Goal: Task Accomplishment & Management: Use online tool/utility

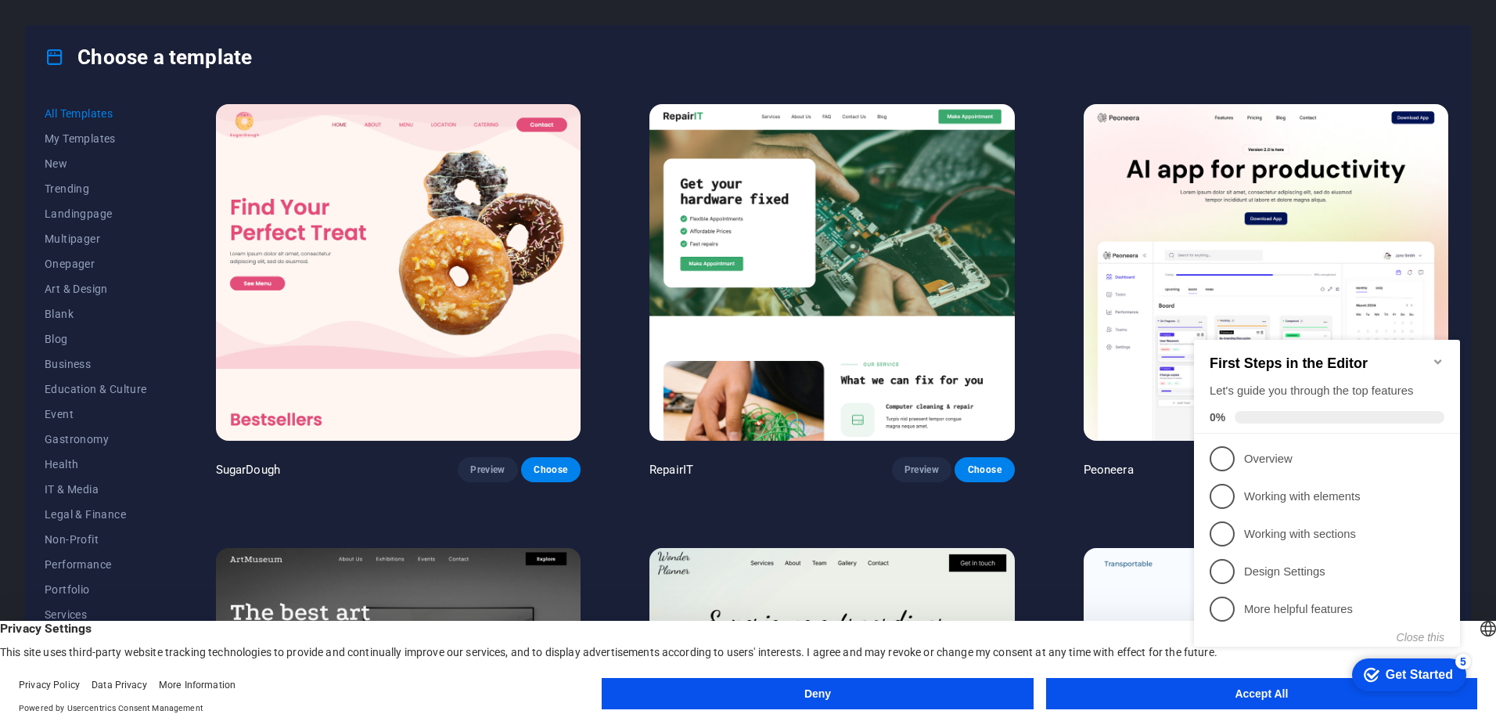
click at [1182, 694] on button "Accept All" at bounding box center [1261, 693] width 431 height 31
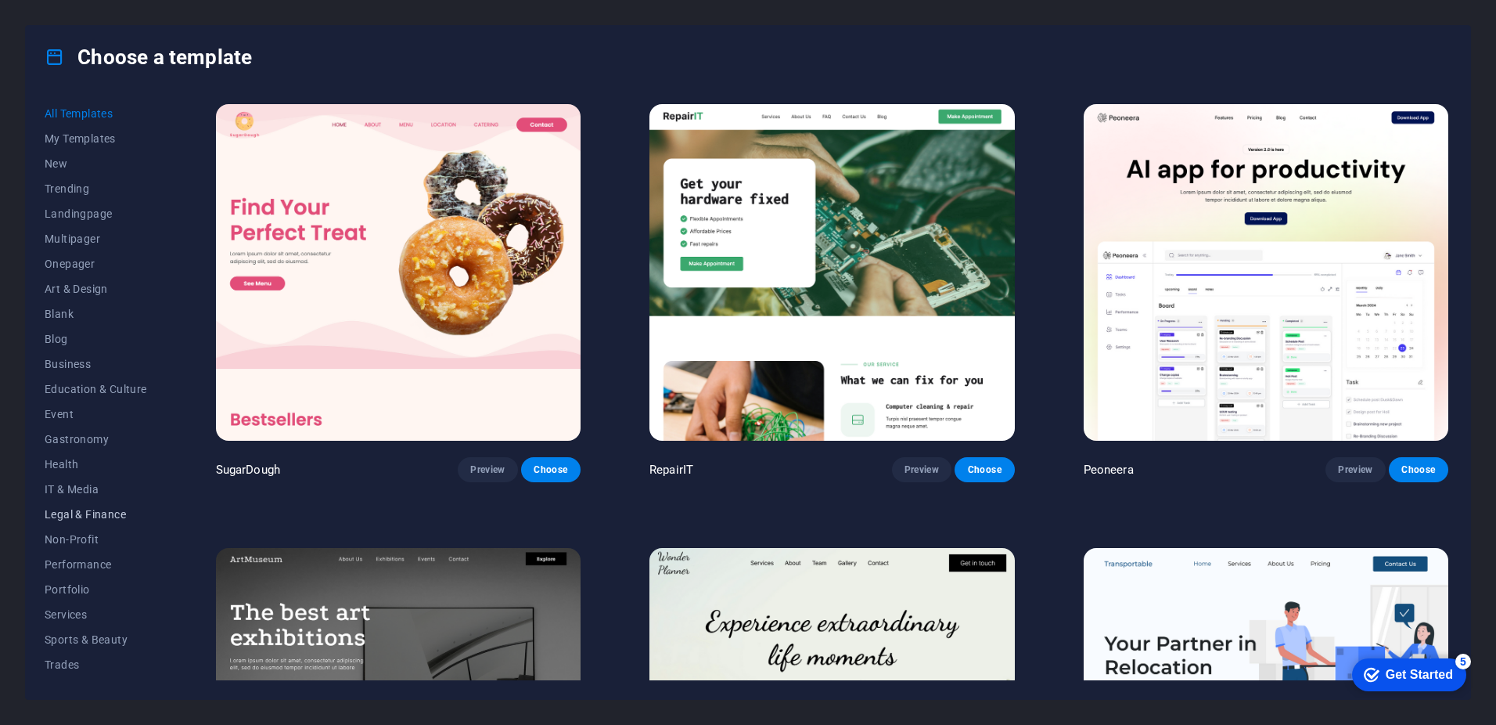
scroll to position [47, 0]
click at [74, 569] on span "Services" at bounding box center [96, 567] width 103 height 13
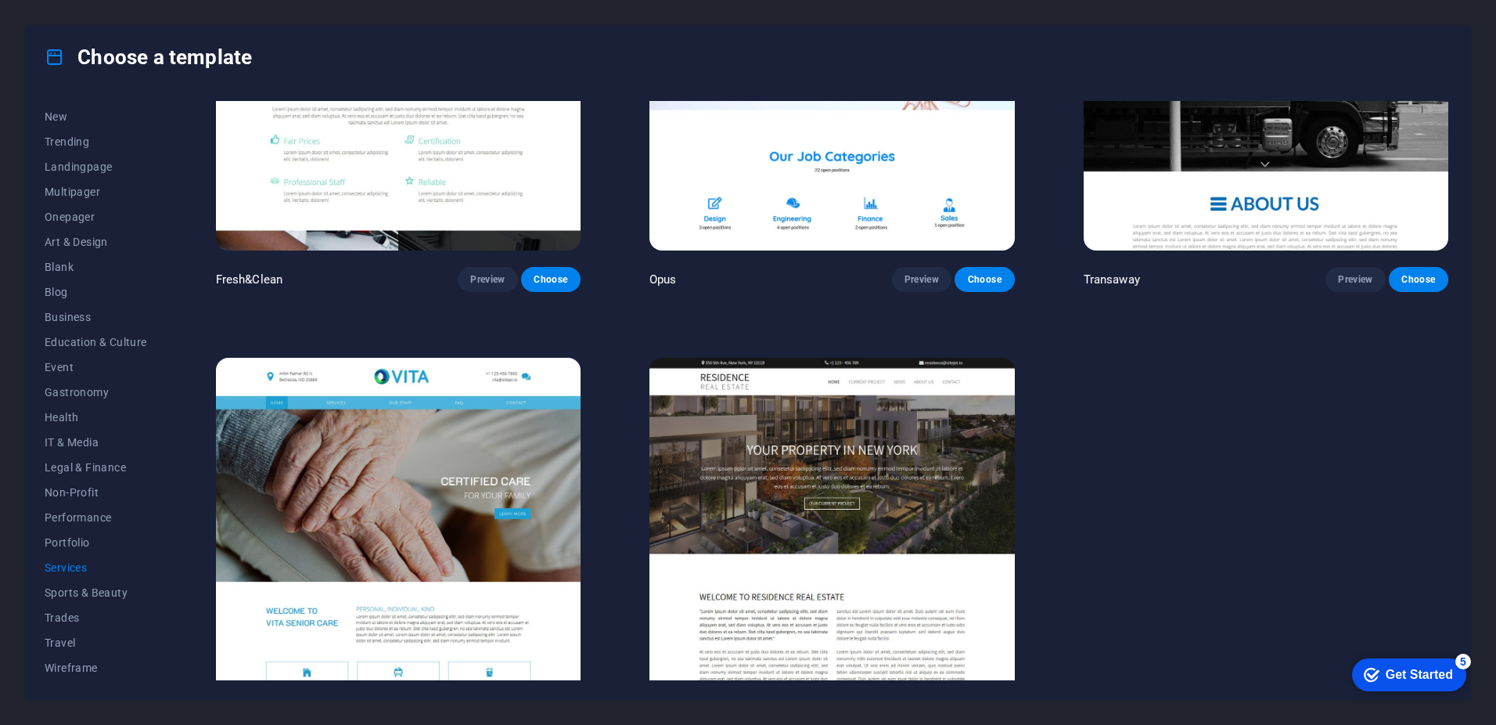
scroll to position [2448, 0]
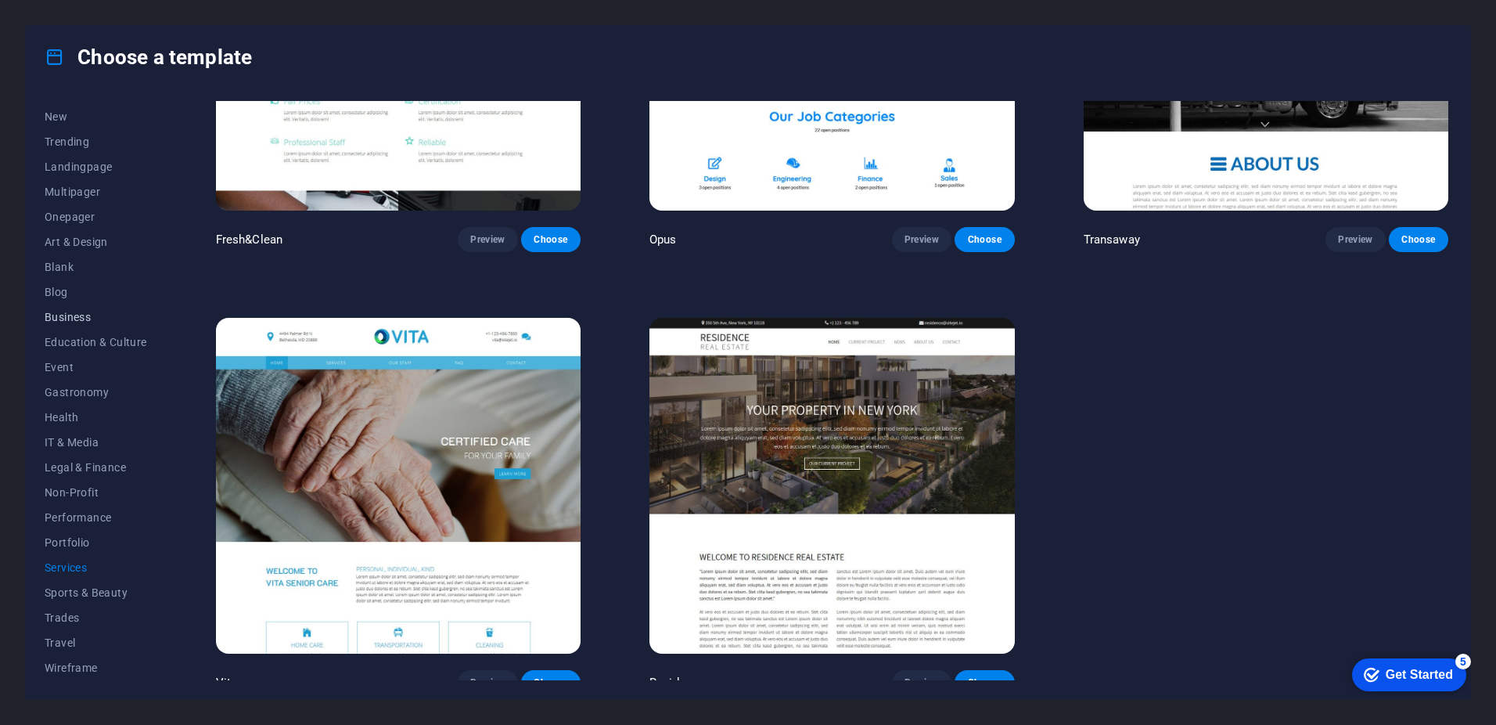
click at [81, 312] on span "Business" at bounding box center [96, 317] width 103 height 13
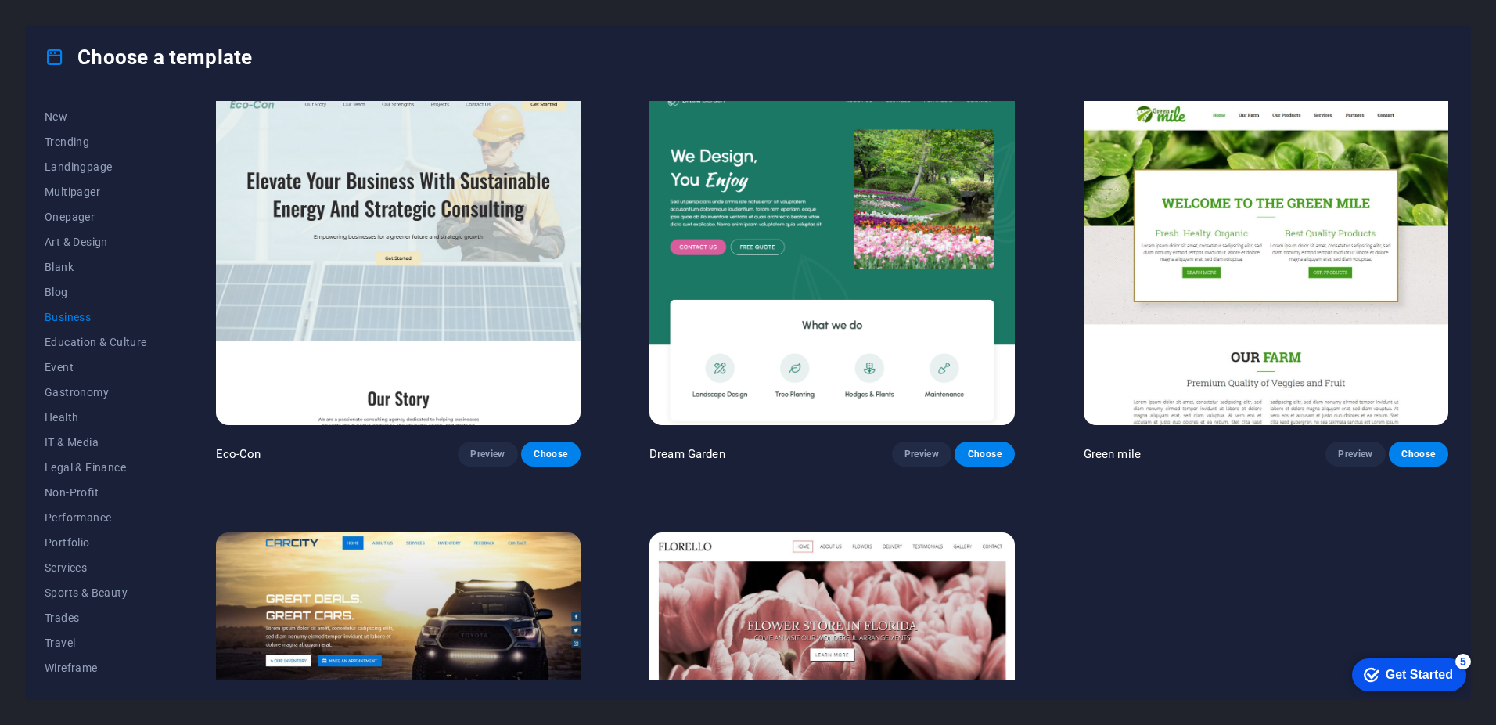
scroll to position [0, 0]
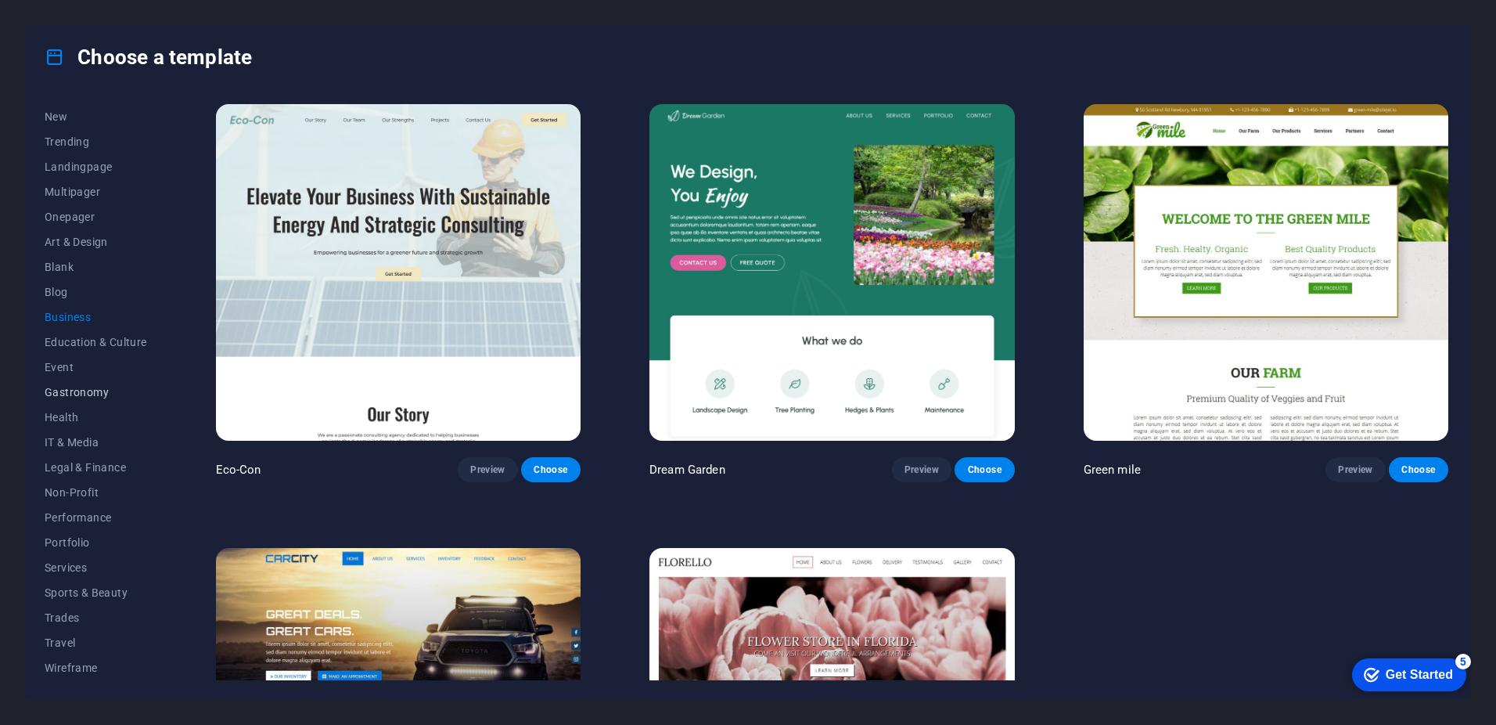
click at [81, 397] on span "Gastronomy" at bounding box center [96, 392] width 103 height 13
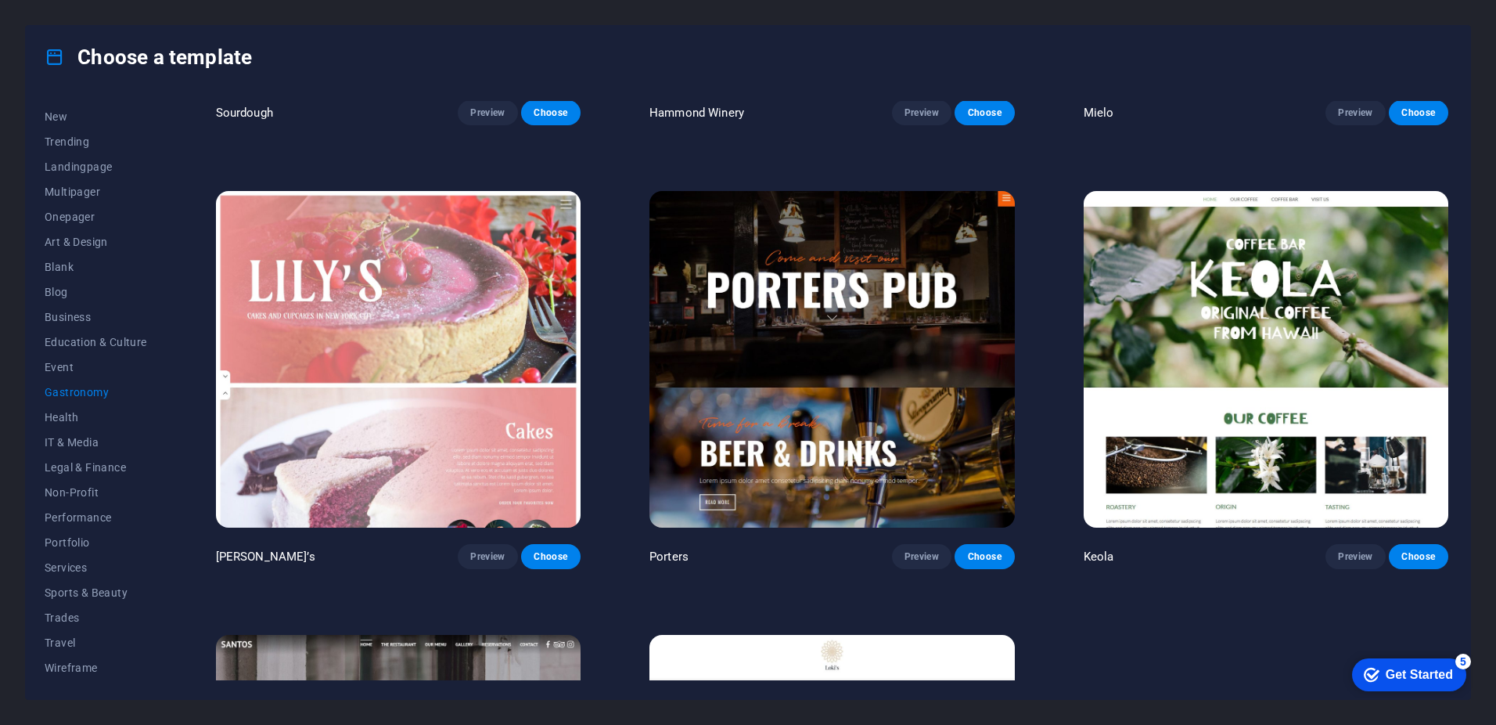
scroll to position [2006, 0]
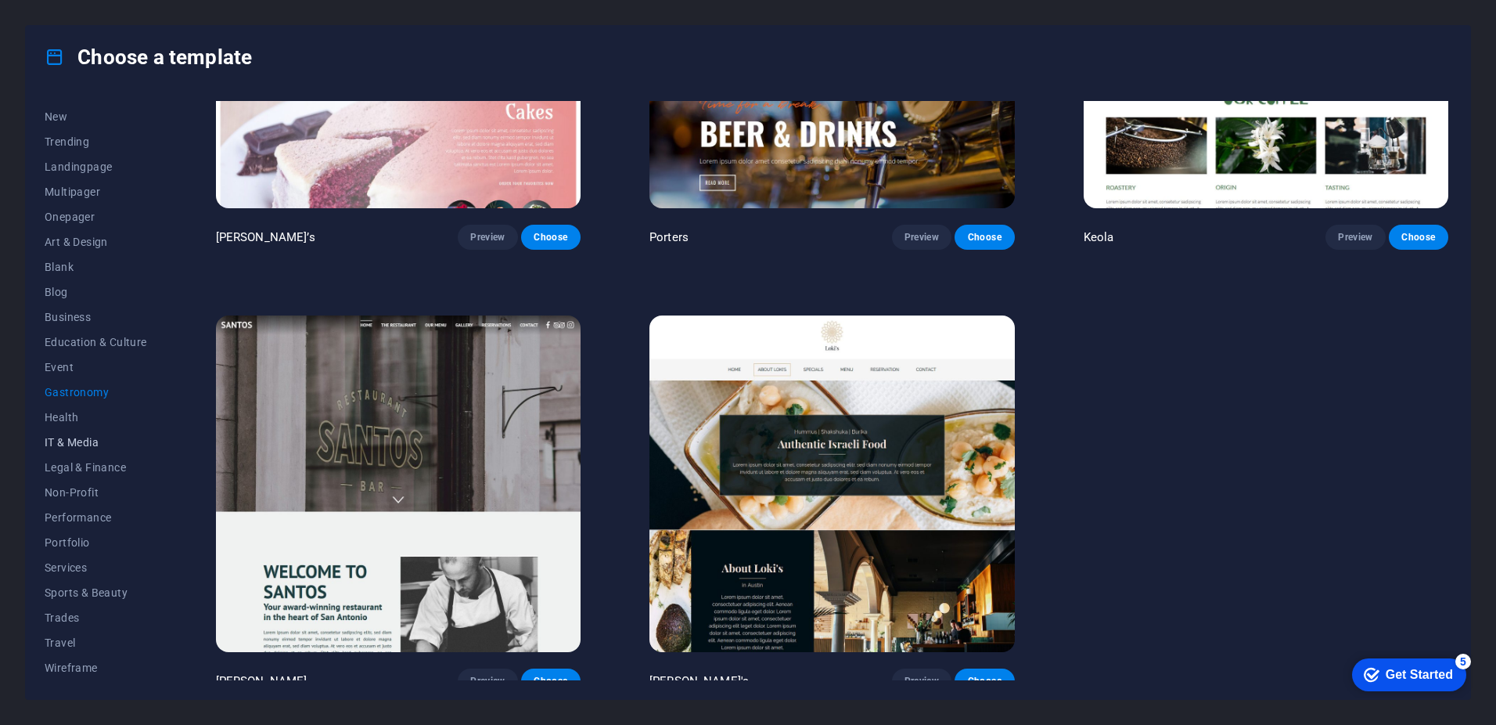
click at [63, 444] on span "IT & Media" at bounding box center [96, 442] width 103 height 13
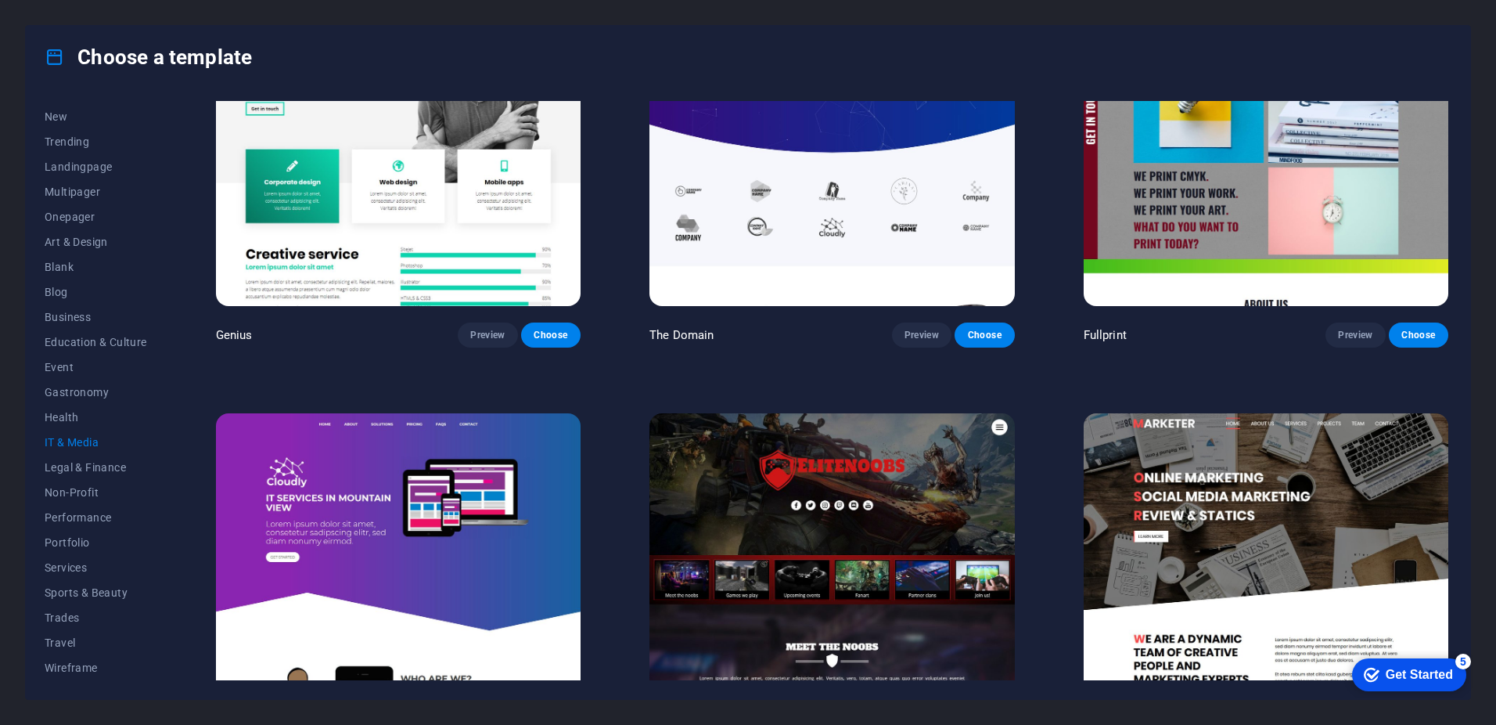
scroll to position [1124, 0]
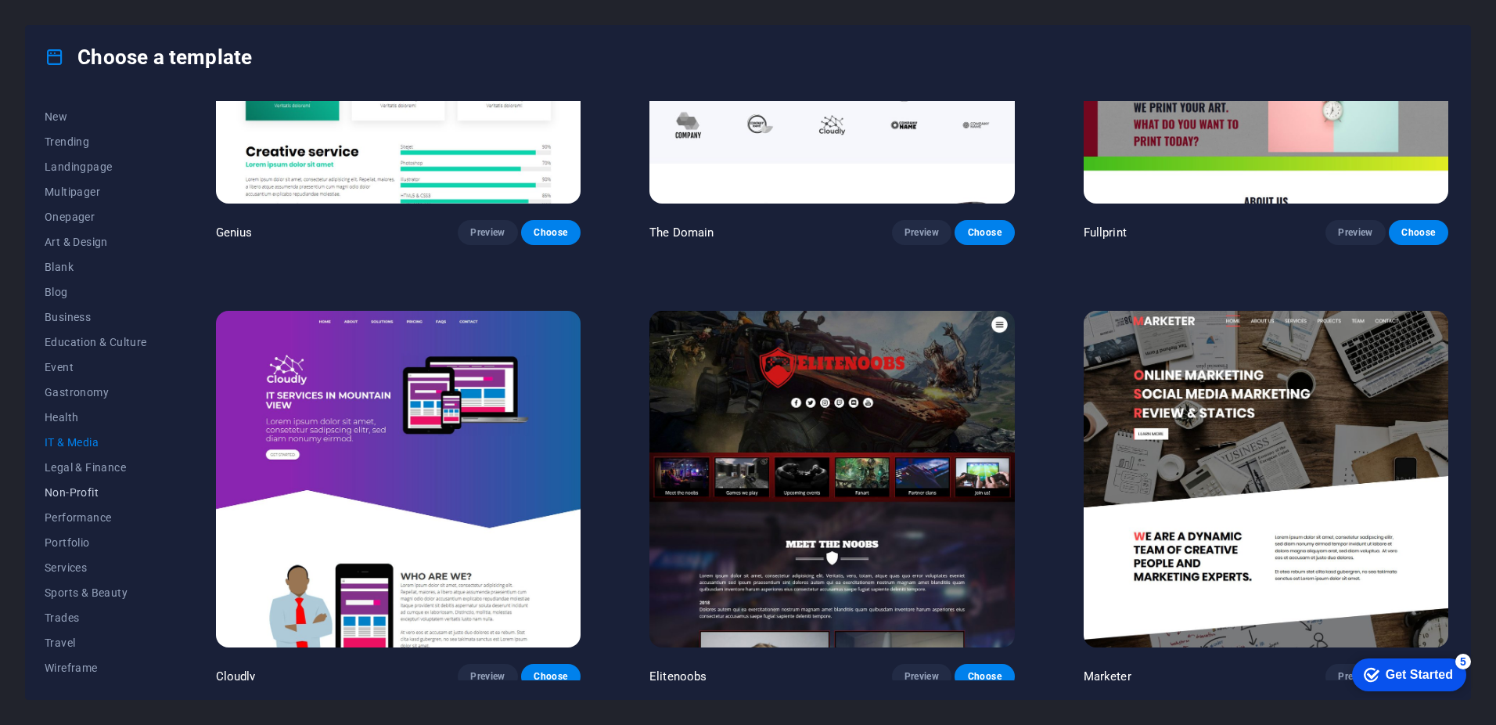
click at [62, 502] on button "Non-Profit" at bounding box center [96, 492] width 103 height 25
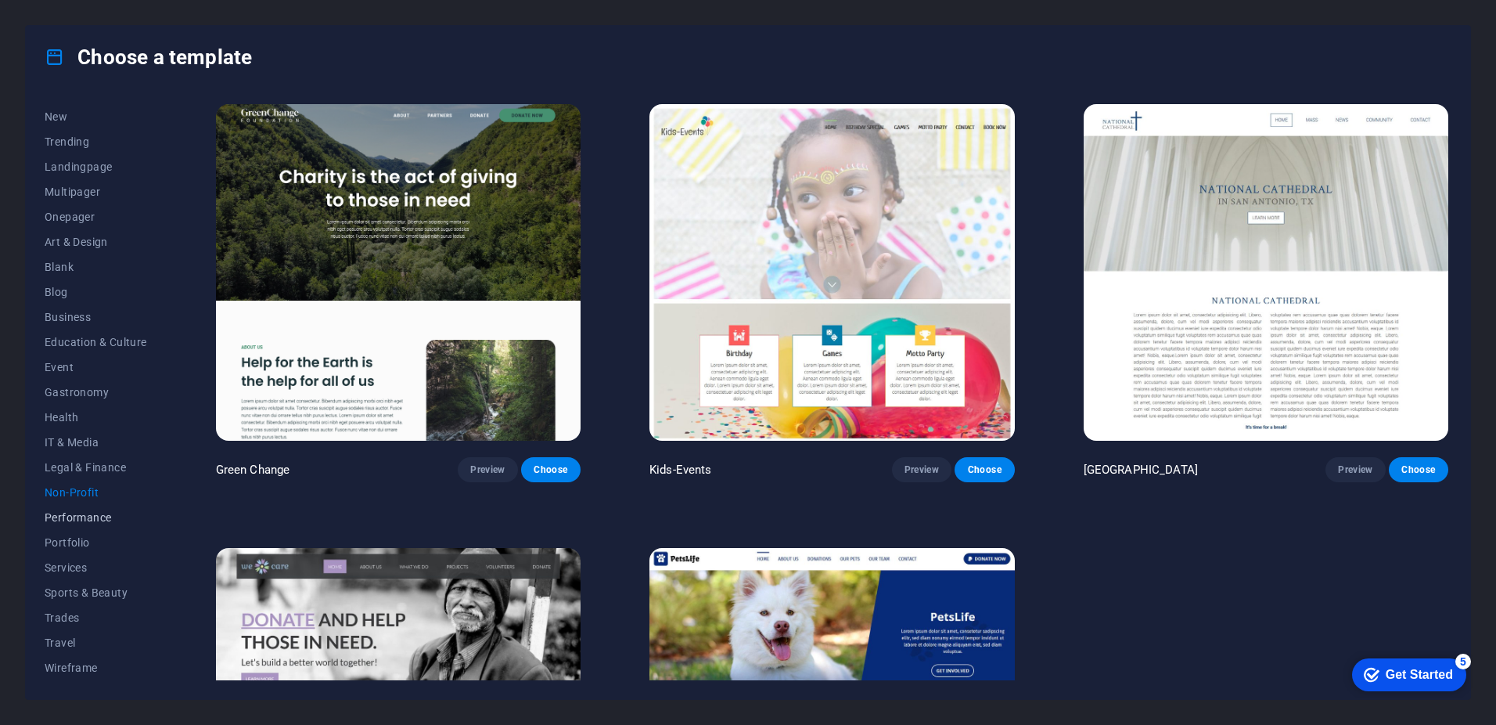
click at [59, 523] on span "Performance" at bounding box center [96, 517] width 103 height 13
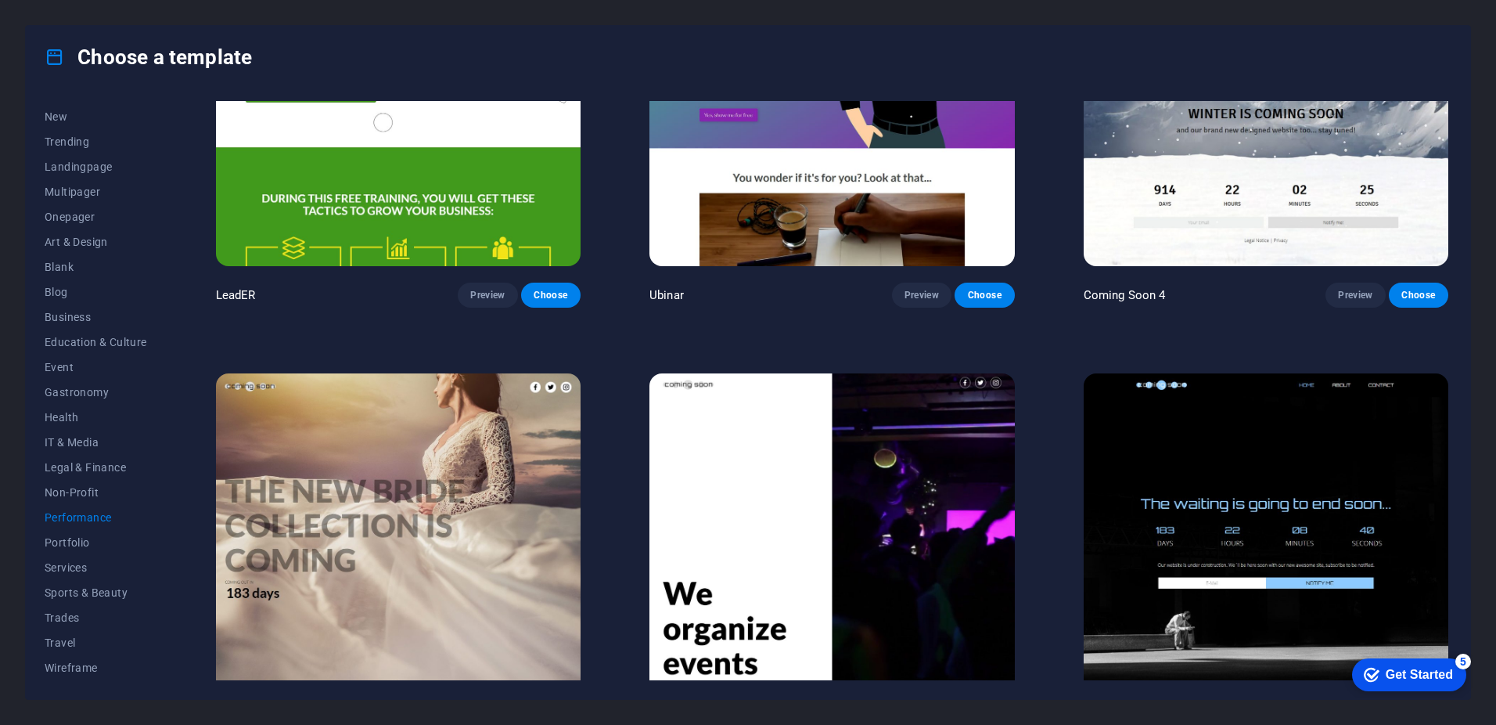
scroll to position [2006, 0]
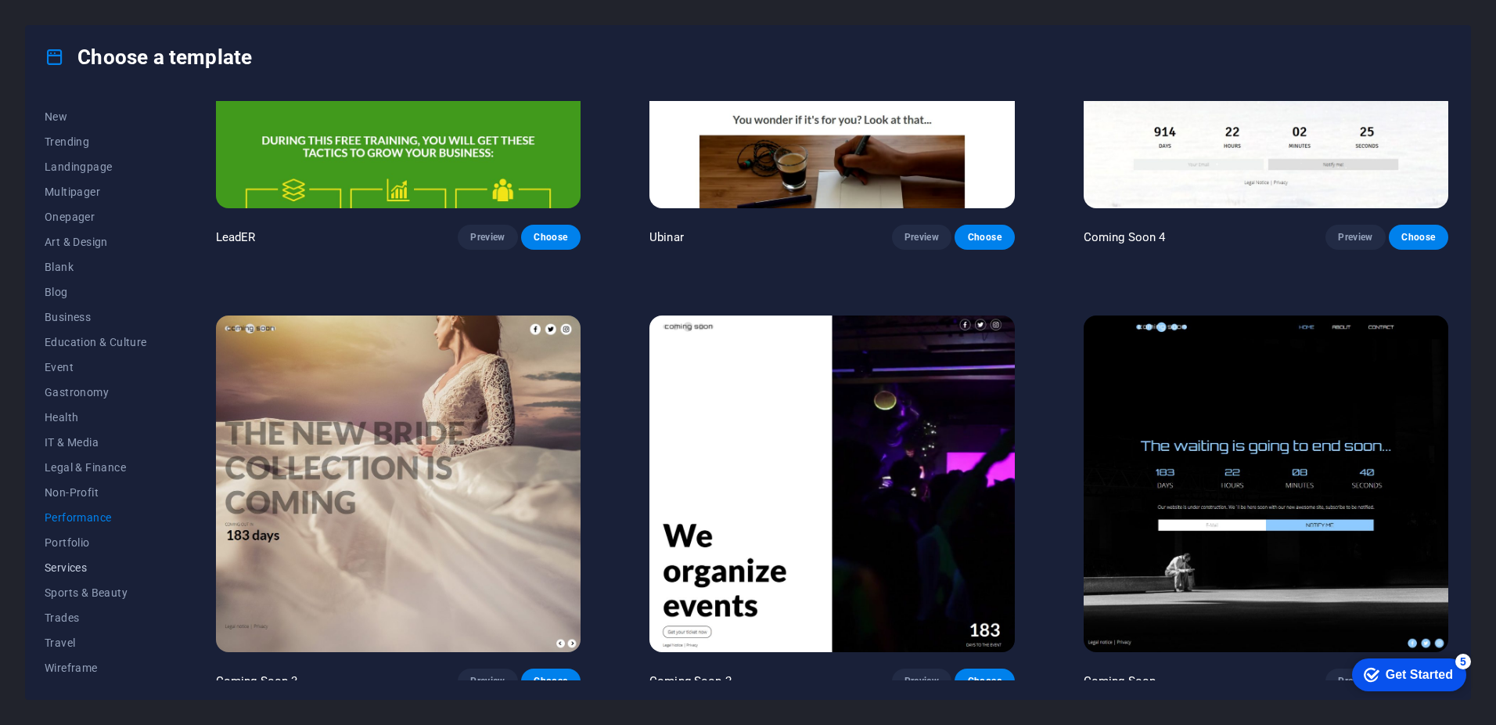
click at [65, 570] on span "Services" at bounding box center [96, 567] width 103 height 13
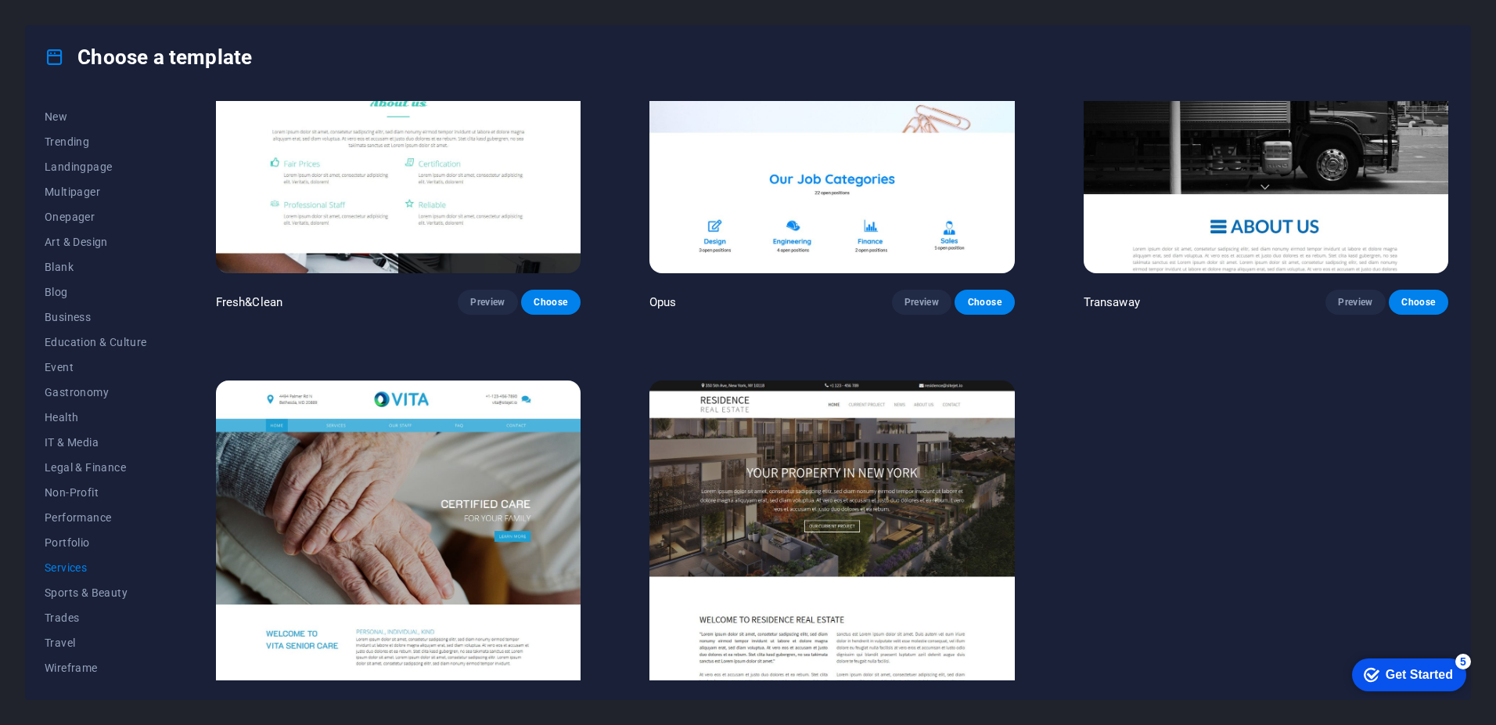
scroll to position [2448, 0]
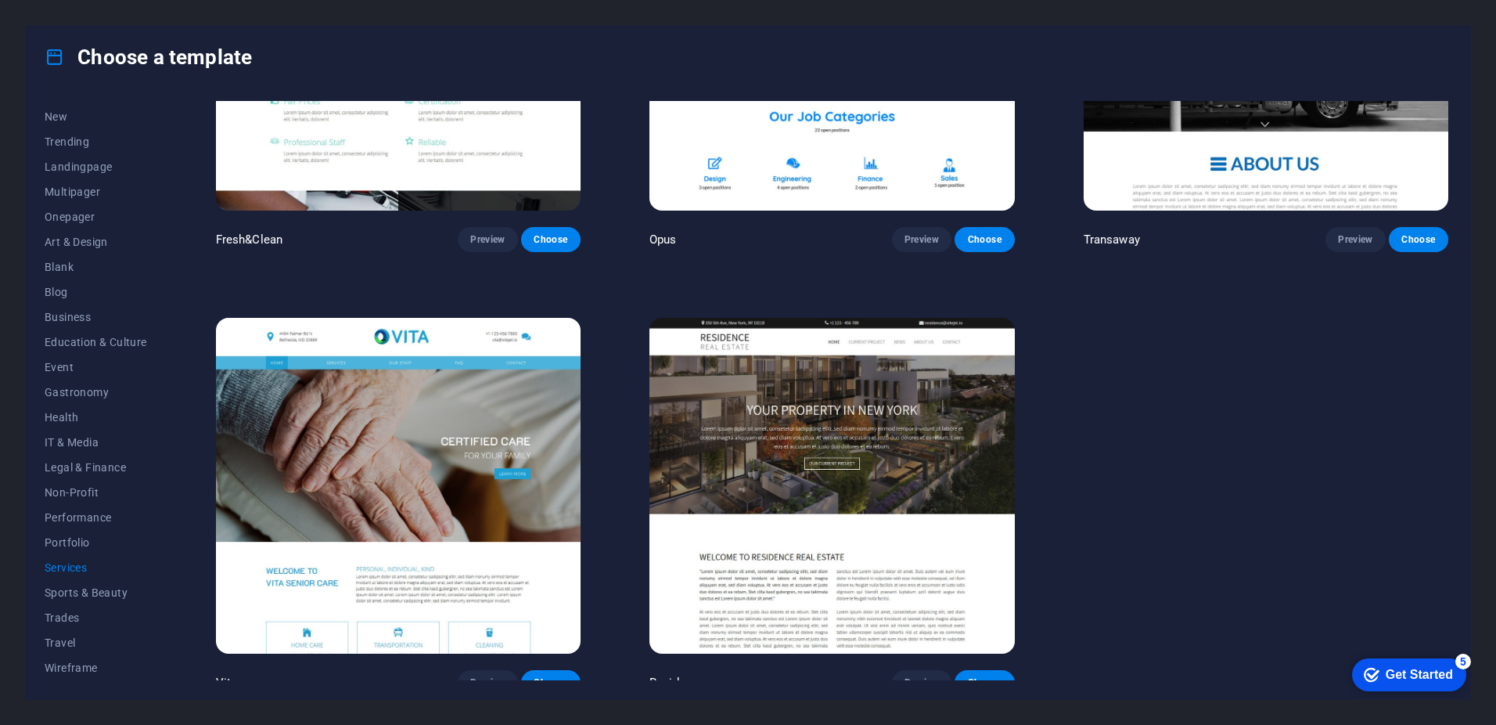
click at [808, 440] on img at bounding box center [831, 486] width 365 height 336
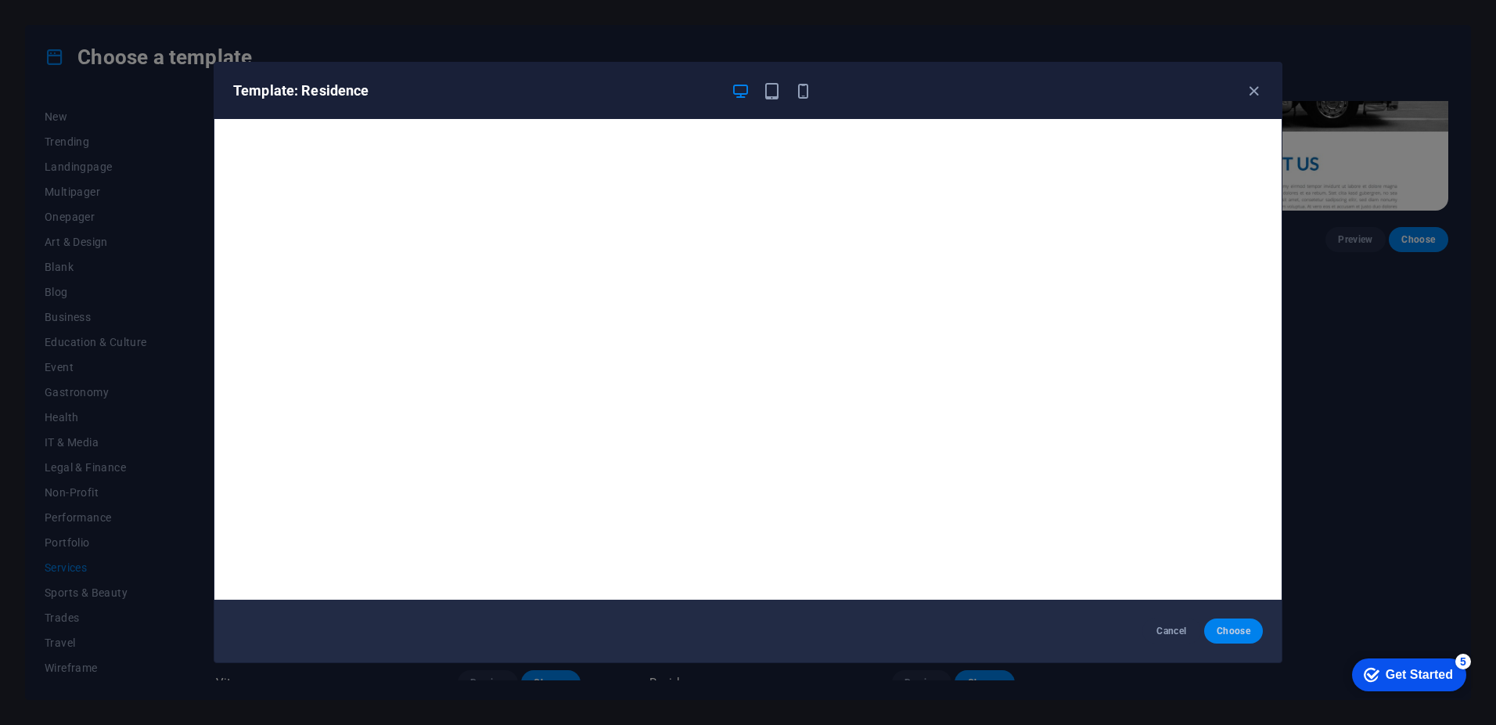
click at [1239, 631] on span "Choose" at bounding box center [1234, 630] width 34 height 13
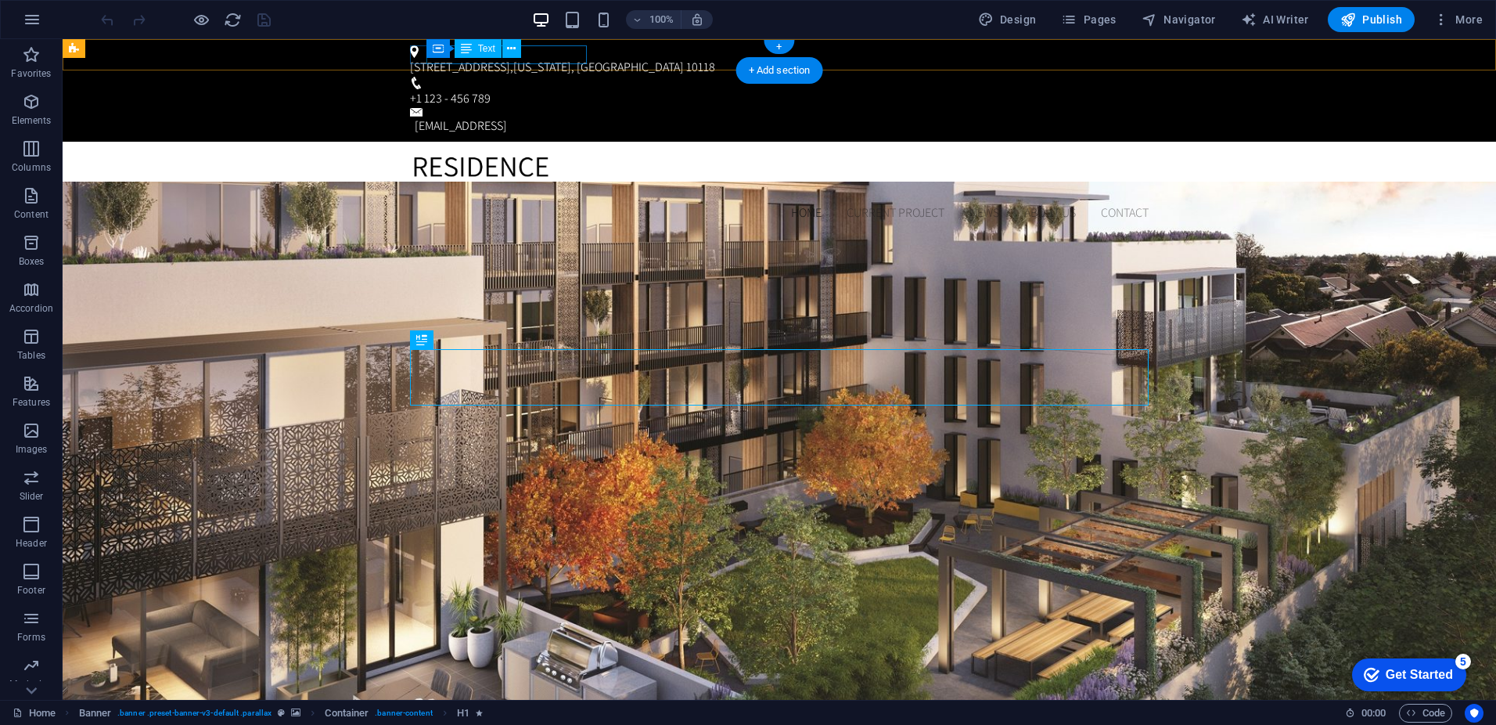
click at [577, 58] on div "350 5th Ave , New York, NY 10118" at bounding box center [776, 67] width 732 height 19
click at [583, 58] on div "350 5th Ave , New York, NY 10118" at bounding box center [776, 67] width 732 height 19
click at [581, 58] on div "350 5th Ave , New York, NY 10118" at bounding box center [776, 67] width 732 height 19
click at [579, 58] on div "350 5th Ave , New York, NY 10118" at bounding box center [776, 67] width 732 height 19
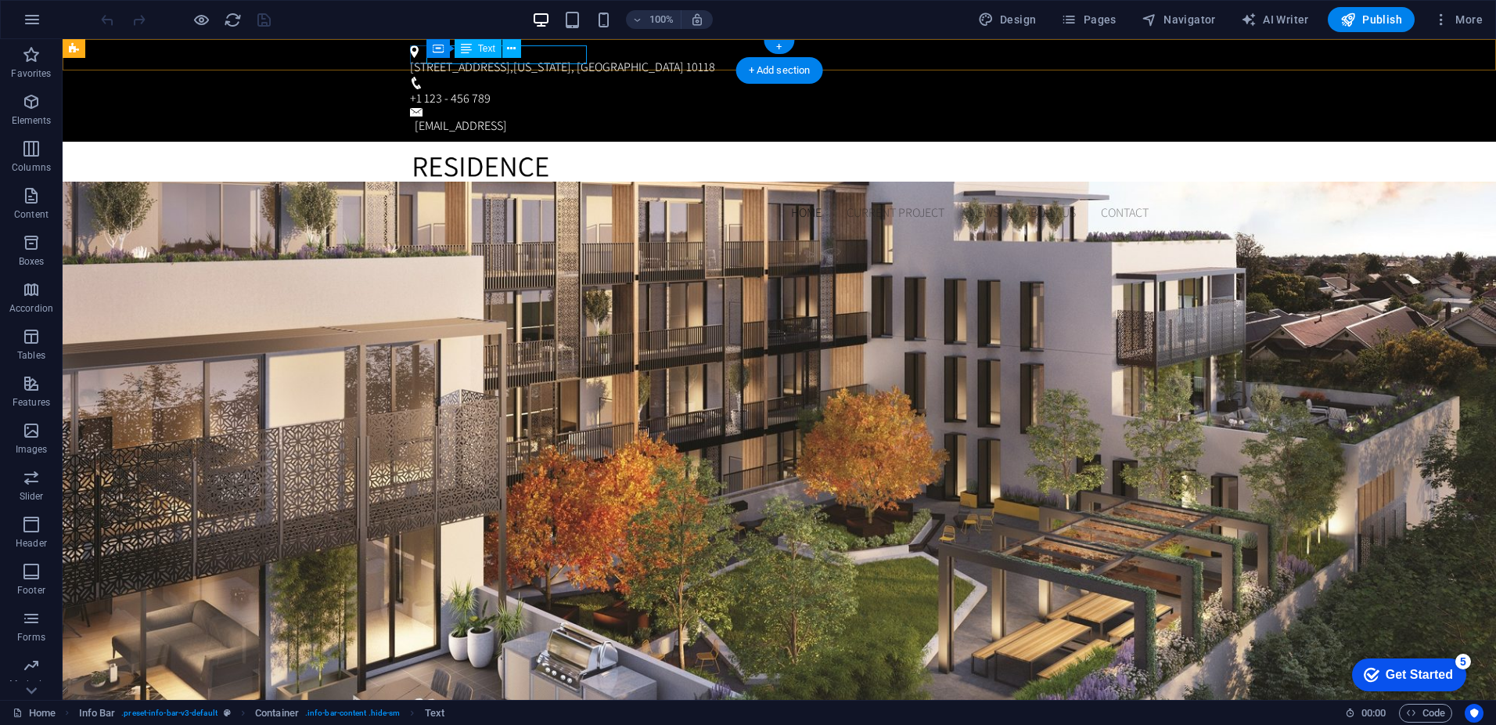
click at [579, 58] on div "350 5th Ave , New York, NY 10118" at bounding box center [776, 67] width 732 height 19
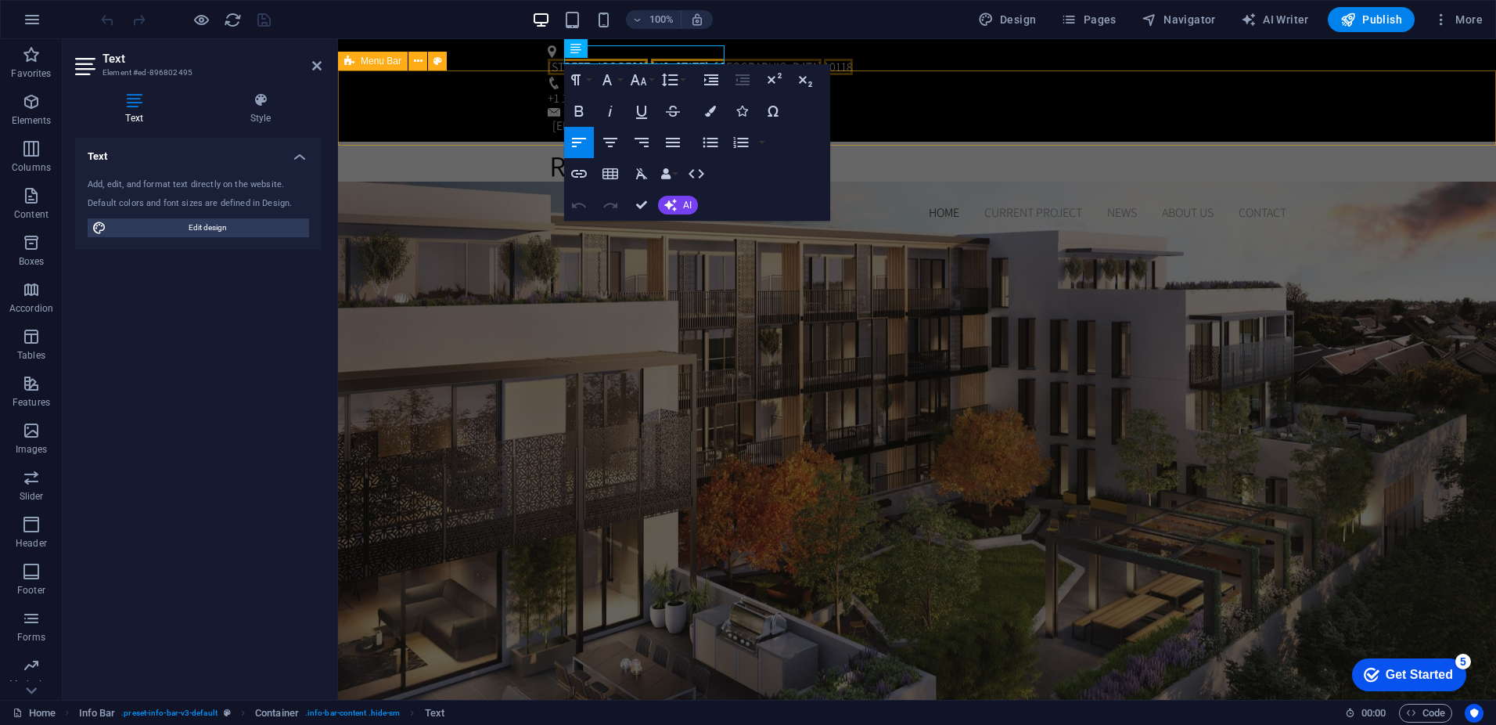
click at [480, 142] on div "Home Current Project News About us Contact" at bounding box center [917, 189] width 1158 height 94
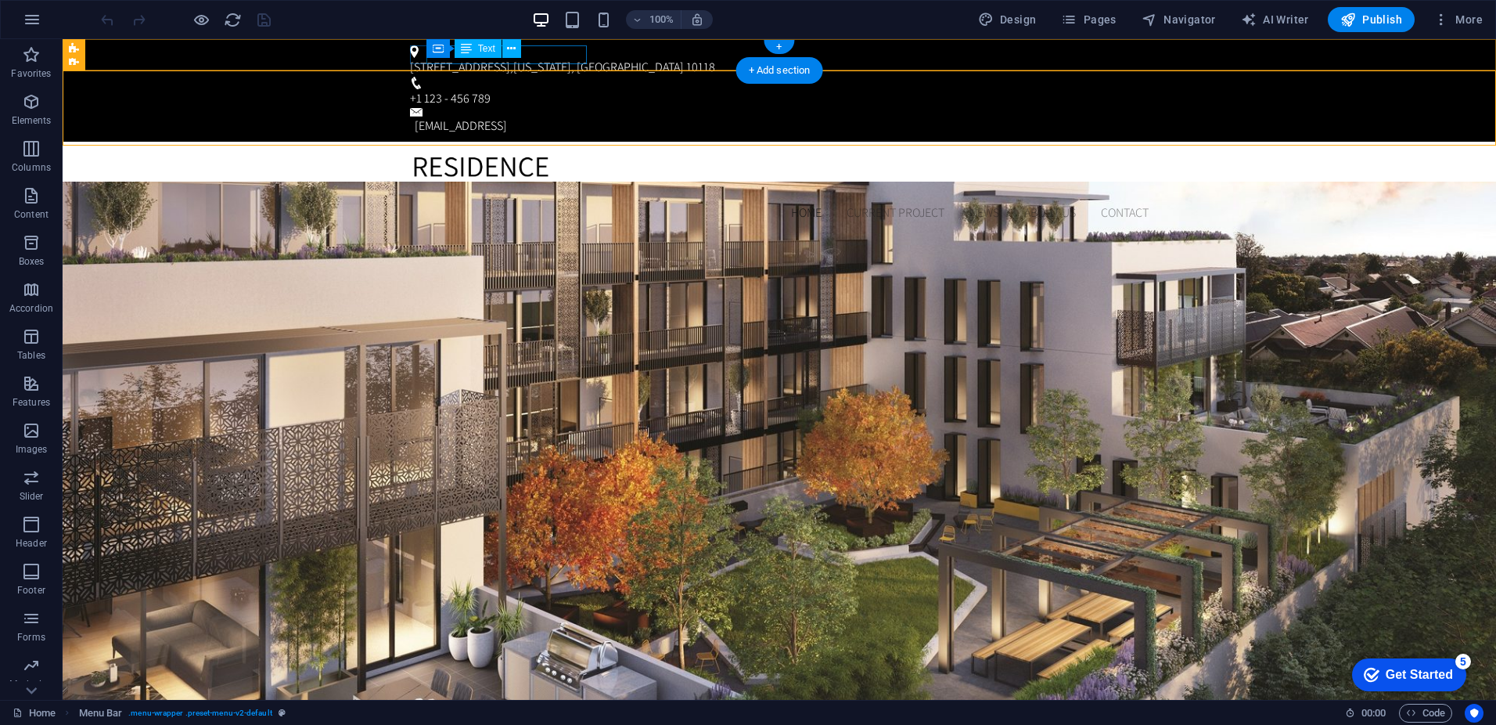
click at [561, 58] on div "350 5th Ave , New York, NY 10118" at bounding box center [776, 67] width 732 height 19
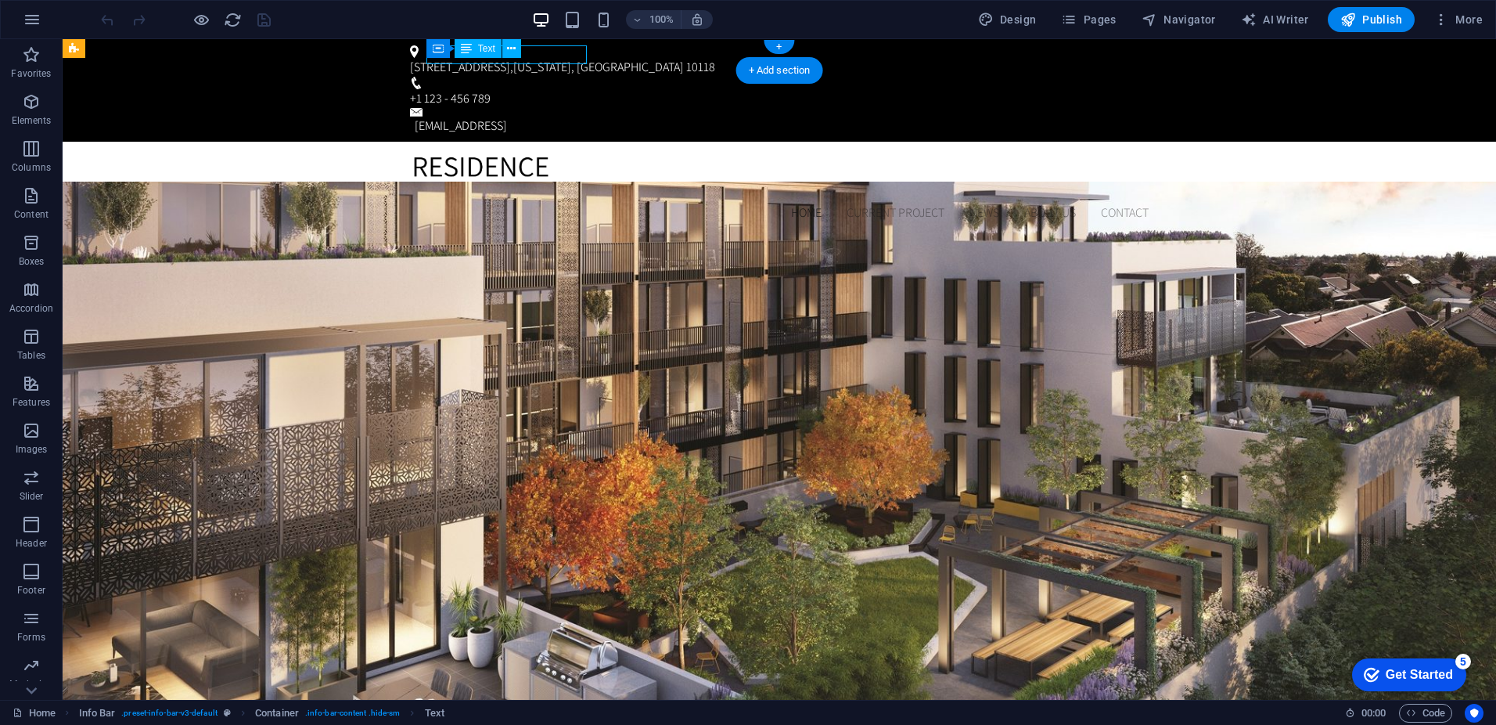
click at [558, 58] on div "350 5th Ave , New York, NY 10118" at bounding box center [776, 67] width 732 height 19
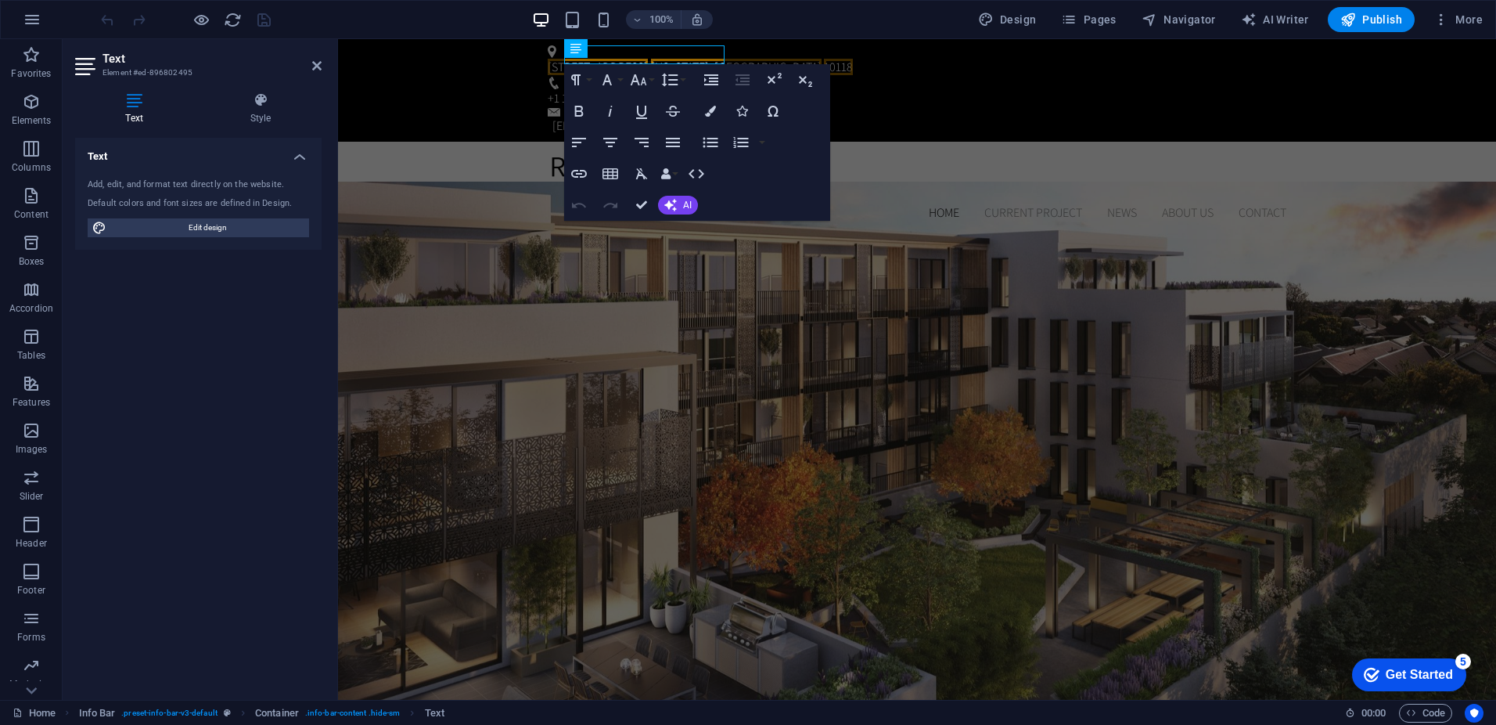
click at [368, 14] on div "100% Design Pages Navigator AI Writer Publish More" at bounding box center [793, 19] width 1391 height 25
click at [824, 59] on span "10118" at bounding box center [838, 67] width 29 height 16
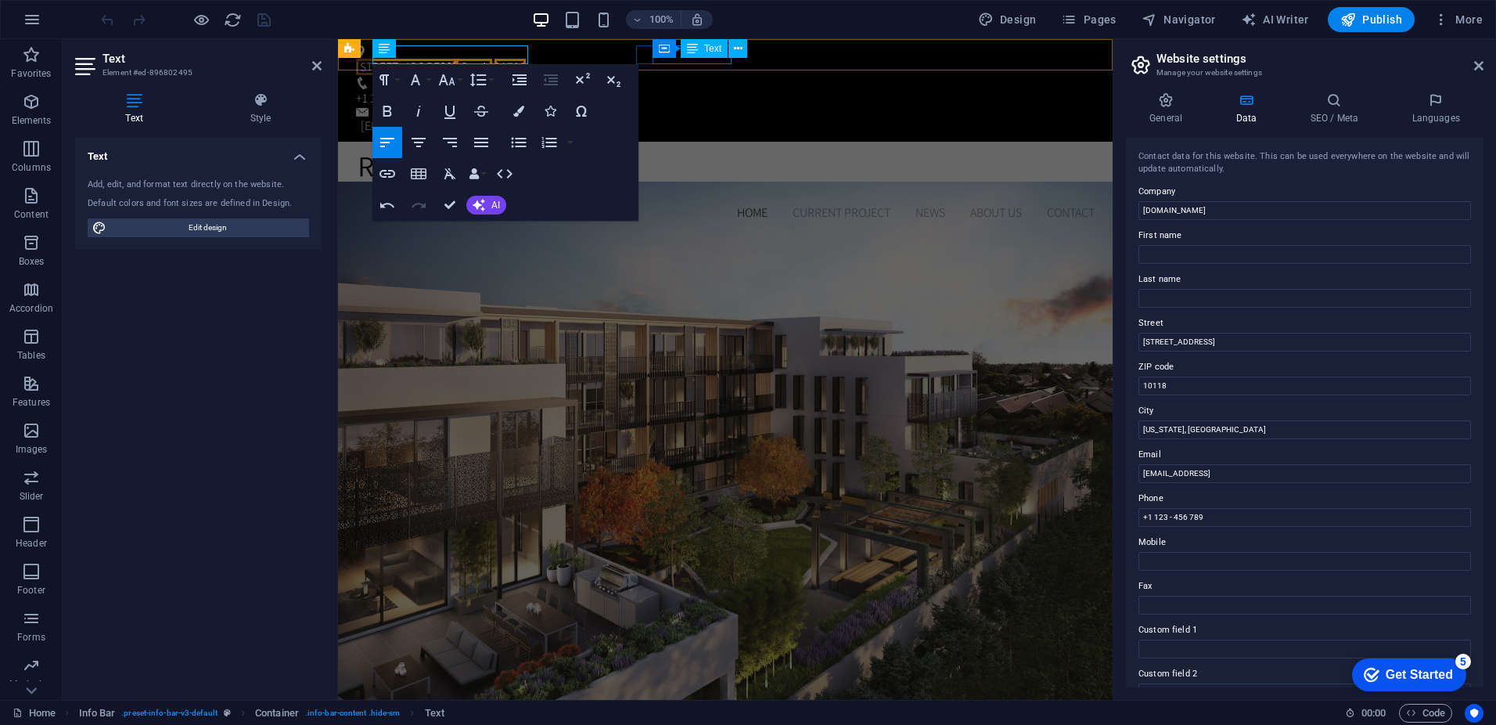
click at [710, 89] on div "+1 123 - 456 789" at bounding box center [722, 98] width 732 height 19
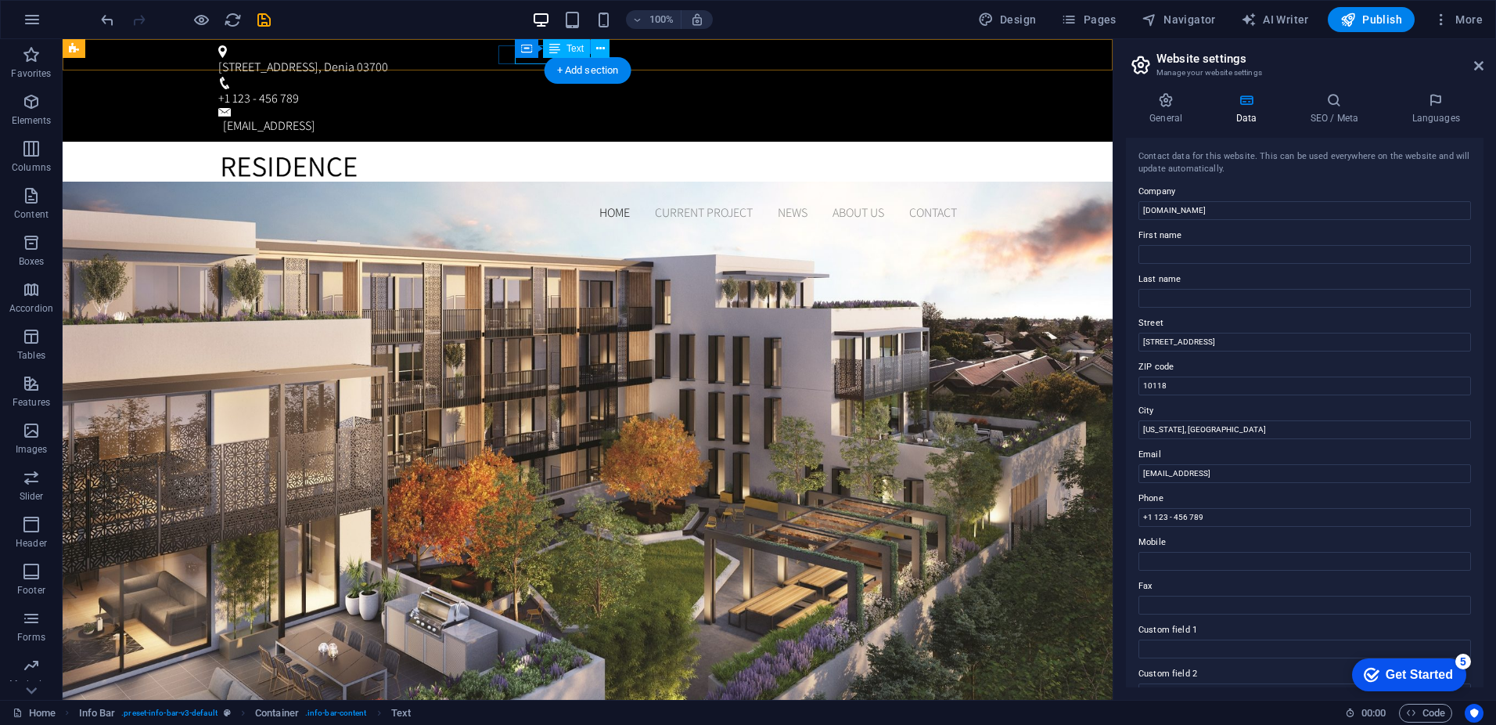
click at [534, 89] on div "+1 123 - 456 789" at bounding box center [584, 98] width 732 height 19
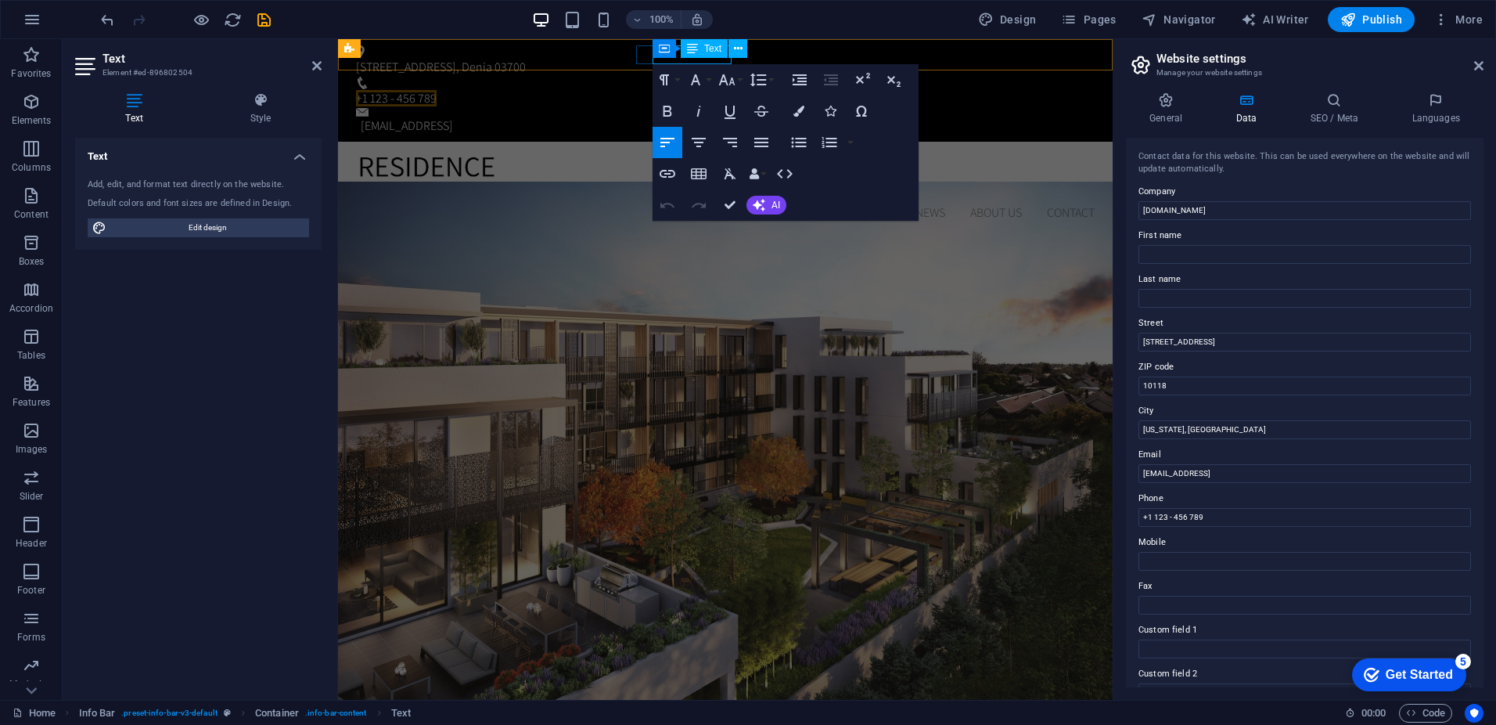
click at [437, 90] on span "+1 123 - 456 789" at bounding box center [396, 98] width 81 height 16
click at [775, 16] on div "100% Design Pages Navigator AI Writer Publish More" at bounding box center [793, 19] width 1391 height 25
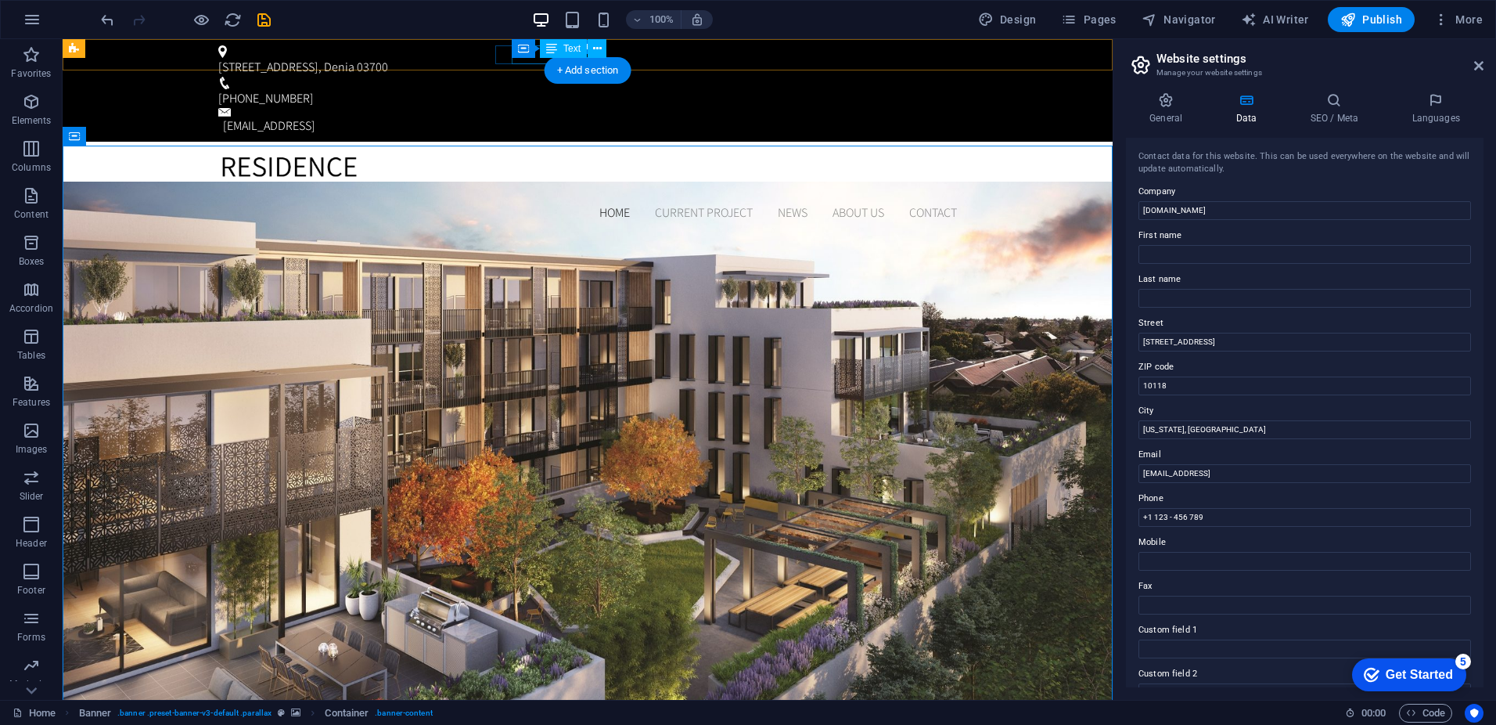
click at [523, 89] on div "++34 666 871 609" at bounding box center [584, 98] width 732 height 19
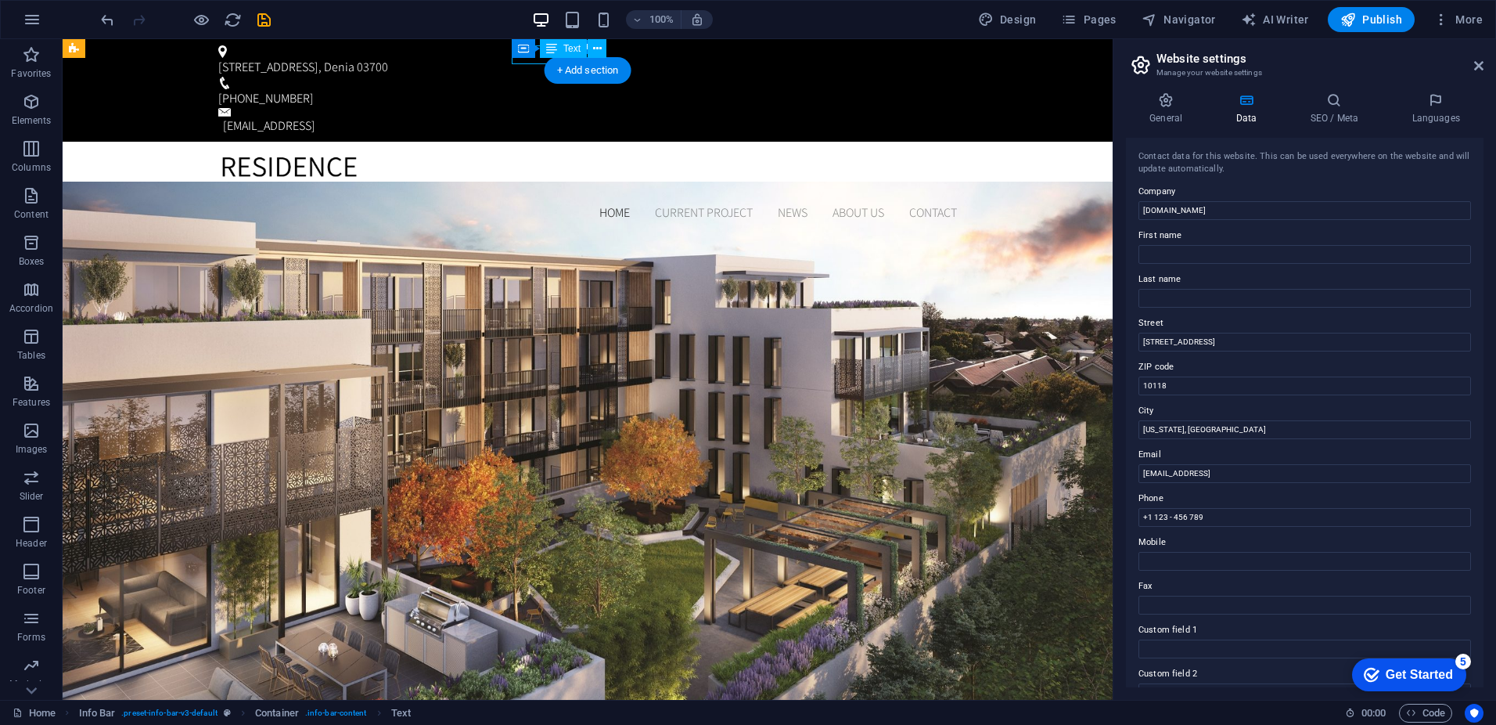
click at [522, 89] on div "++34 666 871 609" at bounding box center [584, 98] width 732 height 19
click at [530, 65] on div "Calle Cartagena 2 , Denia 03700 ++34 666 871 609 5366487822dde8fffc4464f5dfc22e…" at bounding box center [588, 90] width 1050 height 103
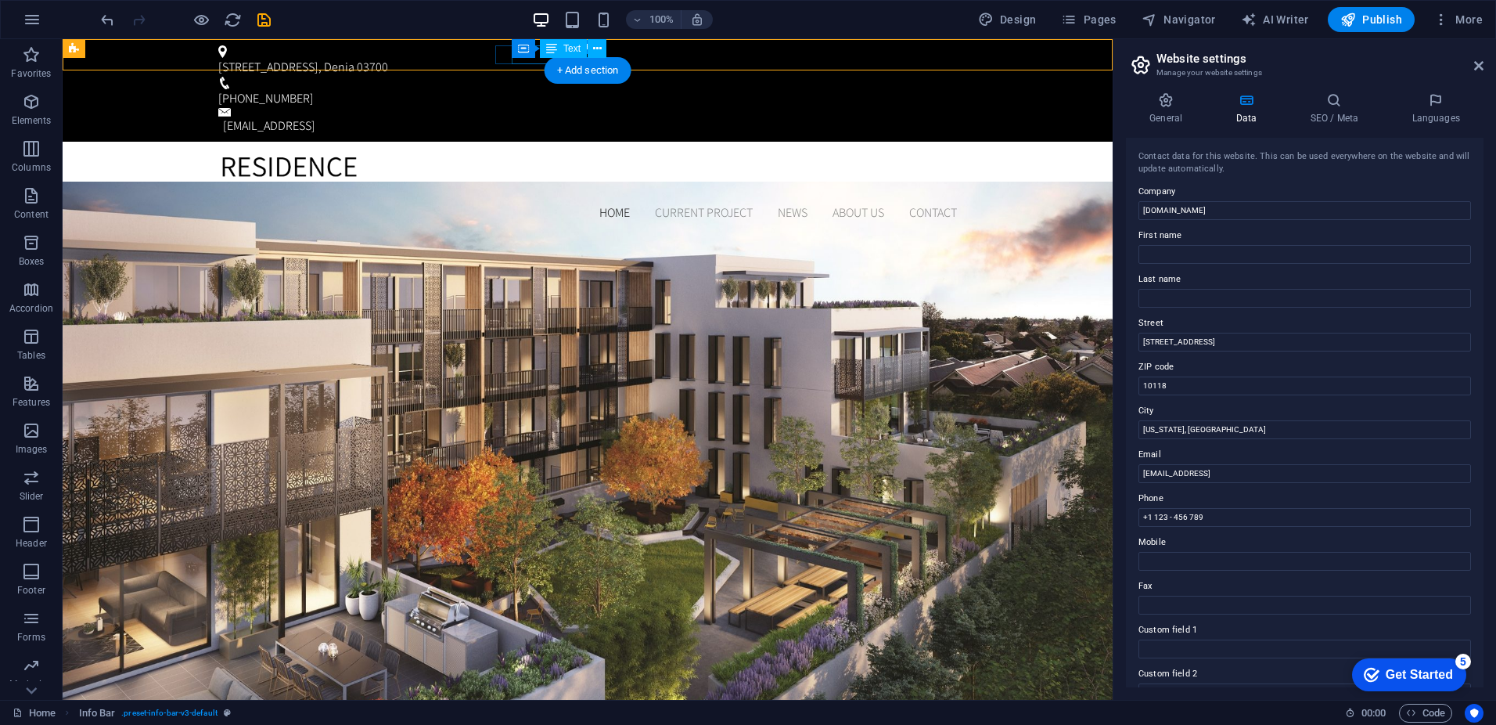
click at [531, 89] on div "++34 666 871 609" at bounding box center [584, 98] width 732 height 19
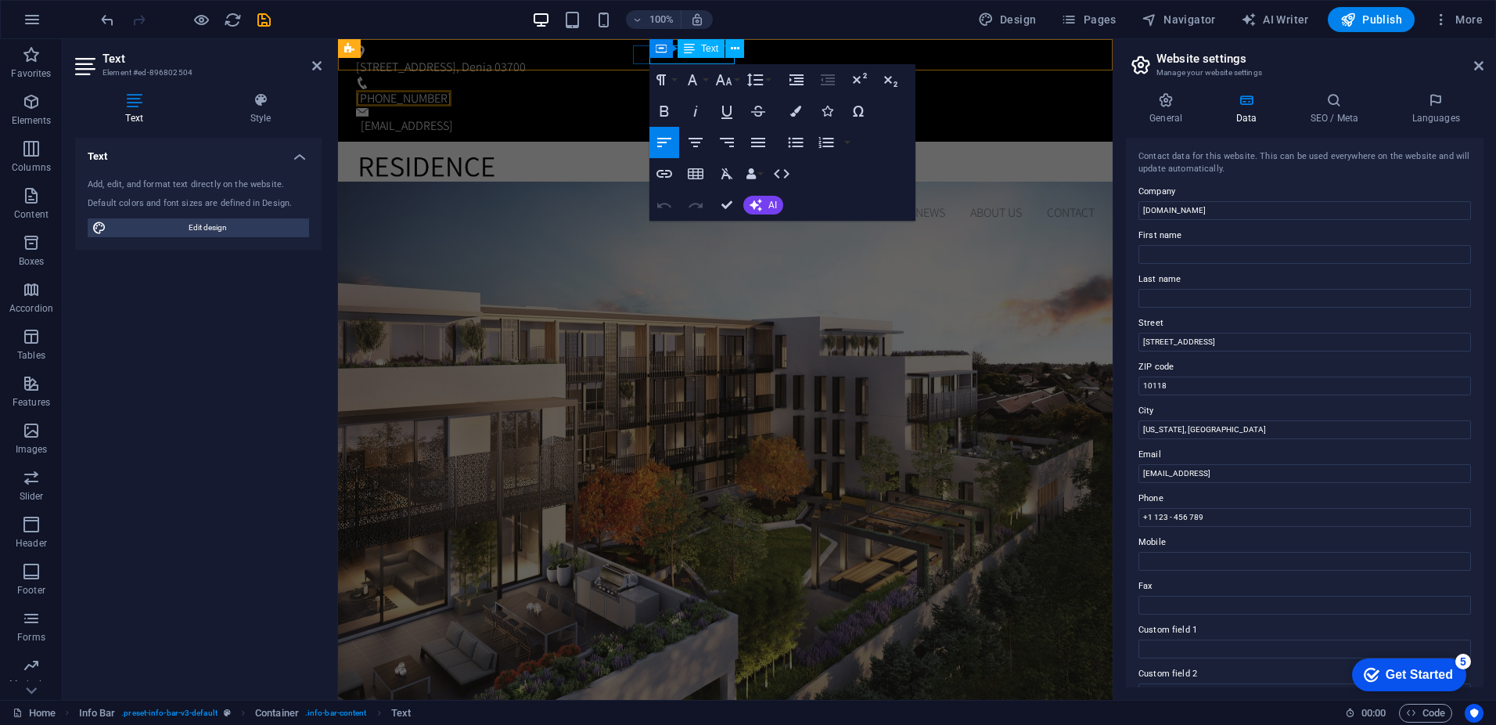
click at [452, 90] on span "++34 666 871 609" at bounding box center [403, 98] width 95 height 16
click at [577, 59] on div "Calle Cartagena 2 , Denia 03700 +34 666 871 609 5366487822dde8fffc4464f5dfc22e@…" at bounding box center [725, 90] width 775 height 103
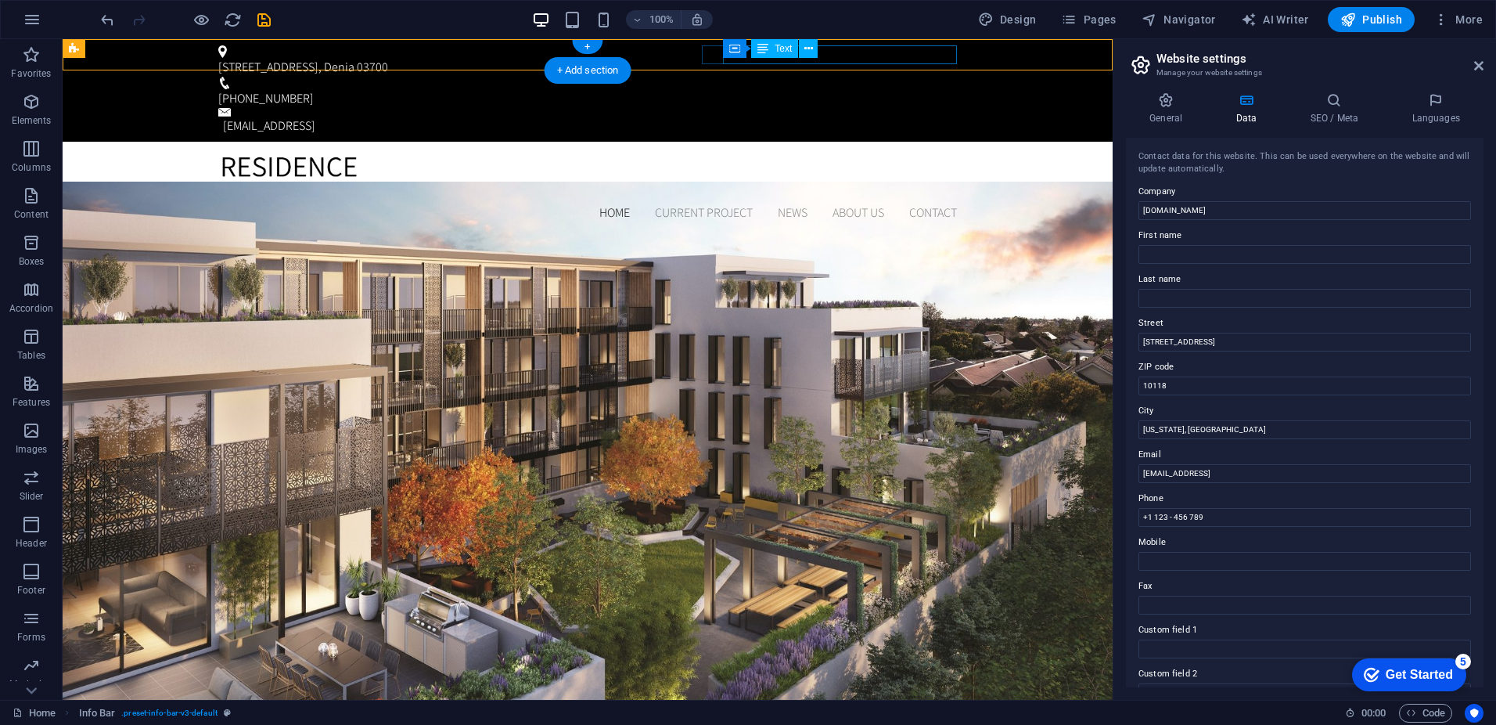
scroll to position [1, 0]
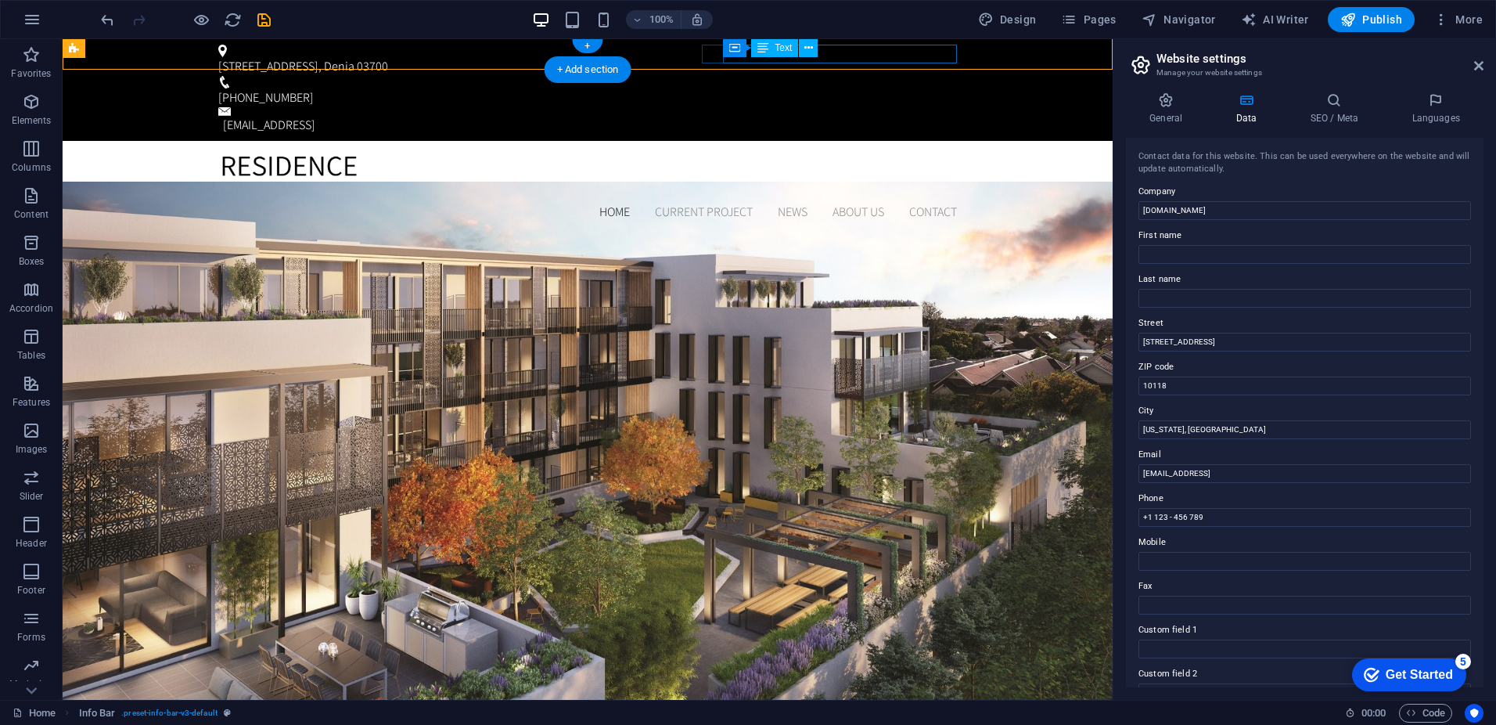
click at [869, 116] on div "[EMAIL_ADDRESS]" at bounding box center [590, 125] width 734 height 19
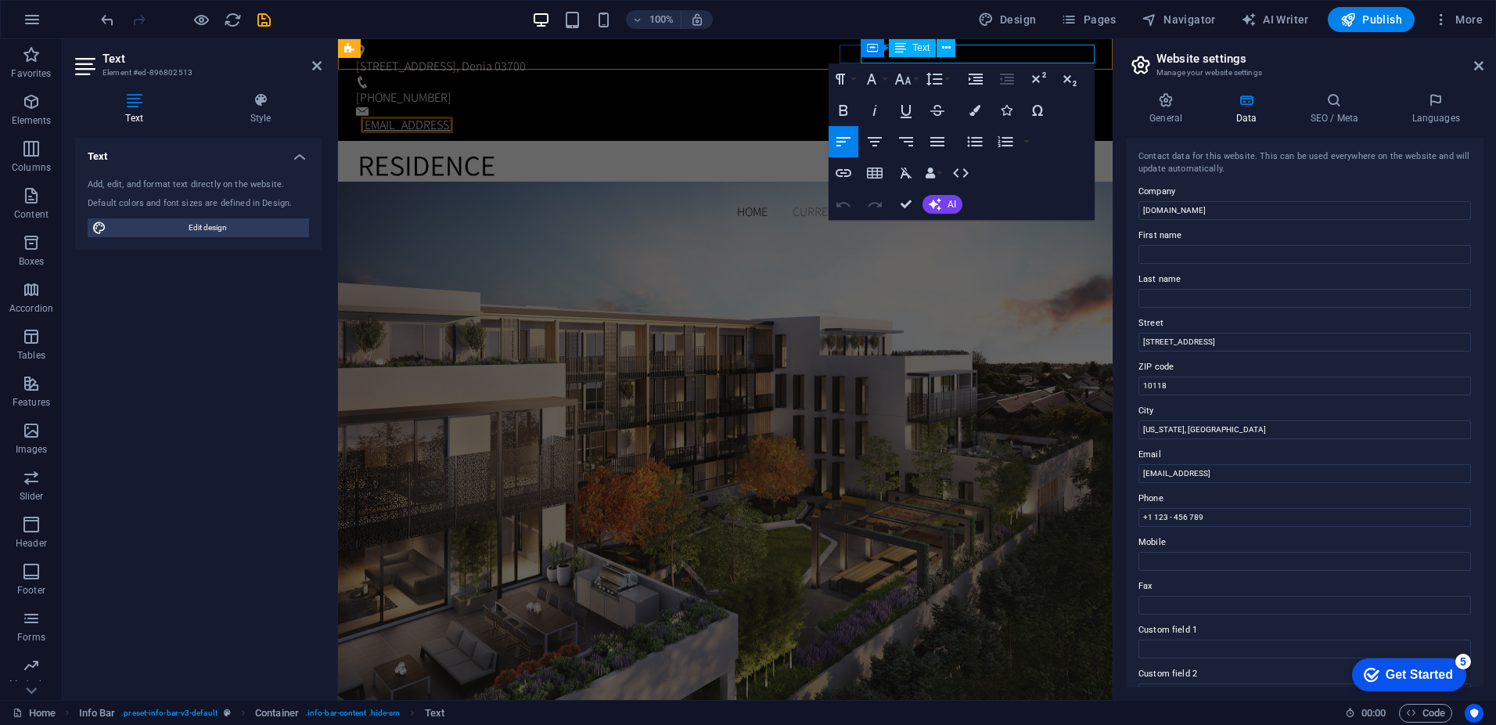
click at [453, 117] on link "[EMAIL_ADDRESS]" at bounding box center [407, 125] width 92 height 16
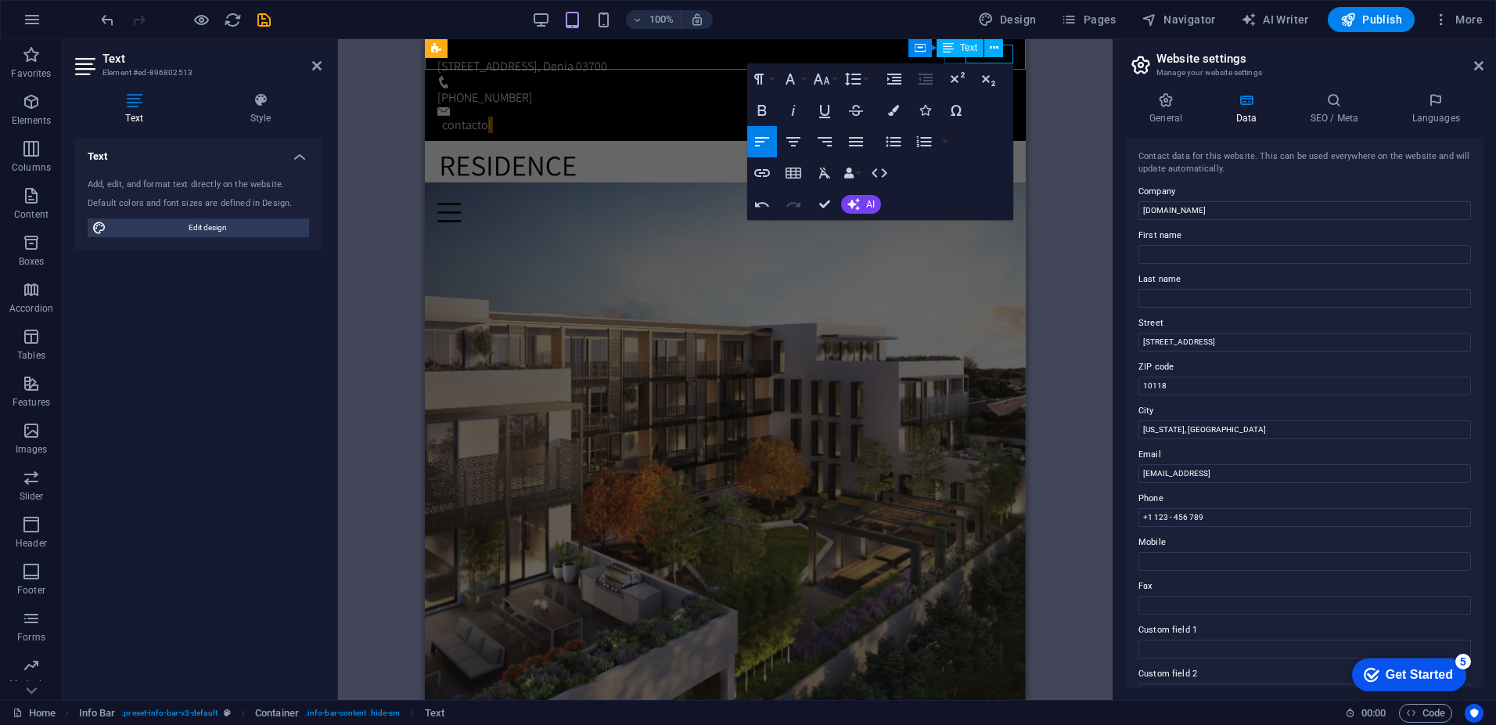
click at [1009, 116] on p "contacto l" at bounding box center [727, 125] width 571 height 19
click at [1008, 52] on div "Container" at bounding box center [963, 48] width 100 height 20
click at [1012, 53] on div "Container" at bounding box center [963, 48] width 100 height 20
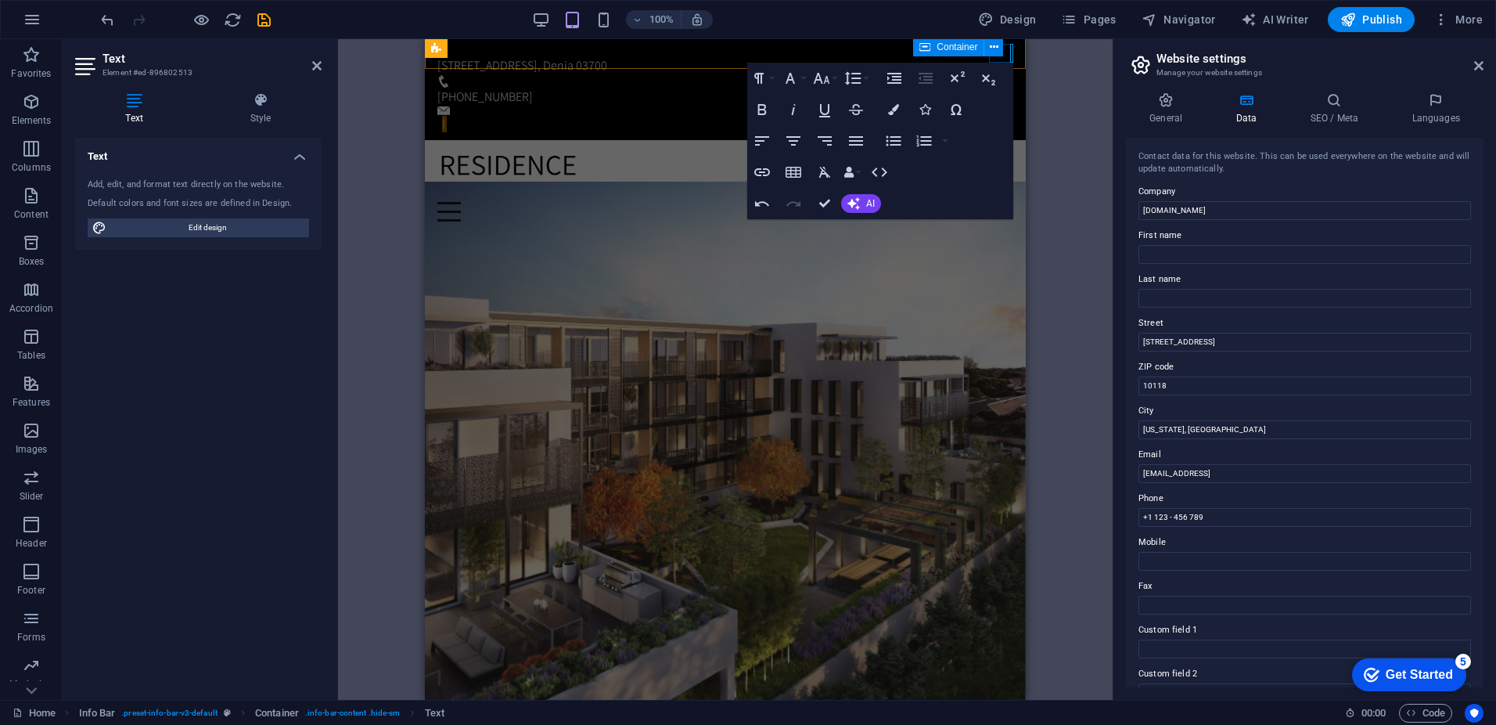
click at [1009, 54] on div "Container" at bounding box center [963, 48] width 100 height 20
click at [1010, 54] on div "Container" at bounding box center [963, 48] width 100 height 20
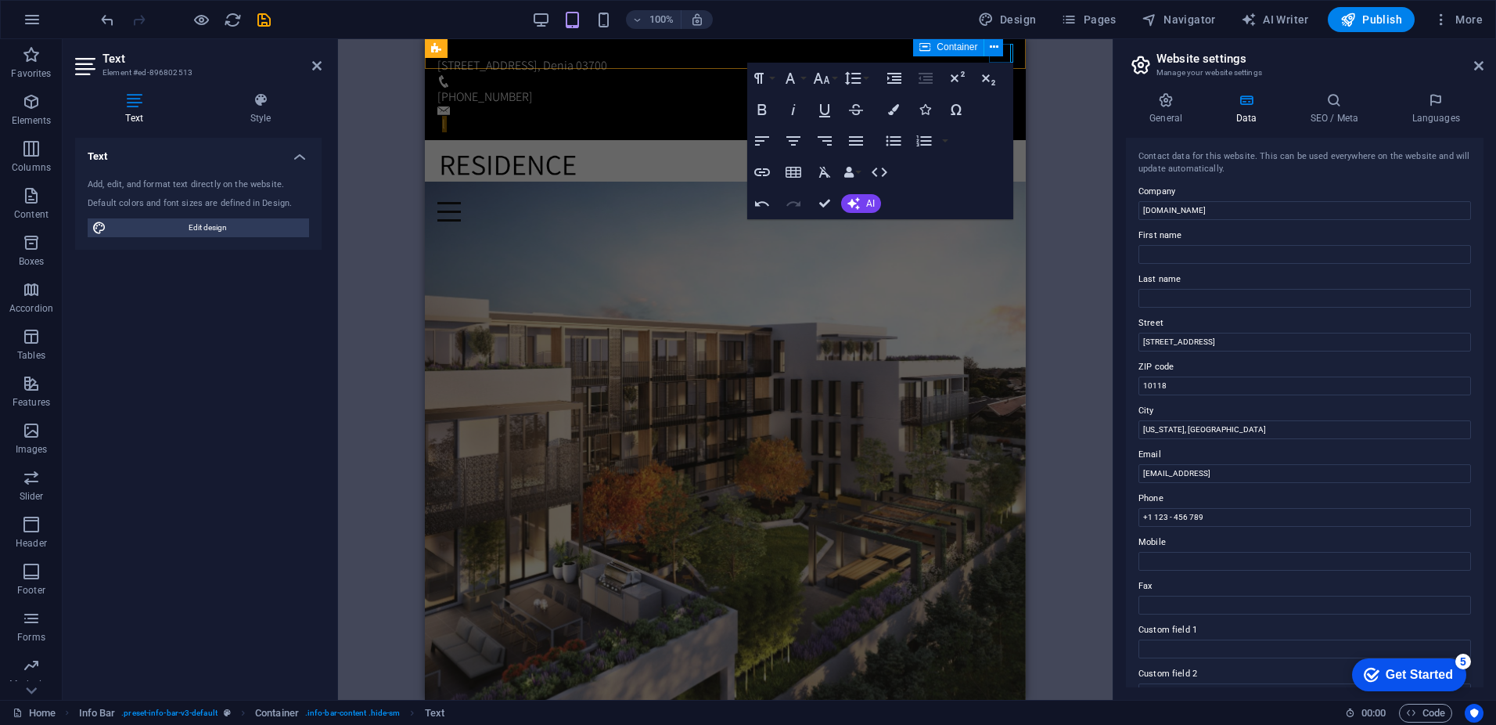
click at [1010, 54] on div "Container" at bounding box center [963, 48] width 100 height 20
click at [1011, 54] on div "Container" at bounding box center [963, 48] width 100 height 20
click at [1007, 55] on div "Container" at bounding box center [963, 48] width 100 height 20
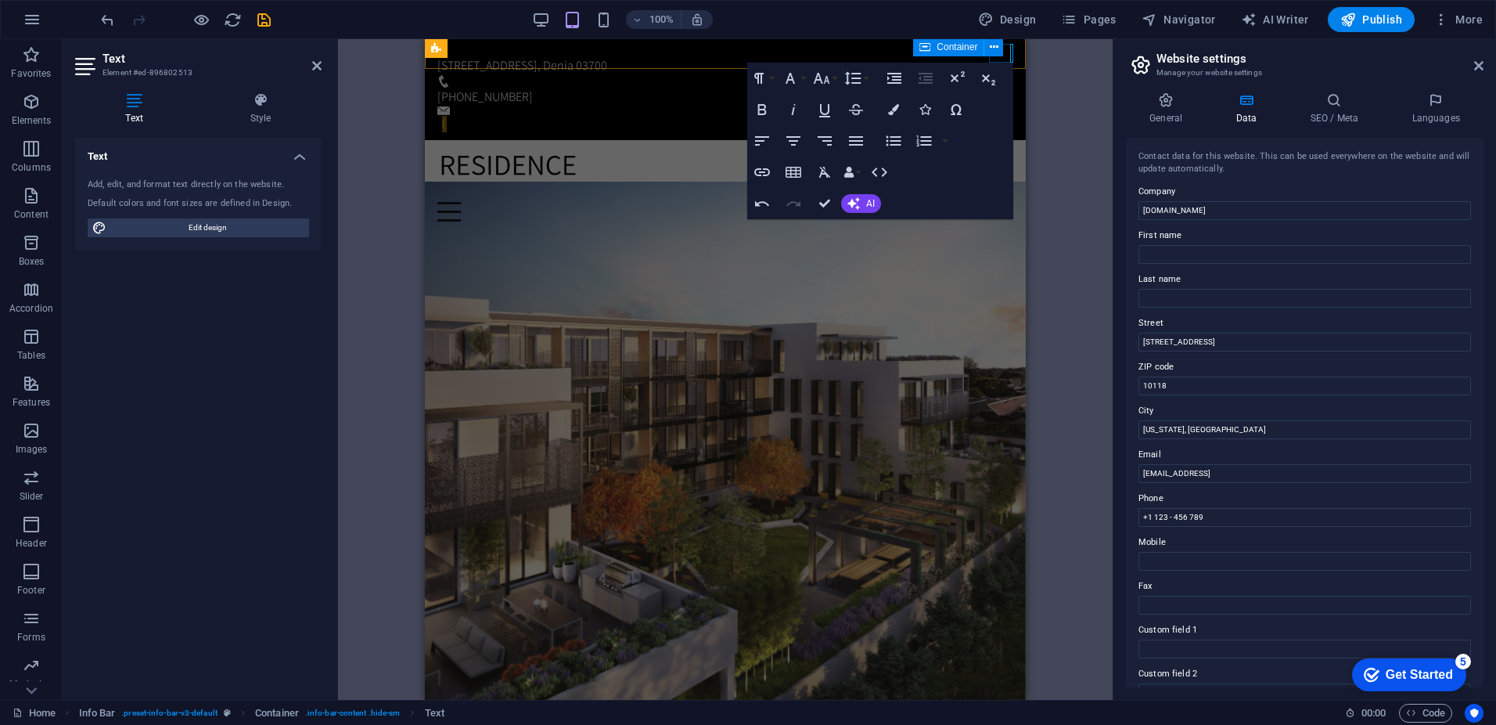
click at [1007, 55] on div "Container" at bounding box center [963, 48] width 100 height 20
click at [1014, 56] on div "Container Text" at bounding box center [989, 48] width 105 height 20
click at [917, 51] on div "Calle Cartagena 2 , Denia 03700 +34 666 871 609 l" at bounding box center [725, 89] width 601 height 103
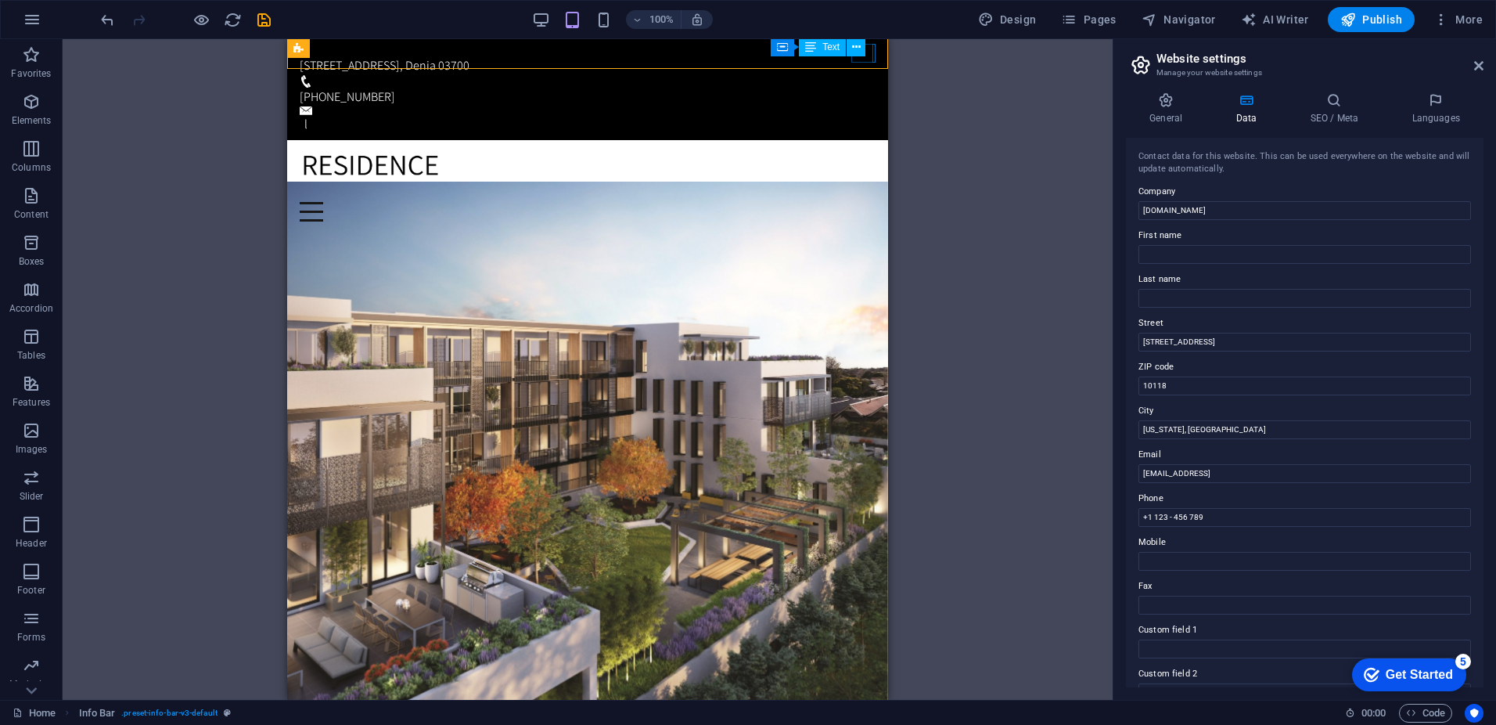
click at [873, 54] on div "Container Text" at bounding box center [823, 48] width 105 height 20
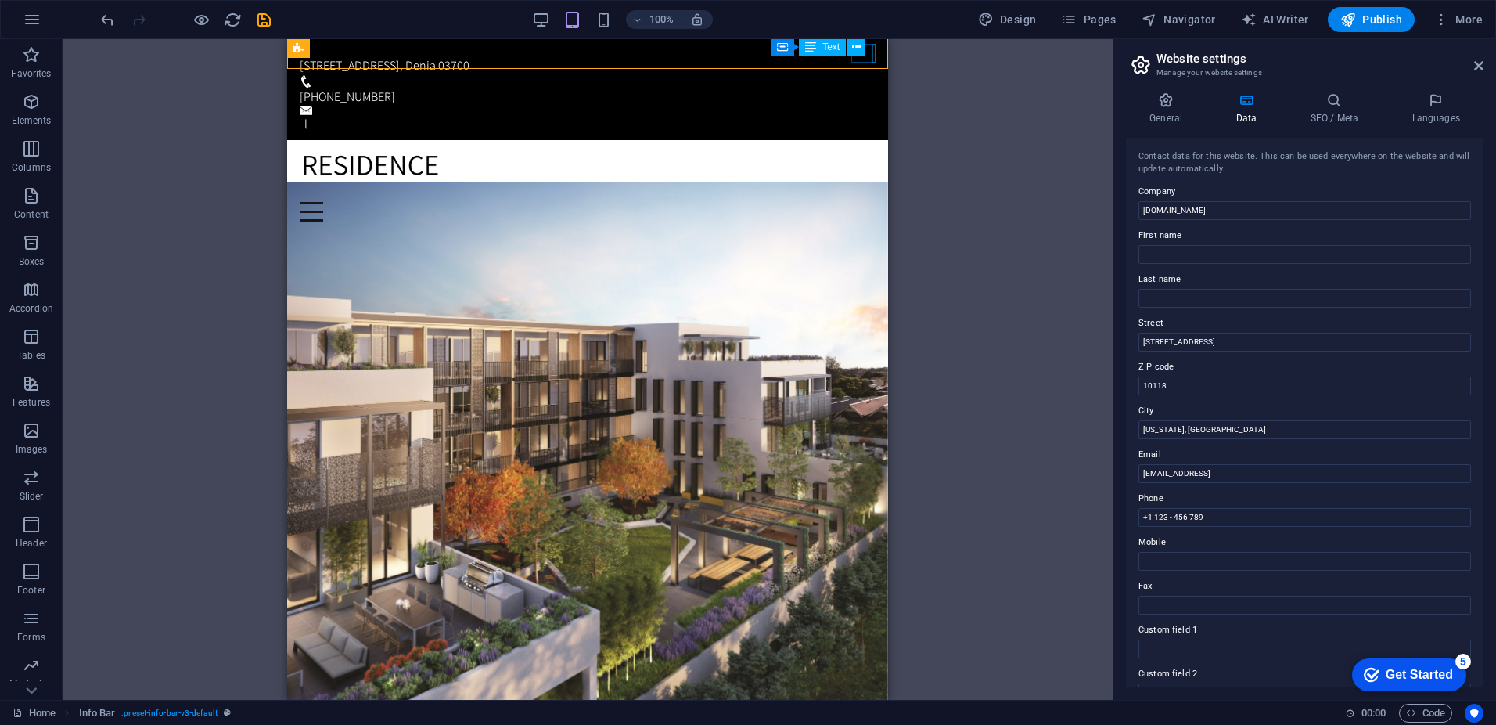
click at [869, 56] on div "Container Text" at bounding box center [823, 48] width 105 height 20
click at [872, 56] on div "Container Text" at bounding box center [823, 48] width 105 height 20
click at [874, 56] on div "Container Text" at bounding box center [823, 48] width 105 height 20
click at [875, 56] on div "Container Text" at bounding box center [823, 48] width 105 height 20
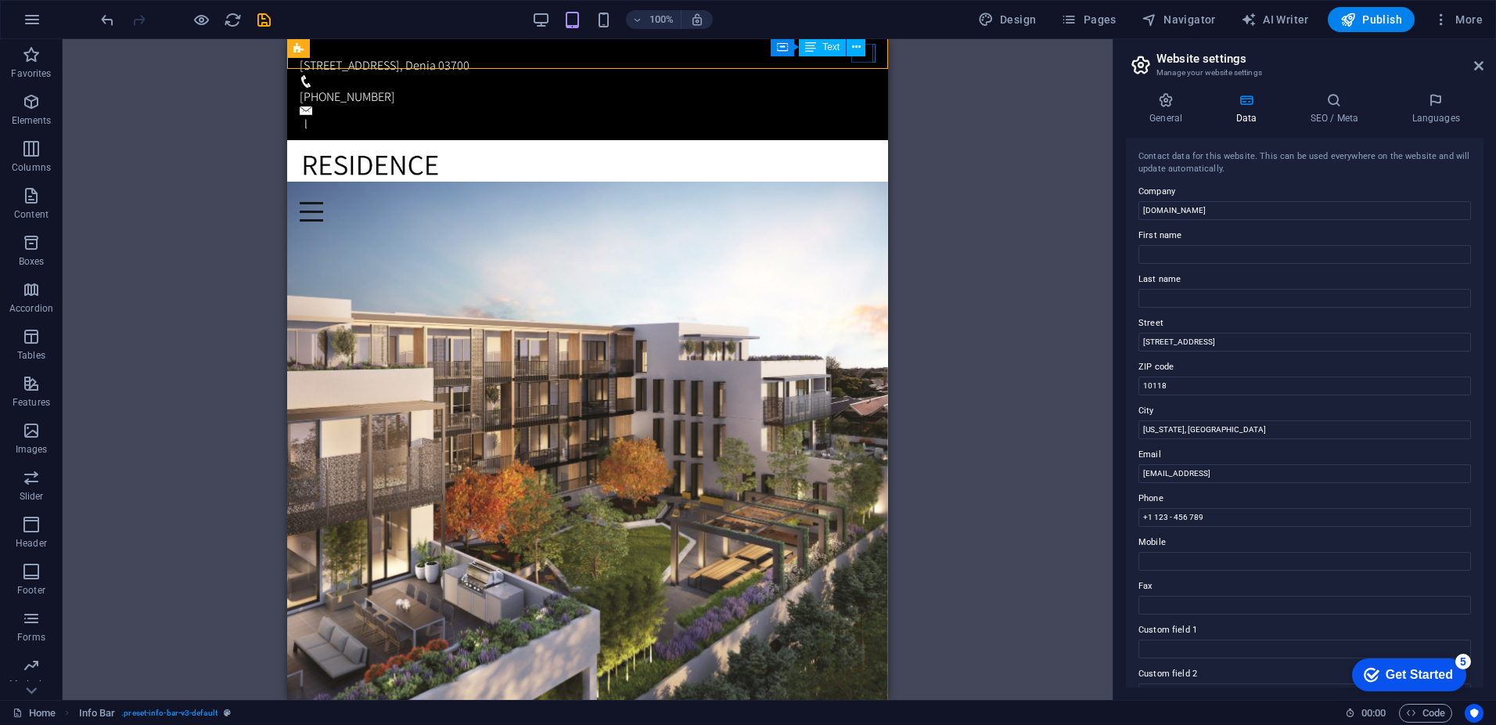
click at [875, 56] on div "Container Text" at bounding box center [823, 48] width 105 height 20
click at [106, 23] on icon "undo" at bounding box center [108, 20] width 18 height 18
click at [790, 115] on div "[EMAIL_ADDRESS]" at bounding box center [589, 124] width 571 height 19
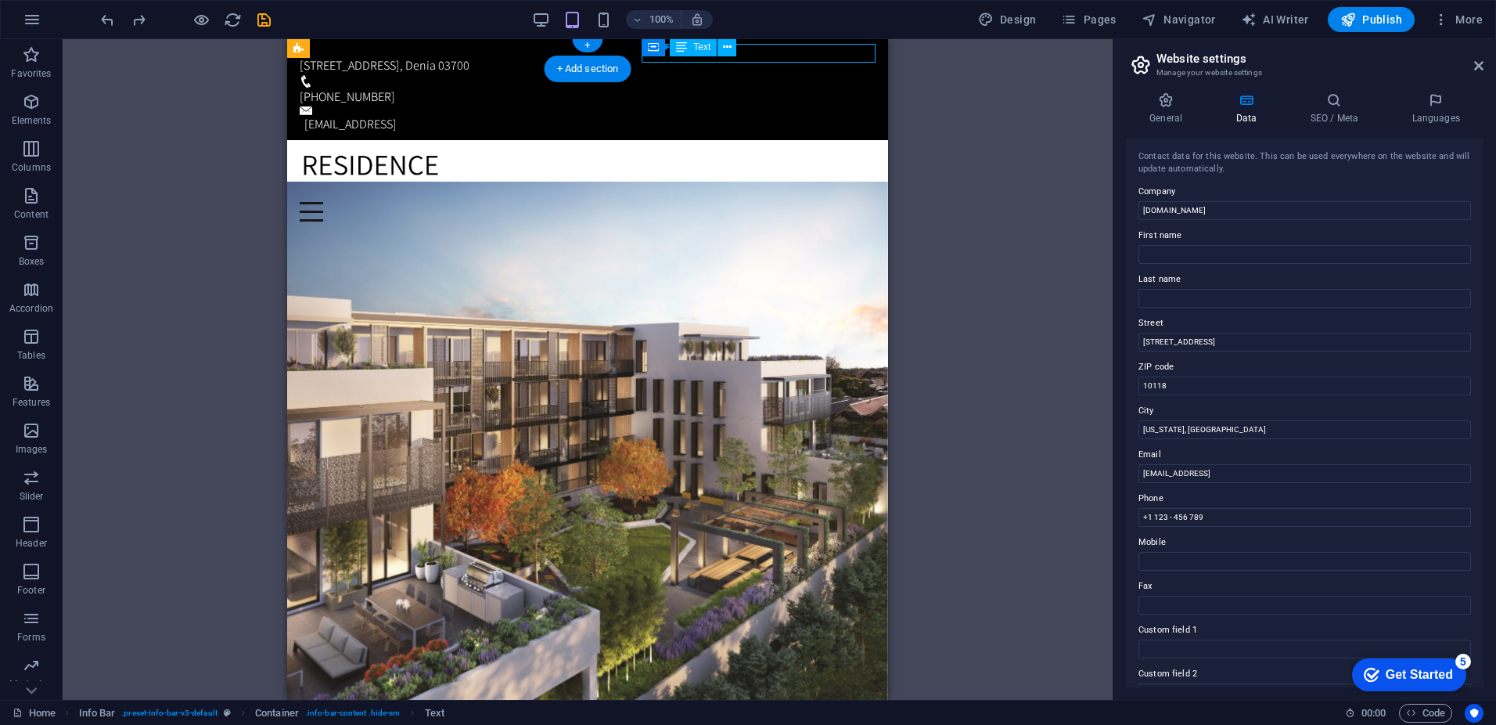
click at [790, 115] on div "[EMAIL_ADDRESS]" at bounding box center [589, 124] width 571 height 19
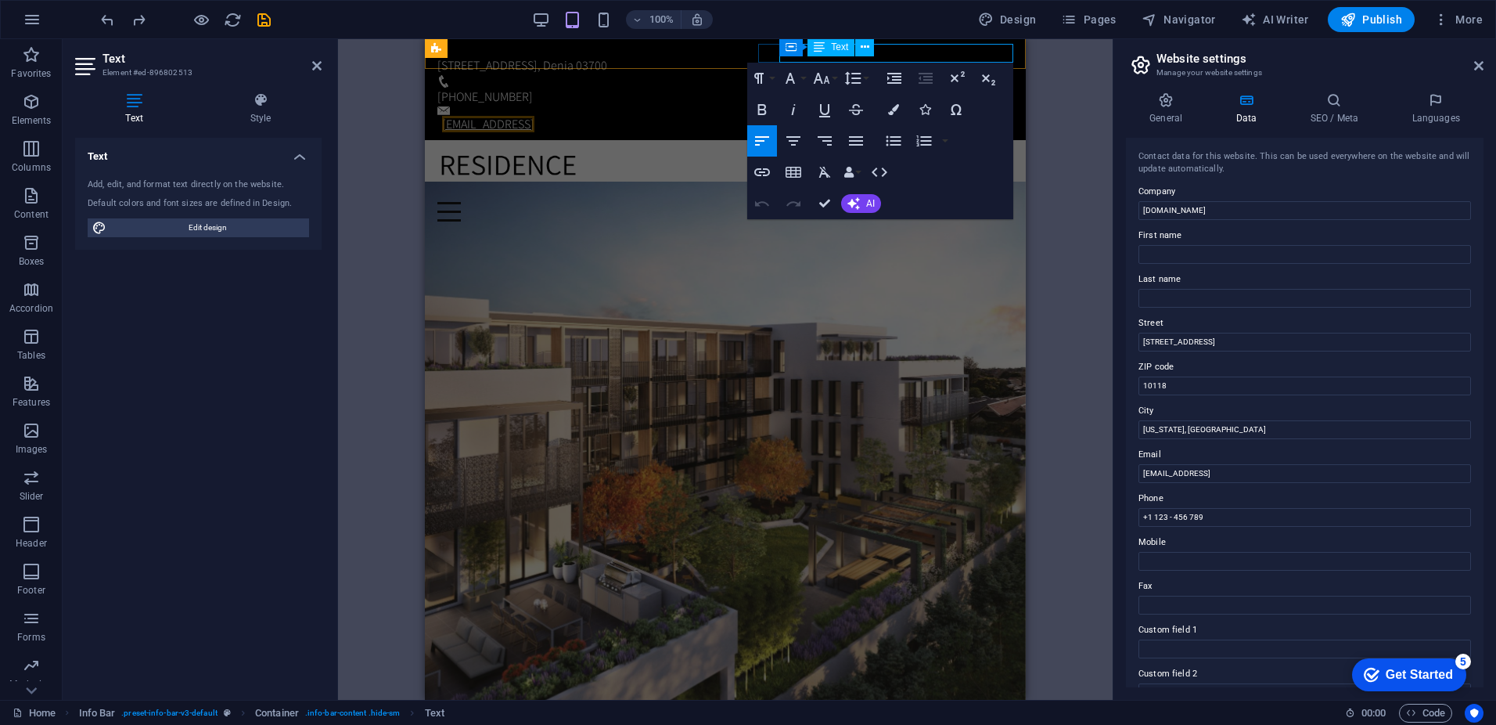
click at [534, 116] on link "[EMAIL_ADDRESS]" at bounding box center [488, 124] width 92 height 16
click at [801, 29] on div "100% Design Pages Navigator AI Writer Publish More" at bounding box center [793, 19] width 1391 height 25
click at [1090, 264] on div "H1 Banner Banner Container Button Text Menu Bar Container Text Info Bar Info Ba…" at bounding box center [725, 369] width 775 height 660
drag, startPoint x: 318, startPoint y: 63, endPoint x: 34, endPoint y: 46, distance: 284.6
click at [318, 63] on icon at bounding box center [316, 65] width 9 height 13
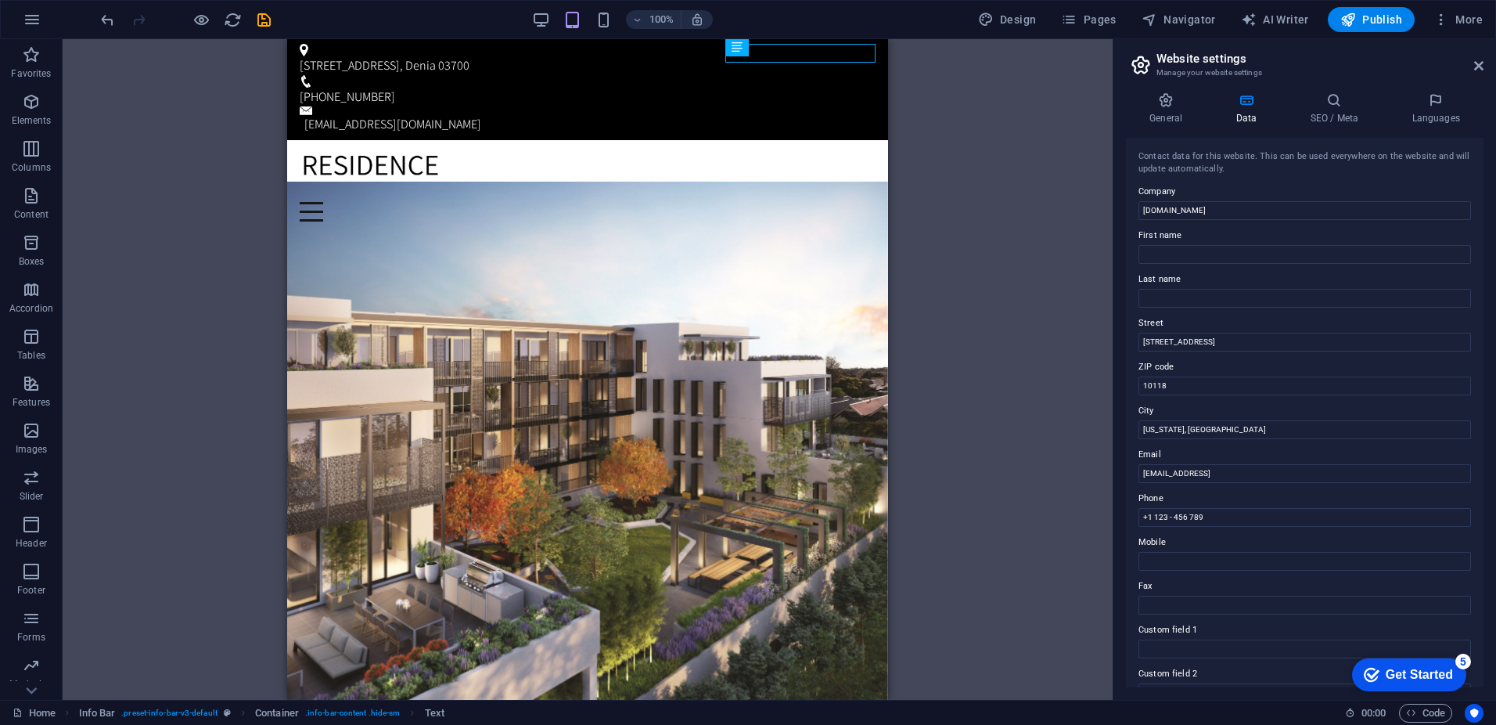
click at [186, 218] on div "H1 Banner Banner Container Button Text Menu Bar Container Text Info Bar Info Ba…" at bounding box center [588, 369] width 1050 height 660
click at [1167, 114] on h4 "General" at bounding box center [1169, 108] width 86 height 33
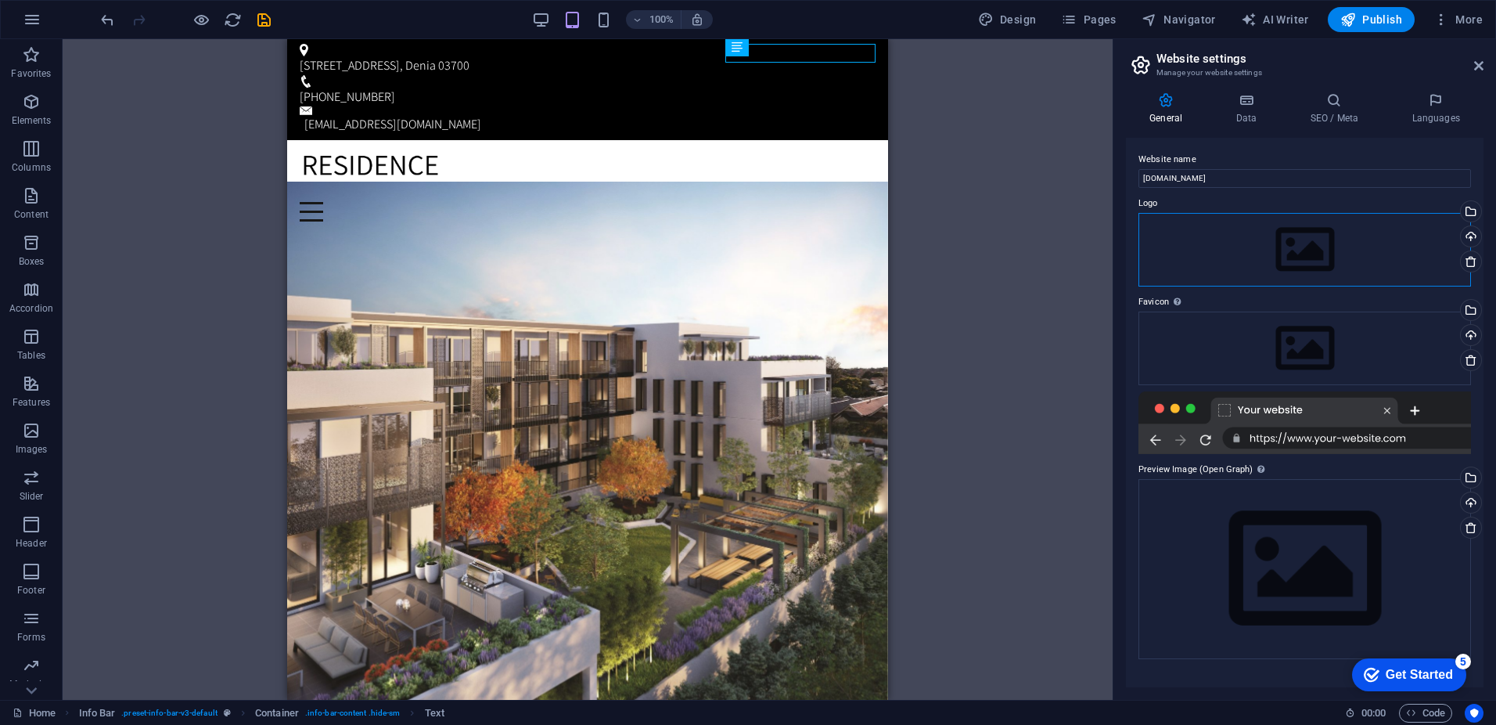
click at [1385, 257] on div "Drag files here, click to choose files or select files from Files or our free s…" at bounding box center [1305, 250] width 333 height 74
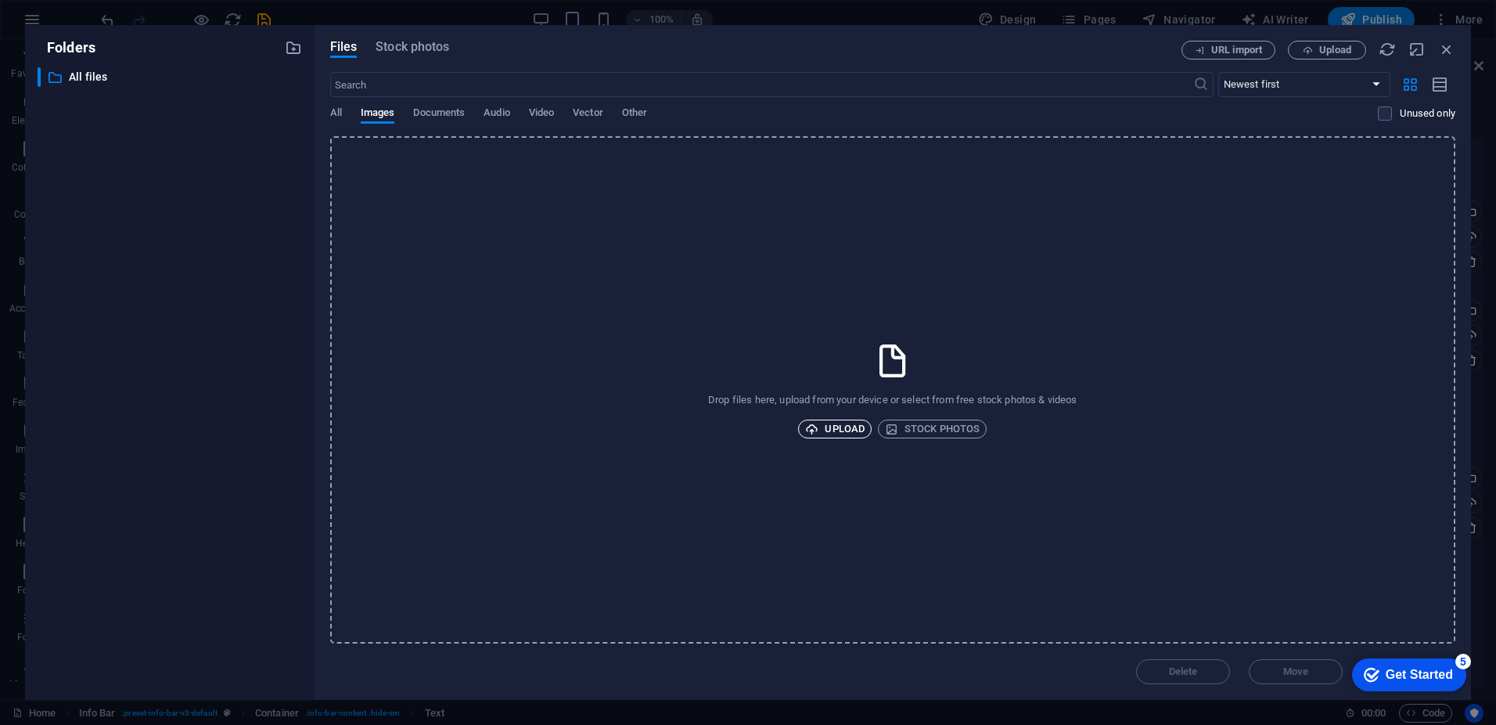
click at [832, 433] on span "Upload" at bounding box center [834, 428] width 59 height 19
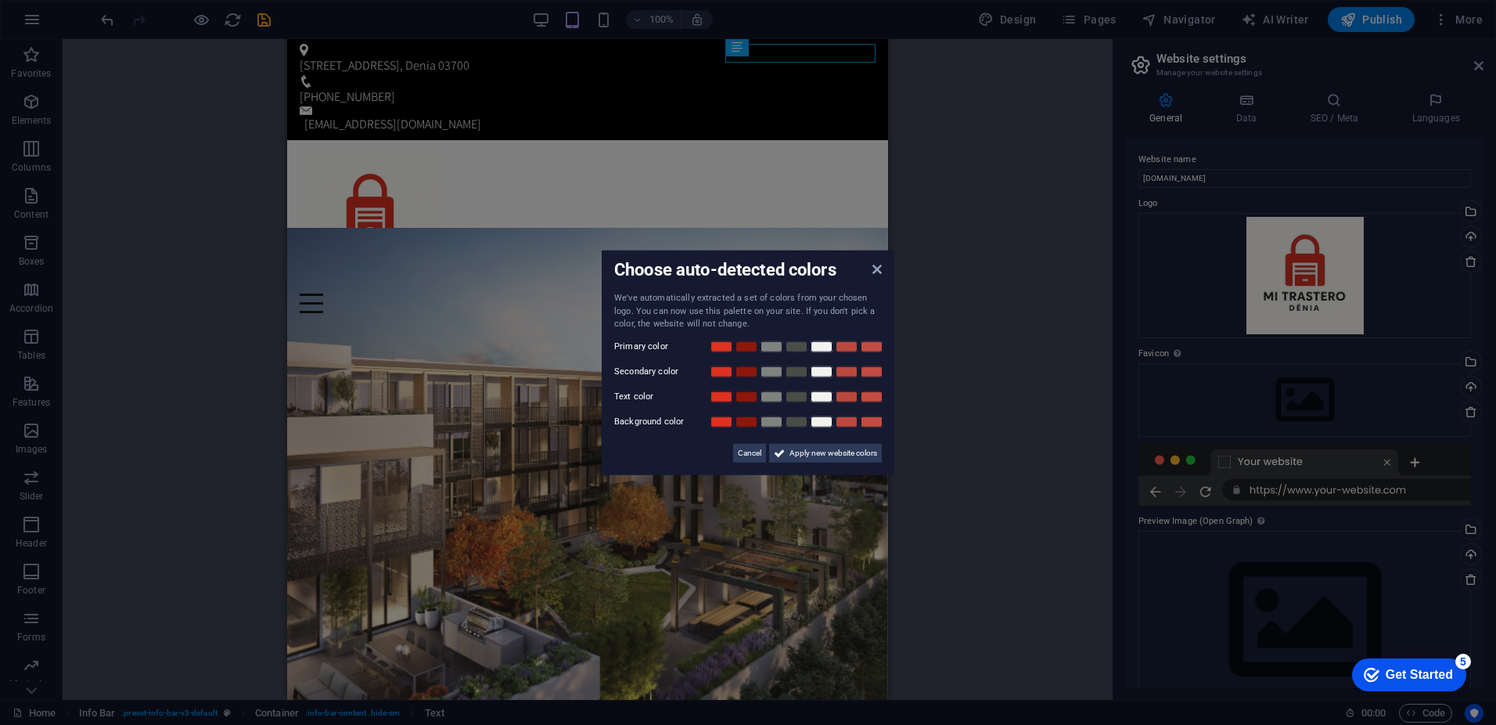
click at [1256, 396] on aside "Choose auto-detected colors We've automatically extracted a set of colors from …" at bounding box center [748, 362] width 1496 height 725
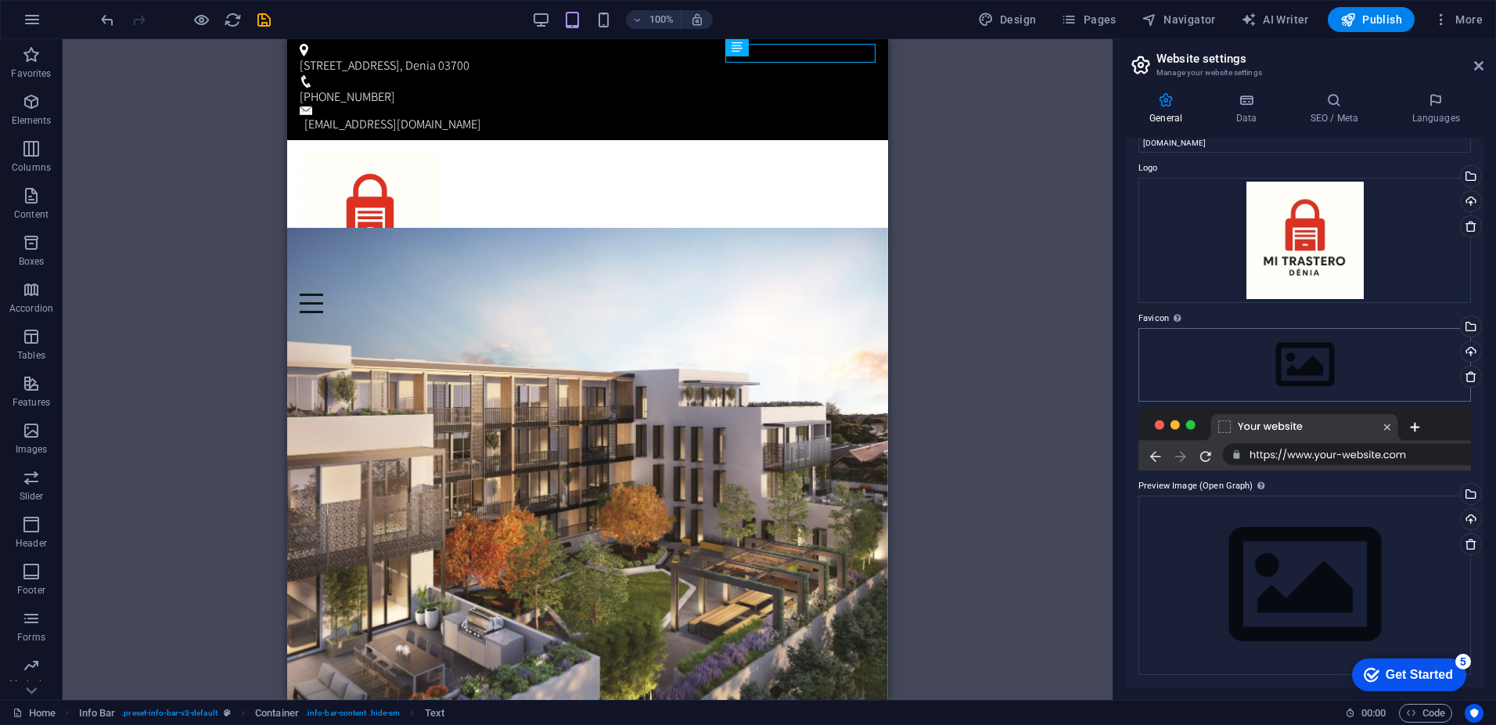
scroll to position [0, 0]
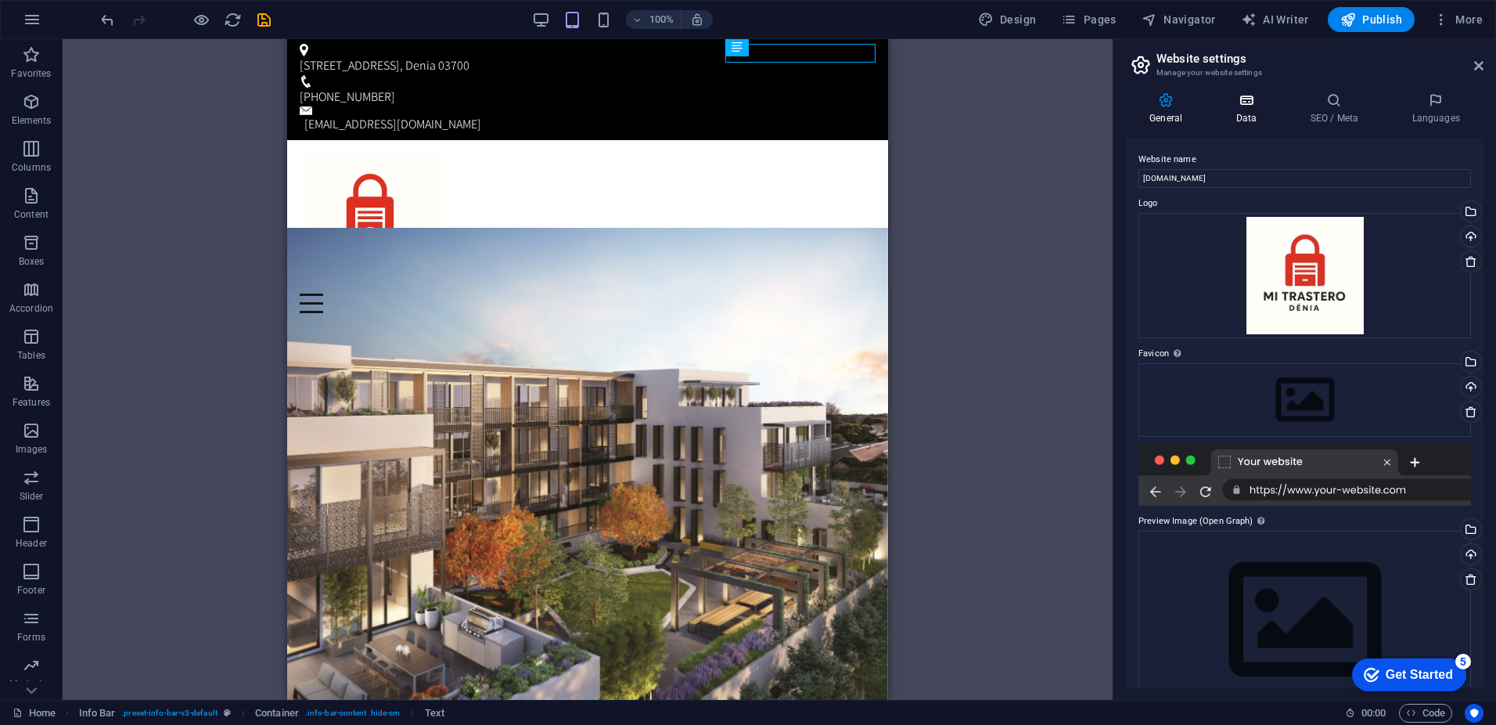
click at [1250, 106] on icon at bounding box center [1246, 100] width 68 height 16
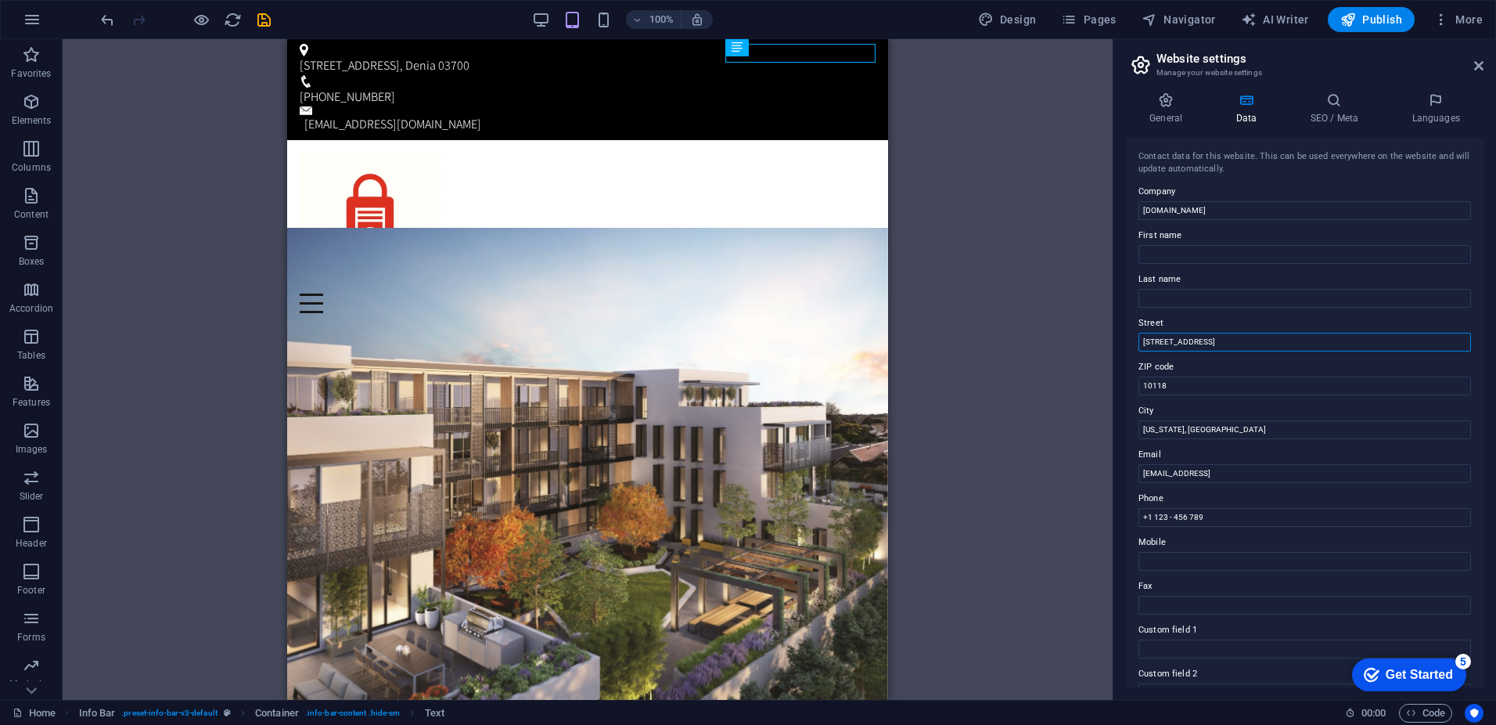
click at [1218, 347] on input "[STREET_ADDRESS]" at bounding box center [1305, 342] width 333 height 19
drag, startPoint x: 1213, startPoint y: 345, endPoint x: 1139, endPoint y: 344, distance: 74.4
click at [1139, 344] on input "[STREET_ADDRESS]" at bounding box center [1305, 342] width 333 height 19
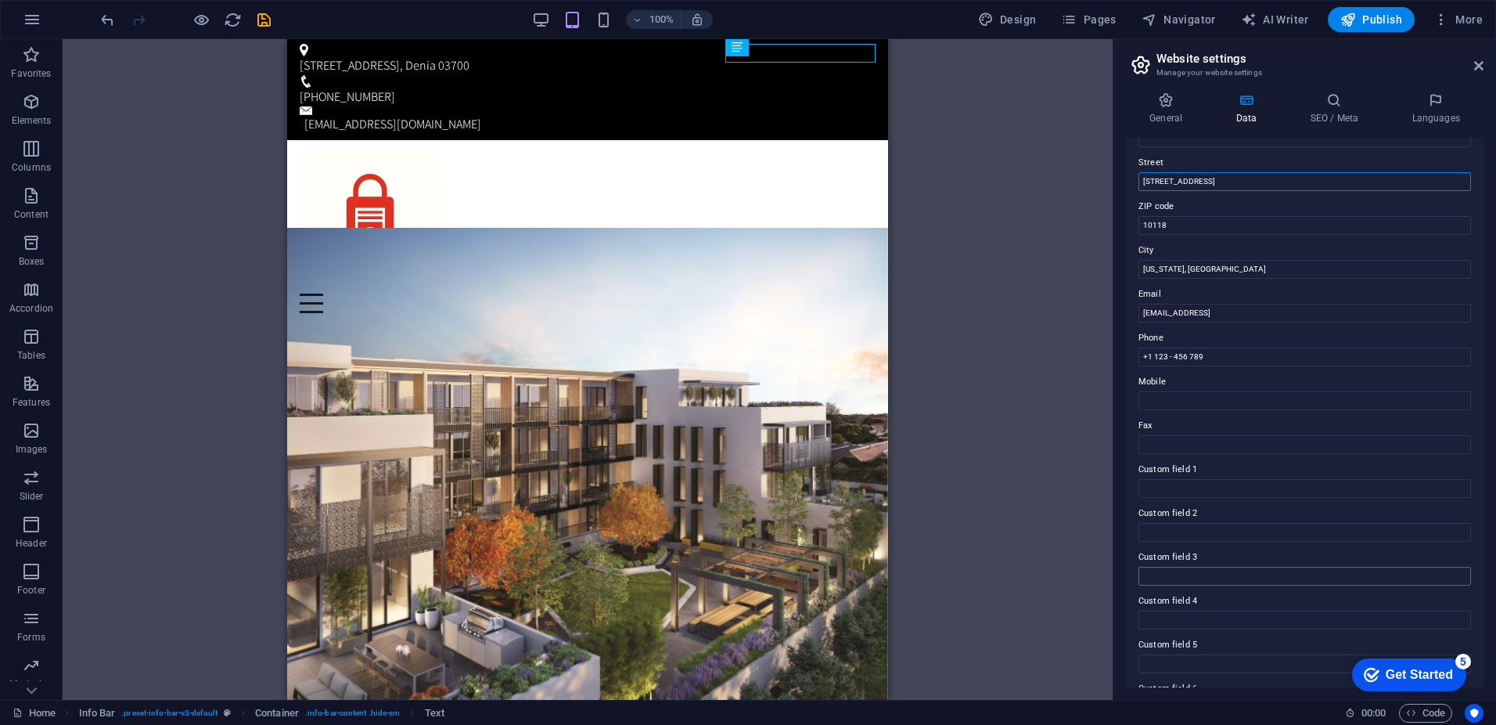
scroll to position [202, 0]
click at [1010, 573] on div "H1 Banner Banner Container Button Text Menu Bar Container Text Info Bar Info Ba…" at bounding box center [588, 369] width 1050 height 660
click at [1480, 65] on icon at bounding box center [1478, 65] width 9 height 13
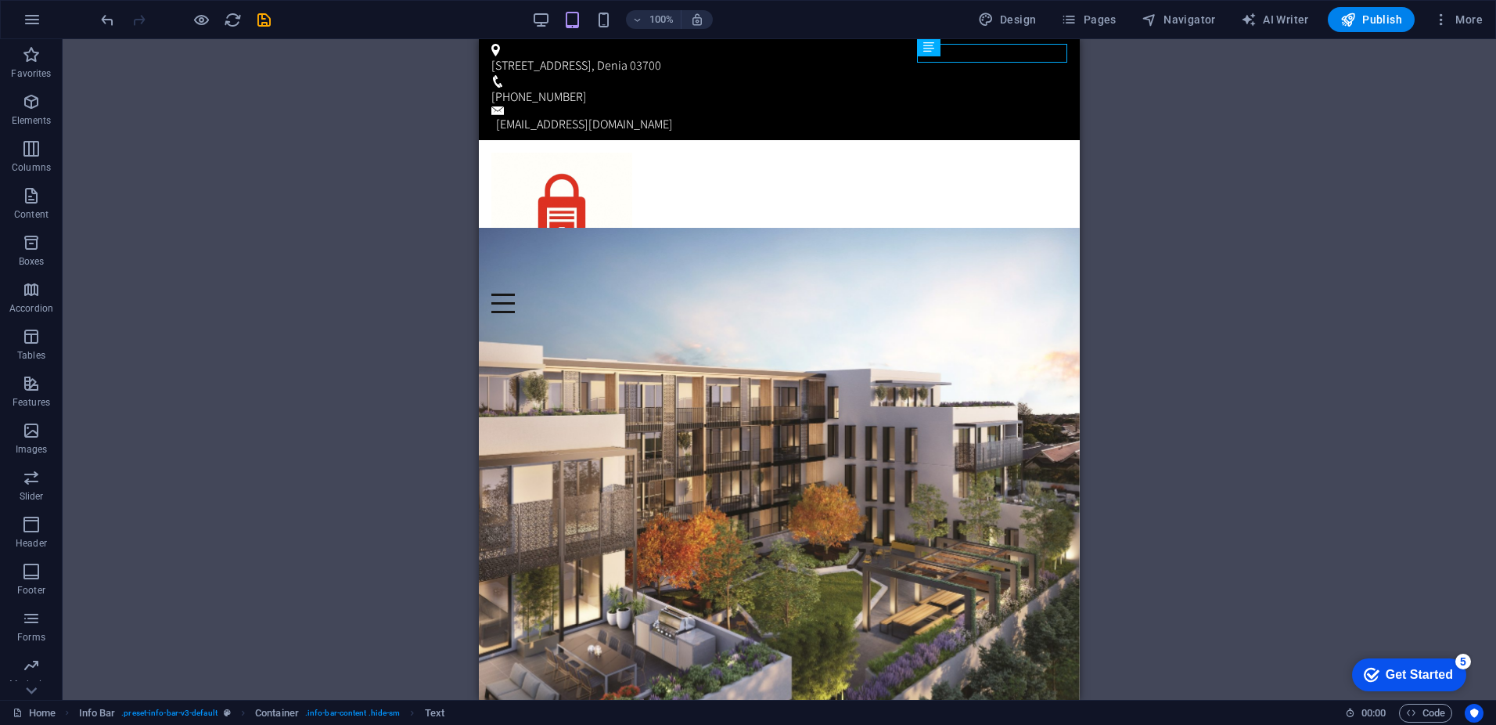
click at [1164, 158] on div "H1 Banner Banner Container Button Text Menu Bar Container Text Info Bar Info Ba…" at bounding box center [780, 369] width 1434 height 660
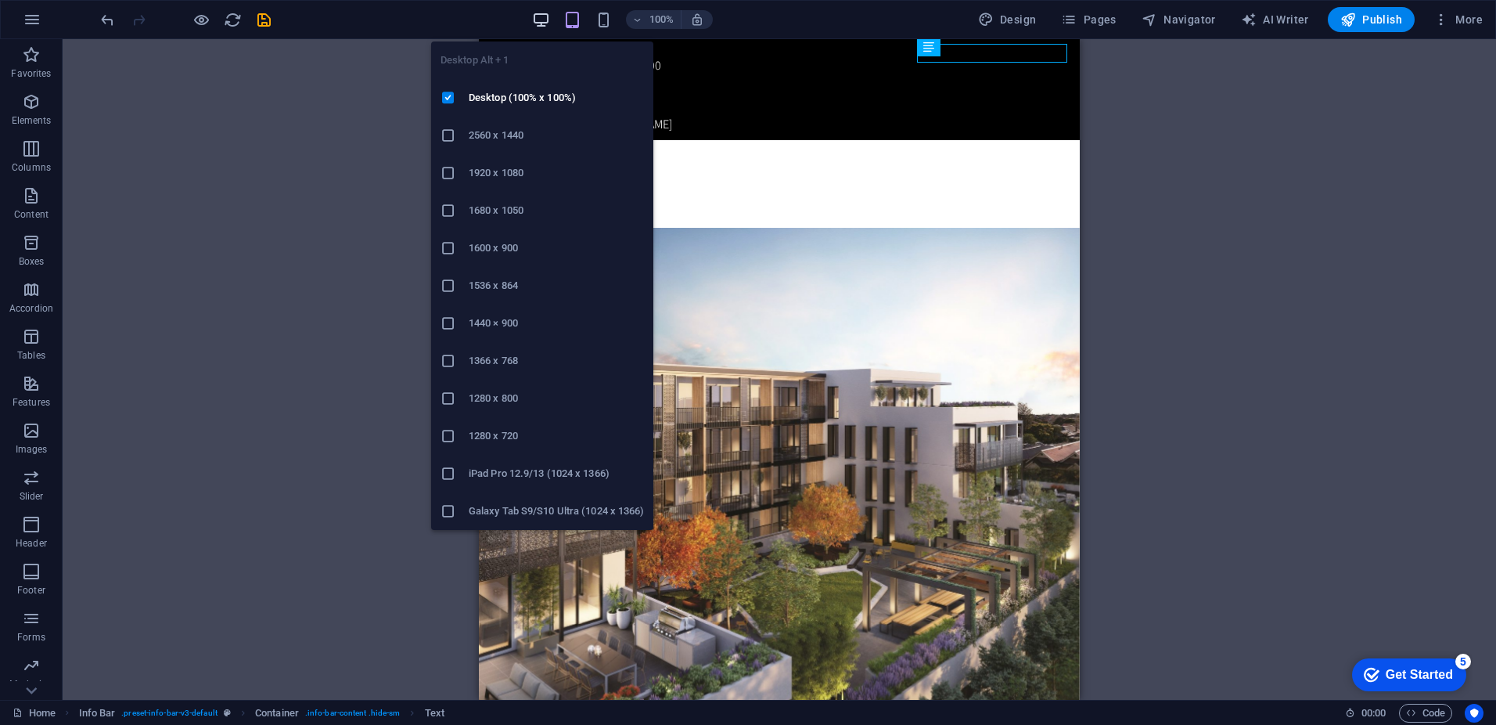
click at [545, 21] on icon "button" at bounding box center [541, 20] width 18 height 18
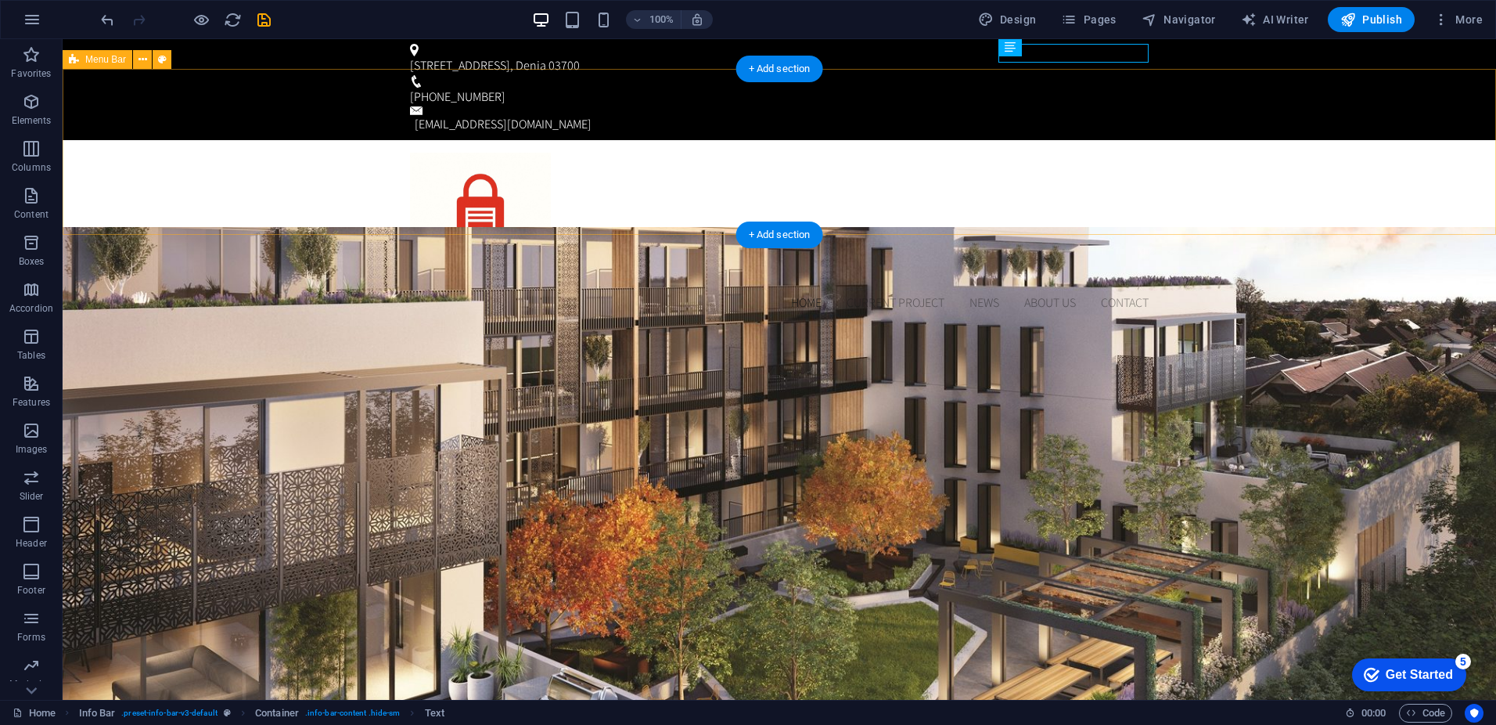
click at [1219, 140] on div "Home Current Project News About us Contact" at bounding box center [780, 232] width 1434 height 185
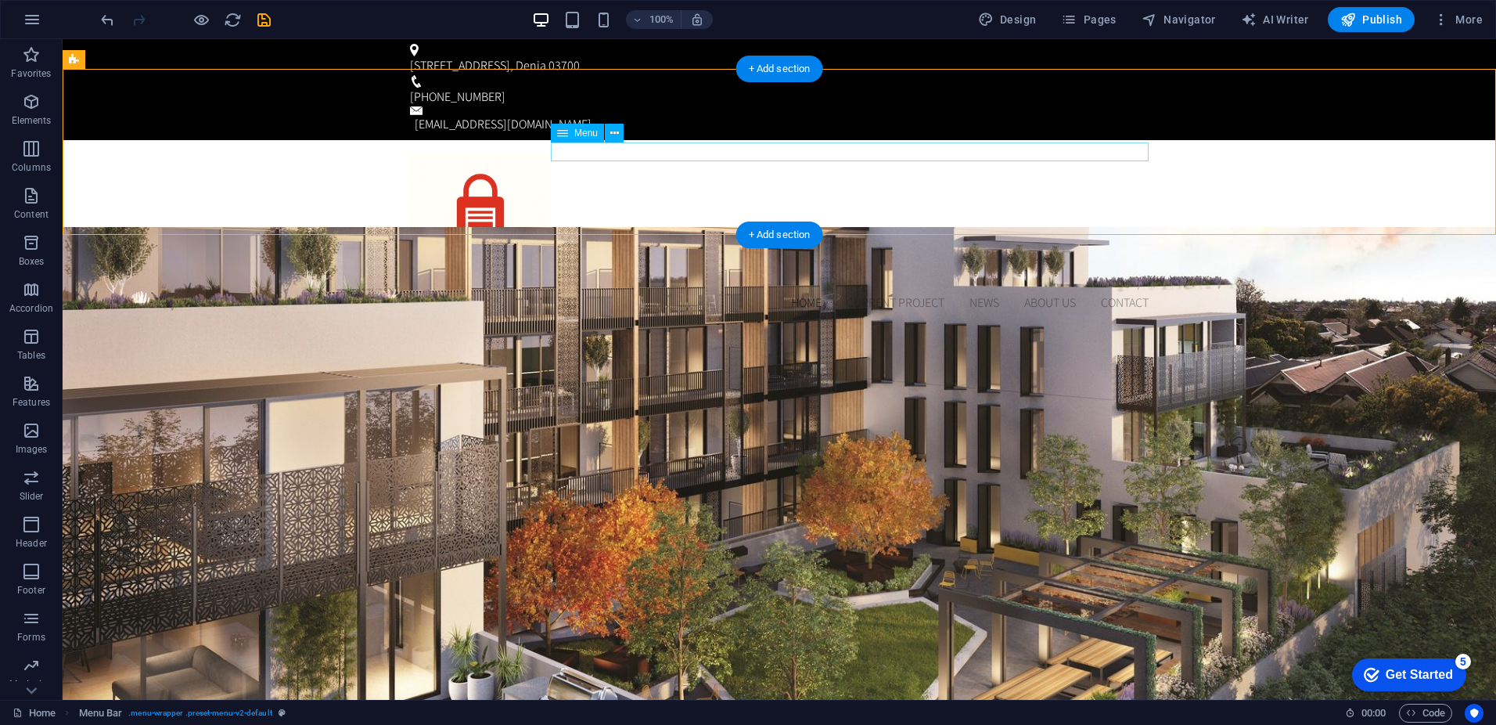
click at [811, 293] on nav "Home Current Project News About us Contact" at bounding box center [779, 302] width 739 height 19
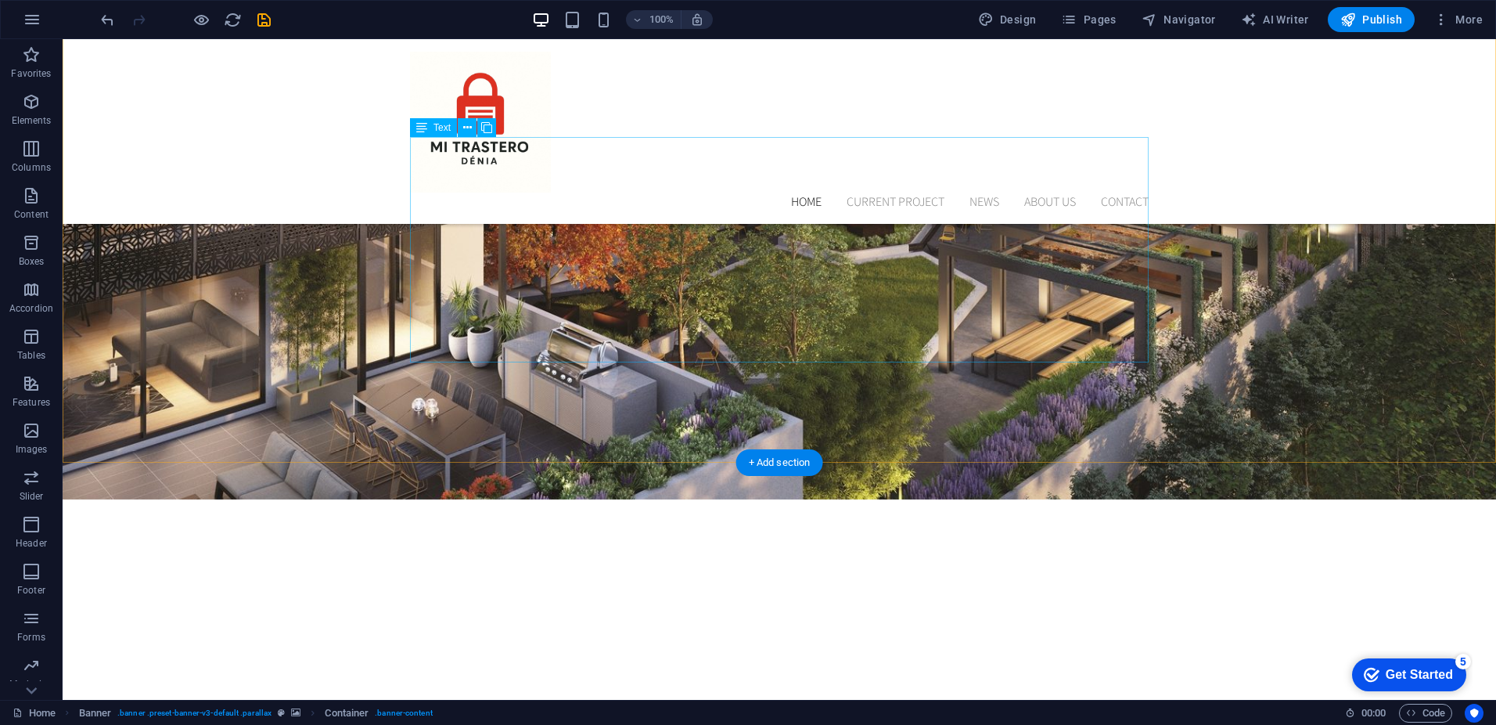
scroll to position [661, 0]
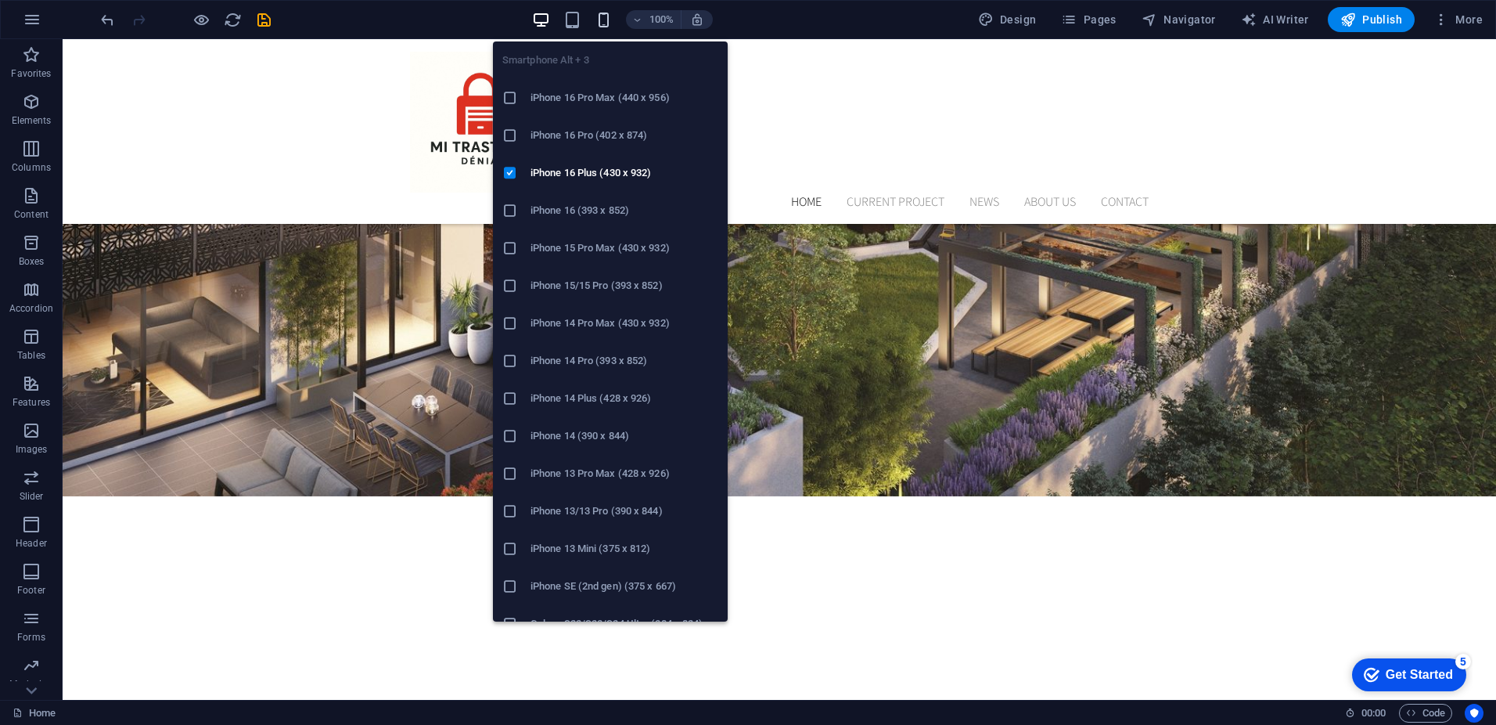
click at [603, 17] on icon "button" at bounding box center [604, 20] width 18 height 18
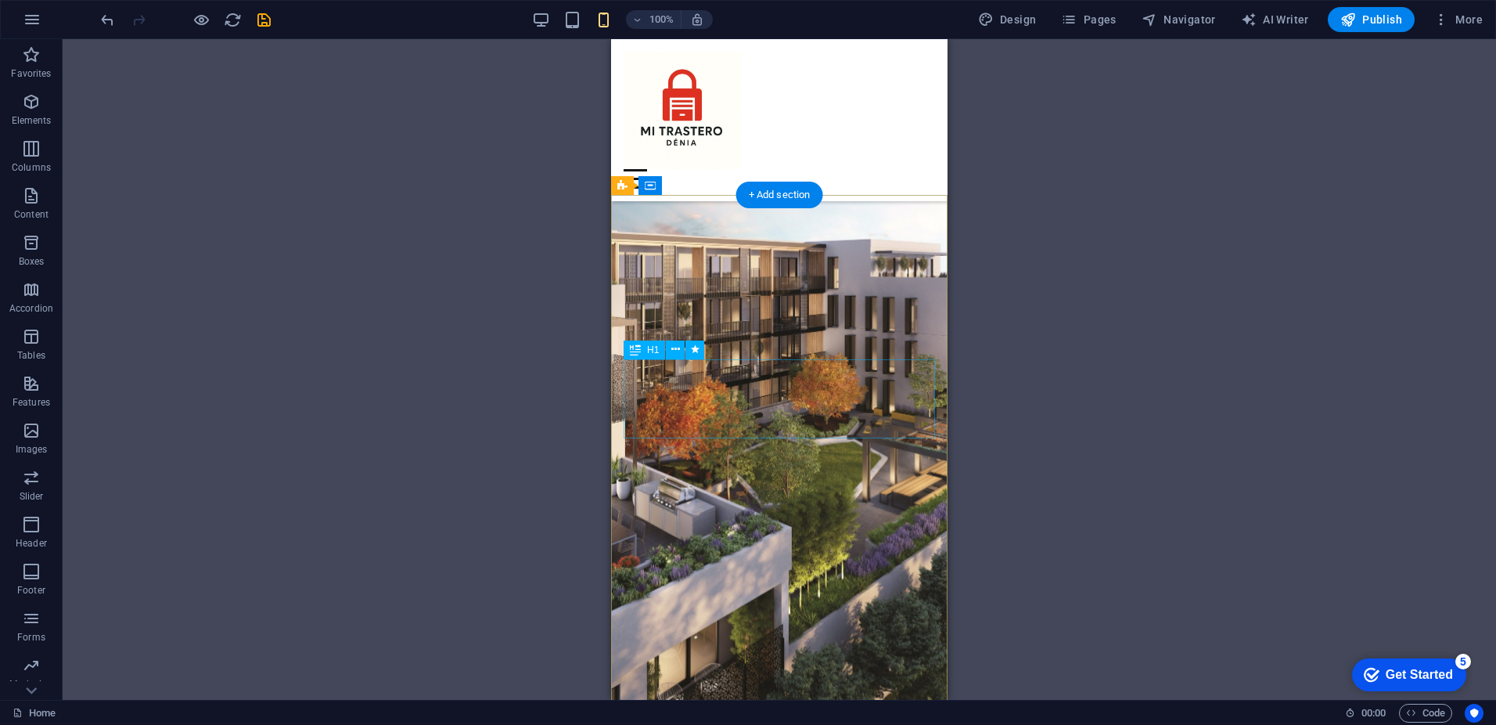
scroll to position [0, 0]
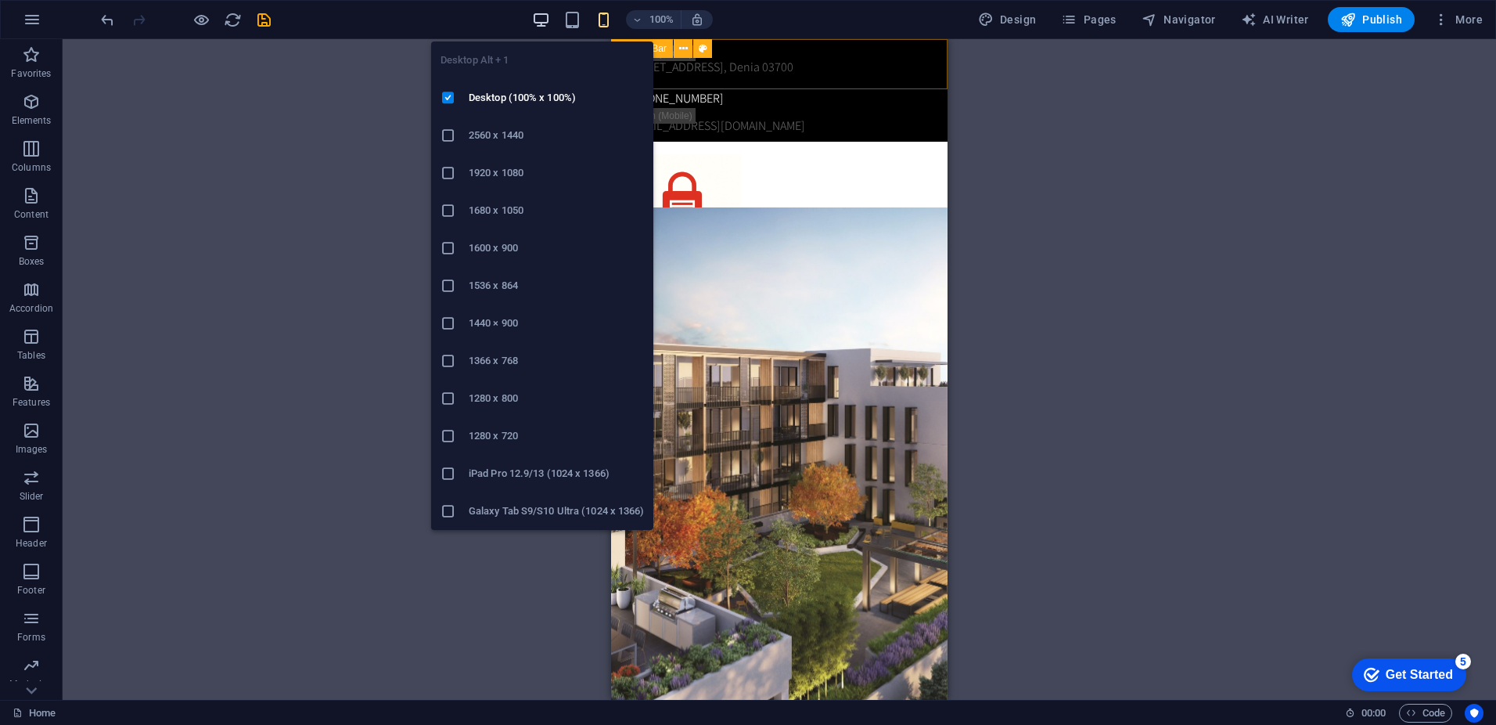
click at [550, 21] on icon "button" at bounding box center [541, 20] width 18 height 18
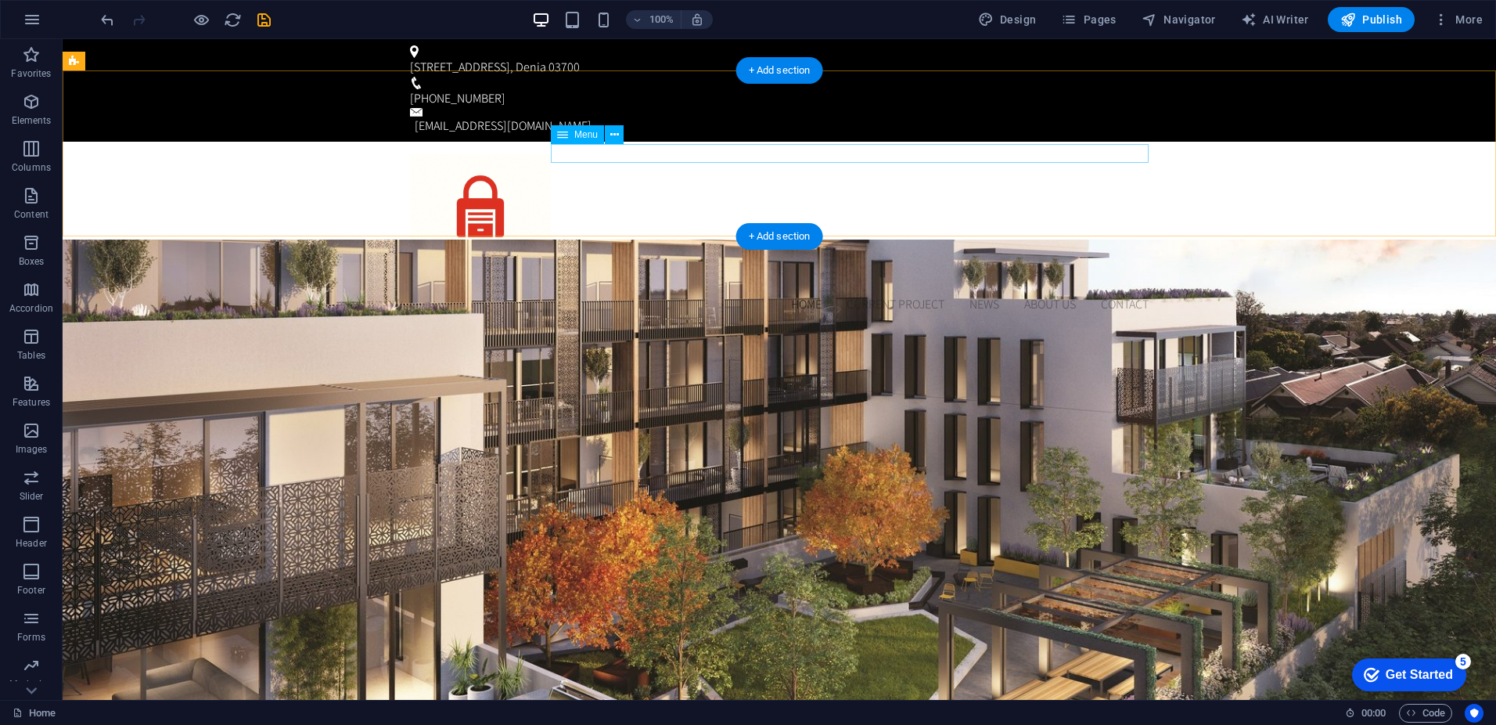
click at [804, 295] on nav "Home Current Project News About us Contact" at bounding box center [779, 304] width 739 height 19
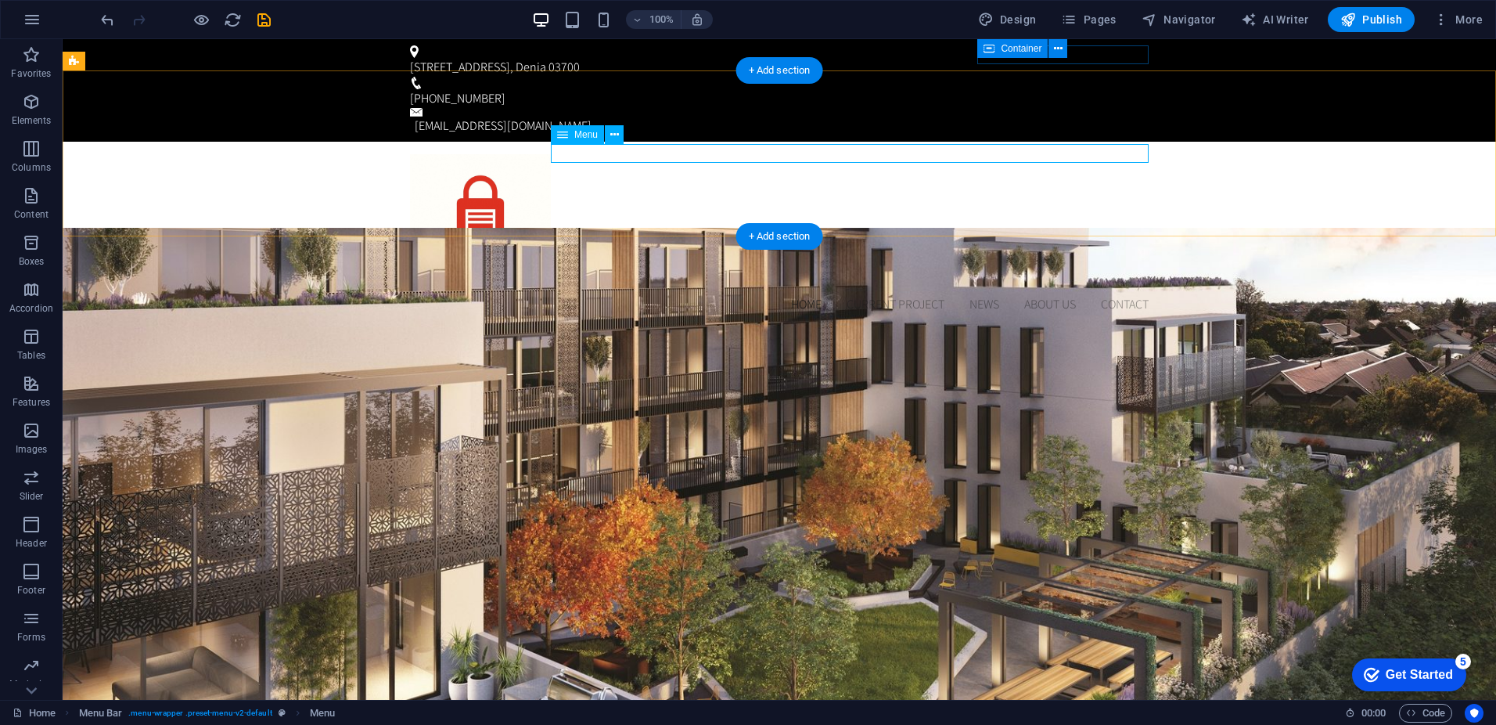
click at [800, 295] on nav "Home Current Project News About us Contact" at bounding box center [779, 304] width 739 height 19
click at [572, 134] on div "Menu" at bounding box center [577, 134] width 53 height 19
click at [617, 135] on icon at bounding box center [614, 135] width 9 height 16
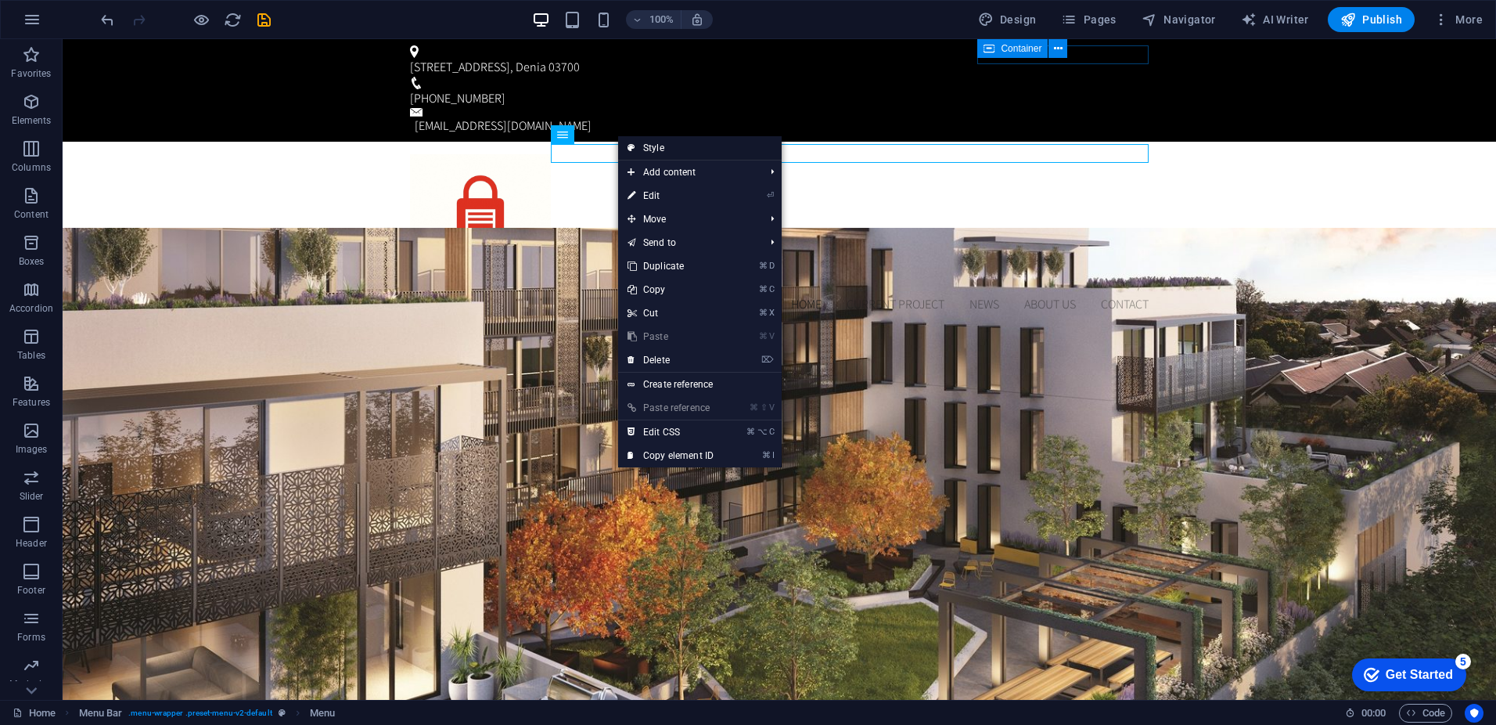
click at [658, 146] on link "Style" at bounding box center [700, 147] width 164 height 23
select select "rem"
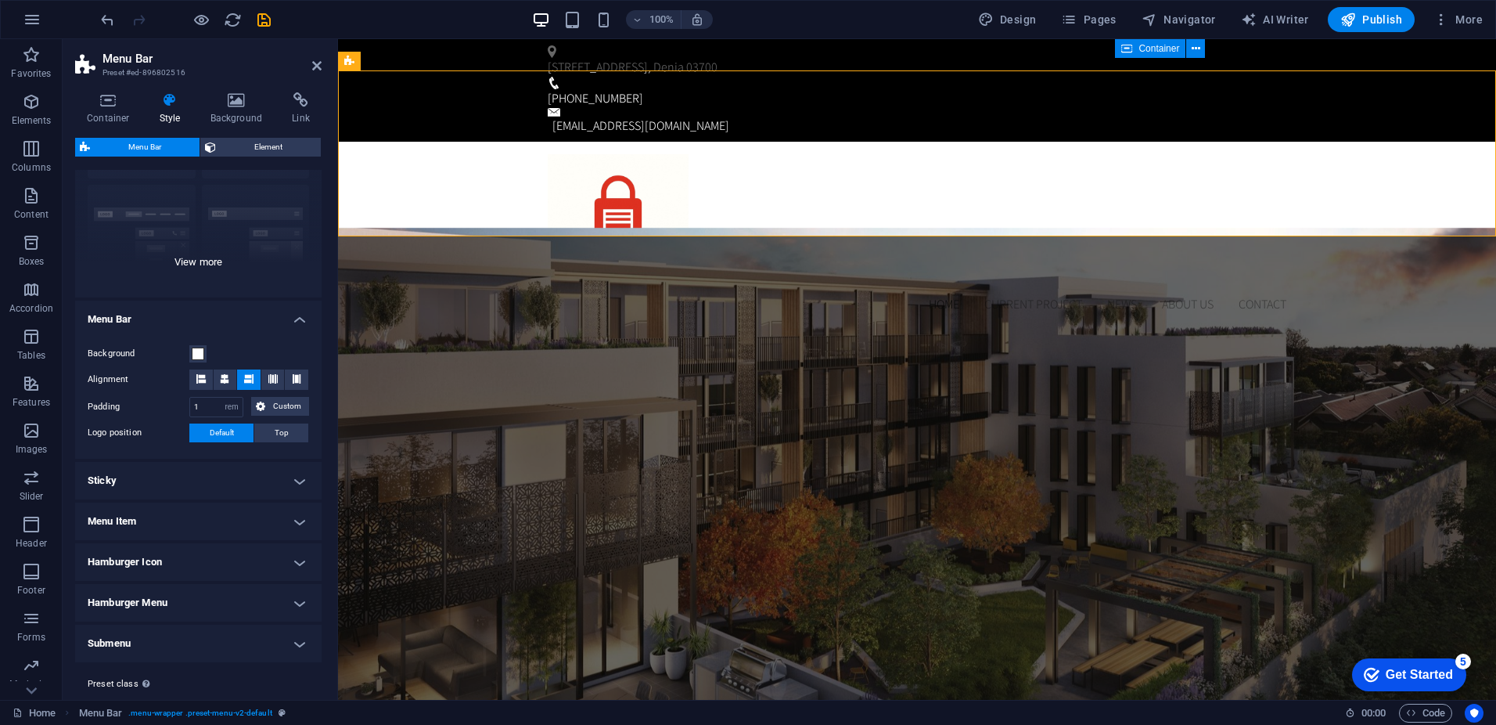
scroll to position [141, 0]
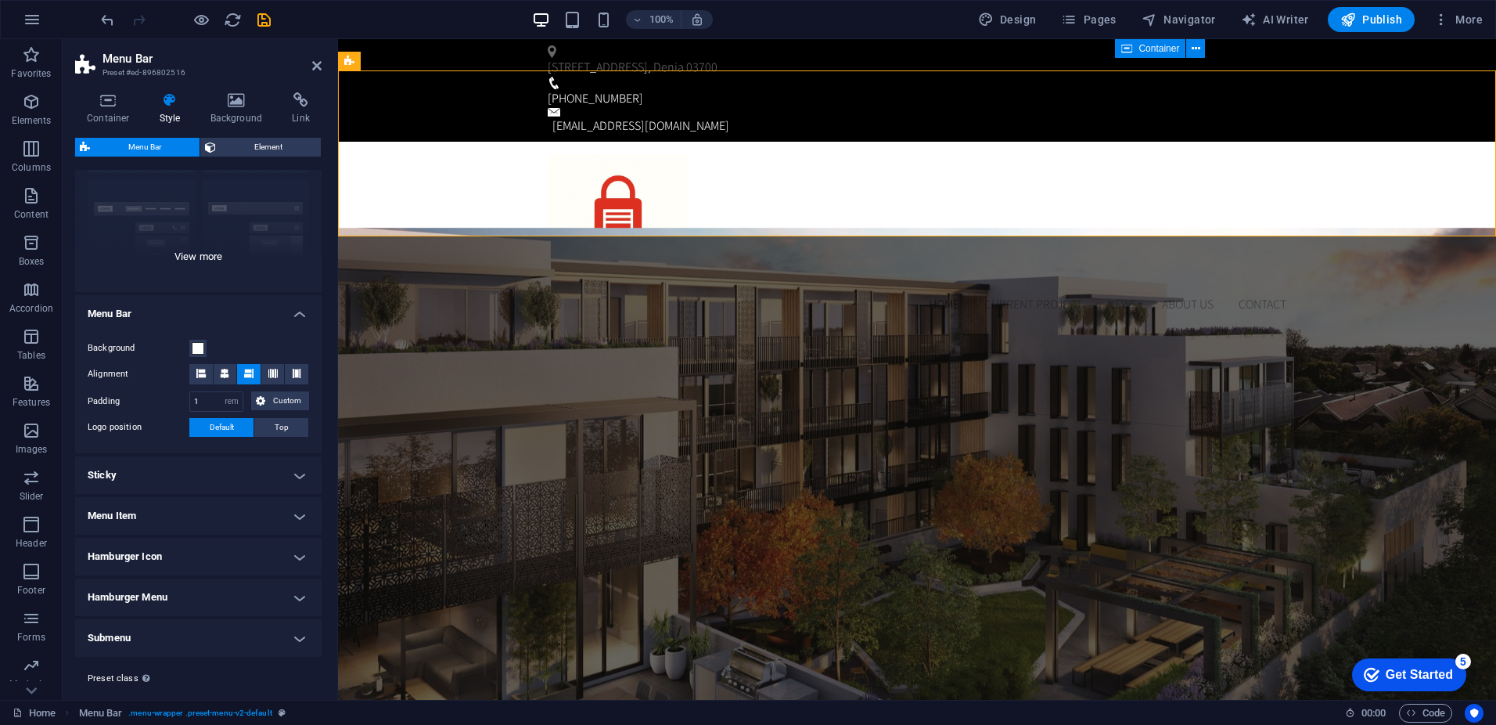
click at [210, 261] on div "Border Centered Default Fixed Loki Trigger Wide XXL" at bounding box center [198, 174] width 246 height 235
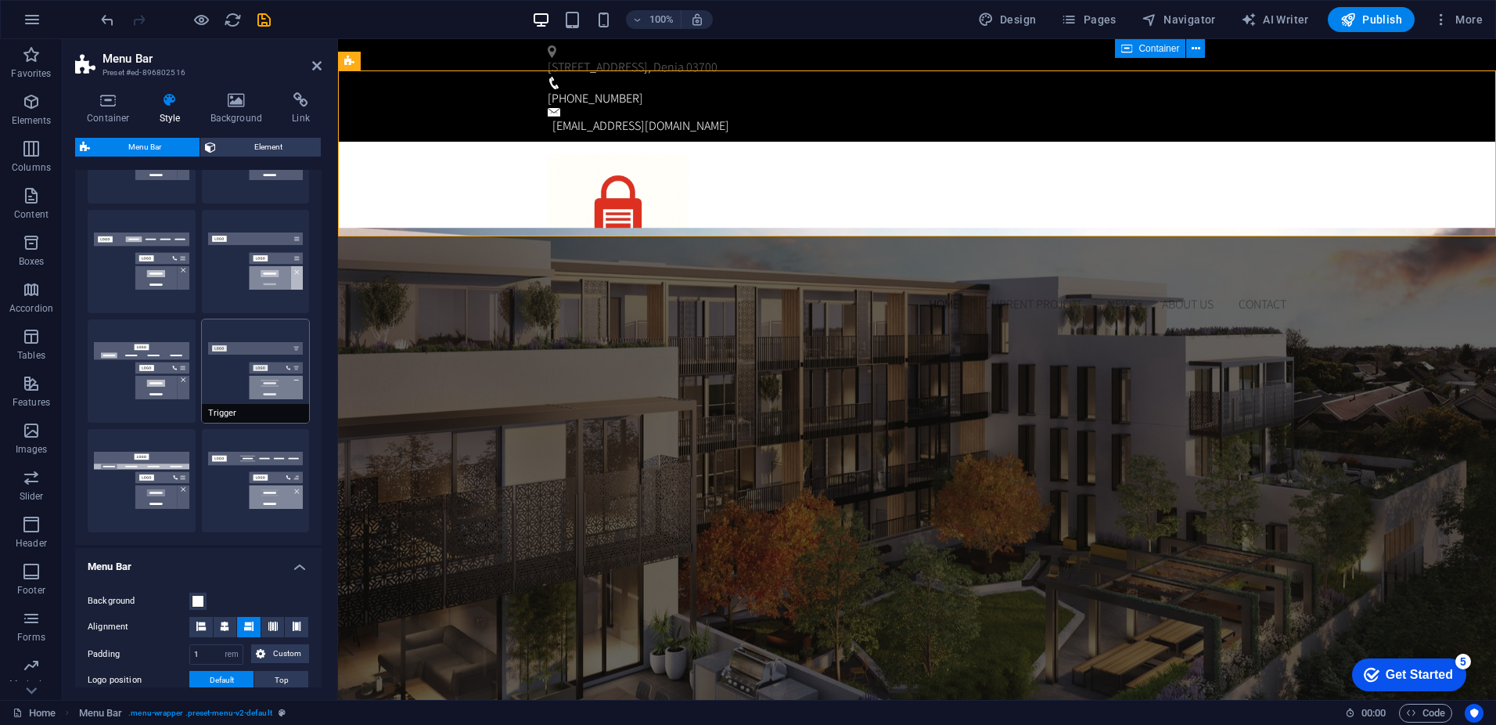
scroll to position [0, 0]
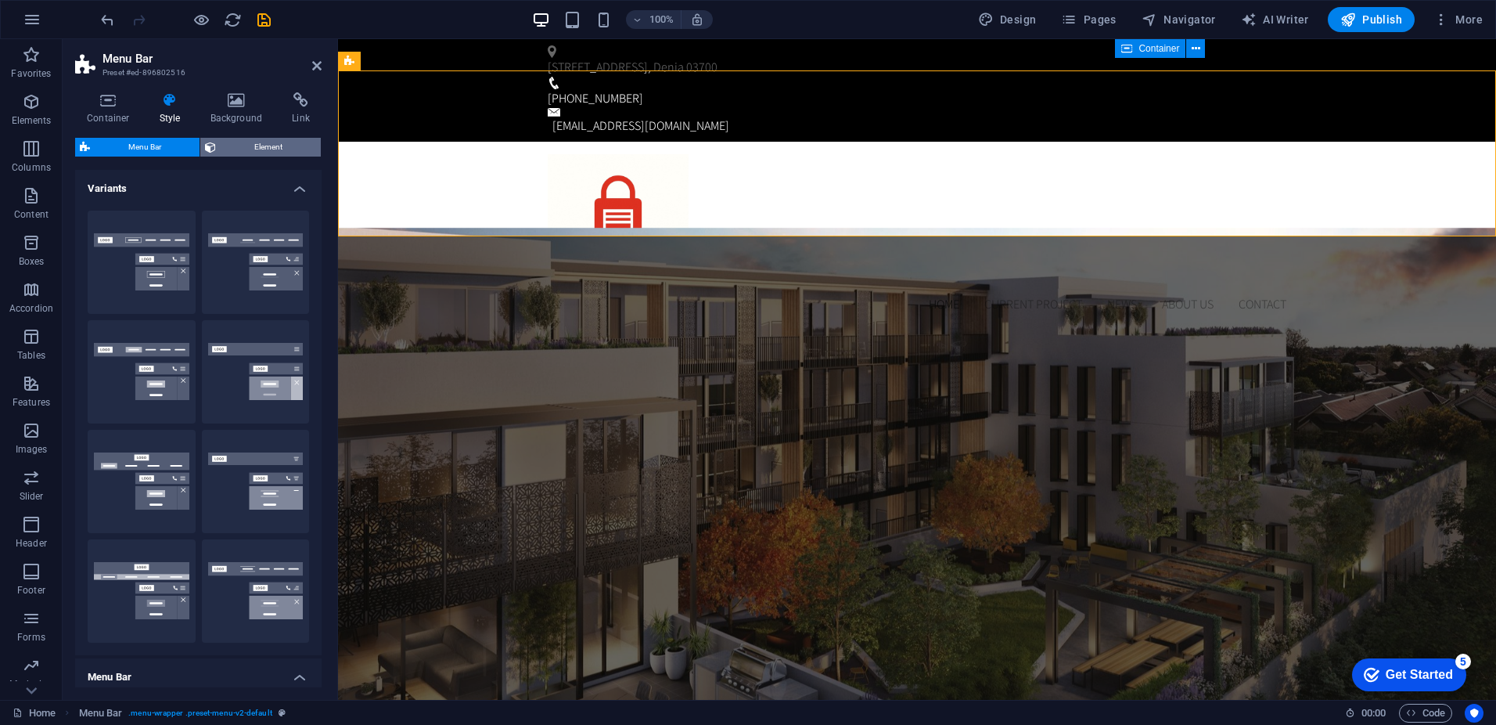
click at [279, 144] on span "Element" at bounding box center [268, 147] width 95 height 19
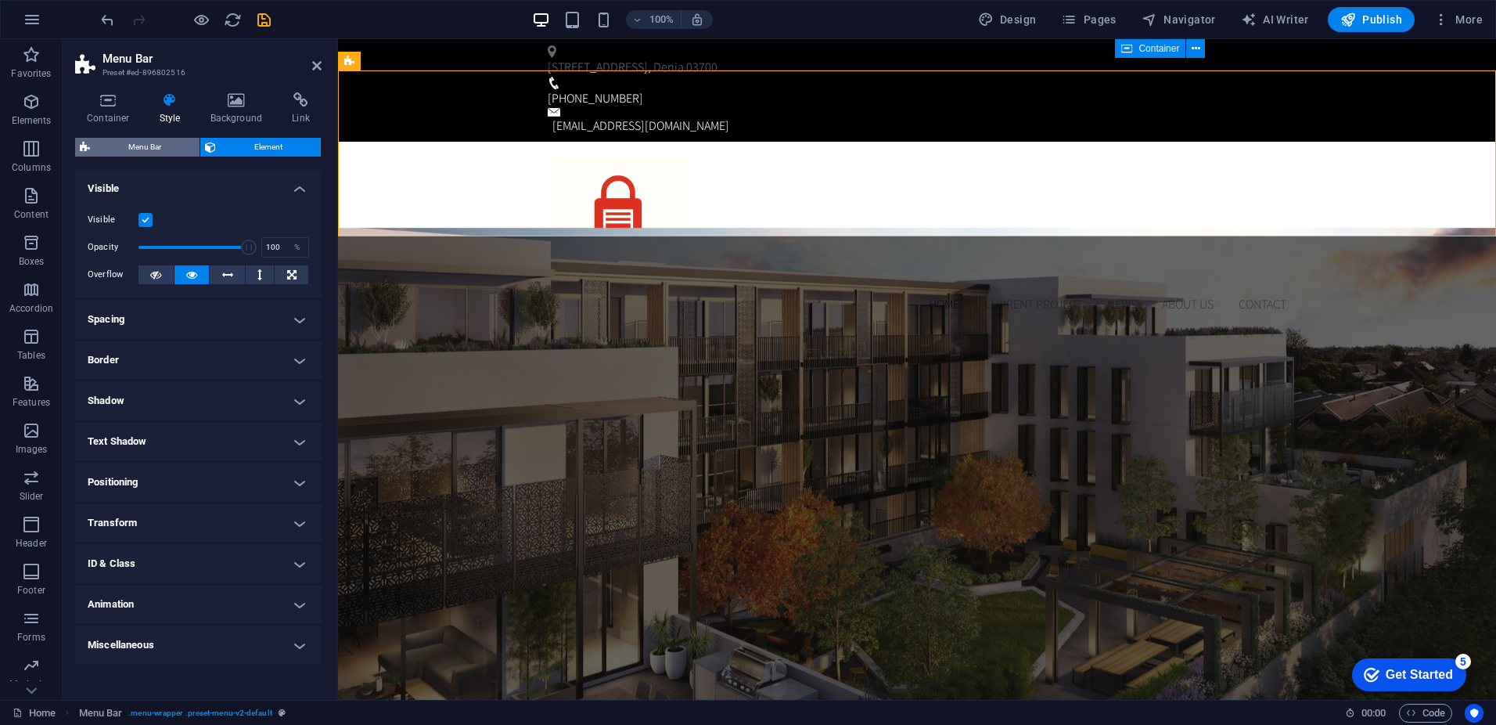
click at [122, 147] on span "Menu Bar" at bounding box center [145, 147] width 100 height 19
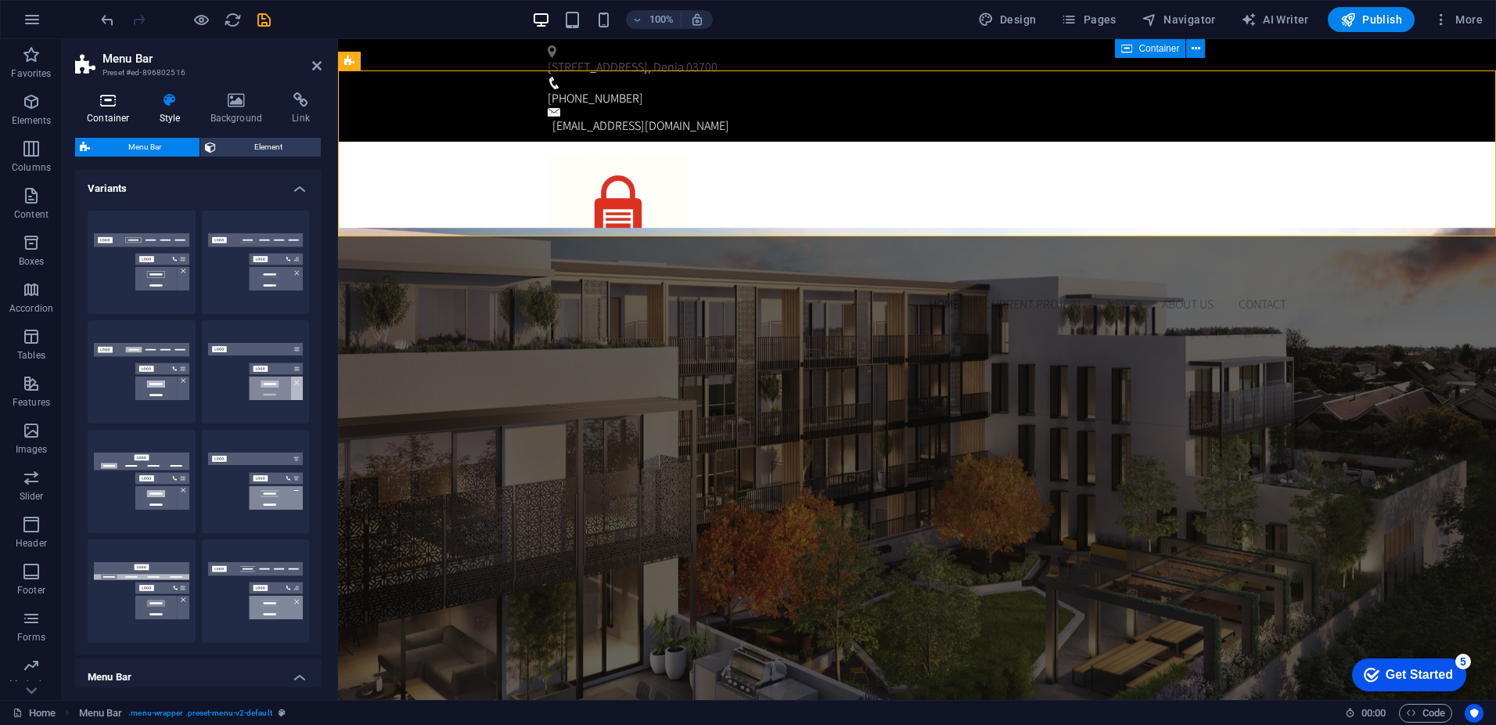
click at [120, 112] on h4 "Container" at bounding box center [111, 108] width 73 height 33
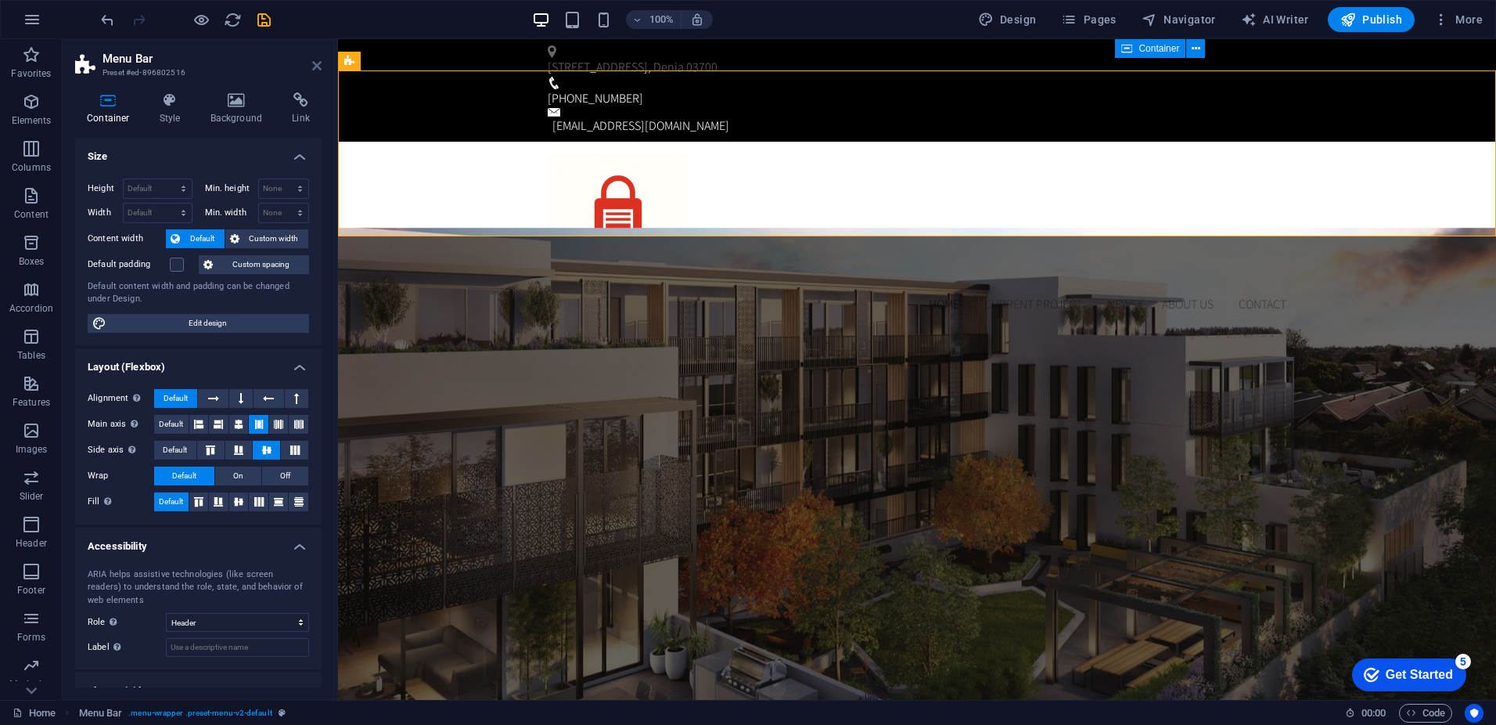
click at [315, 63] on icon at bounding box center [316, 65] width 9 height 13
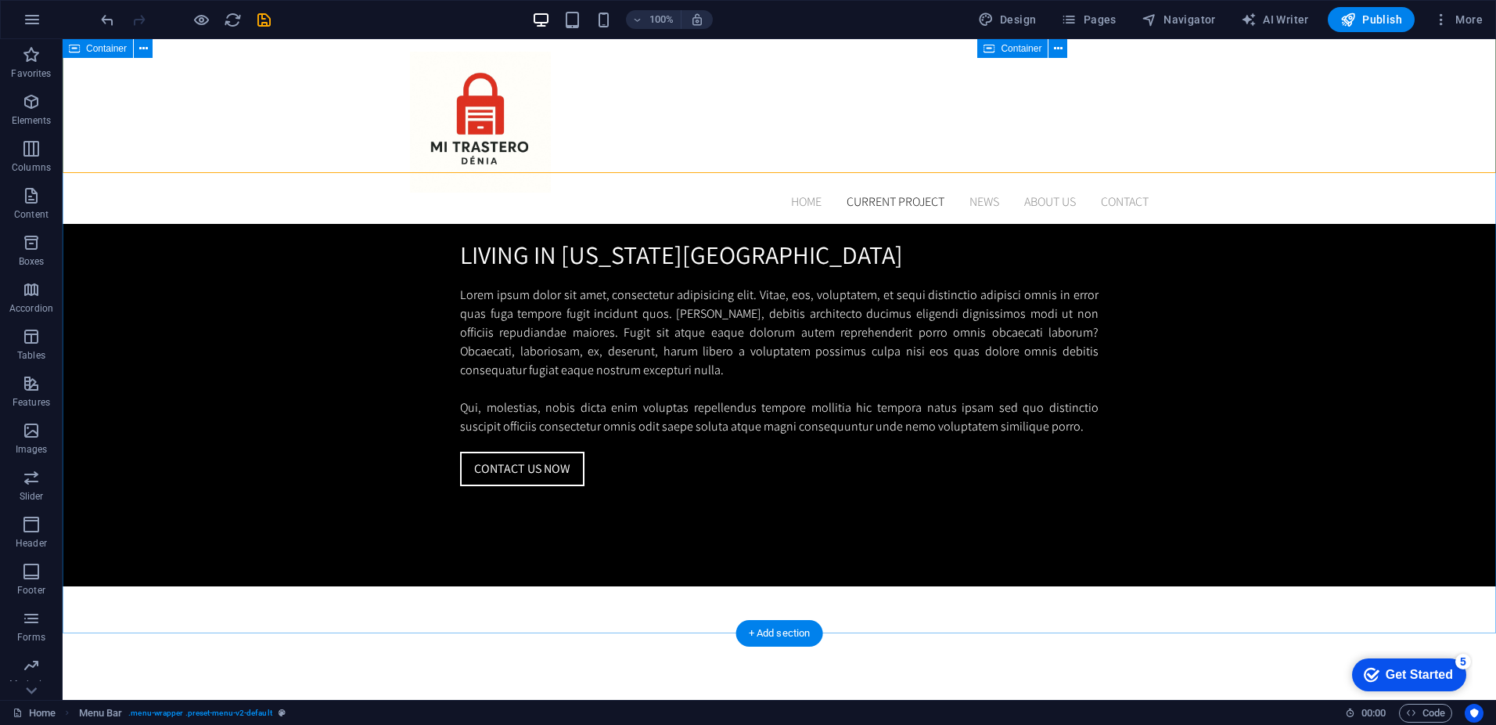
scroll to position [1675, 0]
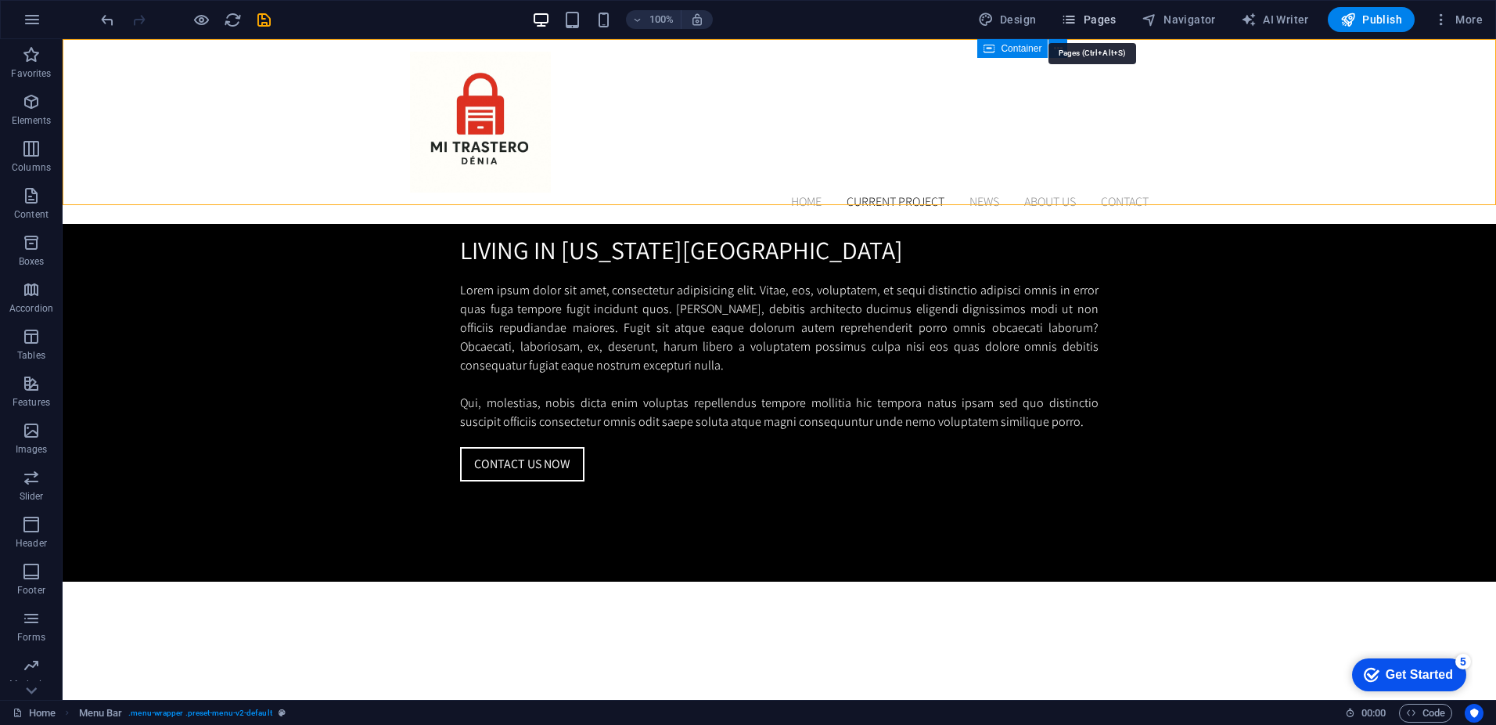
click at [1095, 13] on span "Pages" at bounding box center [1088, 20] width 55 height 16
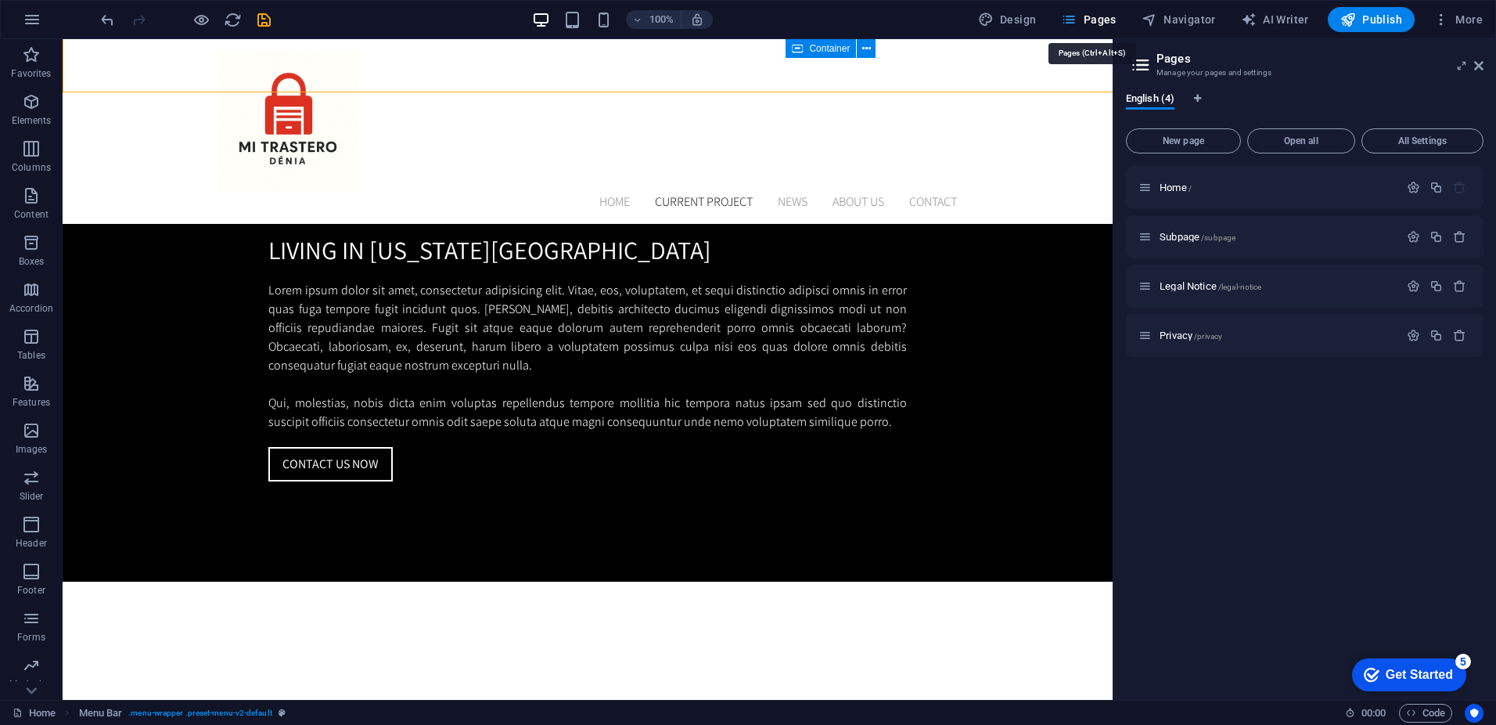
scroll to position [1788, 0]
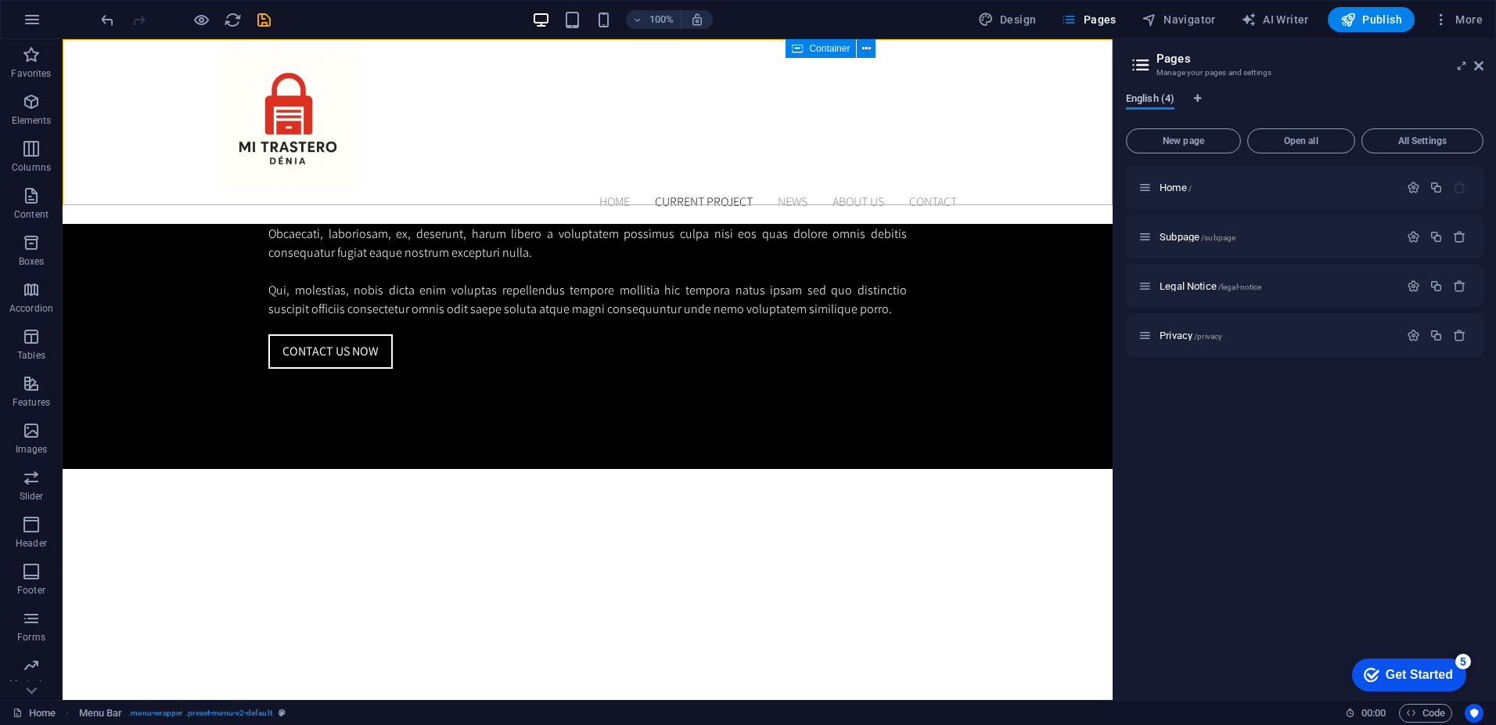
click at [1172, 102] on span "English (4)" at bounding box center [1150, 100] width 49 height 22
click at [1197, 98] on icon "Language Tabs" at bounding box center [1197, 98] width 7 height 9
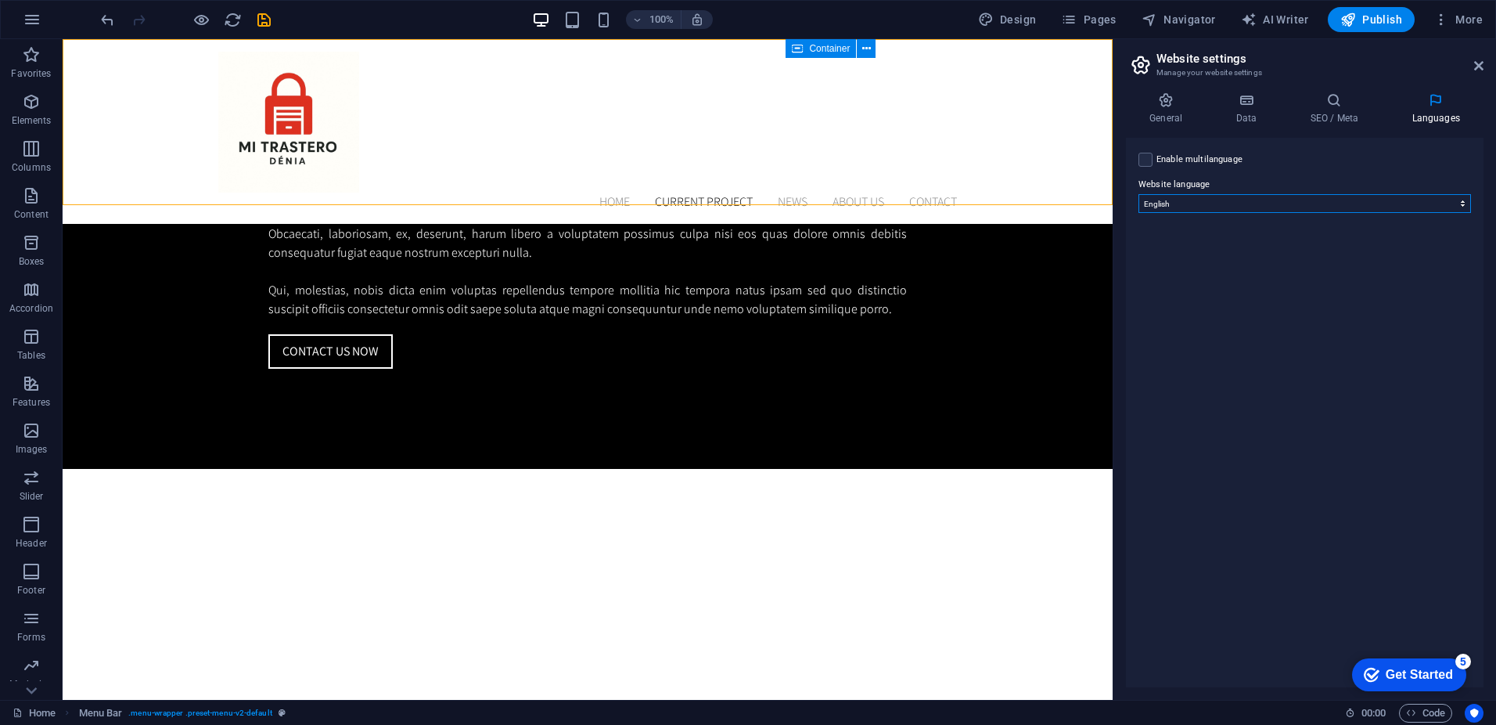
click at [1218, 202] on select "Abkhazian Afar Afrikaans Akan Albanian Amharic Arabic Aragonese Armenian Assame…" at bounding box center [1305, 203] width 333 height 19
select select "148"
click at [1139, 194] on select "Abkhazian Afar Afrikaans Akan Albanian Amharic Arabic Aragonese Armenian Assame…" at bounding box center [1305, 203] width 333 height 19
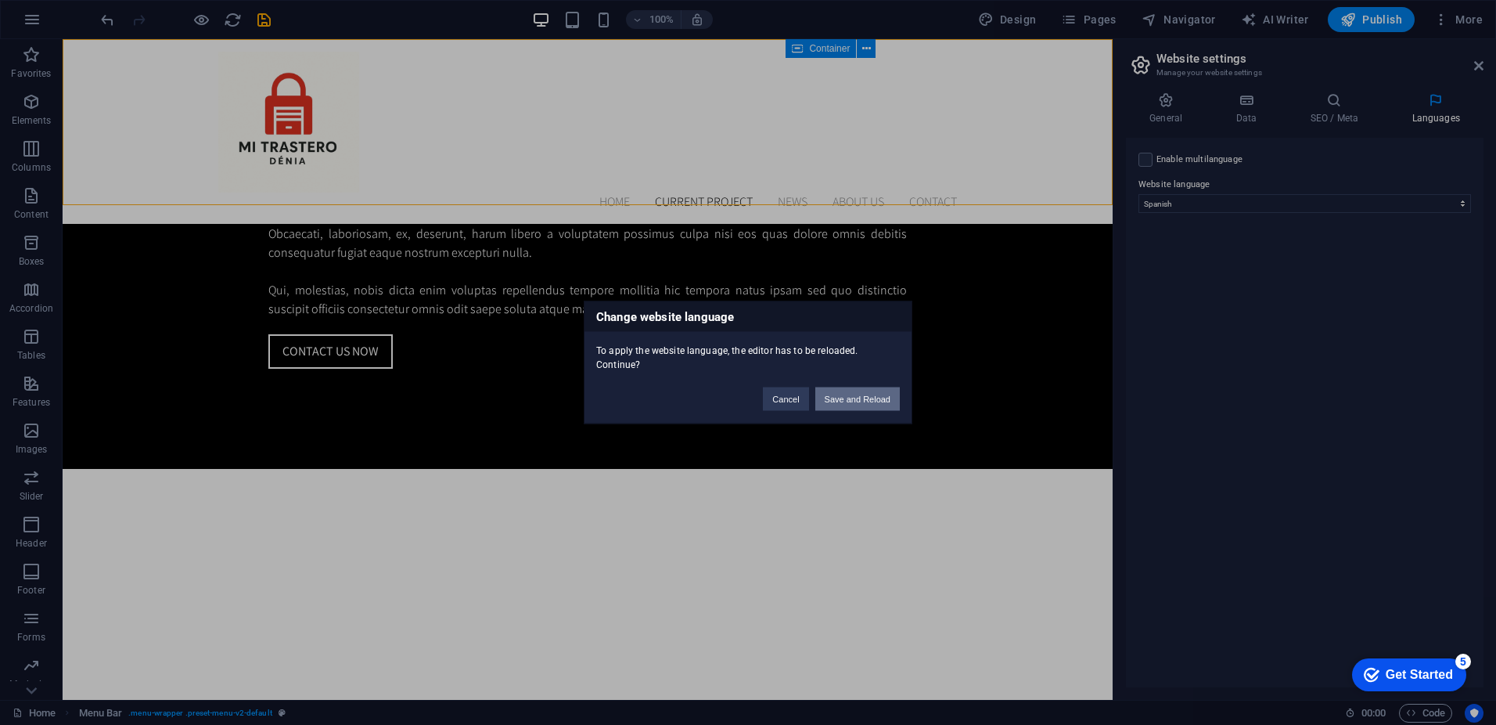
click at [845, 395] on button "Save and Reload" at bounding box center [857, 398] width 85 height 23
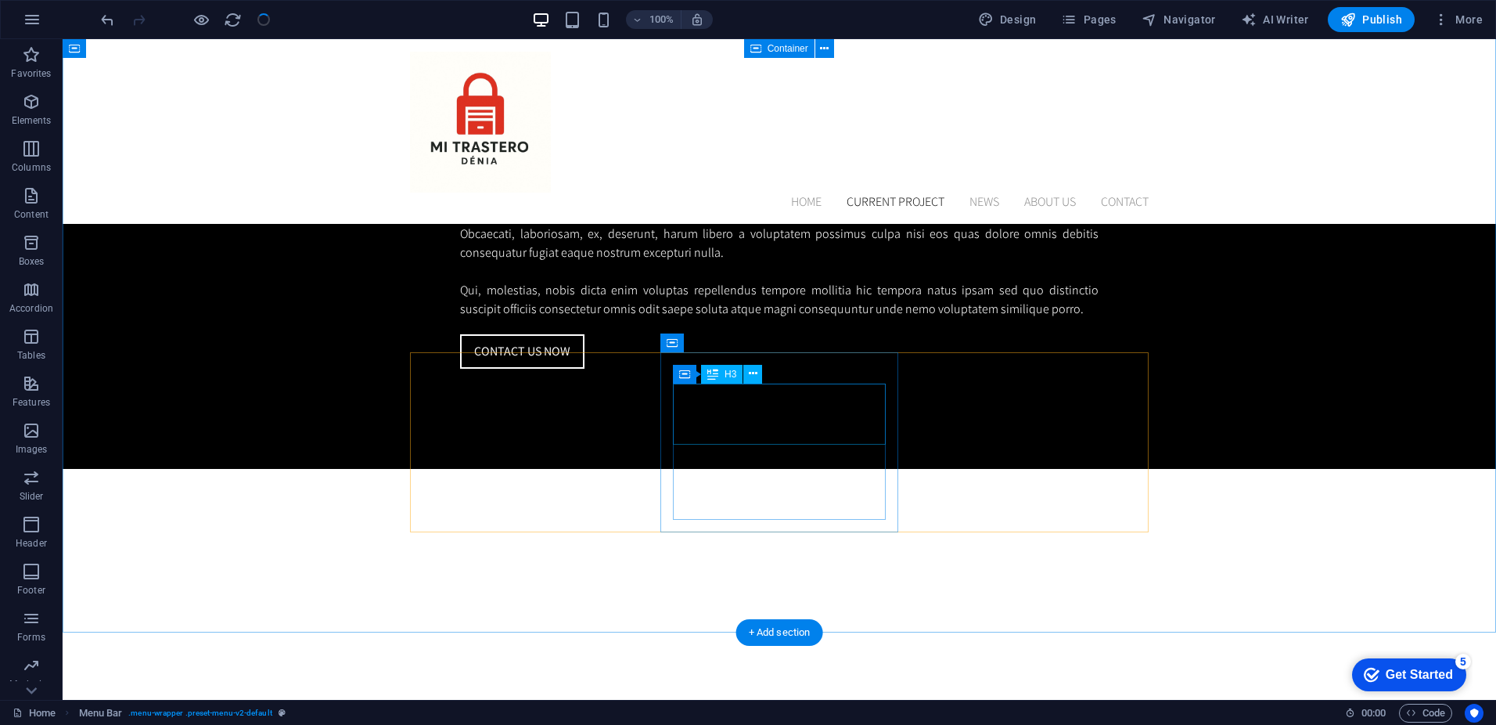
scroll to position [1675, 0]
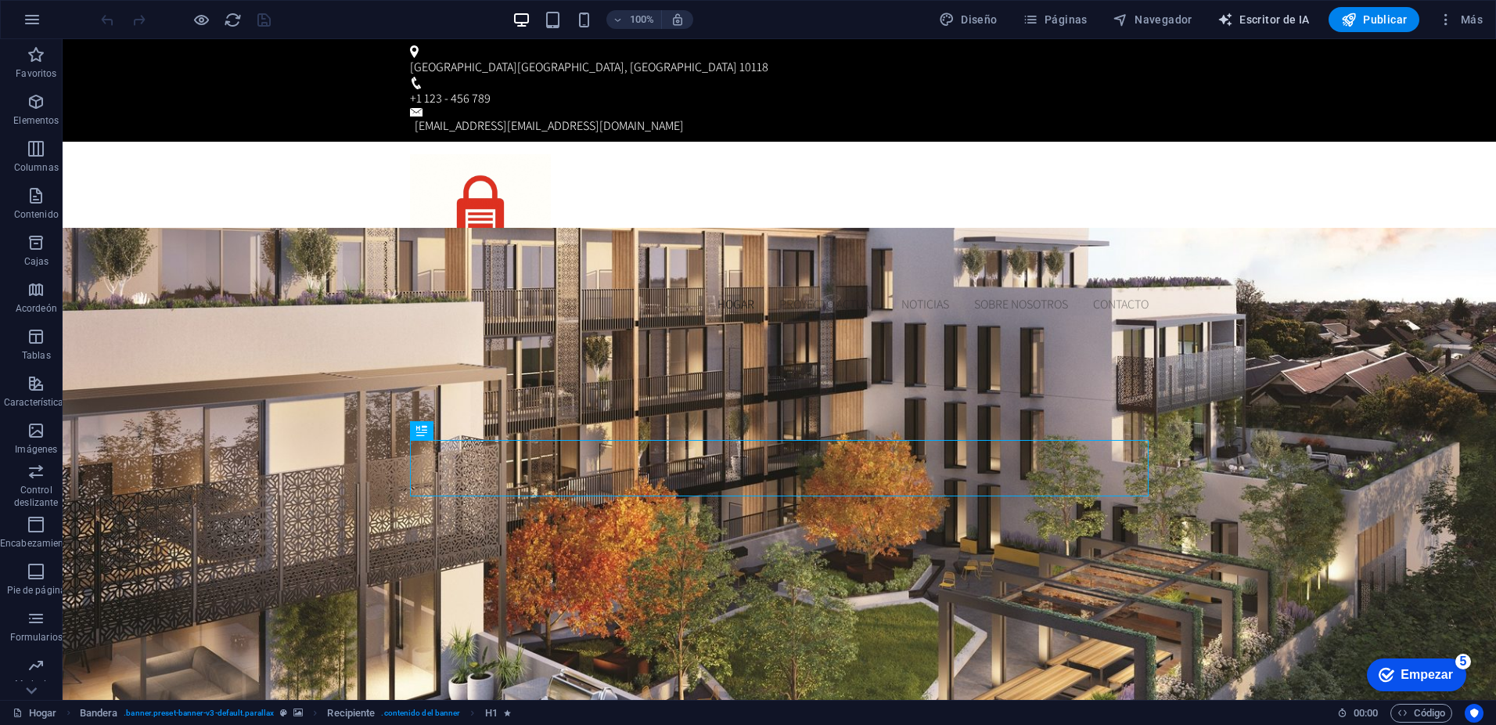
click at [1269, 17] on font "Escritor de IA" at bounding box center [1274, 19] width 70 height 13
select select "English"
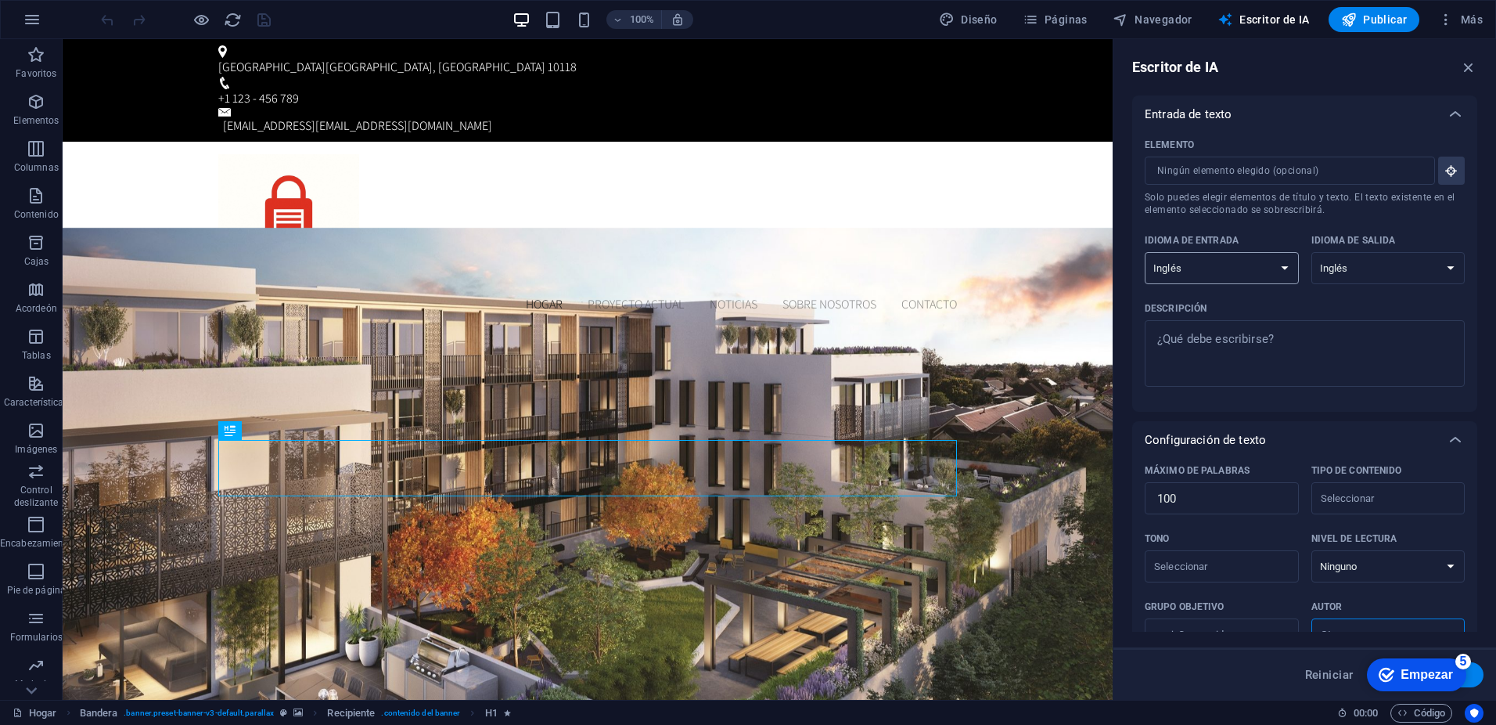
click at [1218, 263] on select "albanés árabe [PERSON_NAME] azerbaiyano [PERSON_NAME] bielorruso bengalí Bhojpu…" at bounding box center [1222, 268] width 154 height 32
select select "Spanish"
click at [1145, 252] on select "albanés árabe [PERSON_NAME] azerbaiyano [PERSON_NAME] bielorruso bengalí Bhojpu…" at bounding box center [1222, 268] width 154 height 32
click at [1356, 267] on select "albanés árabe [PERSON_NAME] azerbaiyano [PERSON_NAME] bielorruso bengalí Bhojpu…" at bounding box center [1388, 268] width 154 height 32
select select "Spanish"
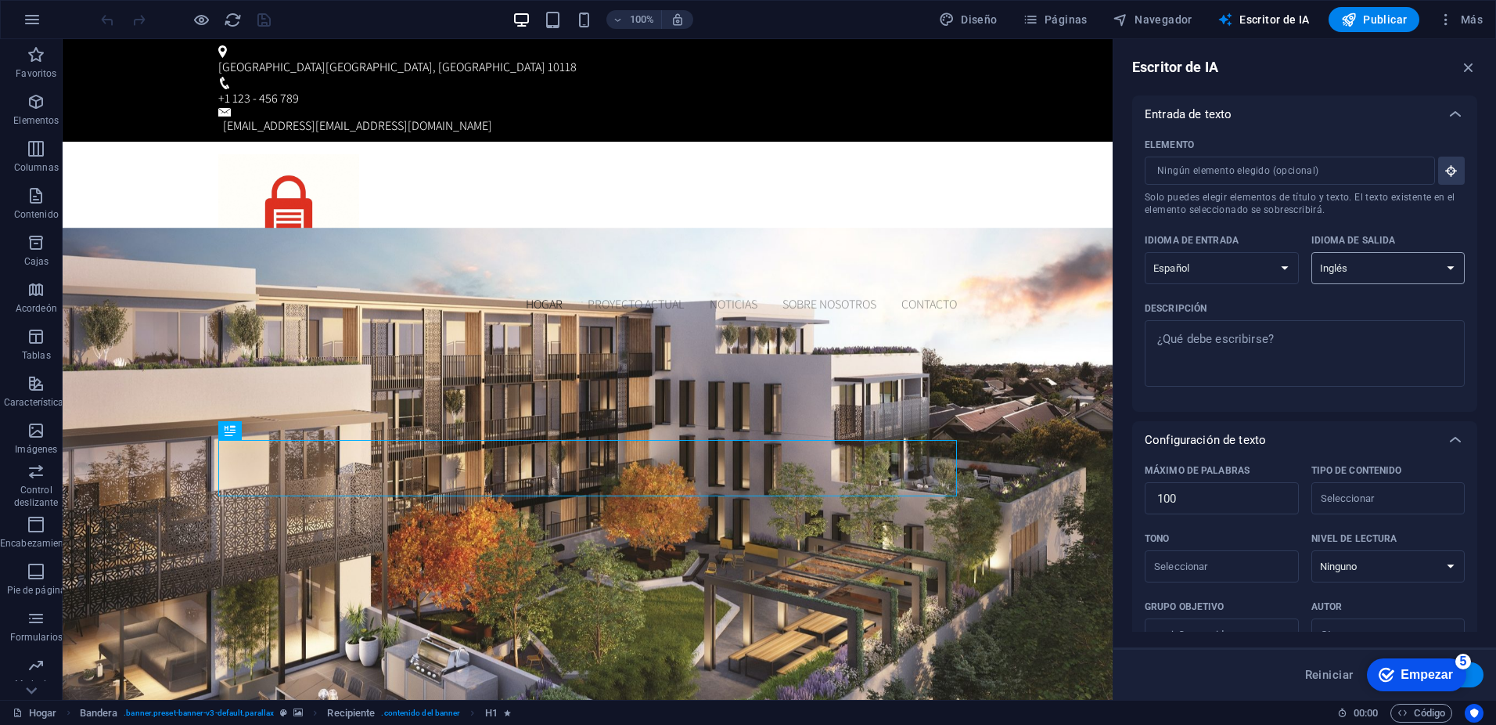
click at [1311, 252] on select "albanés árabe [PERSON_NAME] azerbaiyano [PERSON_NAME] bielorruso bengalí Bhojpu…" at bounding box center [1388, 268] width 154 height 32
click at [1247, 344] on textarea "Descripción x ​" at bounding box center [1305, 353] width 304 height 51
type textarea "x"
click at [1271, 168] on input "Elemento ​ Solo puedes elegir elementos de título y texto. El texto existente e…" at bounding box center [1284, 170] width 279 height 28
click at [1261, 168] on input "Elemento ​ Solo puedes elegir elementos de título y texto. El texto existente e…" at bounding box center [1284, 170] width 279 height 28
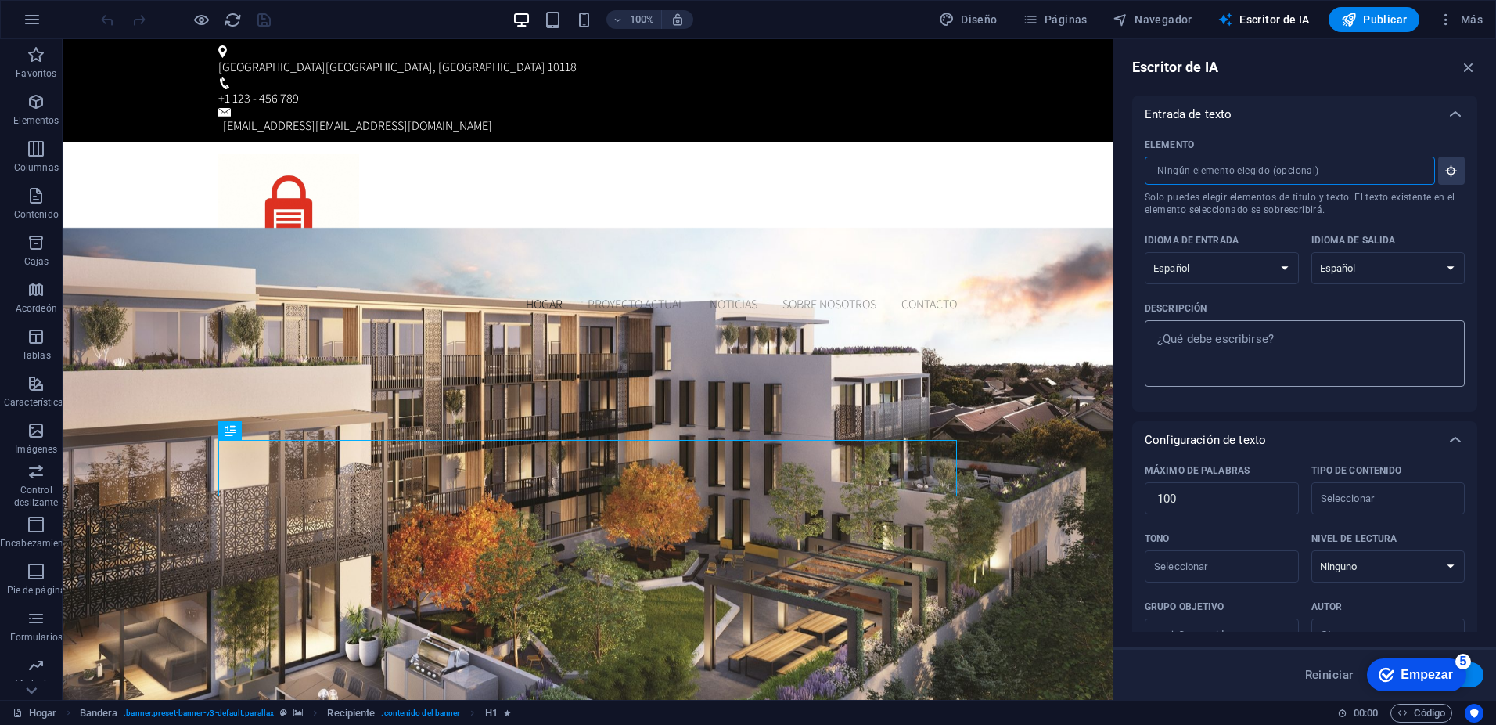
type textarea "x"
type textarea "e"
type textarea "x"
click at [1243, 338] on textarea "e" at bounding box center [1305, 353] width 304 height 51
type textarea "x"
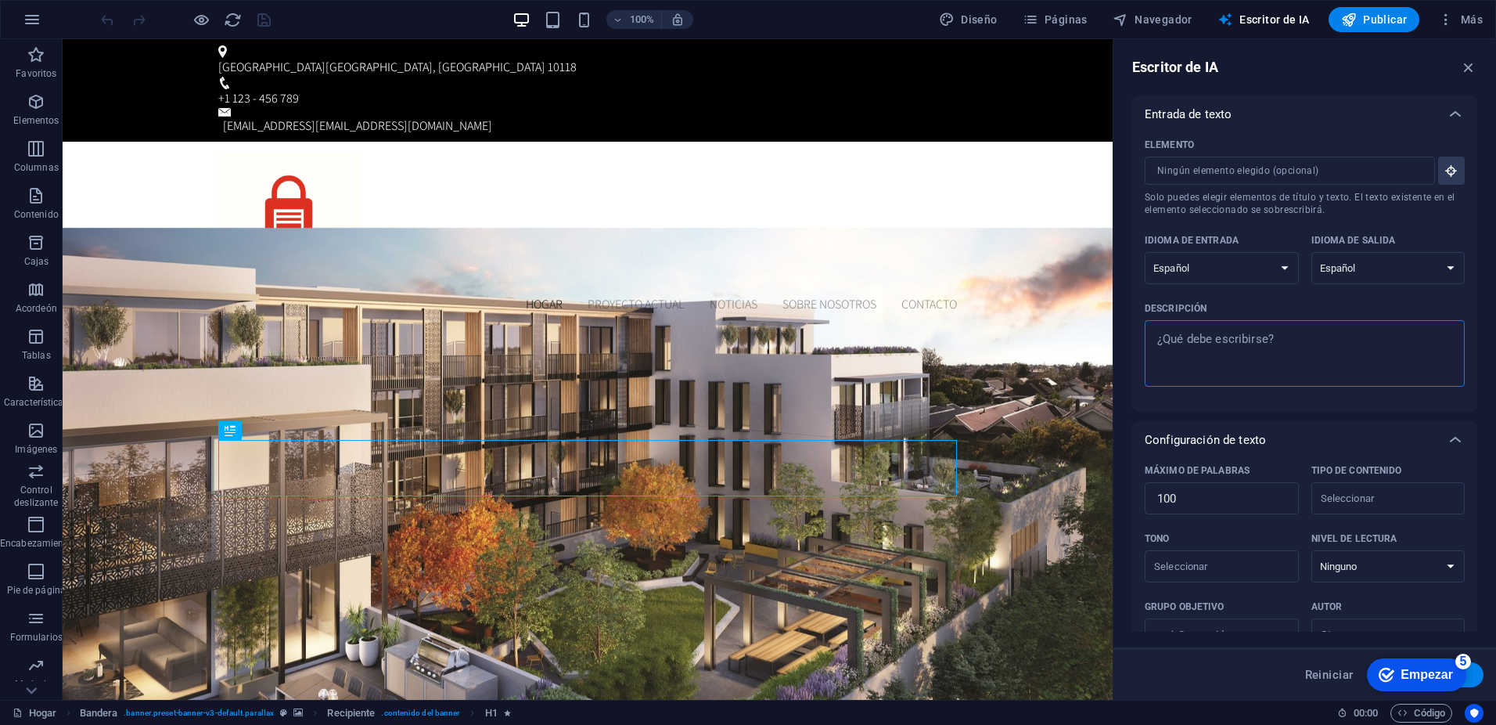
type textarea "N"
type textarea "x"
type textarea "Ne"
type textarea "x"
type textarea "Nec"
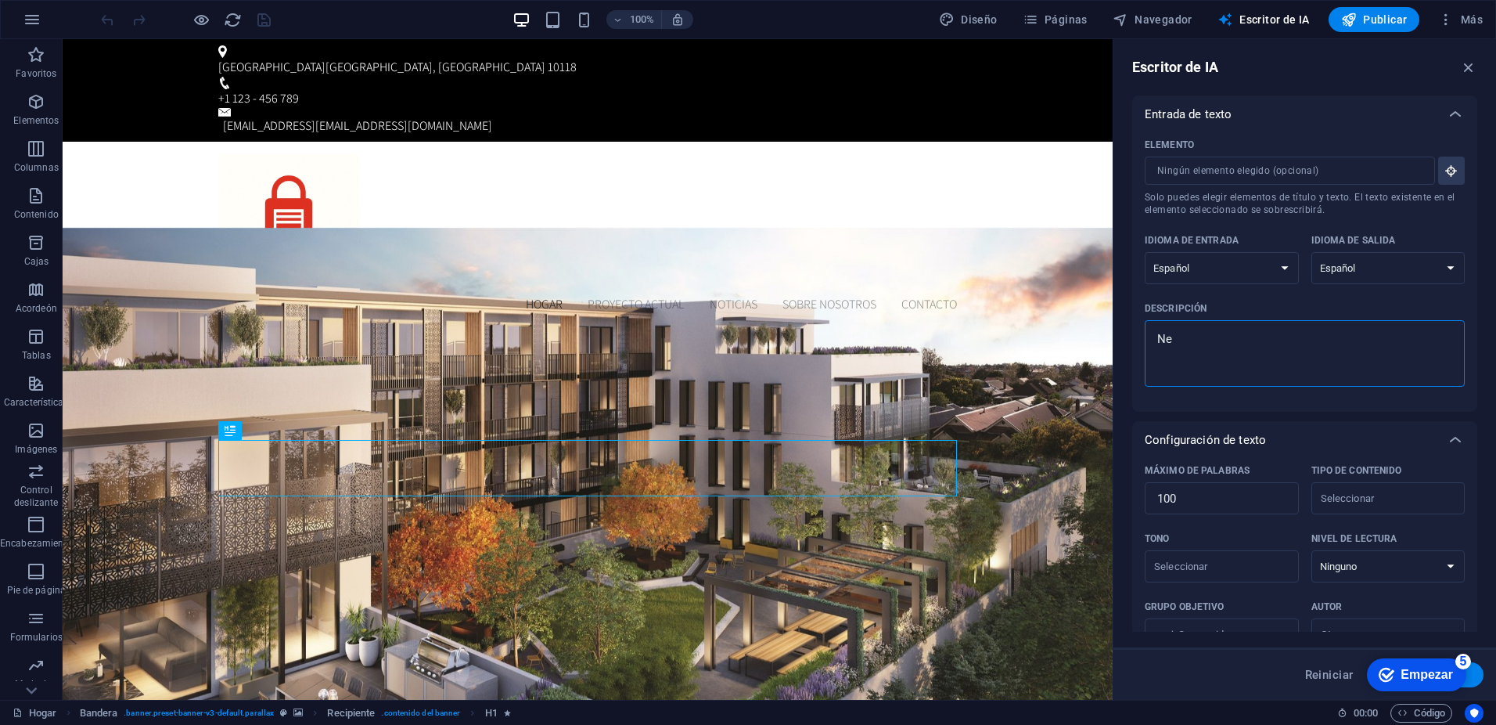
type textarea "x"
type textarea "Nece"
type textarea "x"
type textarea "Neces"
type textarea "x"
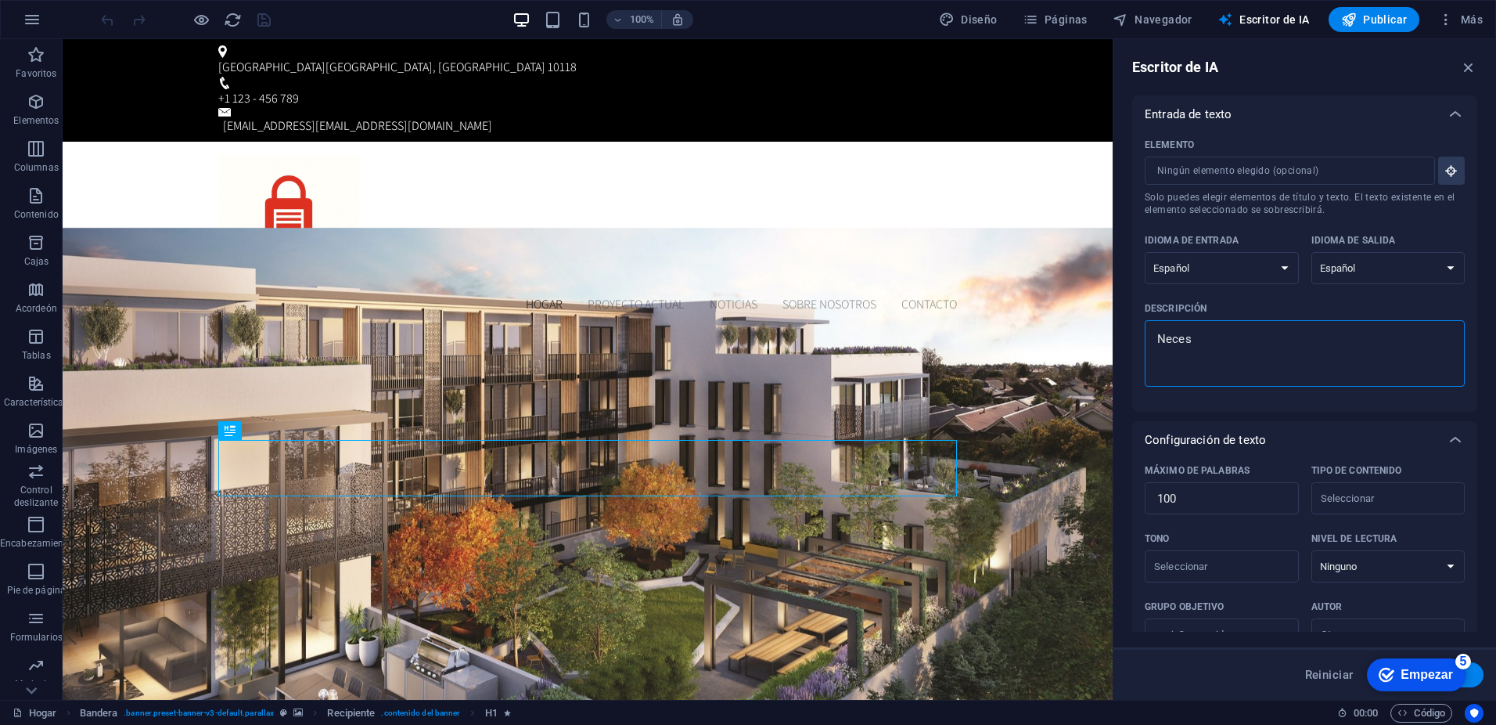
type textarea "Necesi"
type textarea "x"
type textarea "Necesit"
type textarea "x"
type textarea "Necesita"
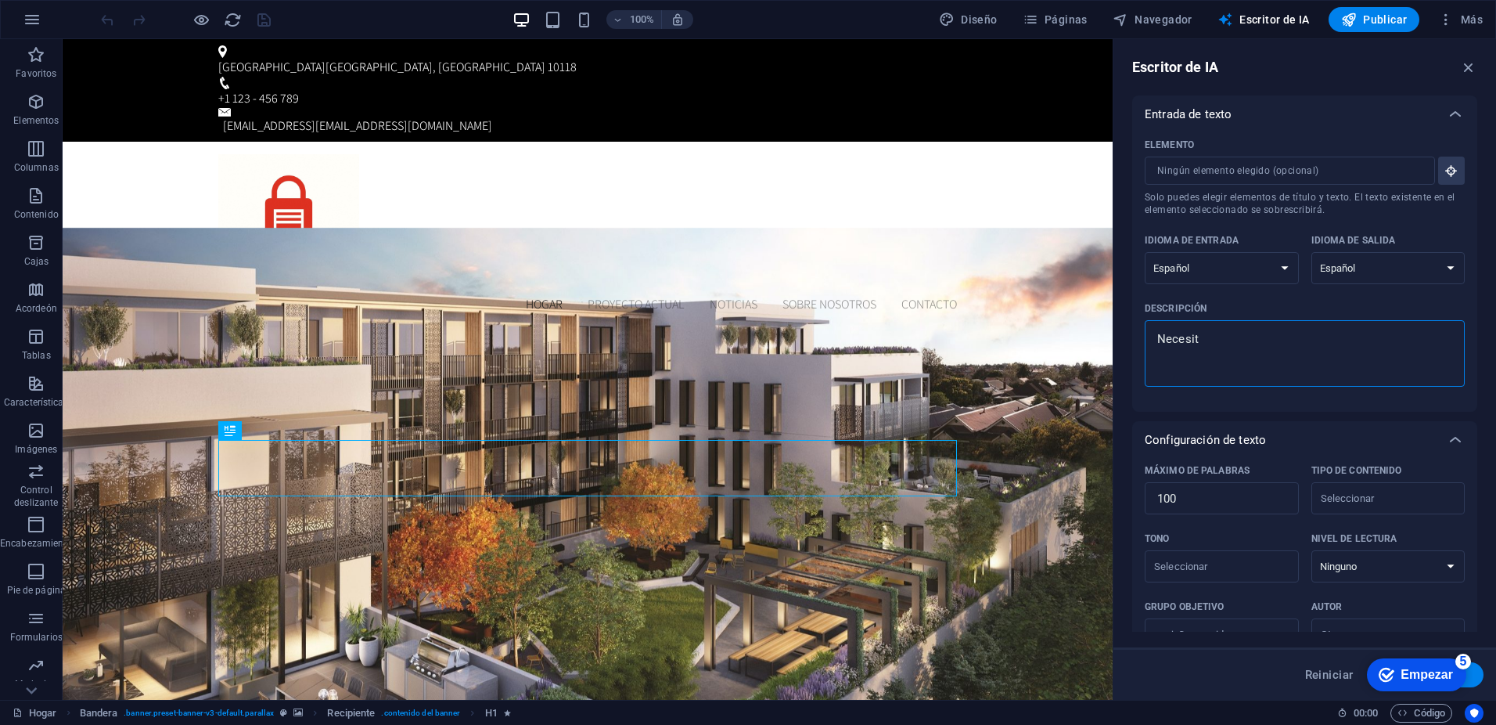
type textarea "x"
type textarea "Necesitas"
type textarea "x"
type textarea "Necesitas"
type textarea "x"
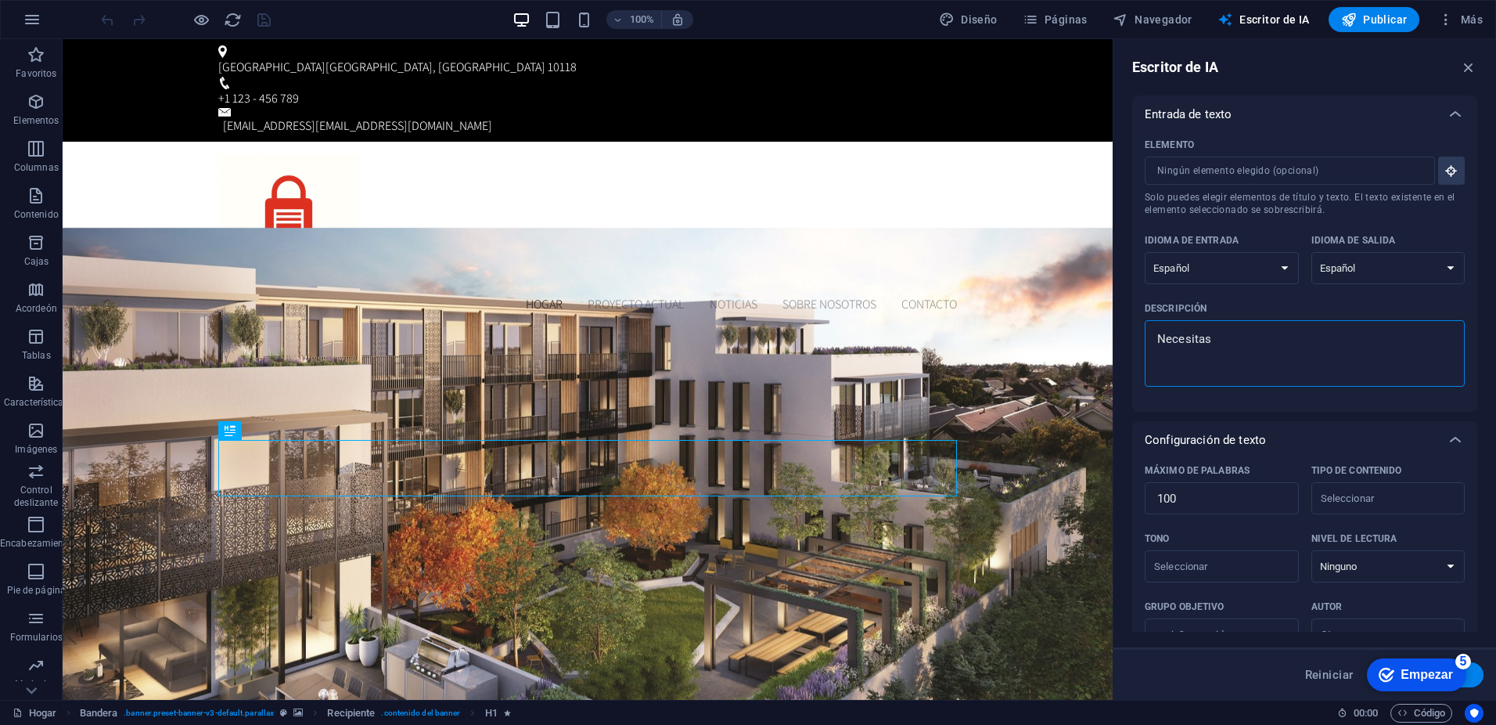
type textarea "Necesitas e"
type textarea "x"
type textarea "Necesitas es"
type textarea "x"
type textarea "Necesitas esp"
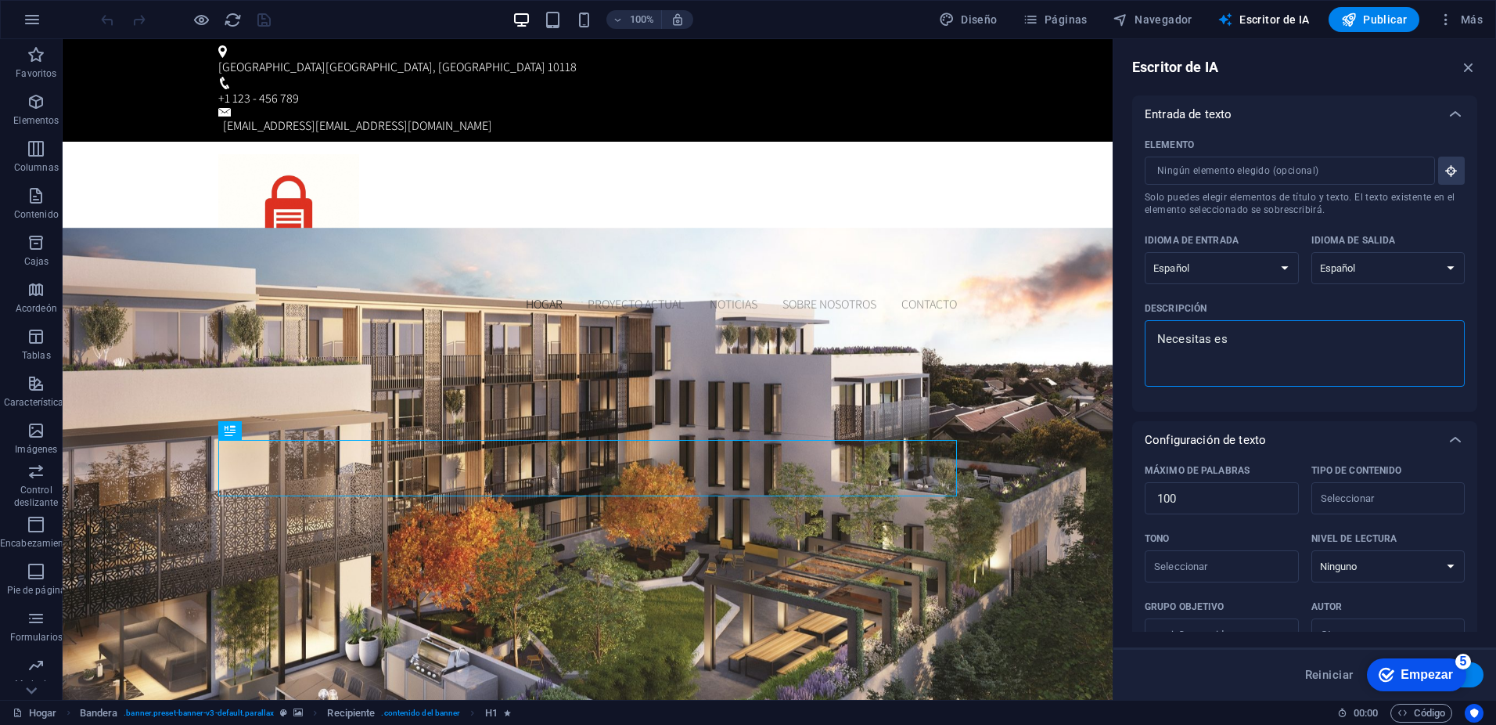
type textarea "x"
type textarea "Necesitas espa"
type textarea "x"
type textarea "Necesitas espac"
type textarea "x"
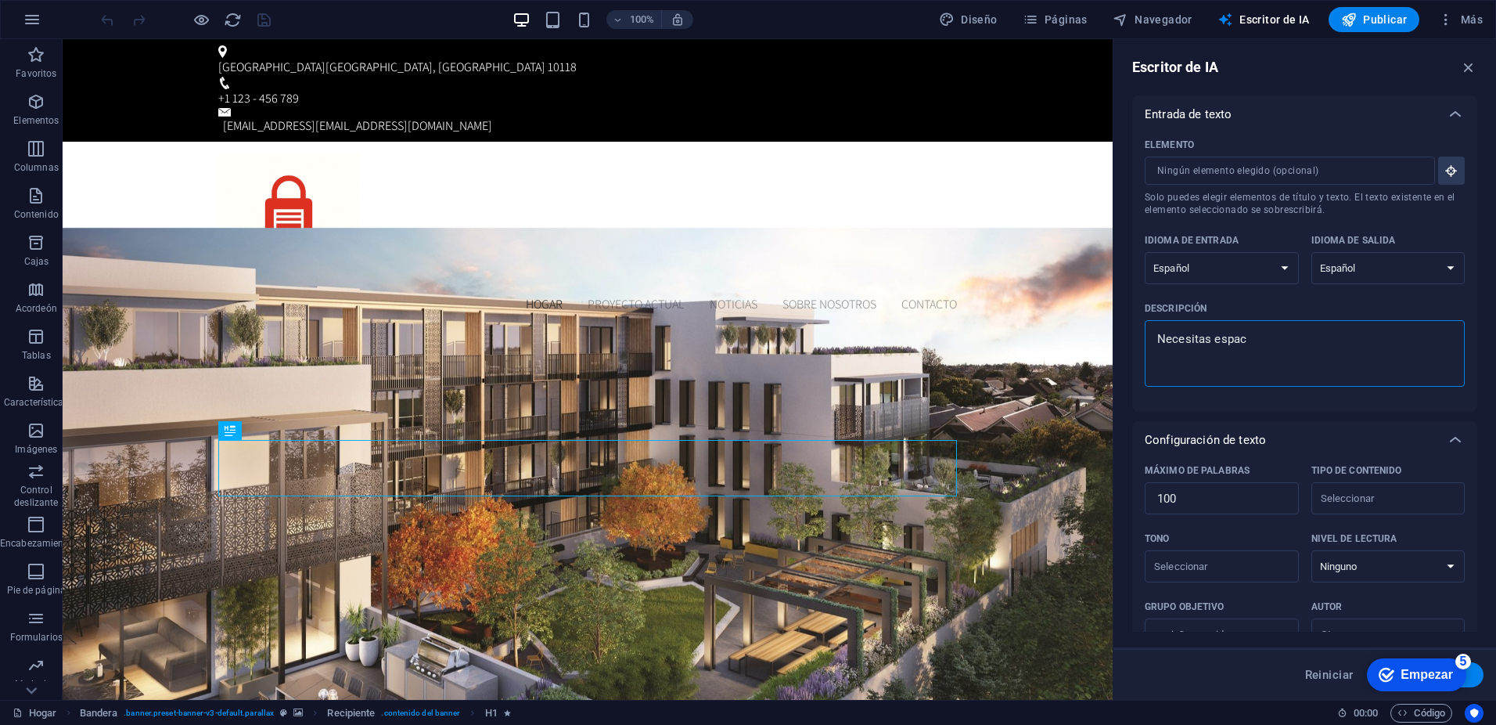
type textarea "Necesitas espaci"
type textarea "x"
type textarea "Necesitas espacio"
type textarea "x"
type textarea "Necesitas espacio"
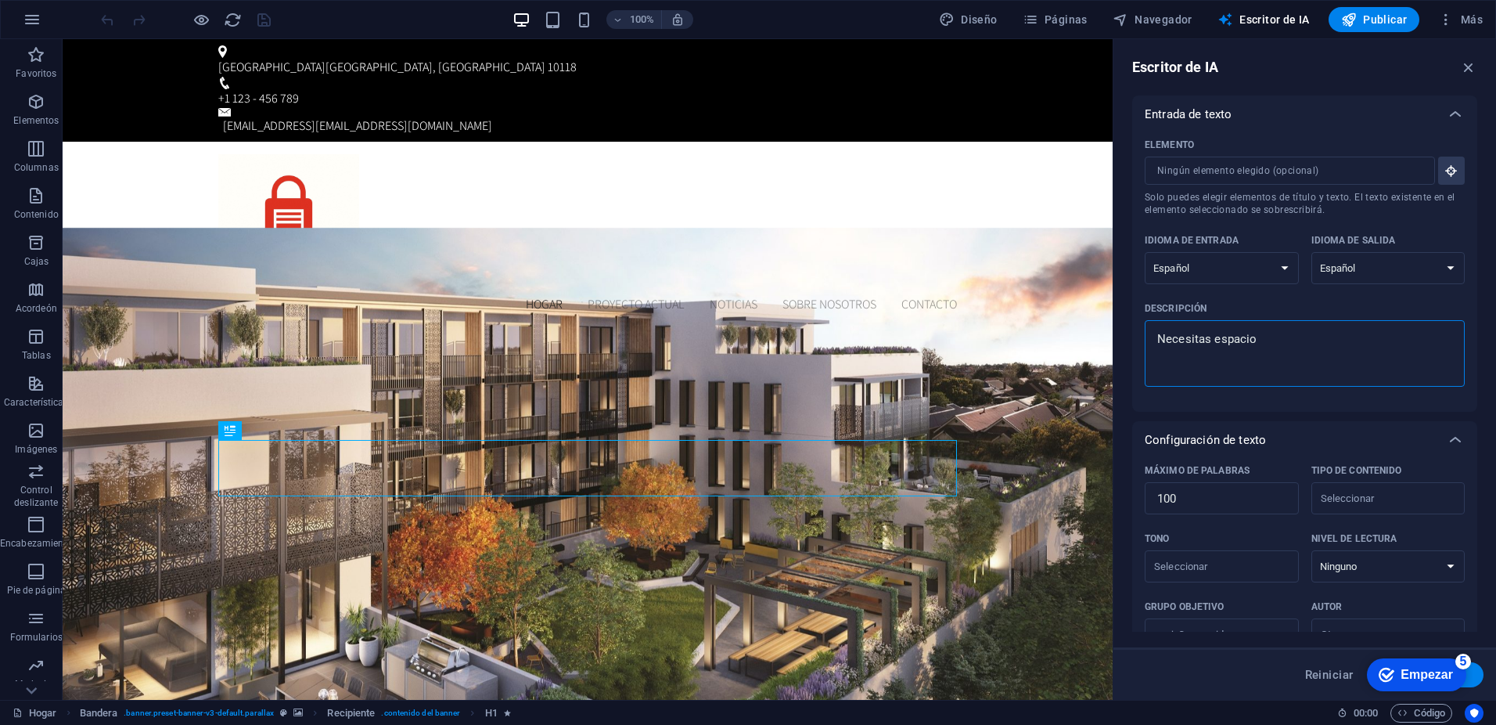
type textarea "x"
type textarea "Necesitas espacio e"
type textarea "x"
type textarea "Necesitas espacio ex"
type textarea "x"
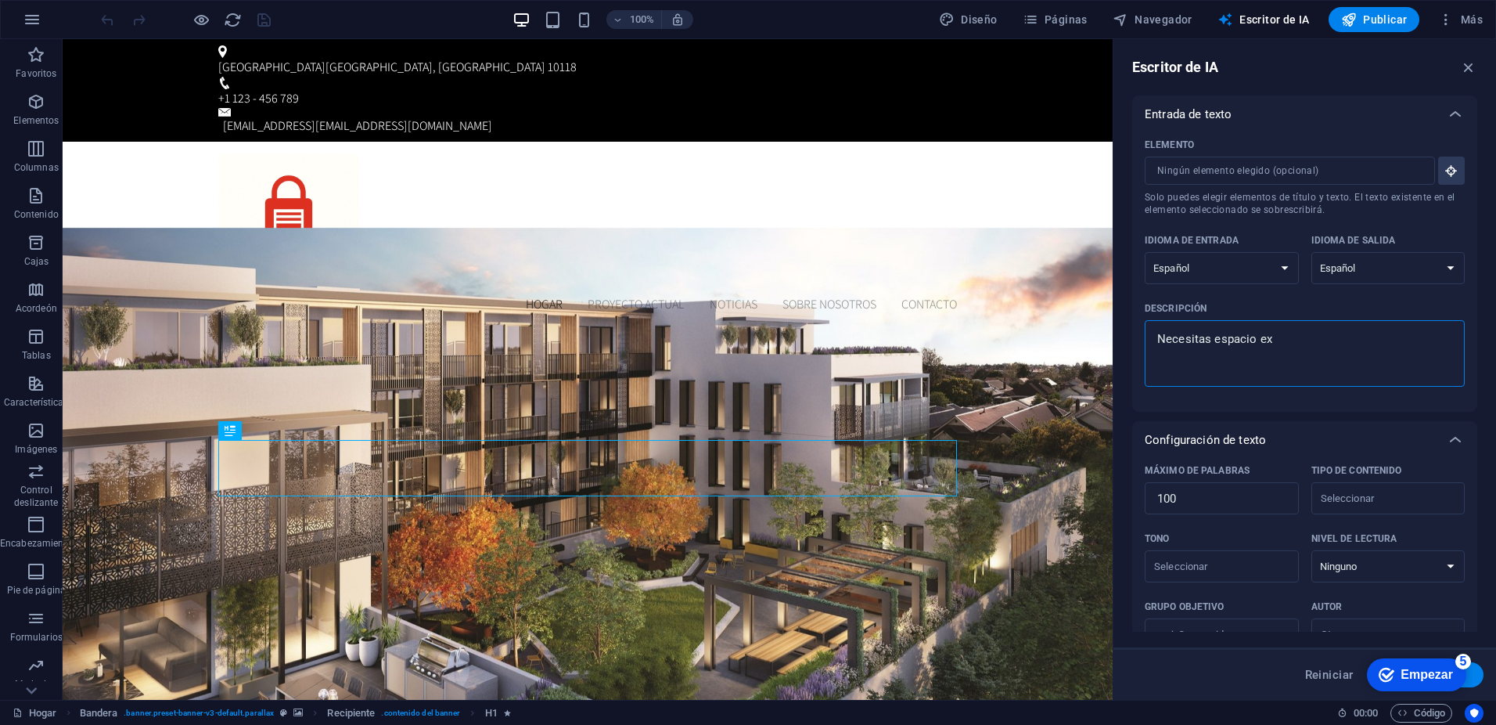
type textarea "Necesitas espacio ext"
type textarea "x"
type textarea "Necesitas espacio extr"
type textarea "x"
type textarea "Necesitas espacio extra"
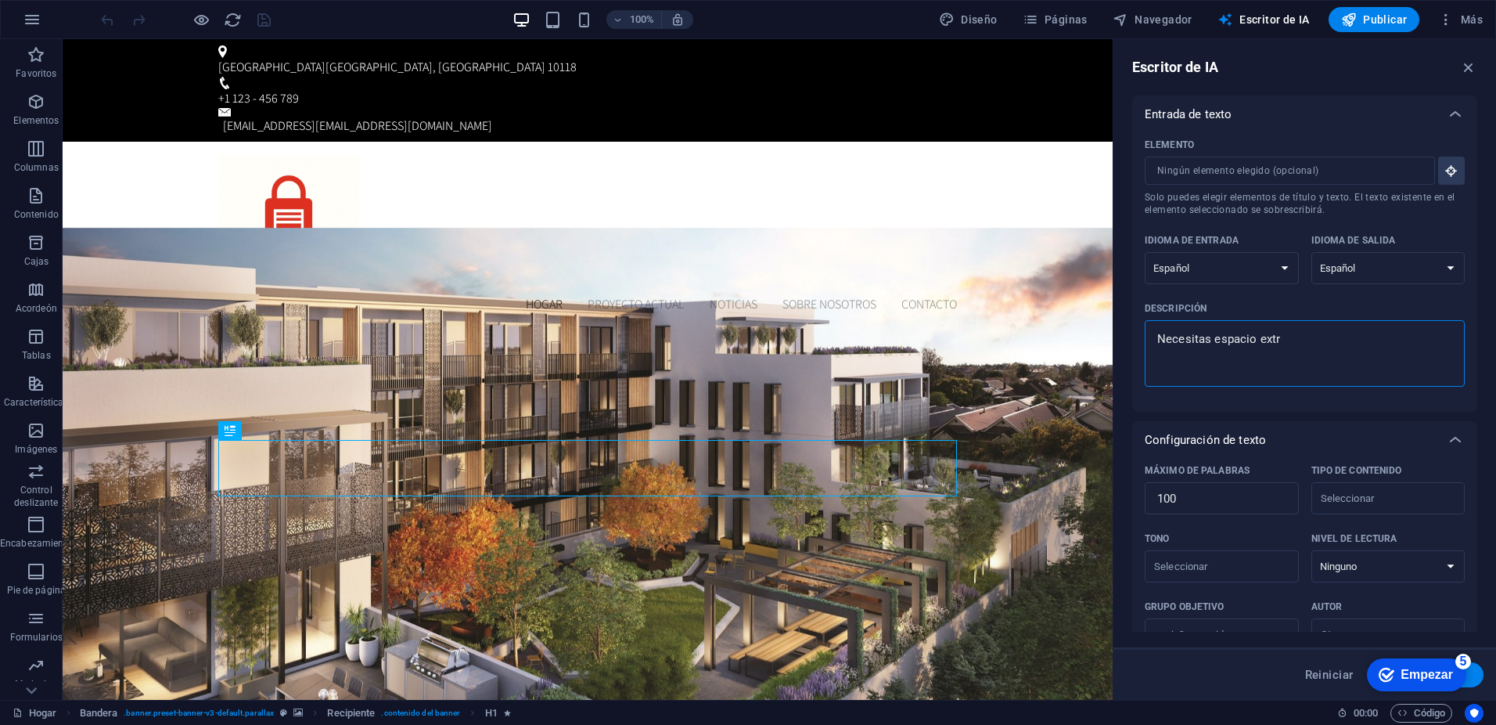
type textarea "x"
type textarea "Necesitas espacio extra?"
type textarea "x"
type textarea "Necesitas espacio extra?"
type textarea "x"
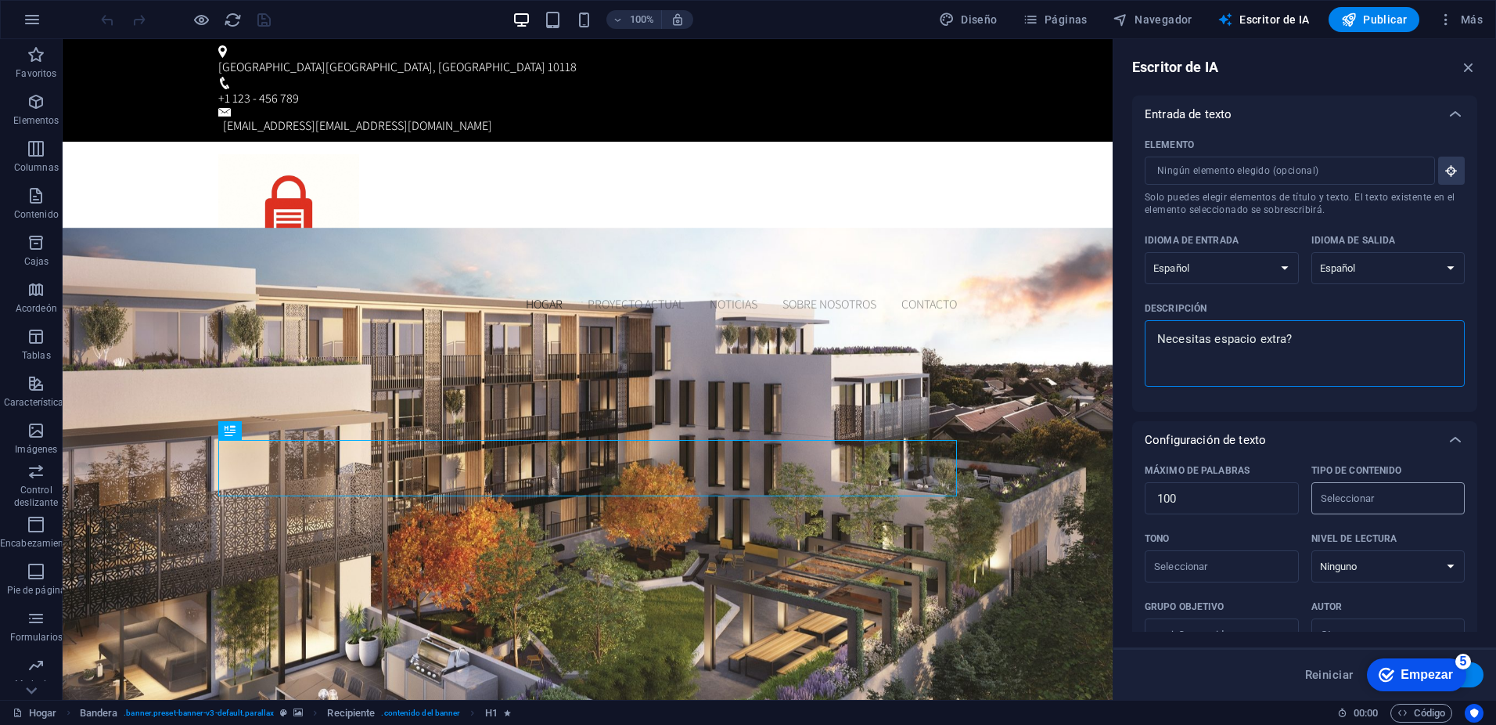
click at [1379, 506] on input "Tipo de contenido ​" at bounding box center [1375, 498] width 119 height 23
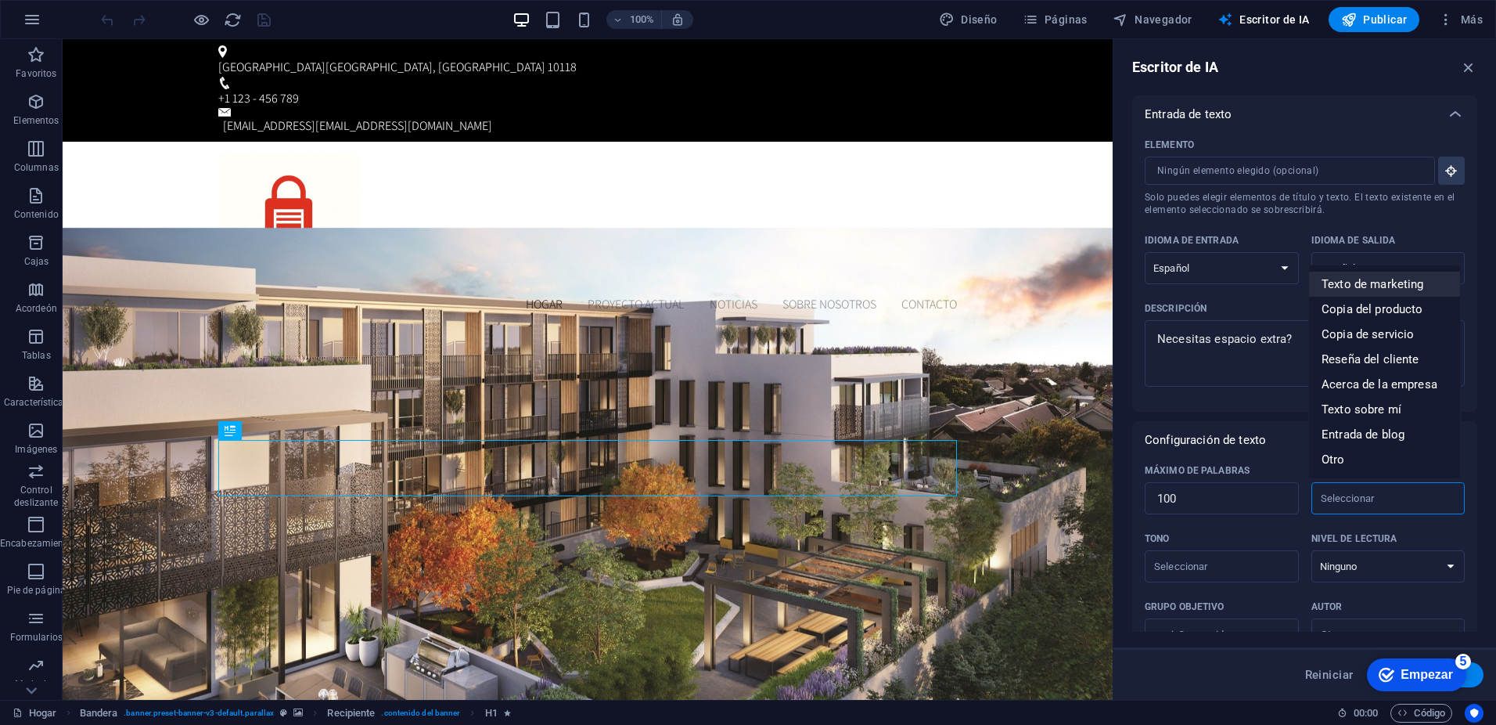
click at [1388, 285] on font "Texto de marketing" at bounding box center [1373, 284] width 103 height 14
type input "Marketing copy"
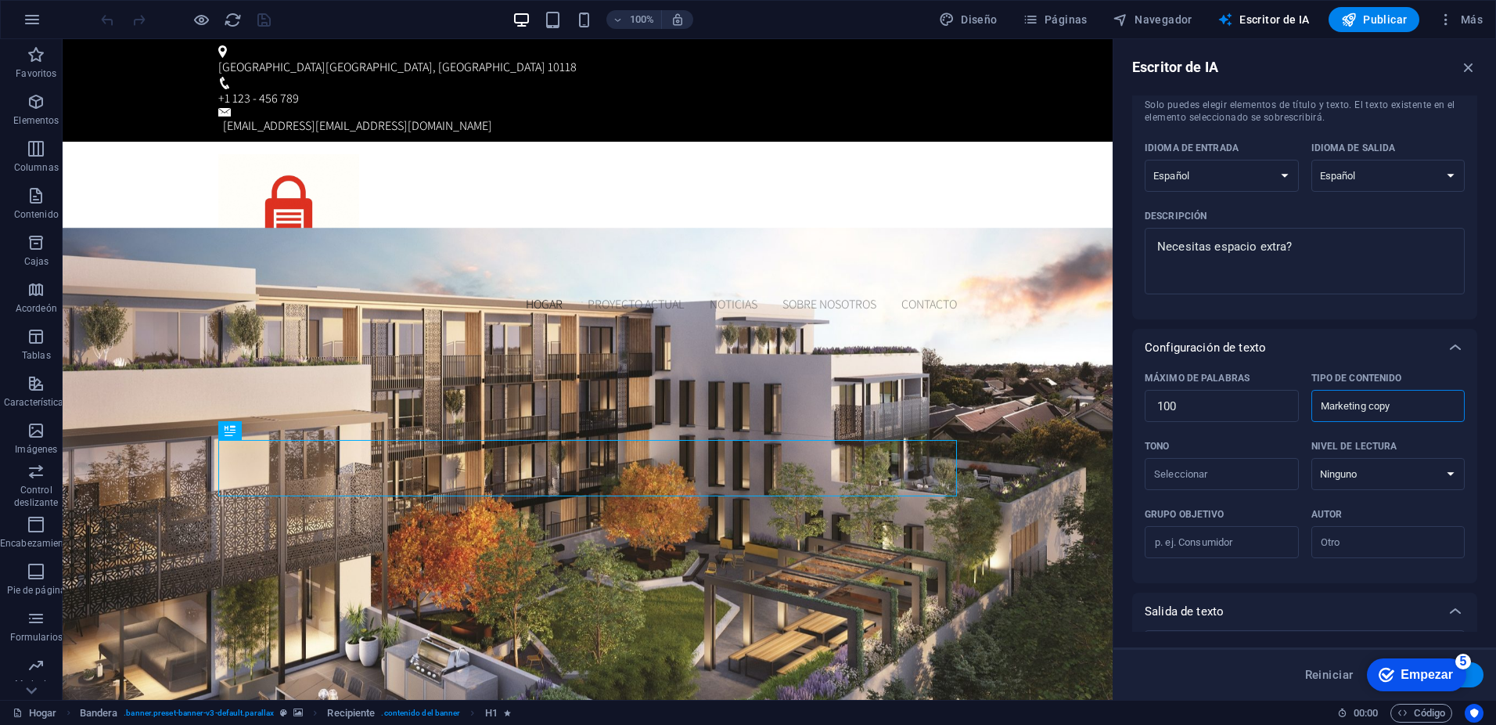
scroll to position [100, 0]
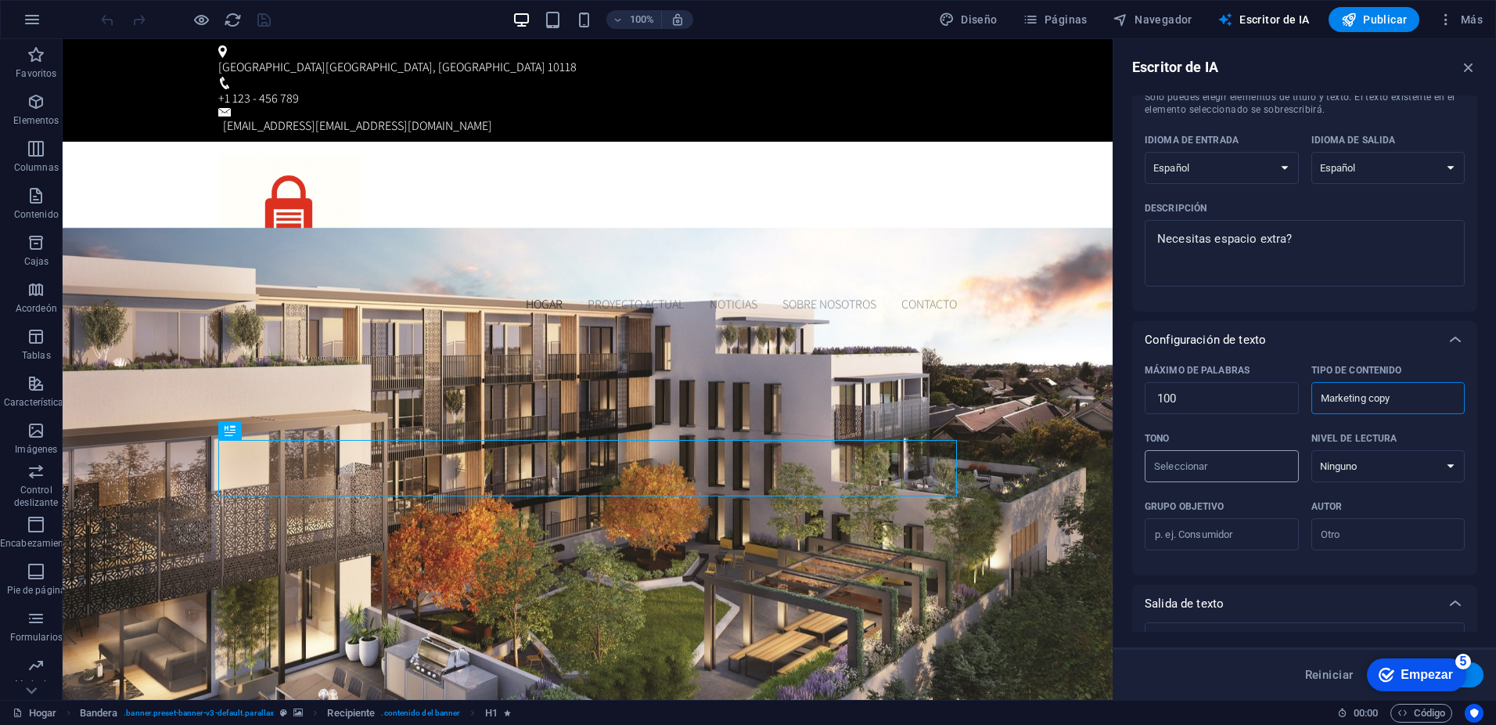
click at [1206, 468] on input "Tono ​" at bounding box center [1208, 466] width 119 height 23
click at [1203, 534] on font "Amigable" at bounding box center [1182, 530] width 50 height 14
type input "Friendly"
click at [1393, 466] on select "Ninguno Académico Adulto Adolescente Niño" at bounding box center [1388, 466] width 154 height 32
select select "Adult"
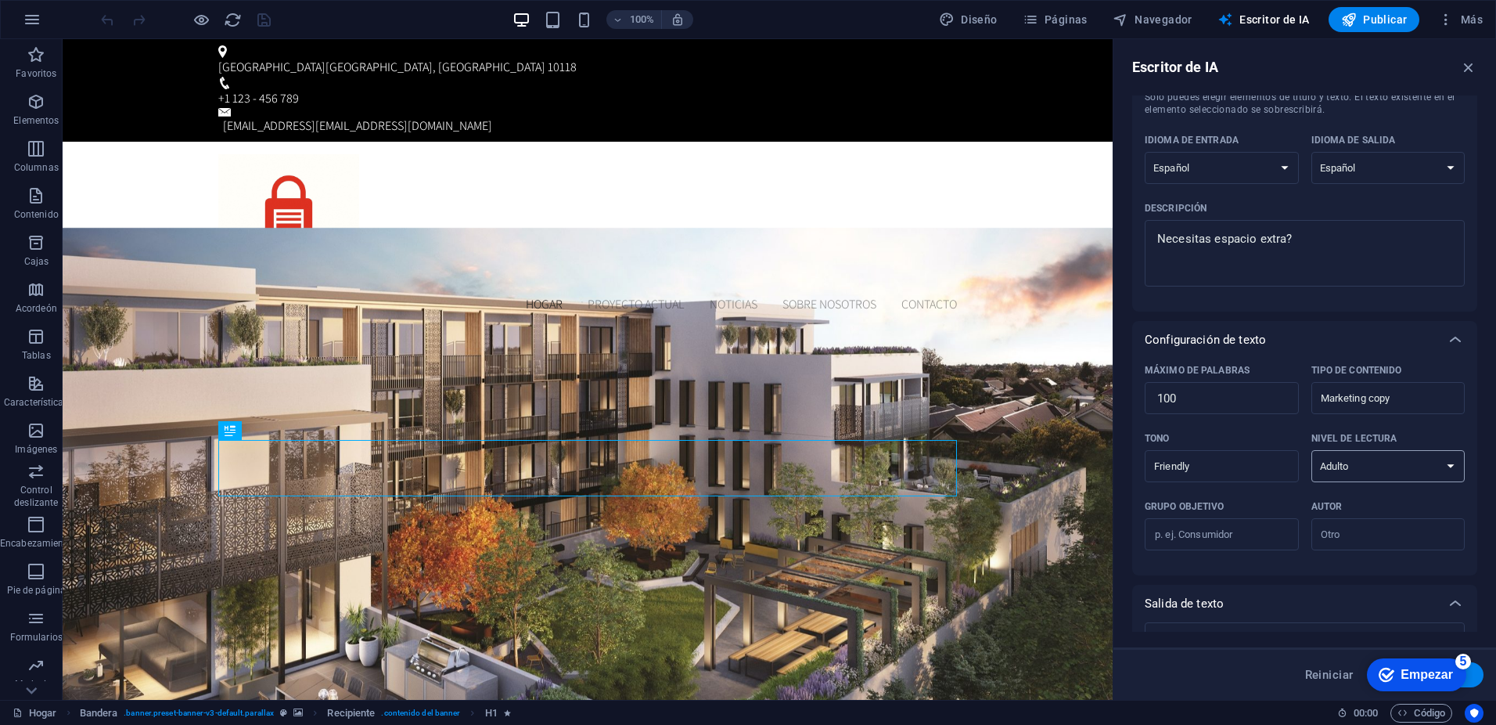
click at [1311, 450] on select "Ninguno Académico Adulto Adolescente Niño" at bounding box center [1388, 466] width 154 height 32
click at [1217, 535] on input "Grupo objetivo ​" at bounding box center [1222, 534] width 154 height 25
click at [1340, 545] on input "Autor ​" at bounding box center [1375, 534] width 119 height 23
click at [1369, 568] on li "Negocio" at bounding box center [1384, 572] width 151 height 25
type input "Business"
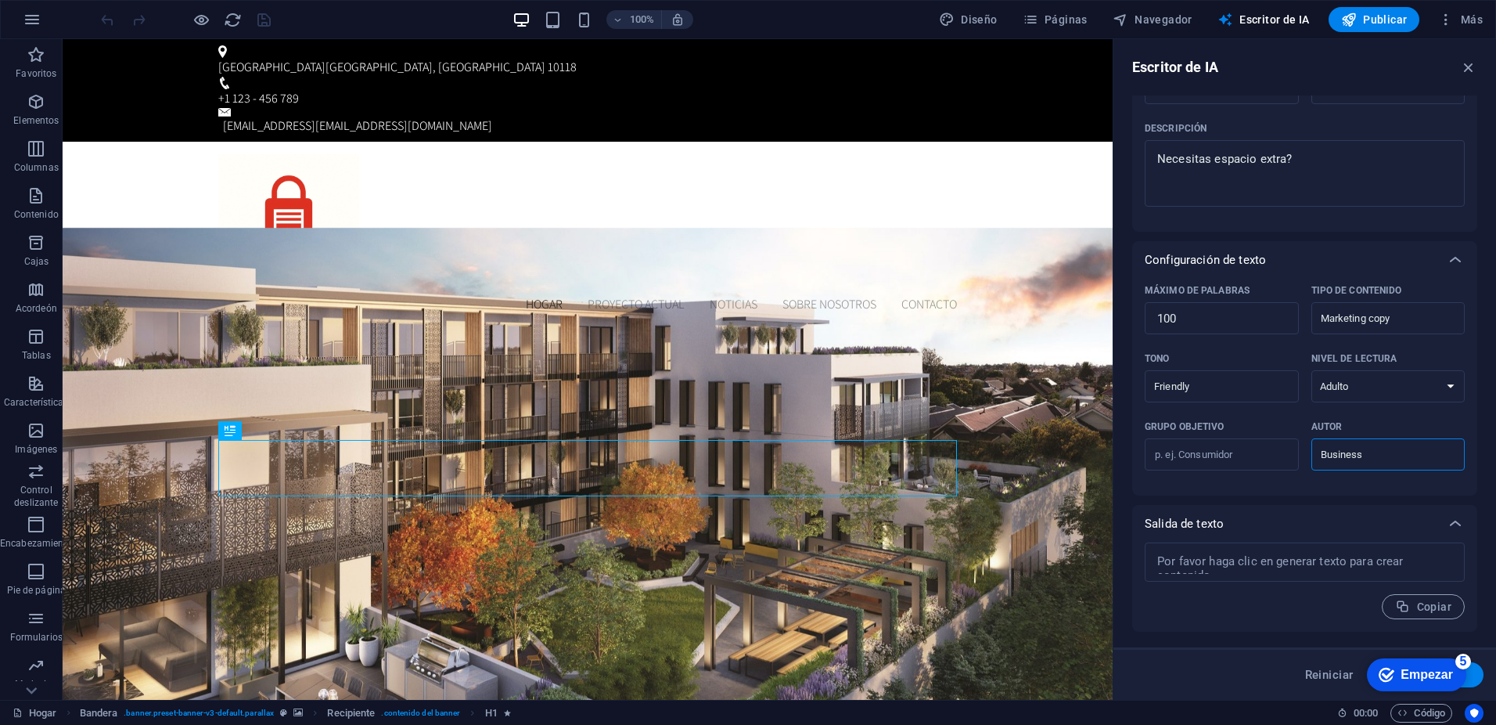
scroll to position [0, 0]
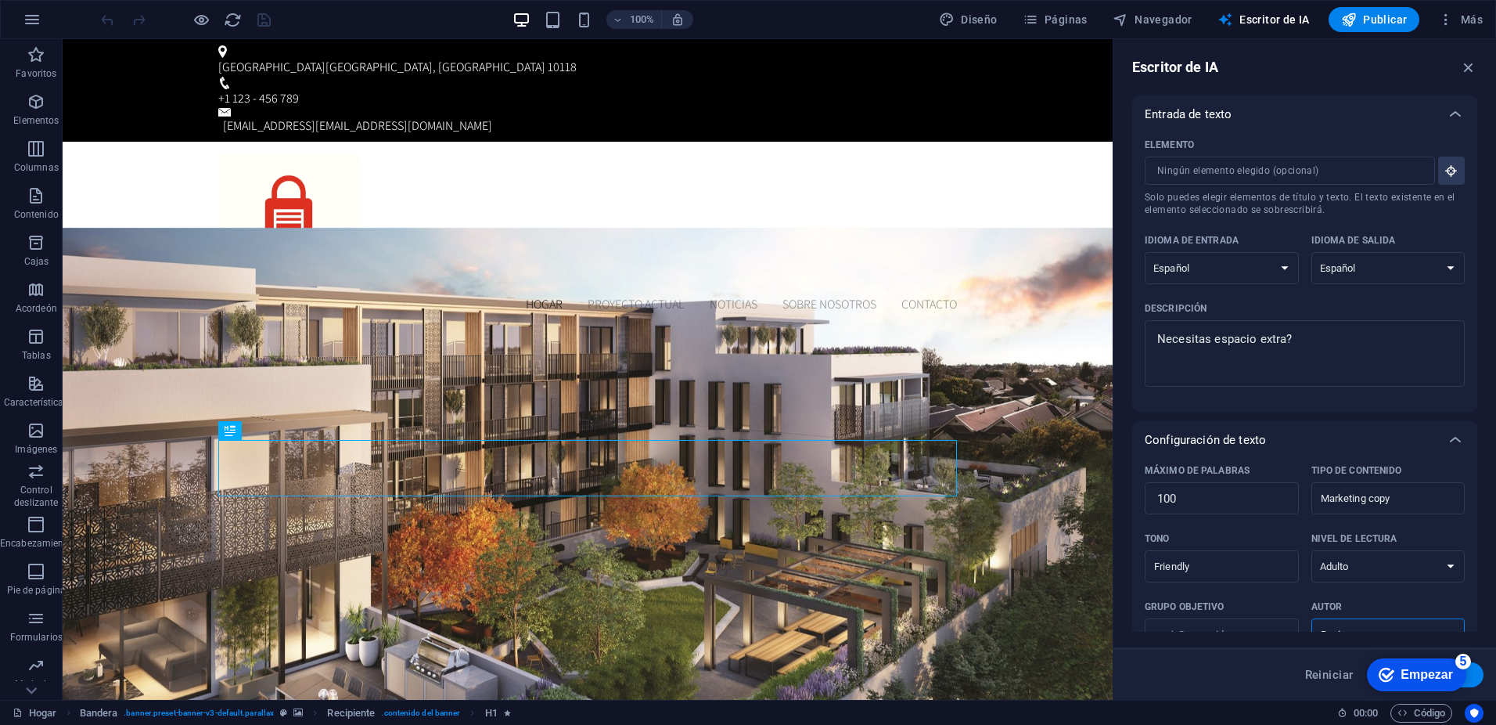
drag, startPoint x: 1414, startPoint y: 682, endPoint x: 1566, endPoint y: 1000, distance: 352.1
click at [1414, 682] on div "checkmark Empezar 5" at bounding box center [1416, 674] width 99 height 33
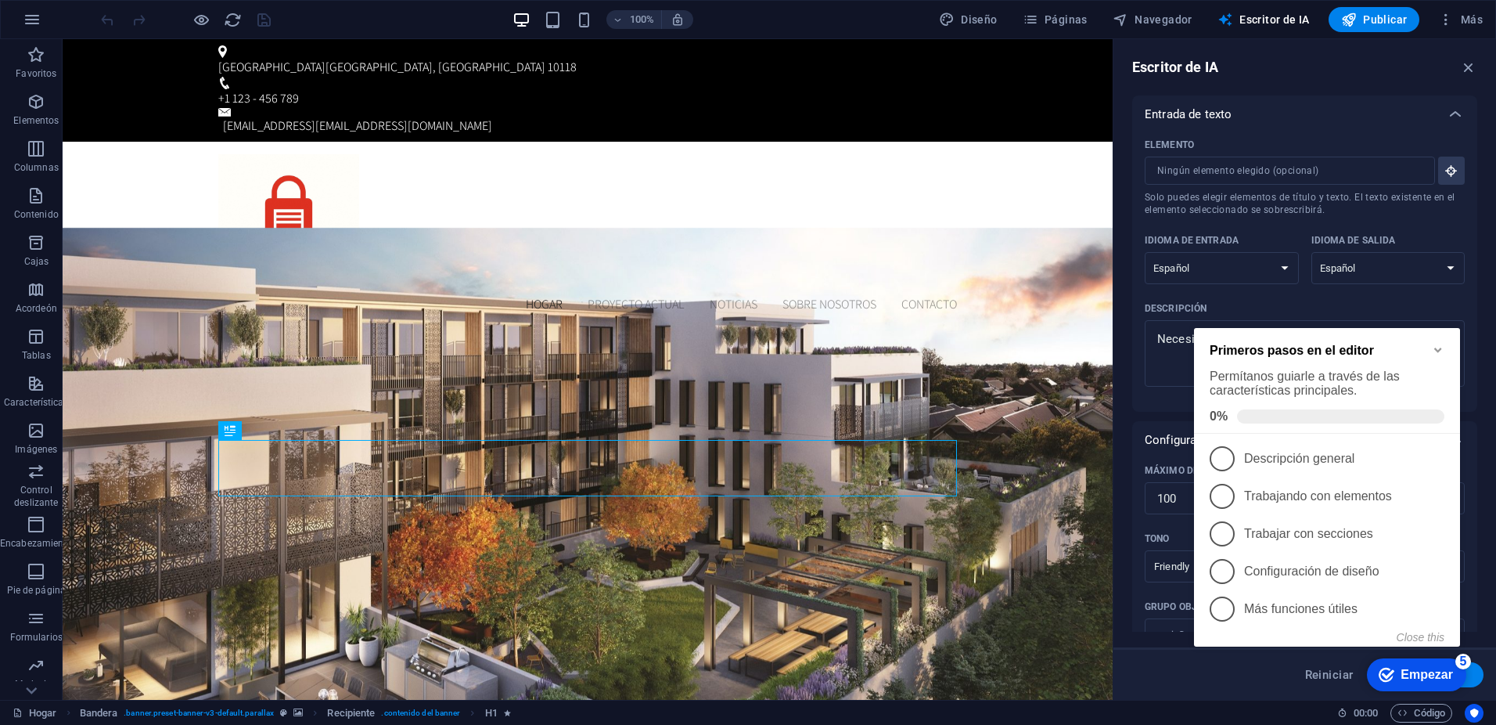
click at [1421, 676] on font "Empezar" at bounding box center [1427, 673] width 52 height 13
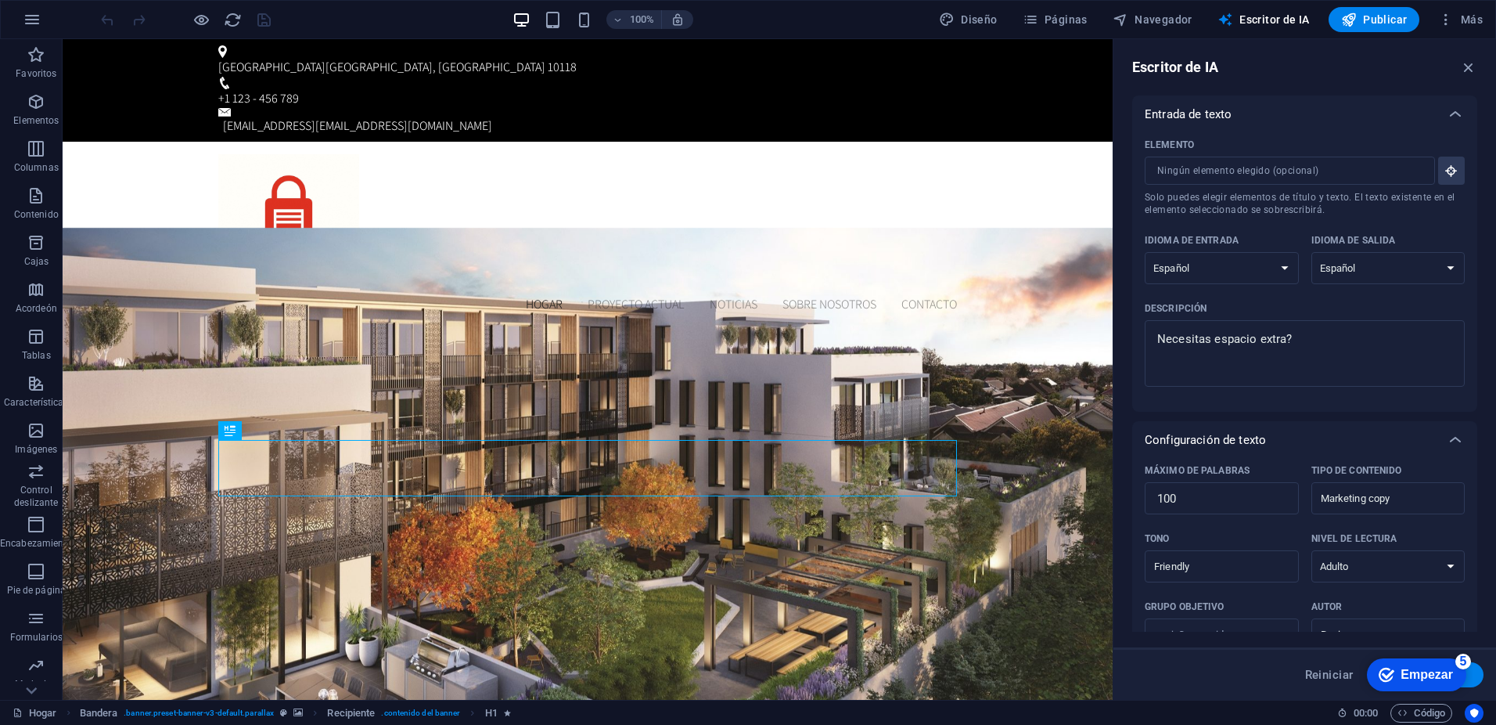
click at [1403, 678] on font "Empezar" at bounding box center [1427, 673] width 52 height 13
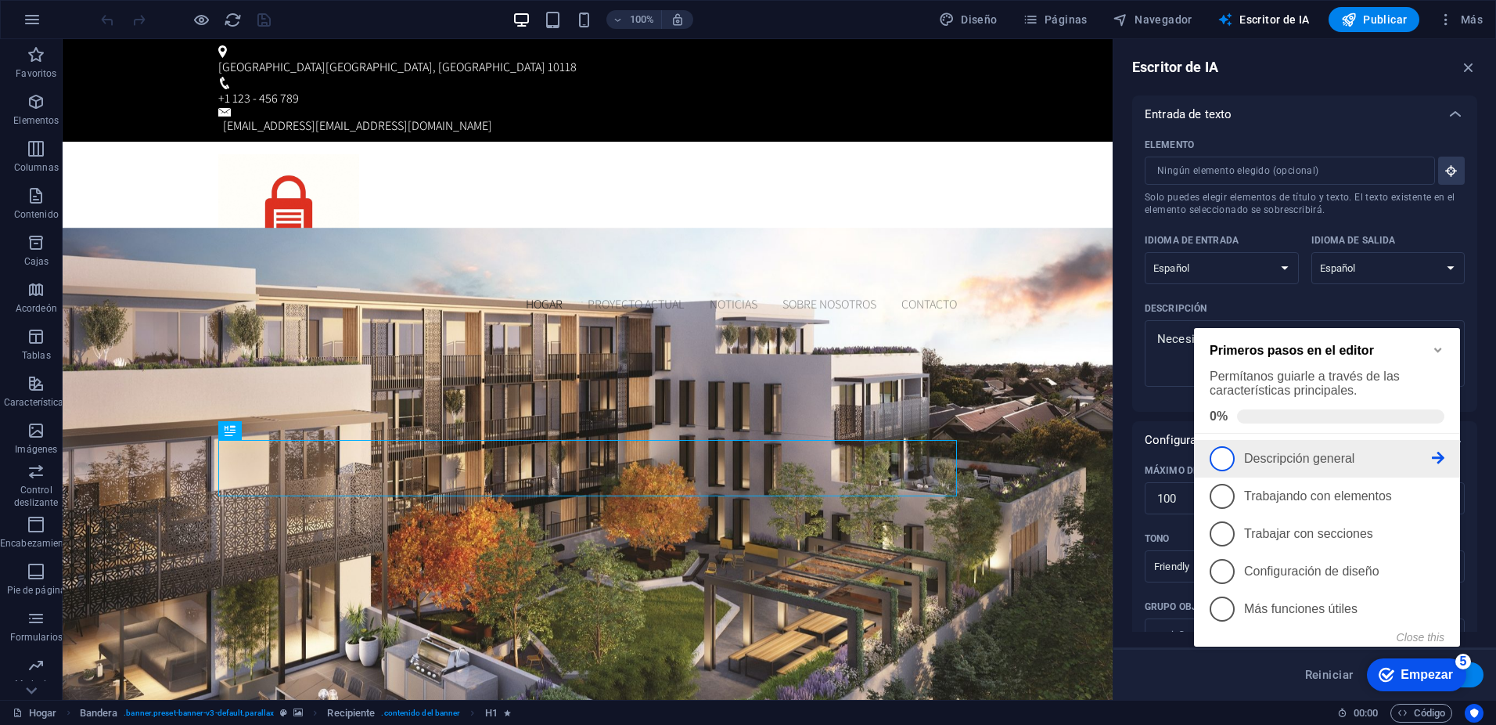
click at [1290, 454] on font "Descripción general" at bounding box center [1299, 458] width 110 height 13
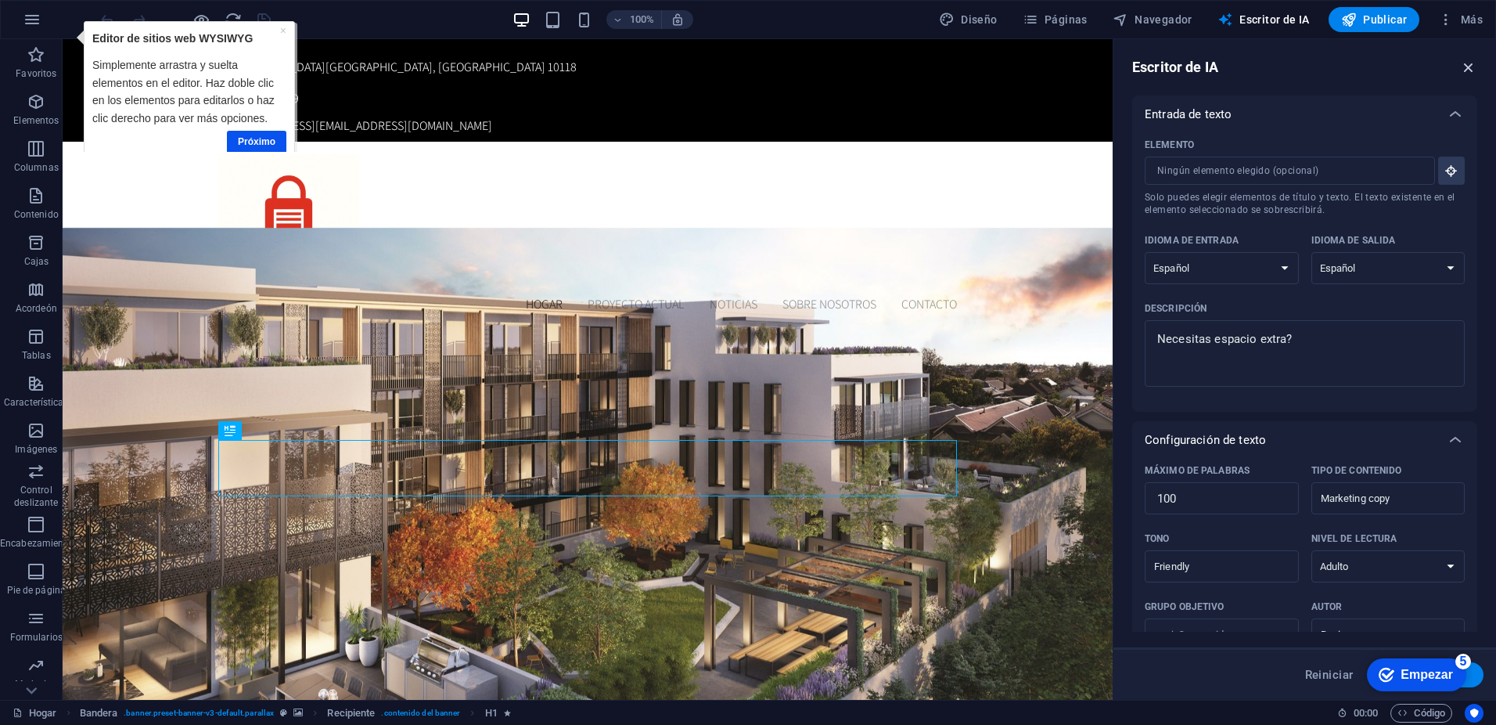
click at [1468, 65] on icon "button" at bounding box center [1468, 67] width 17 height 17
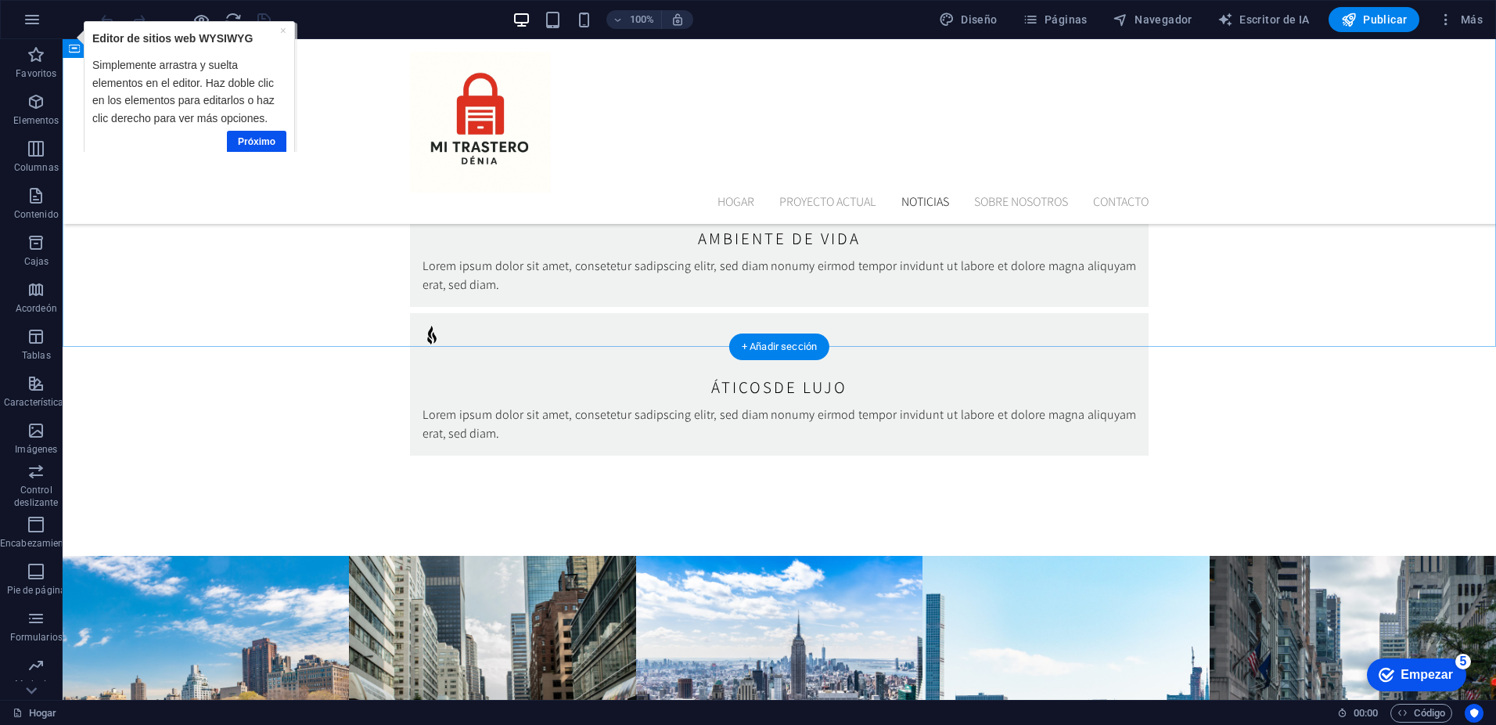
scroll to position [3349, 0]
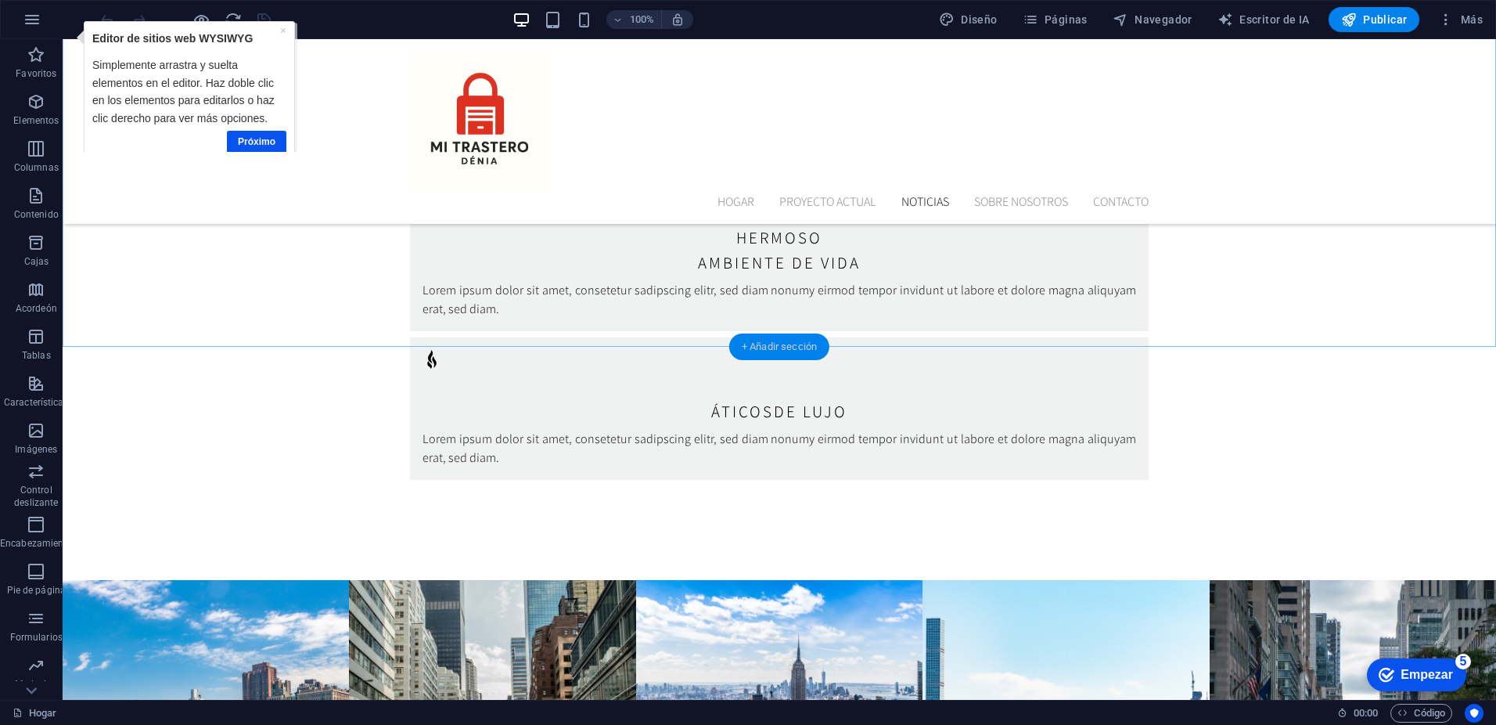
click at [789, 349] on font "+ Añadir sección" at bounding box center [779, 346] width 75 height 12
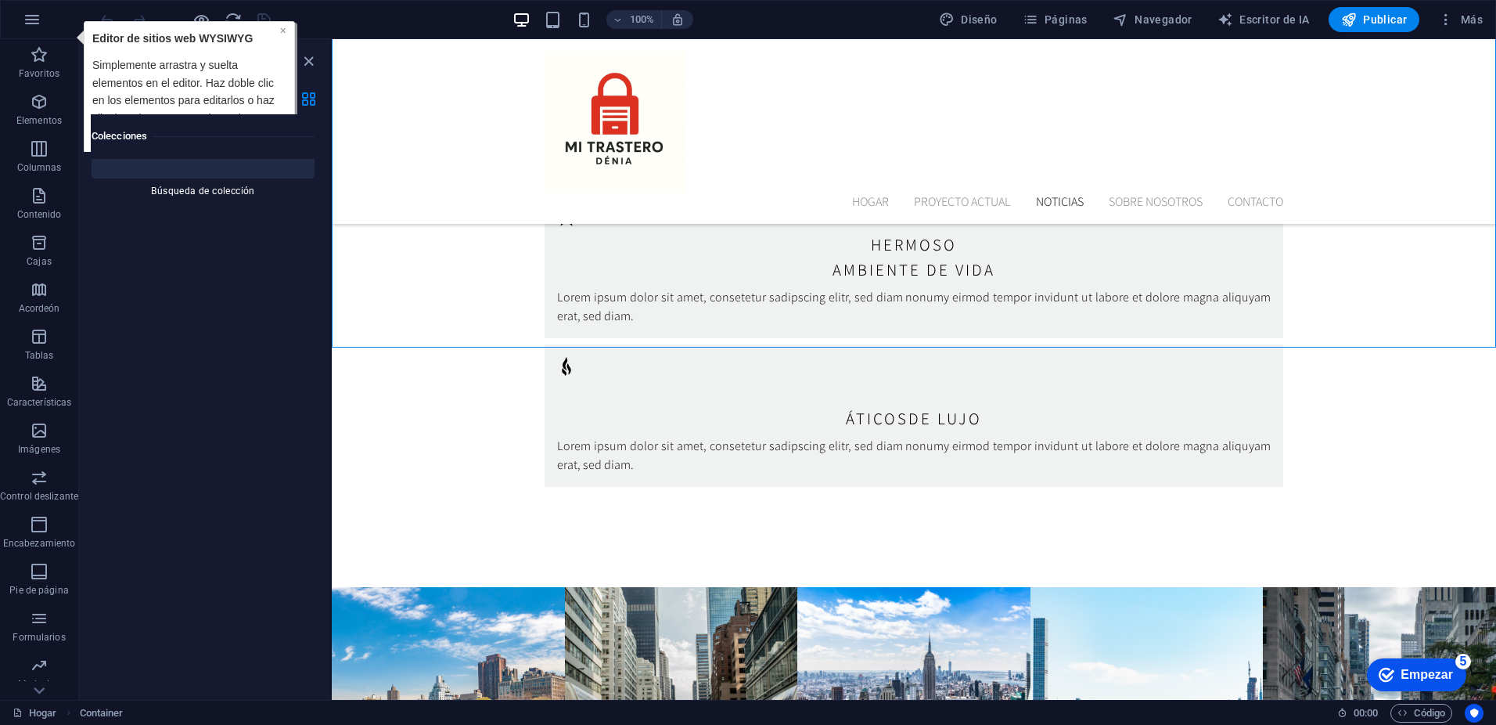
scroll to position [29506, 0]
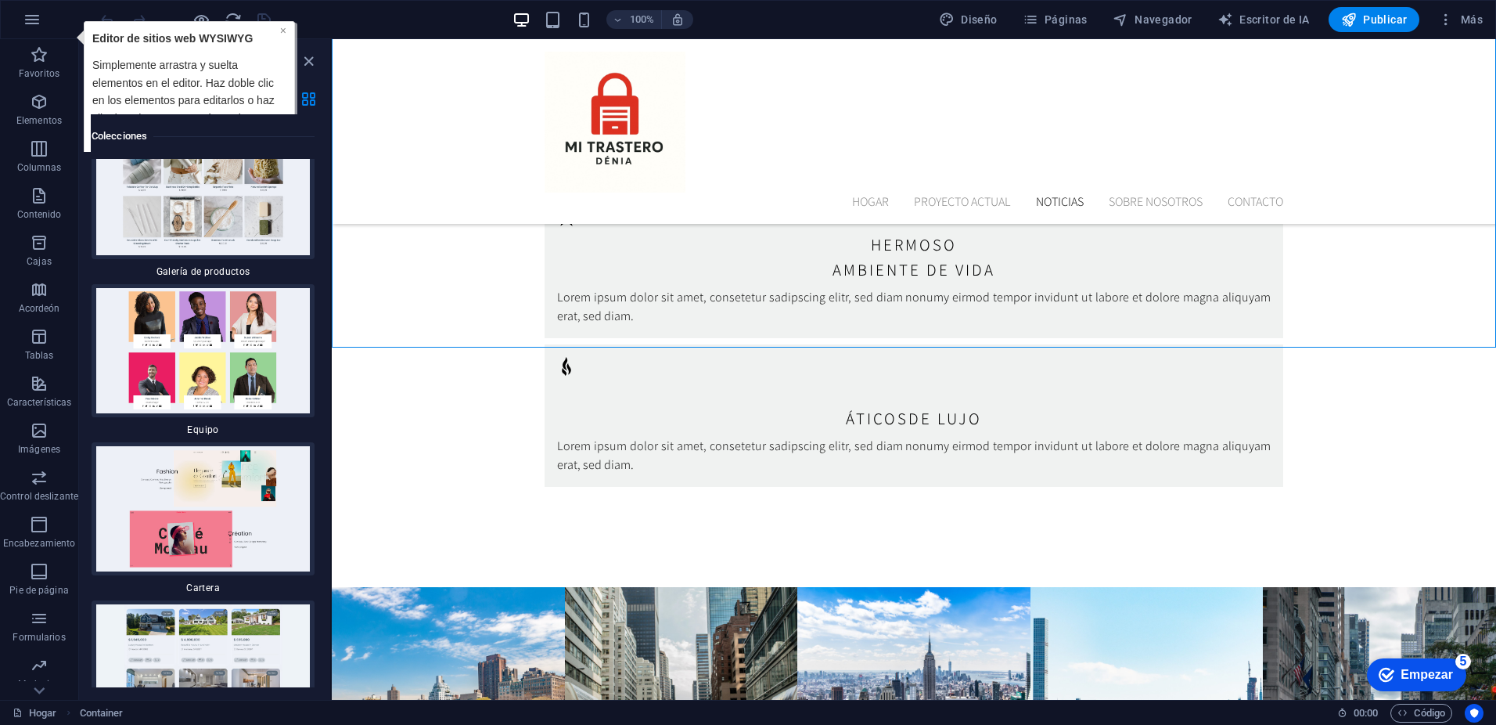
click at [282, 30] on font "×" at bounding box center [282, 30] width 6 height 13
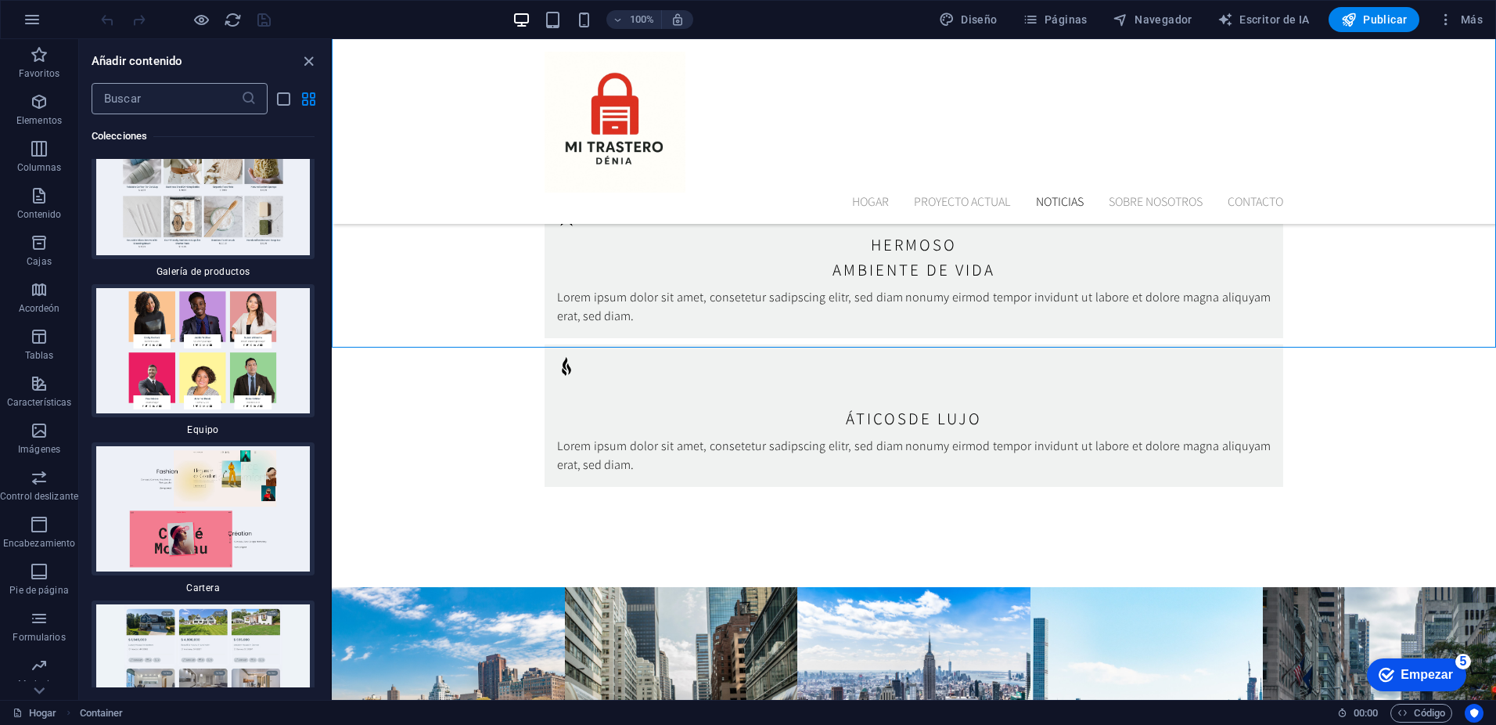
click at [212, 99] on input "text" at bounding box center [166, 98] width 149 height 31
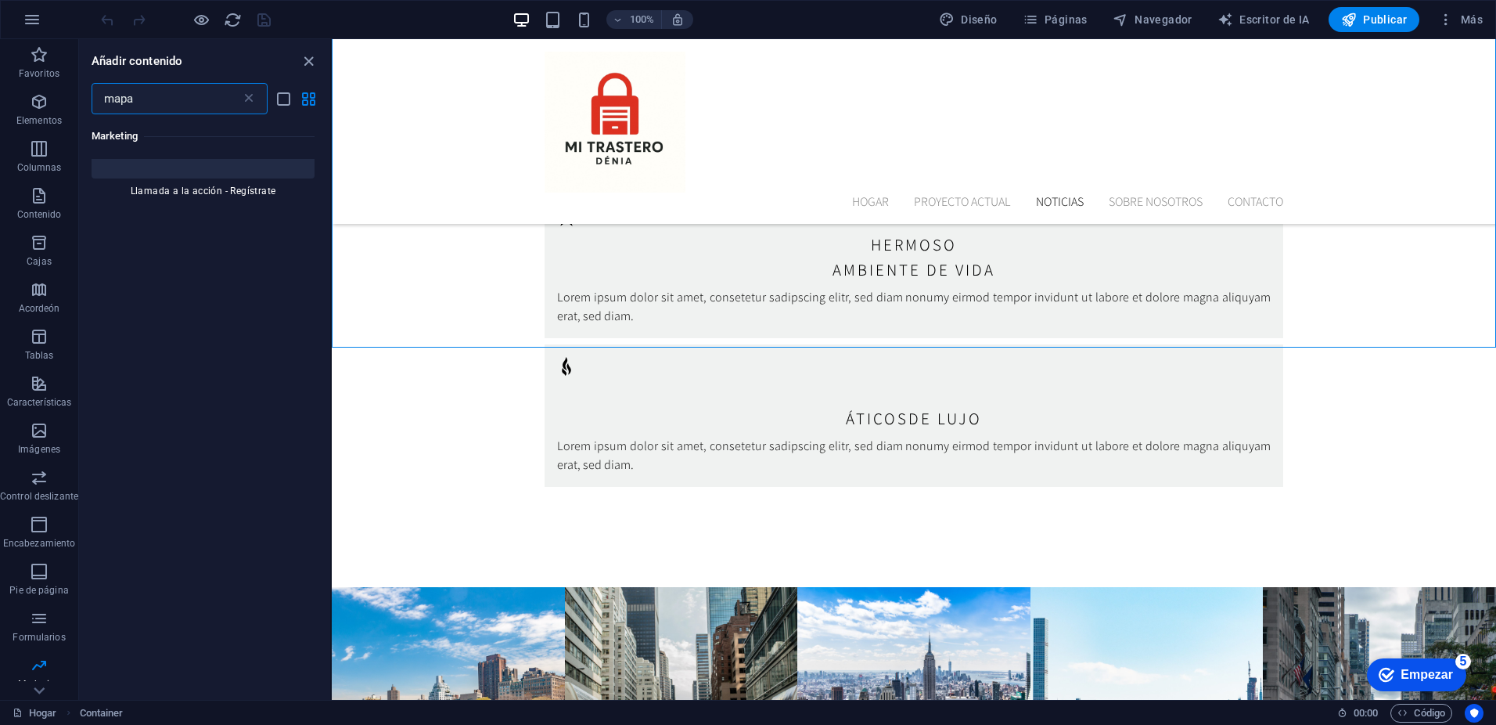
scroll to position [0, 0]
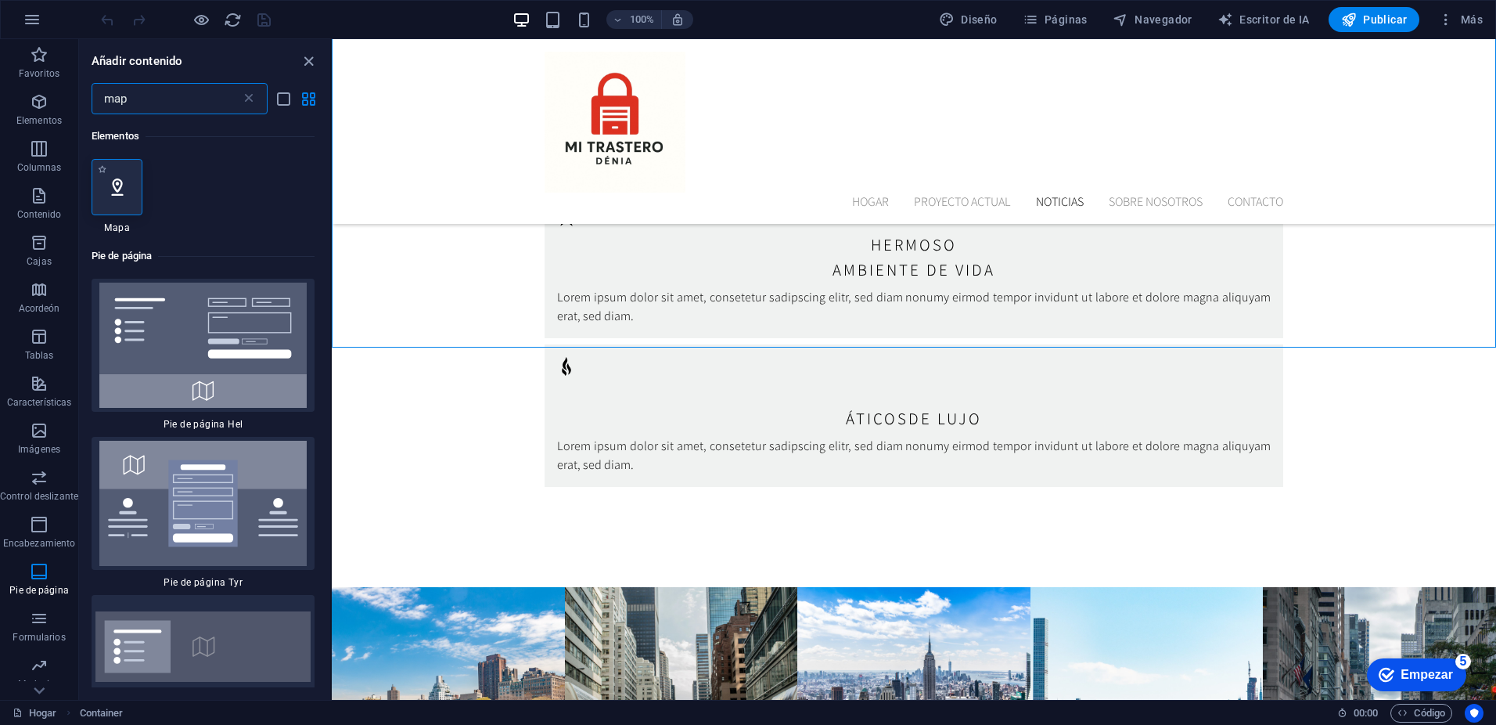
type input "map"
click at [113, 189] on icon at bounding box center [117, 187] width 20 height 20
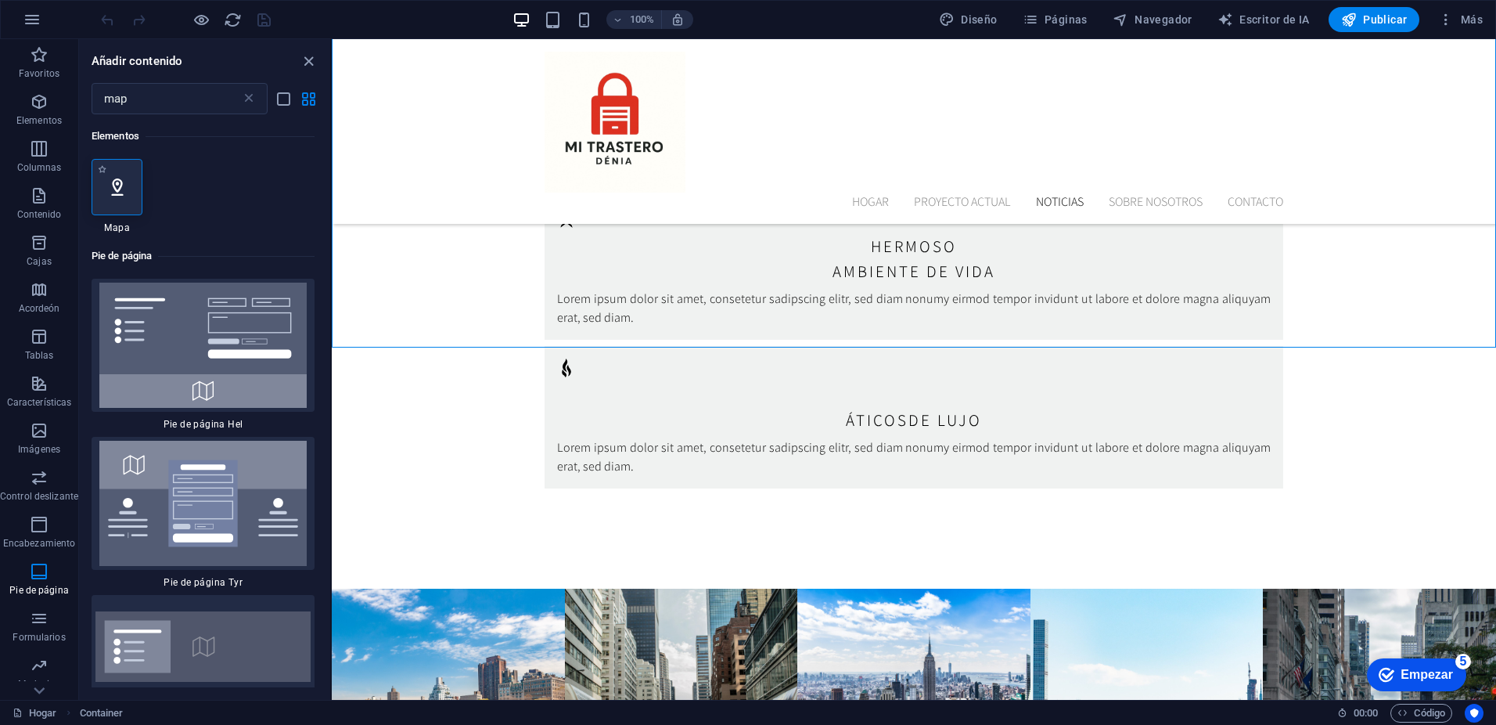
select select "1"
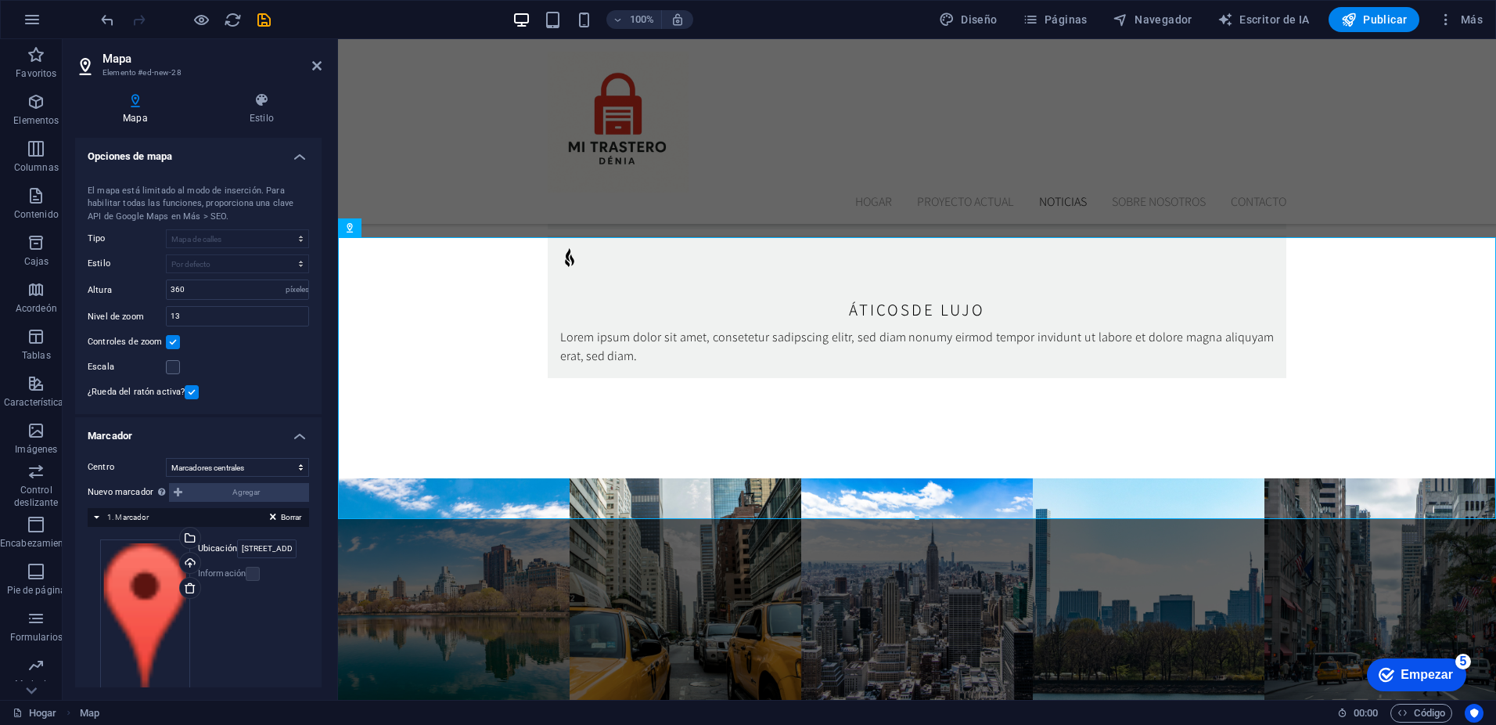
scroll to position [36, 0]
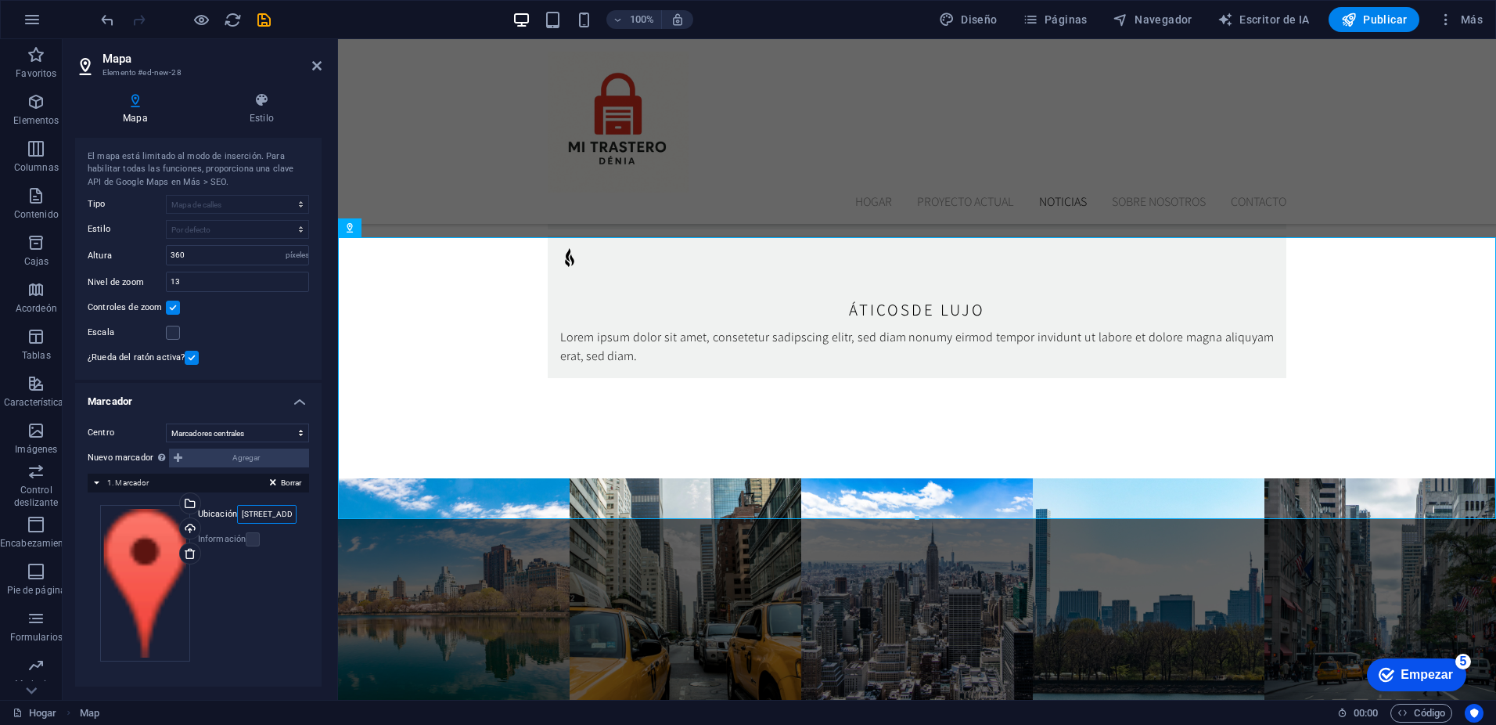
click at [276, 509] on input "[STREET_ADDRESS][US_STATE]" at bounding box center [266, 514] width 59 height 19
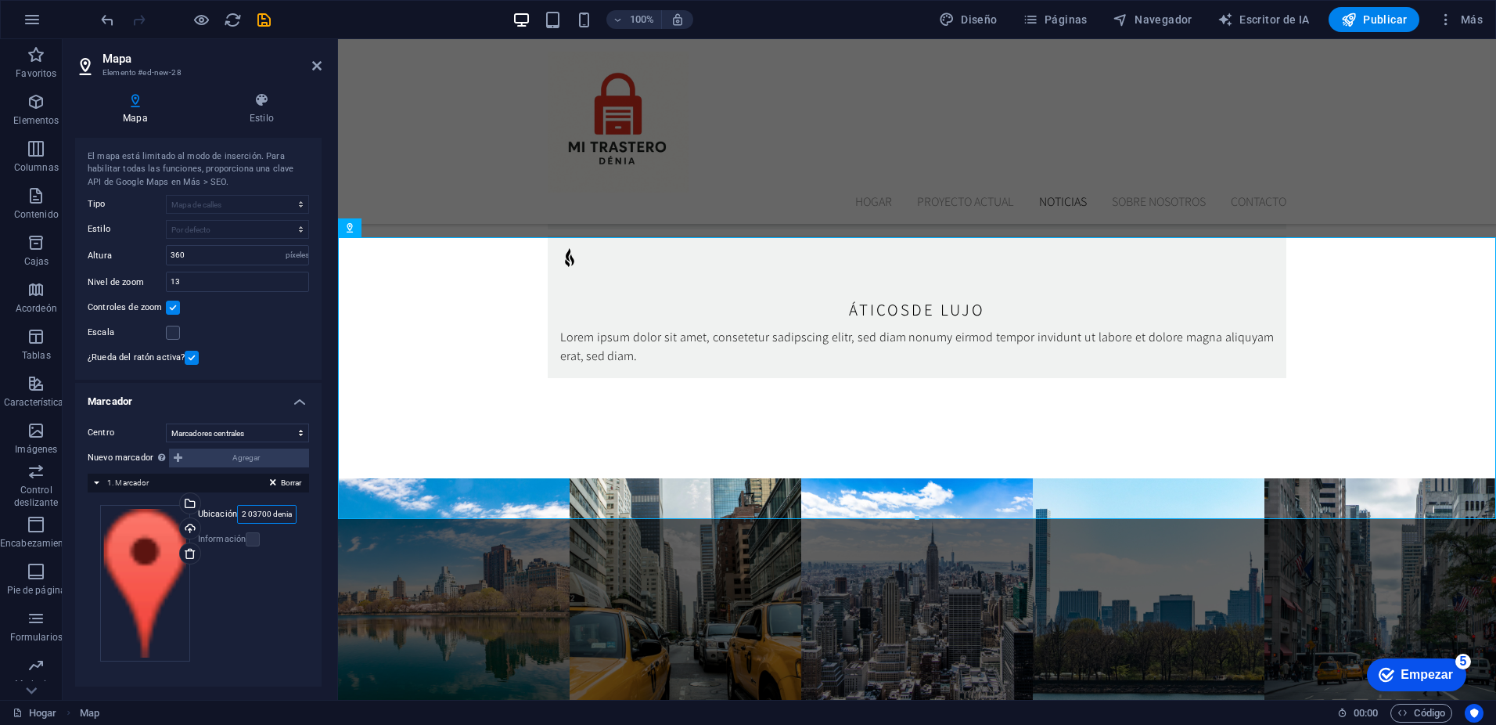
type input "calle cartagena 2 03700 denia"
click at [286, 579] on div "Arrastre los archivos aquí, [PERSON_NAME] clic para elegir archivos o seleccion…" at bounding box center [198, 583] width 196 height 156
click at [253, 538] on label at bounding box center [253, 539] width 14 height 14
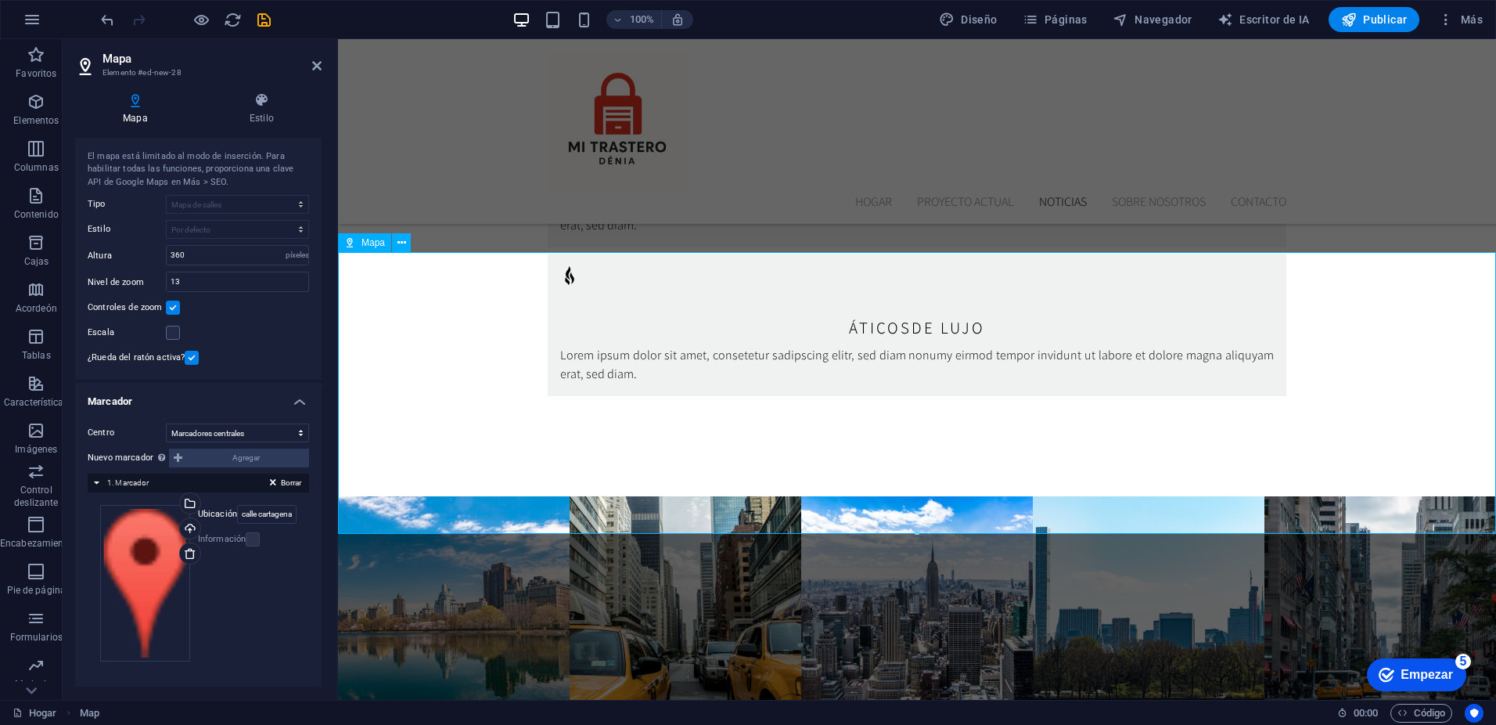
scroll to position [3483, 0]
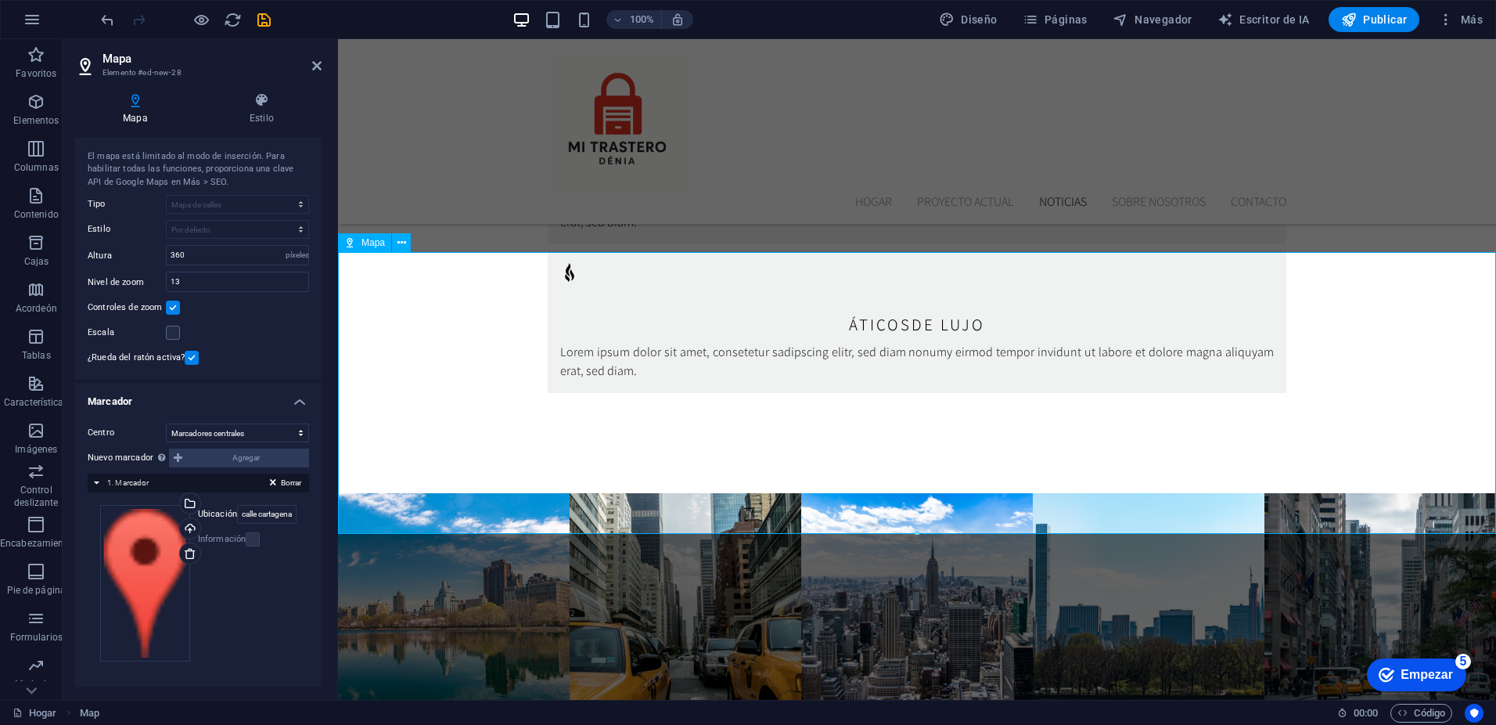
drag, startPoint x: 1470, startPoint y: 469, endPoint x: 1414, endPoint y: 457, distance: 57.5
click at [254, 106] on icon at bounding box center [262, 100] width 120 height 16
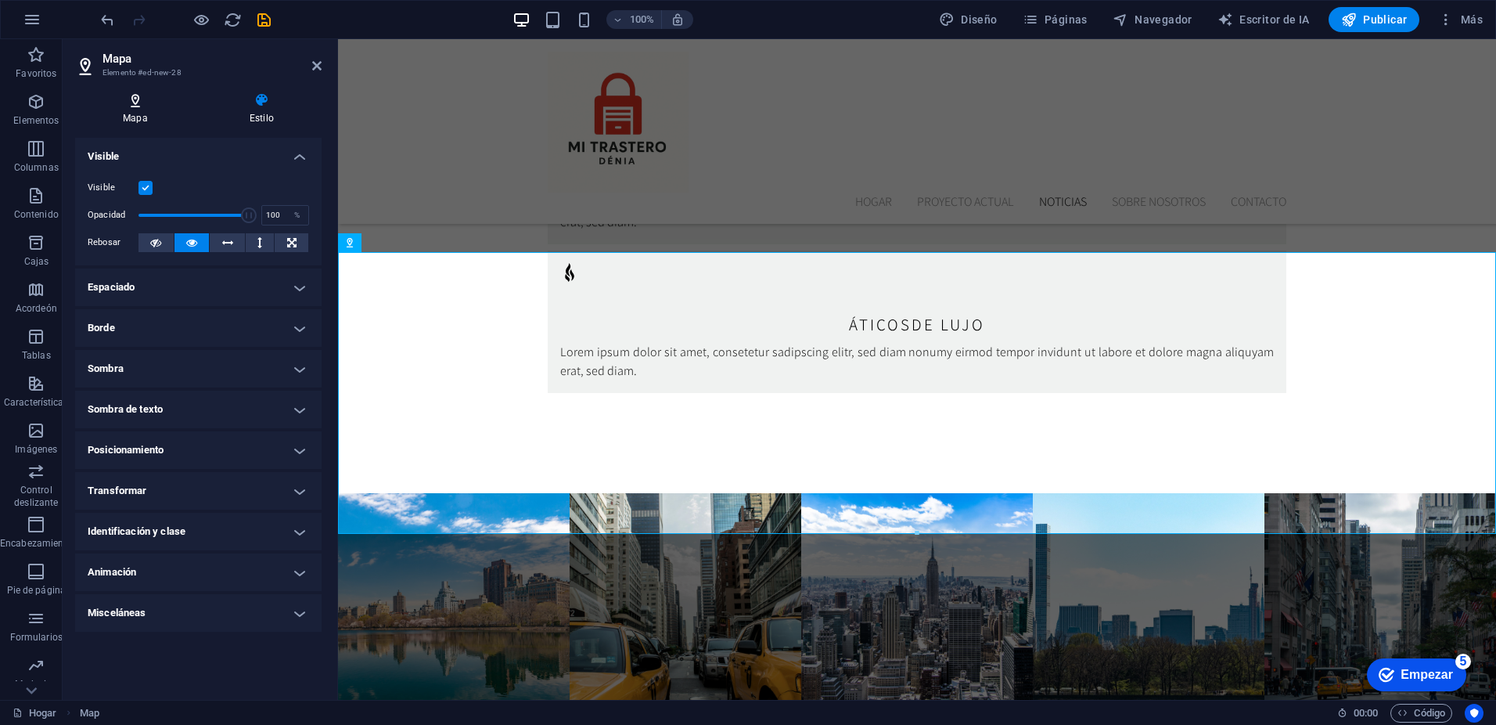
click at [140, 101] on icon at bounding box center [135, 100] width 121 height 16
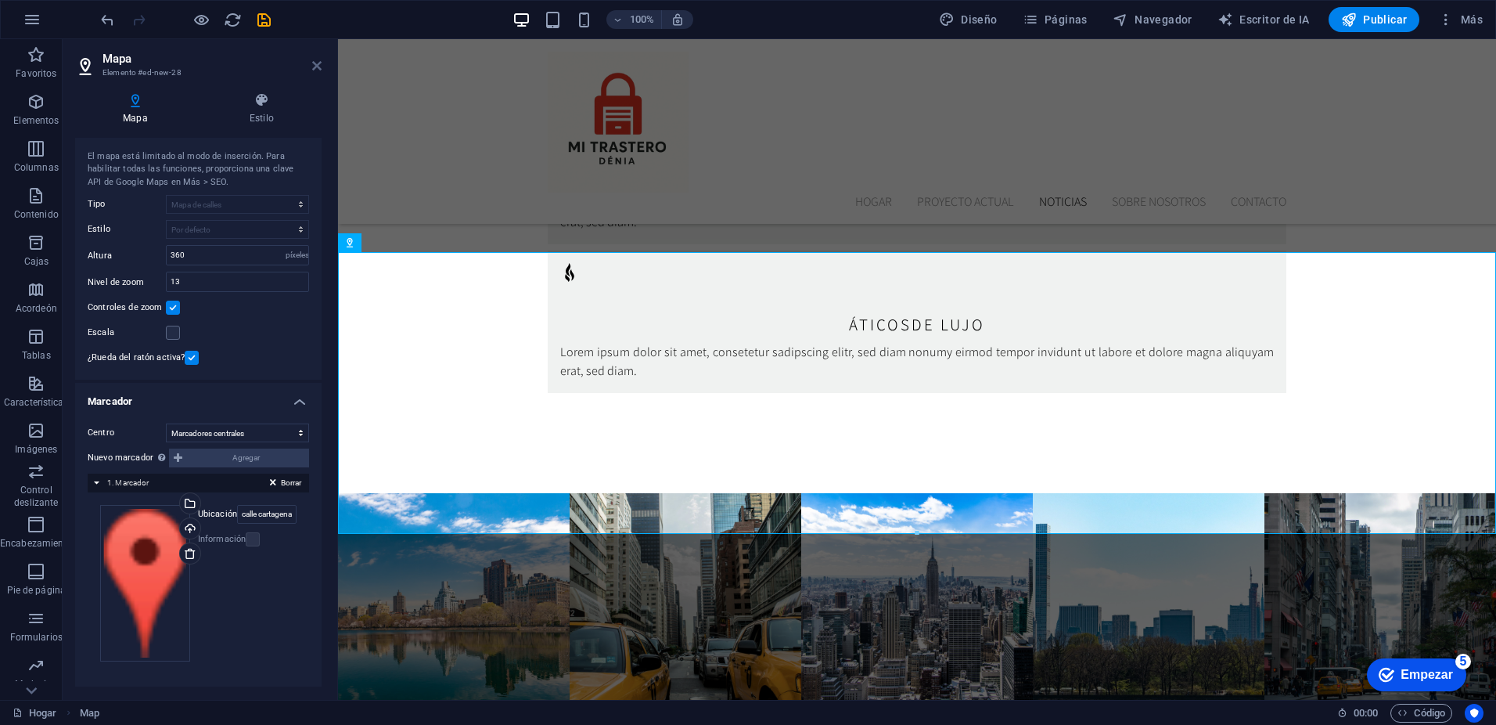
click at [316, 65] on icon at bounding box center [316, 65] width 9 height 13
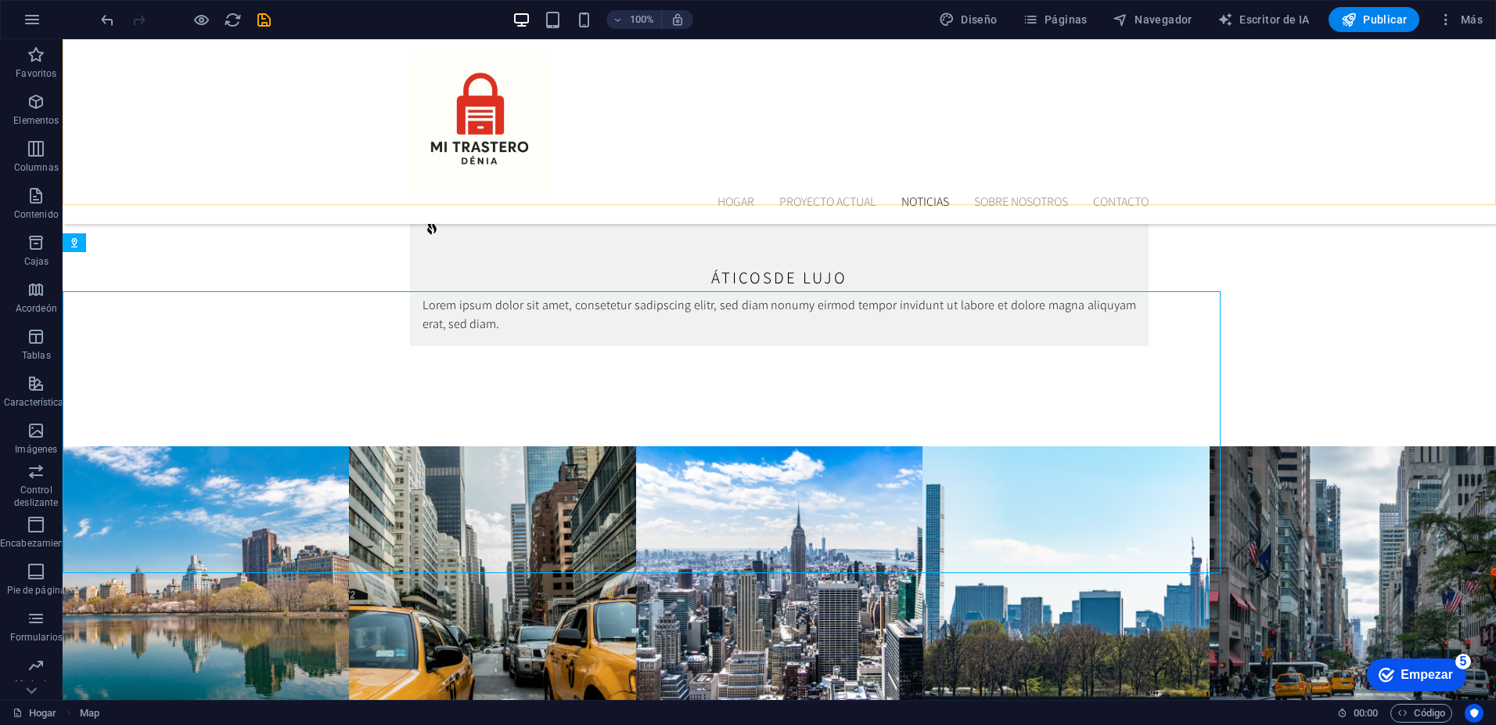
scroll to position [3444, 0]
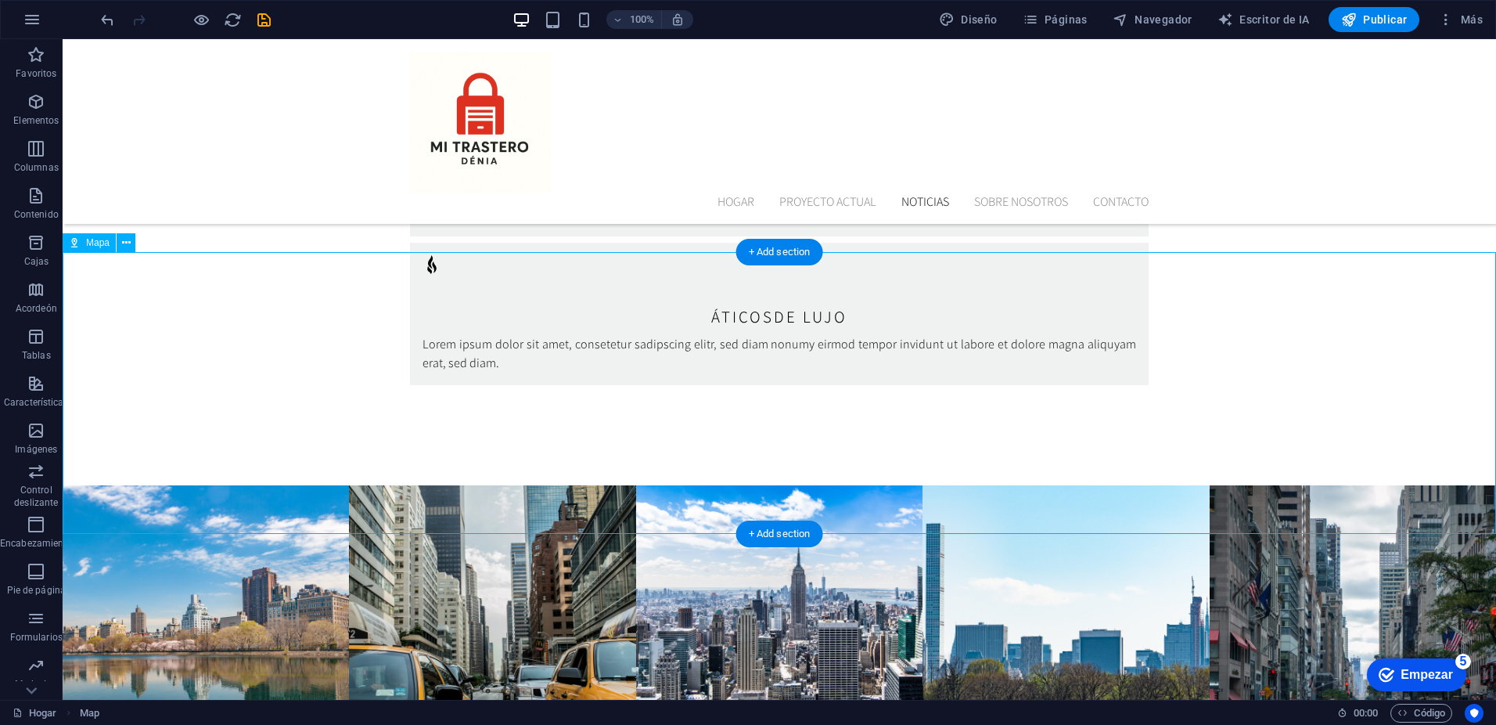
drag, startPoint x: 1474, startPoint y: 470, endPoint x: 1187, endPoint y: 456, distance: 287.5
select select "1"
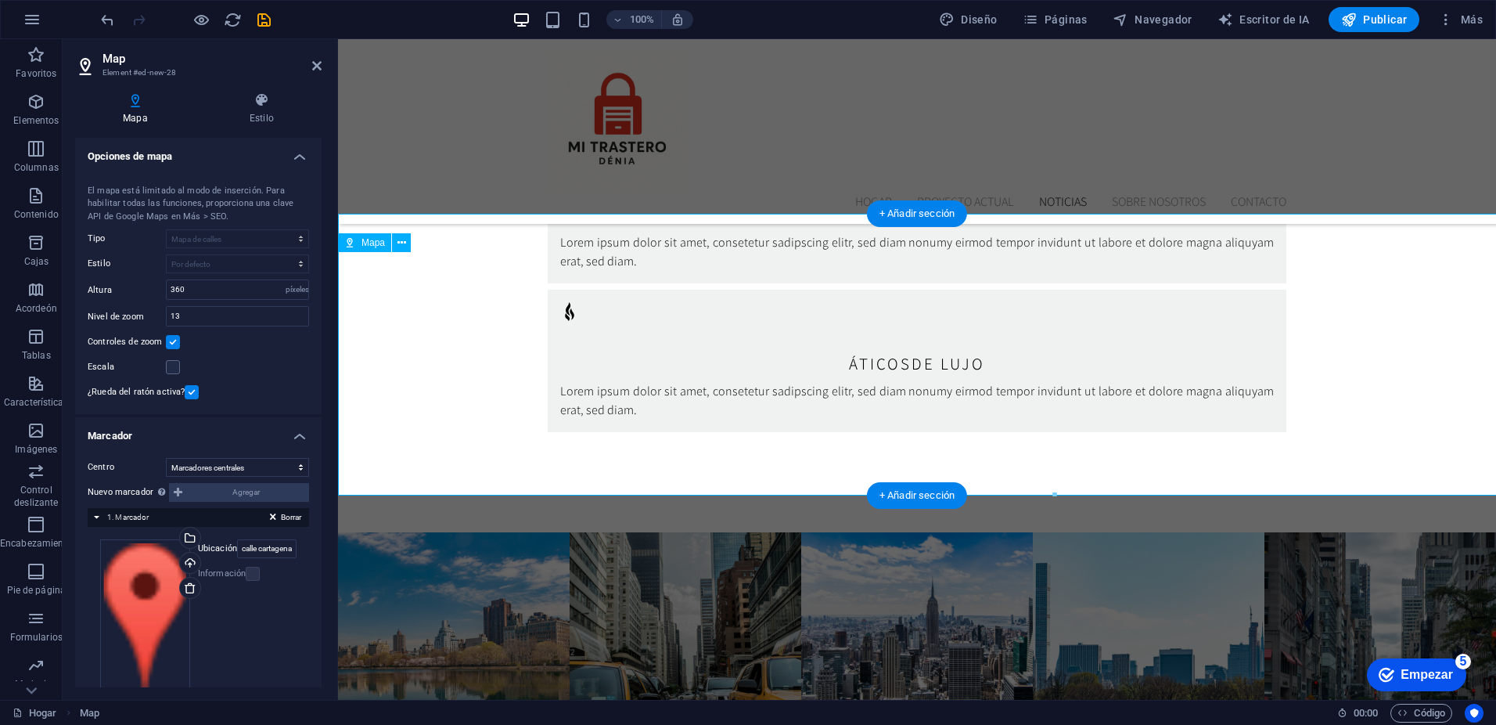
scroll to position [3483, 0]
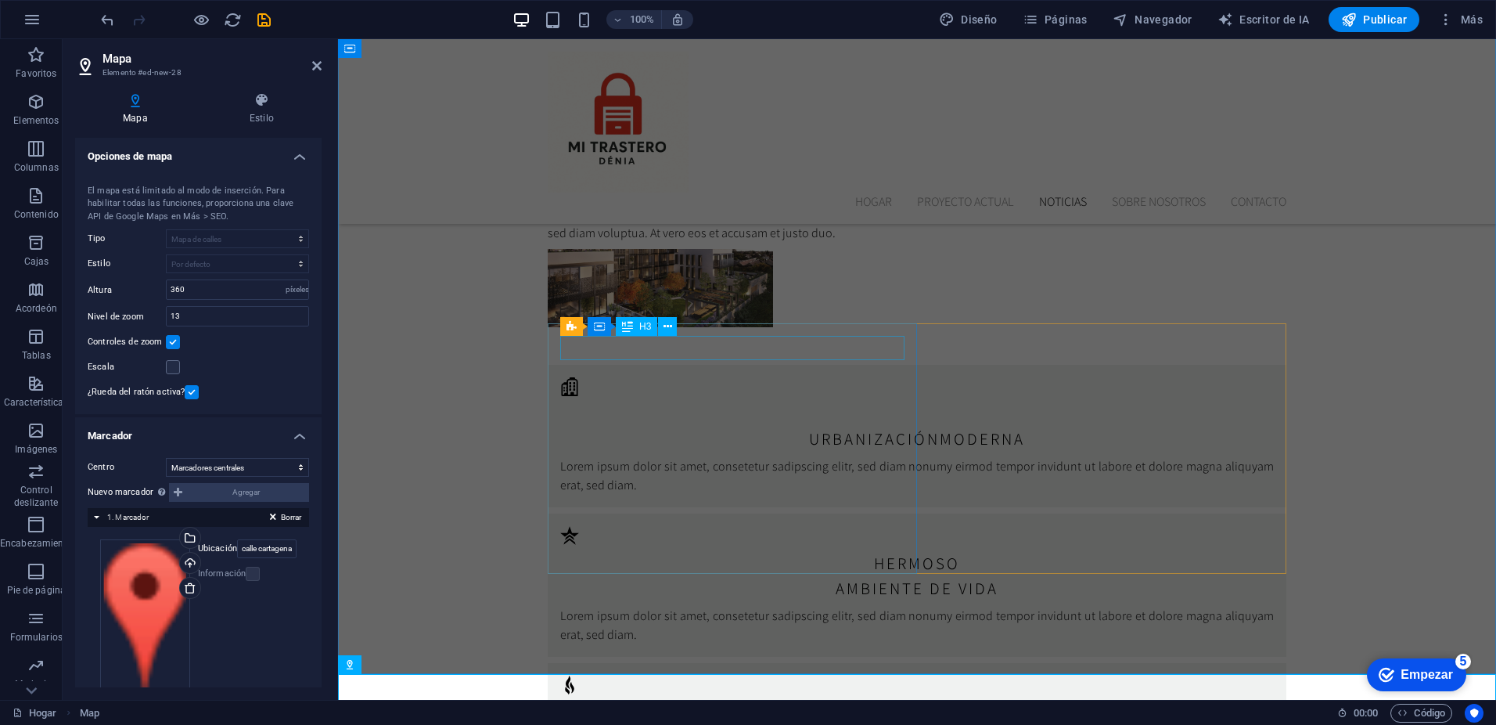
scroll to position [3076, 0]
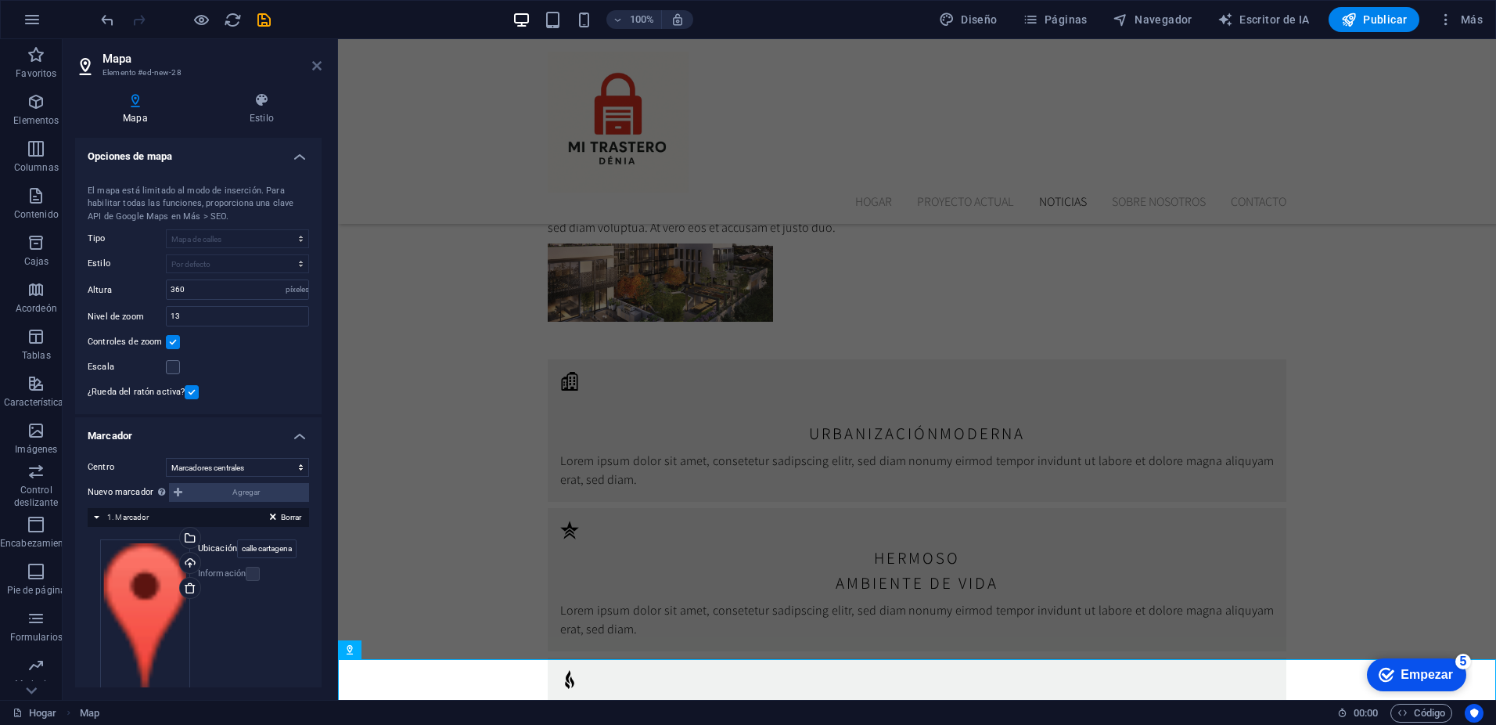
click at [317, 63] on icon at bounding box center [316, 65] width 9 height 13
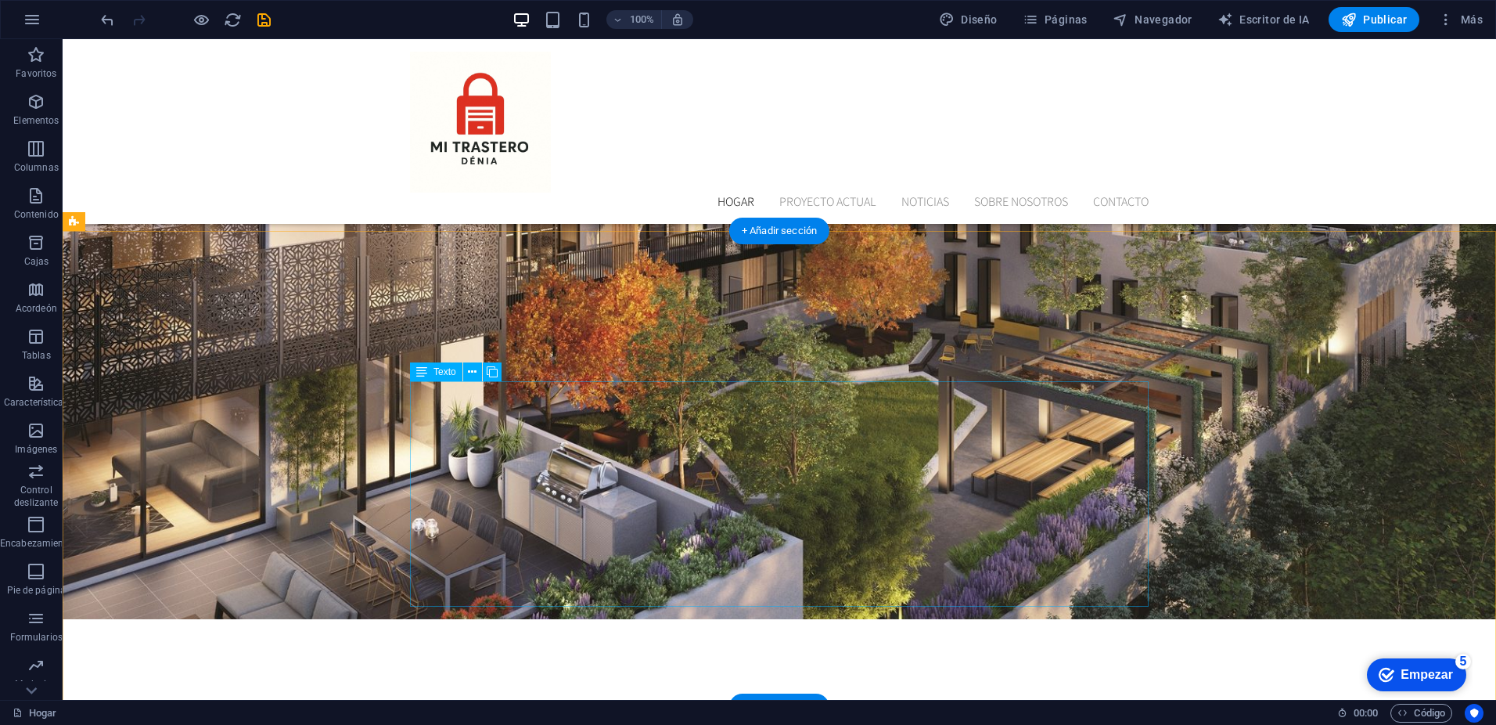
scroll to position [413, 0]
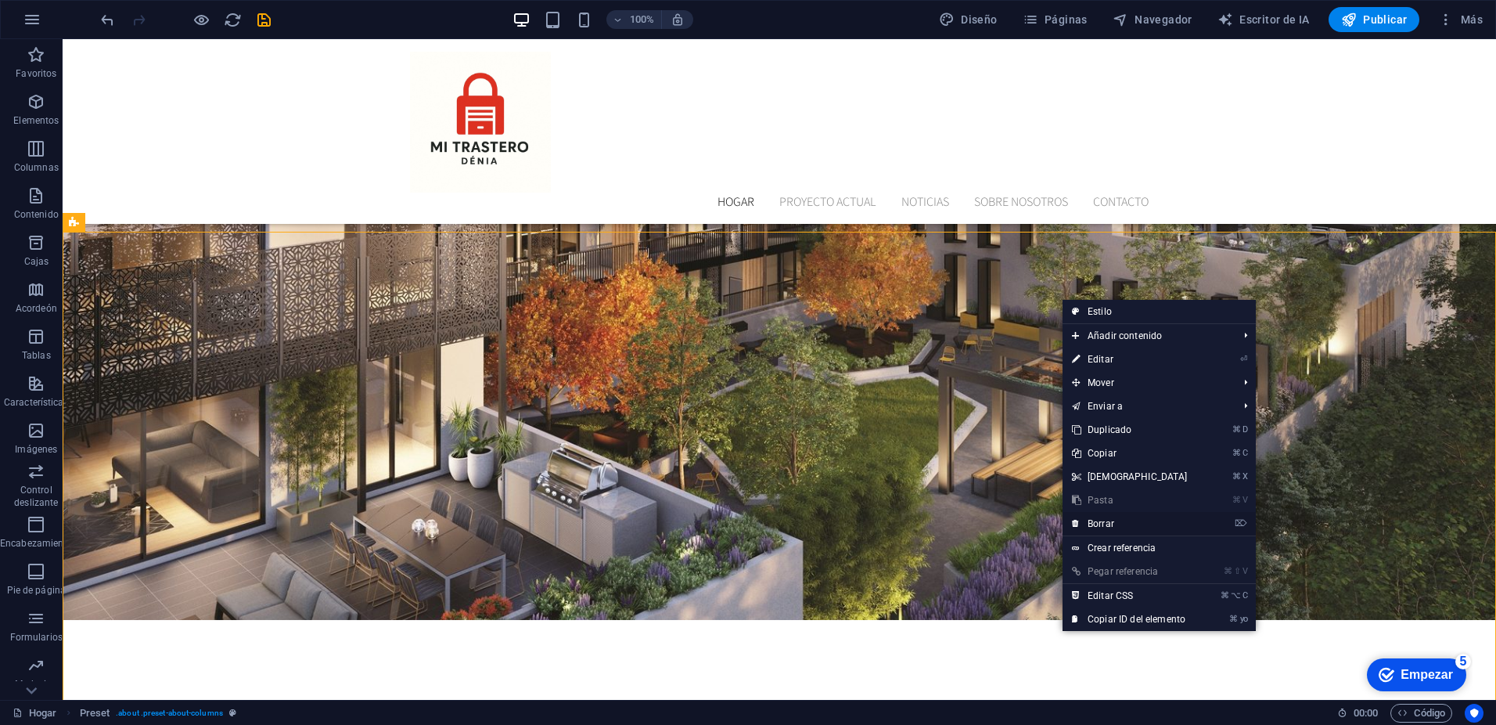
click at [1138, 522] on link "⌦ Borrar" at bounding box center [1130, 523] width 135 height 23
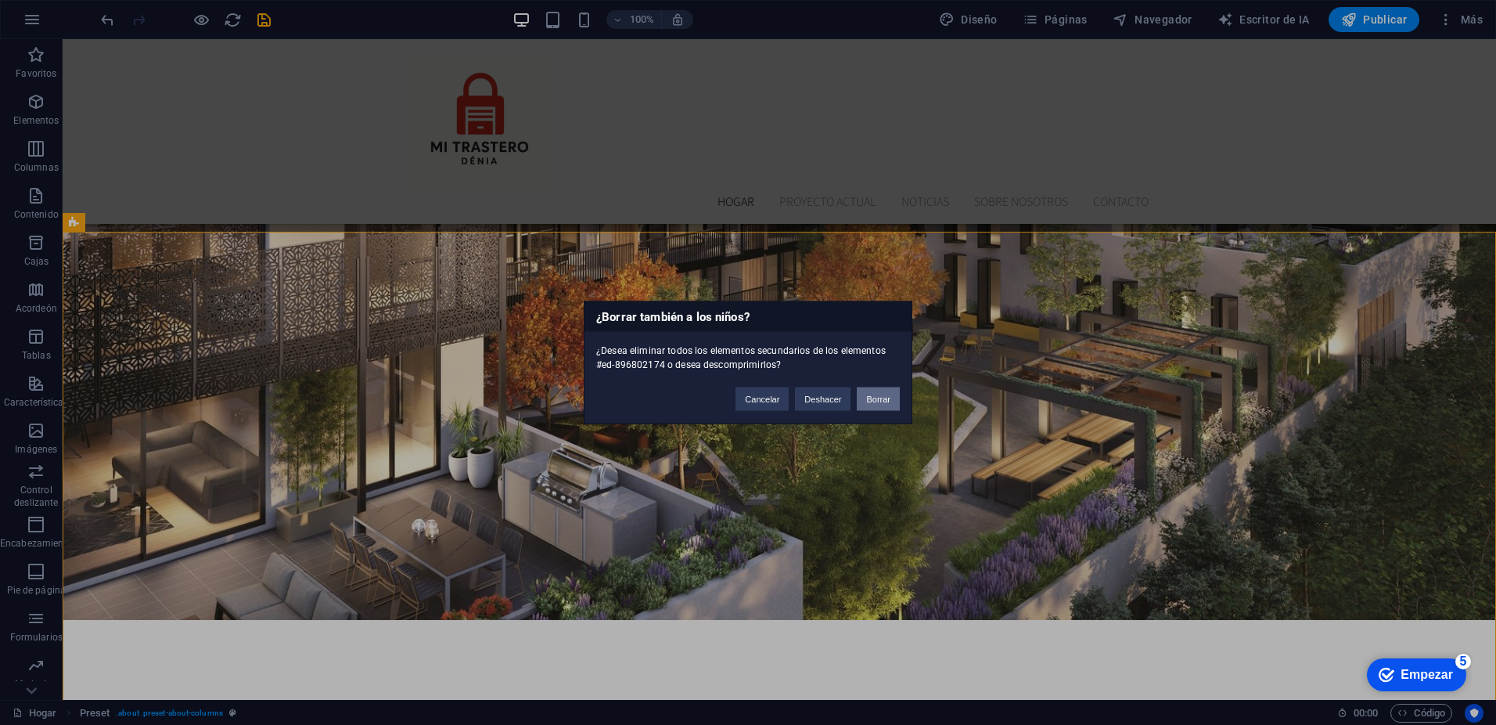
click at [883, 406] on button "Borrar" at bounding box center [878, 398] width 43 height 23
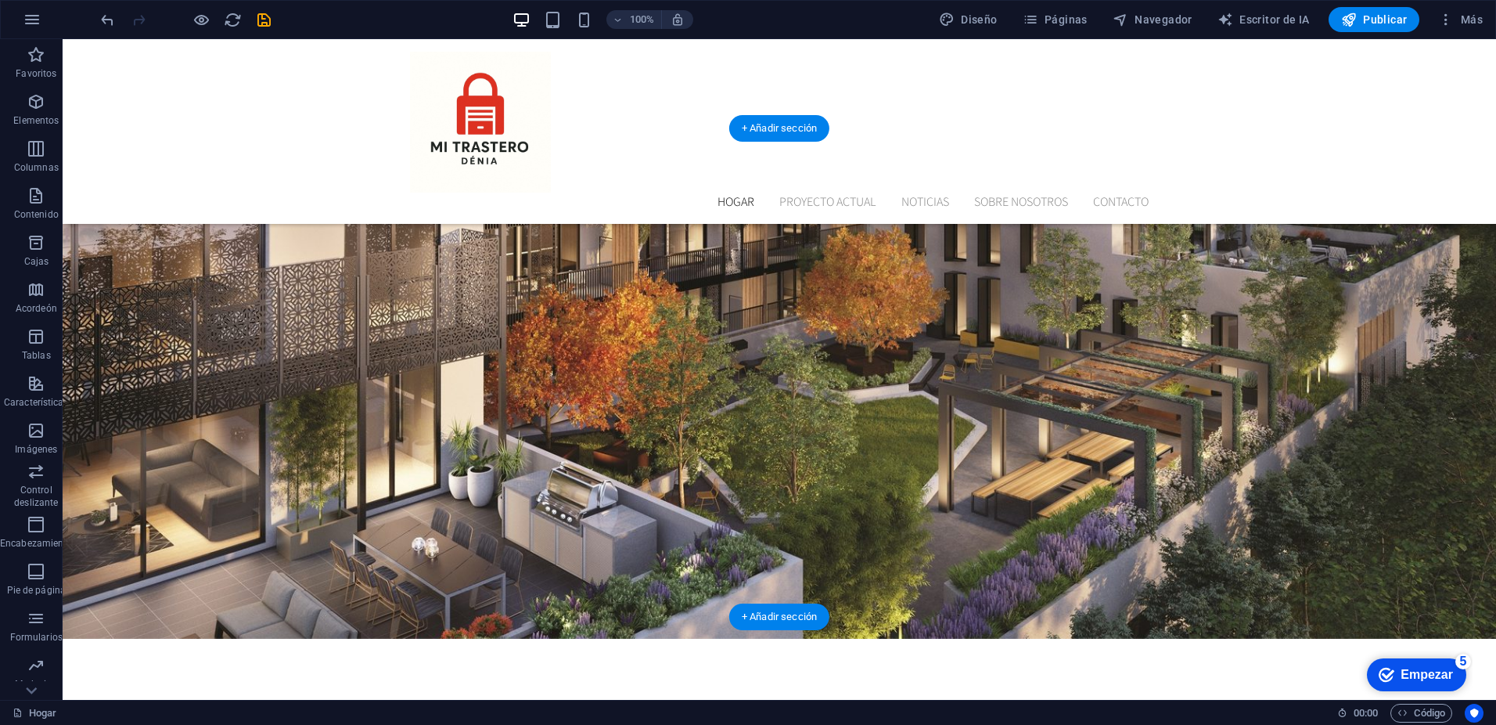
scroll to position [516, 0]
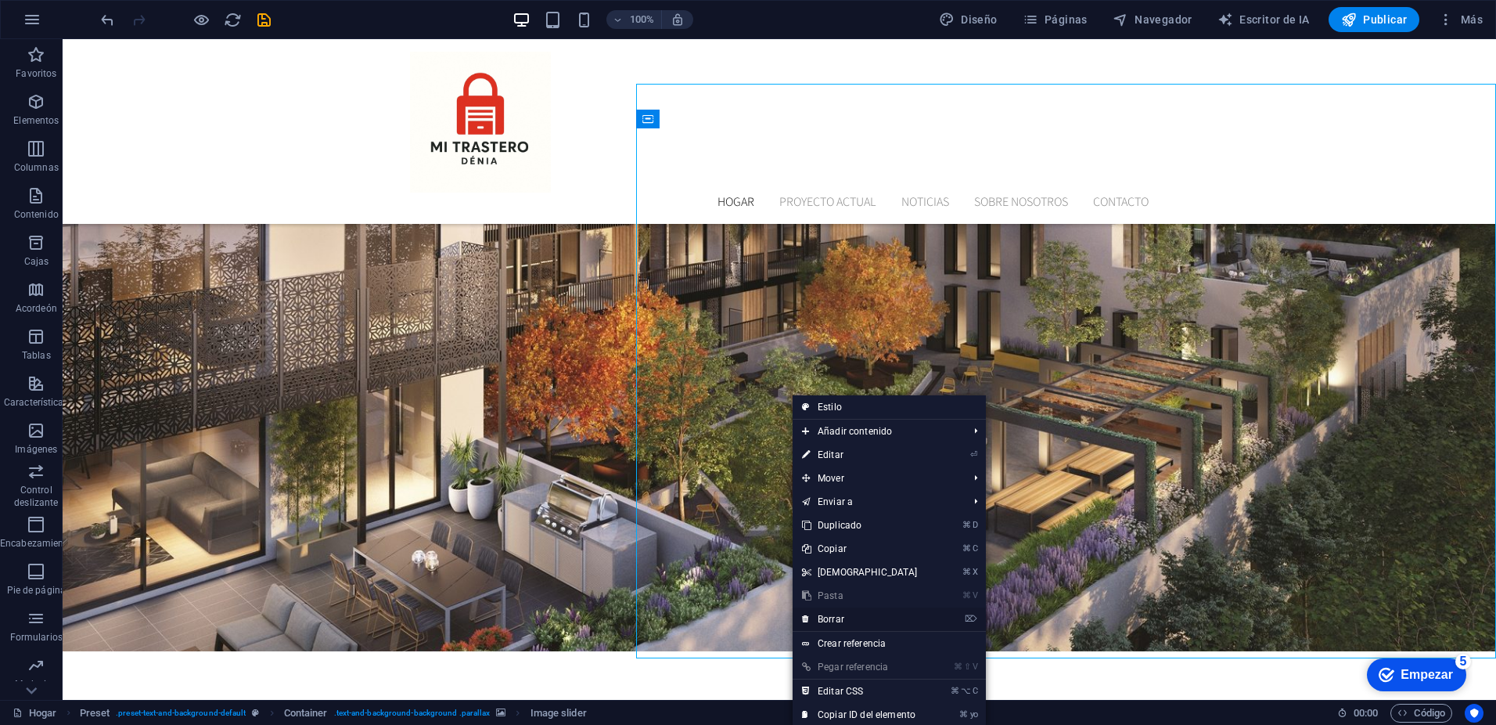
click at [845, 621] on link "⌦ Borrar" at bounding box center [860, 618] width 135 height 23
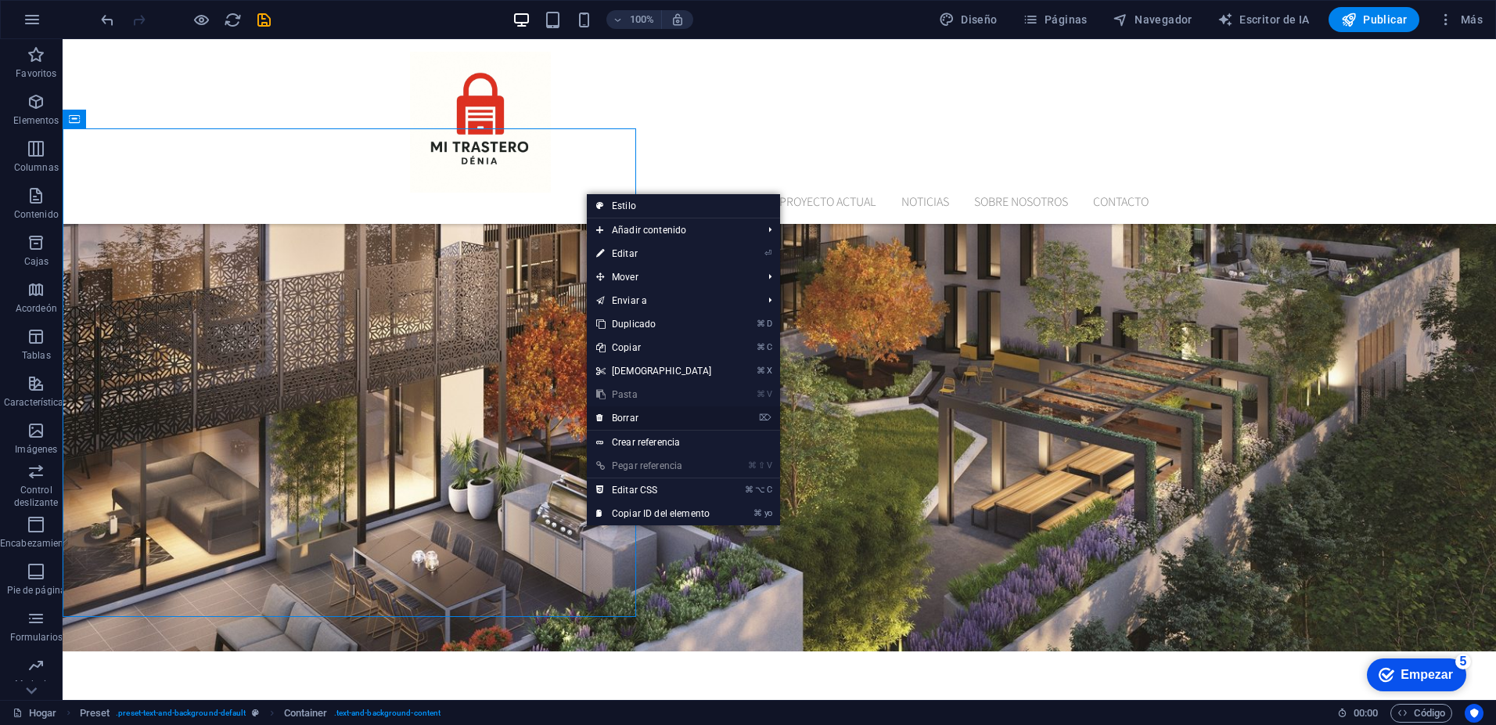
click at [646, 413] on link "⌦ Borrar" at bounding box center [654, 417] width 135 height 23
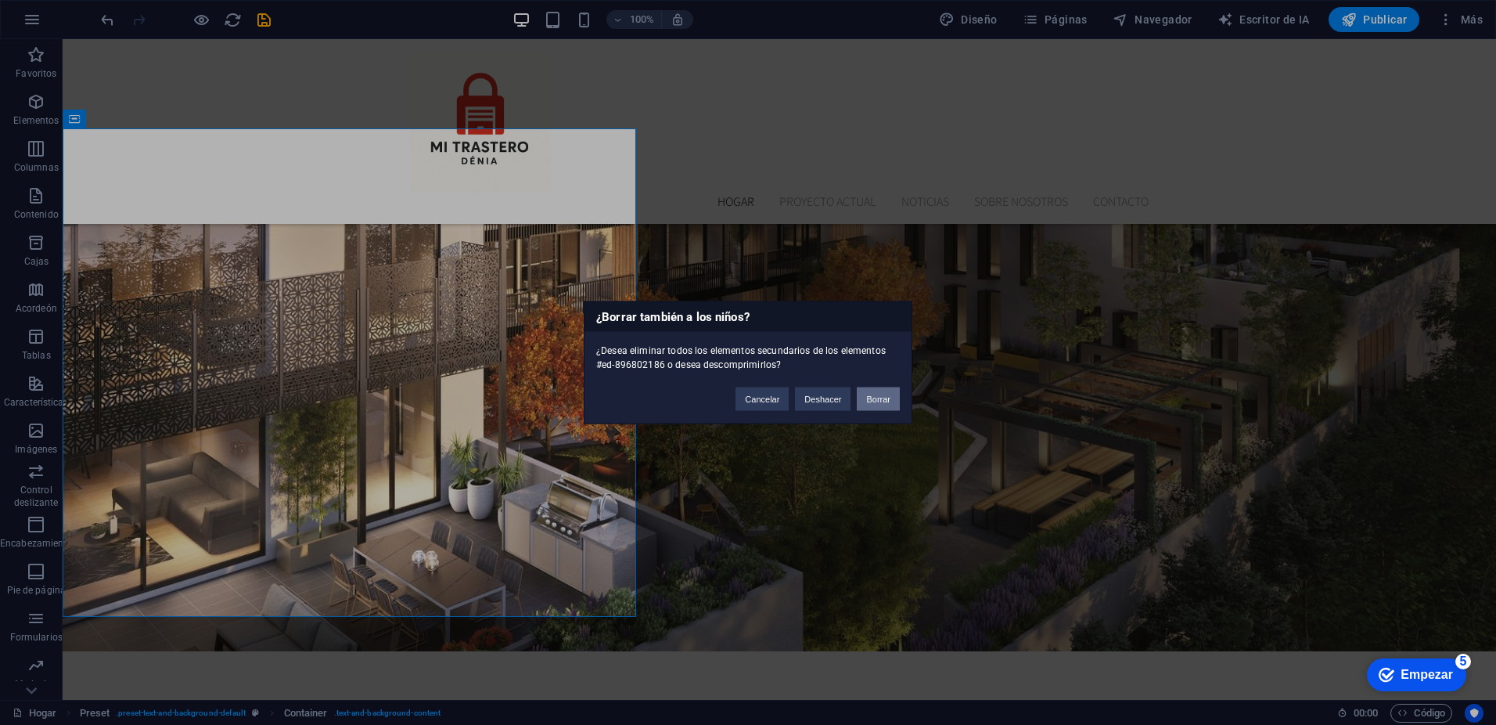
click at [881, 398] on font "Borrar" at bounding box center [878, 398] width 24 height 9
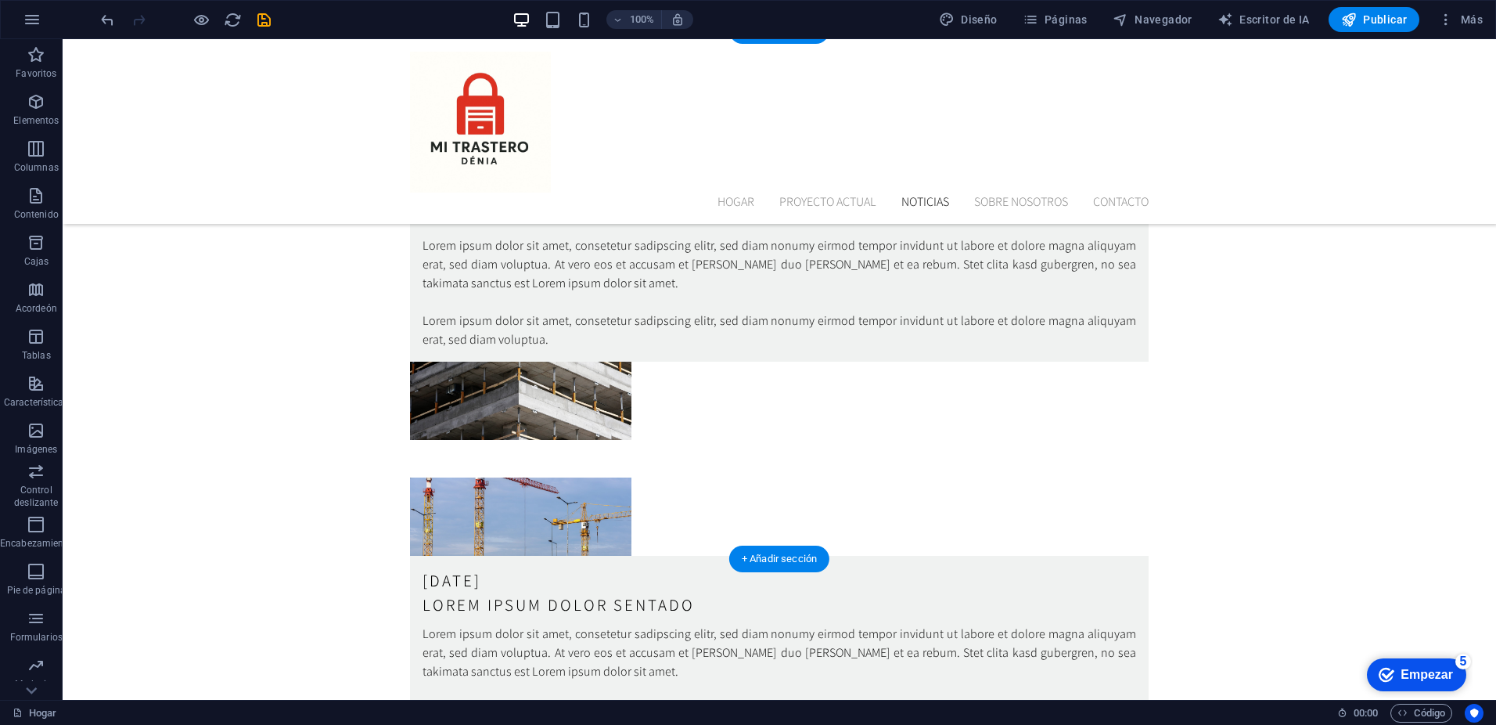
scroll to position [3212, 0]
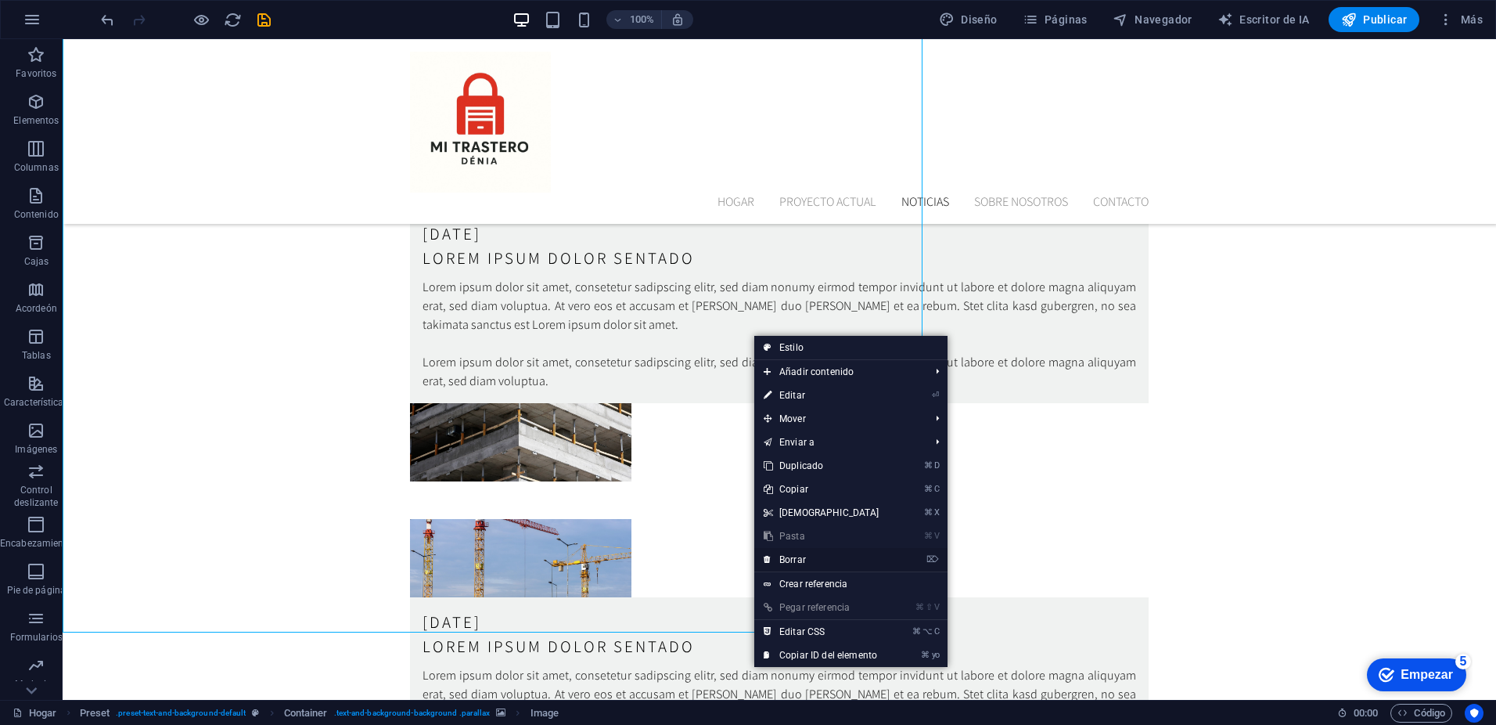
click at [808, 557] on link "⌦ Borrar" at bounding box center [821, 559] width 135 height 23
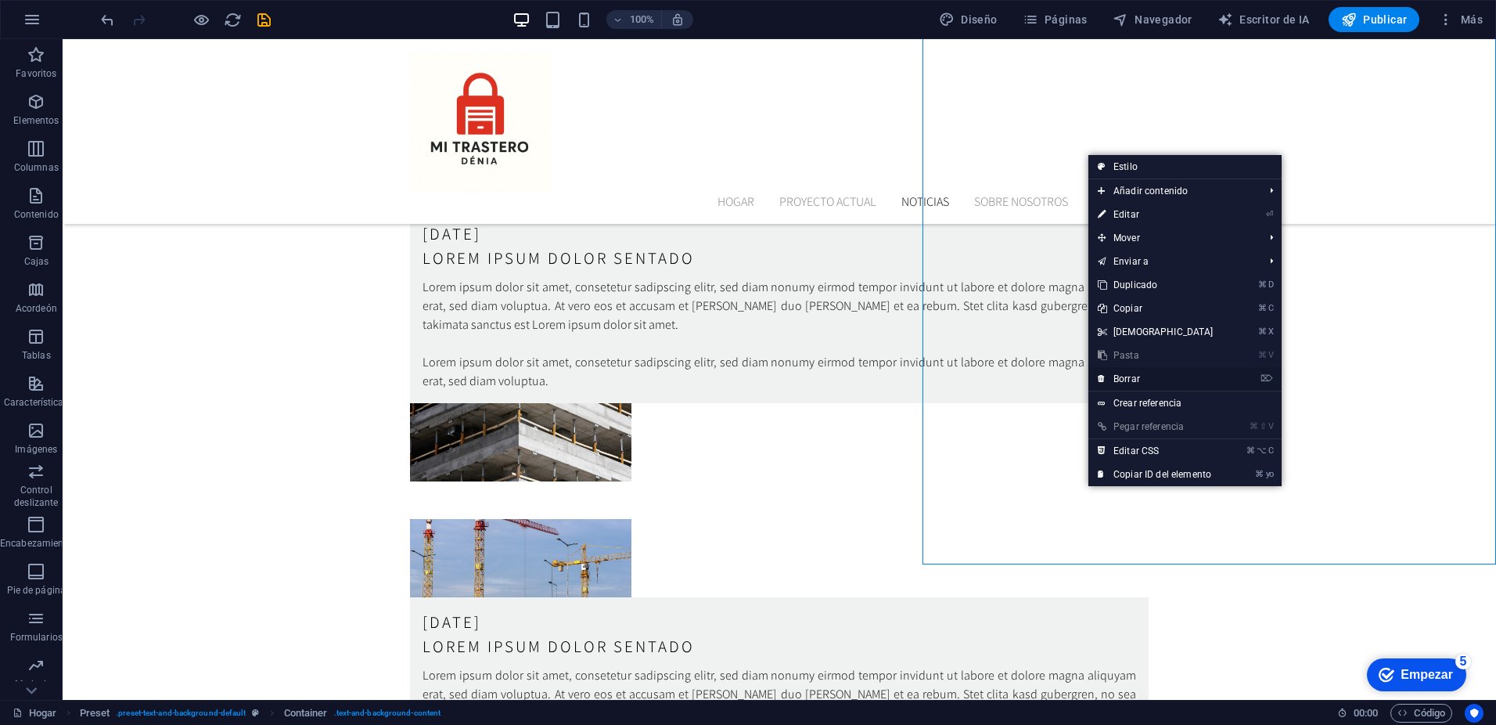
click at [1127, 383] on font "Borrar" at bounding box center [1126, 378] width 27 height 11
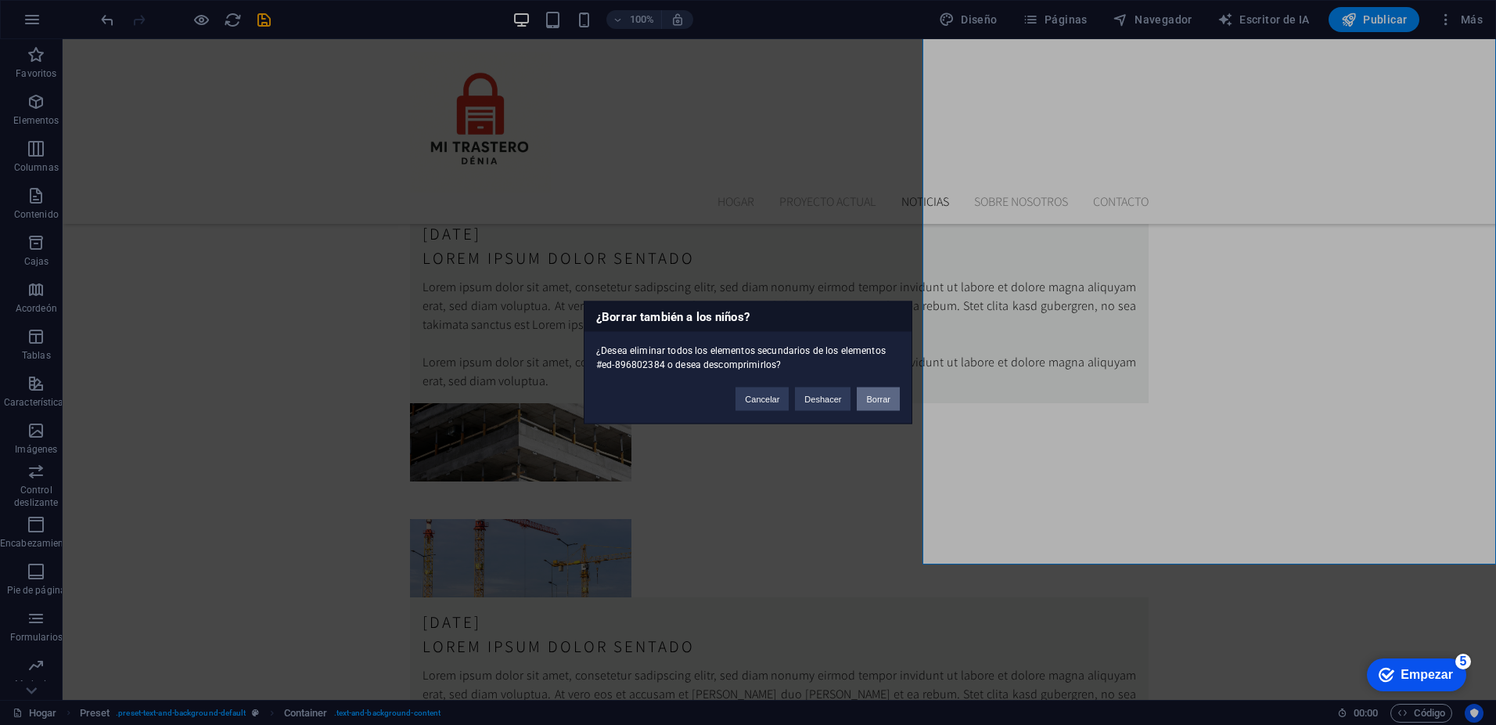
click at [882, 398] on font "Borrar" at bounding box center [878, 398] width 24 height 9
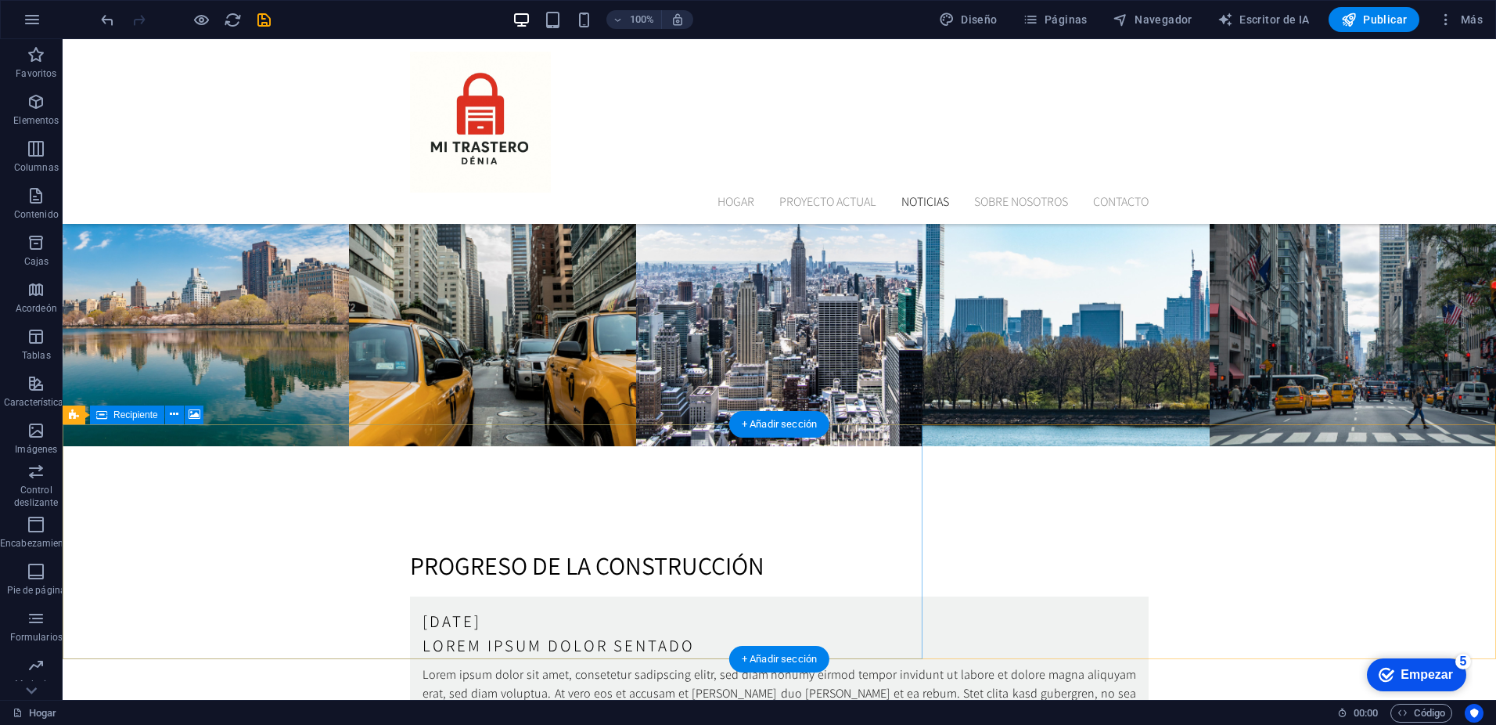
scroll to position [2887, 0]
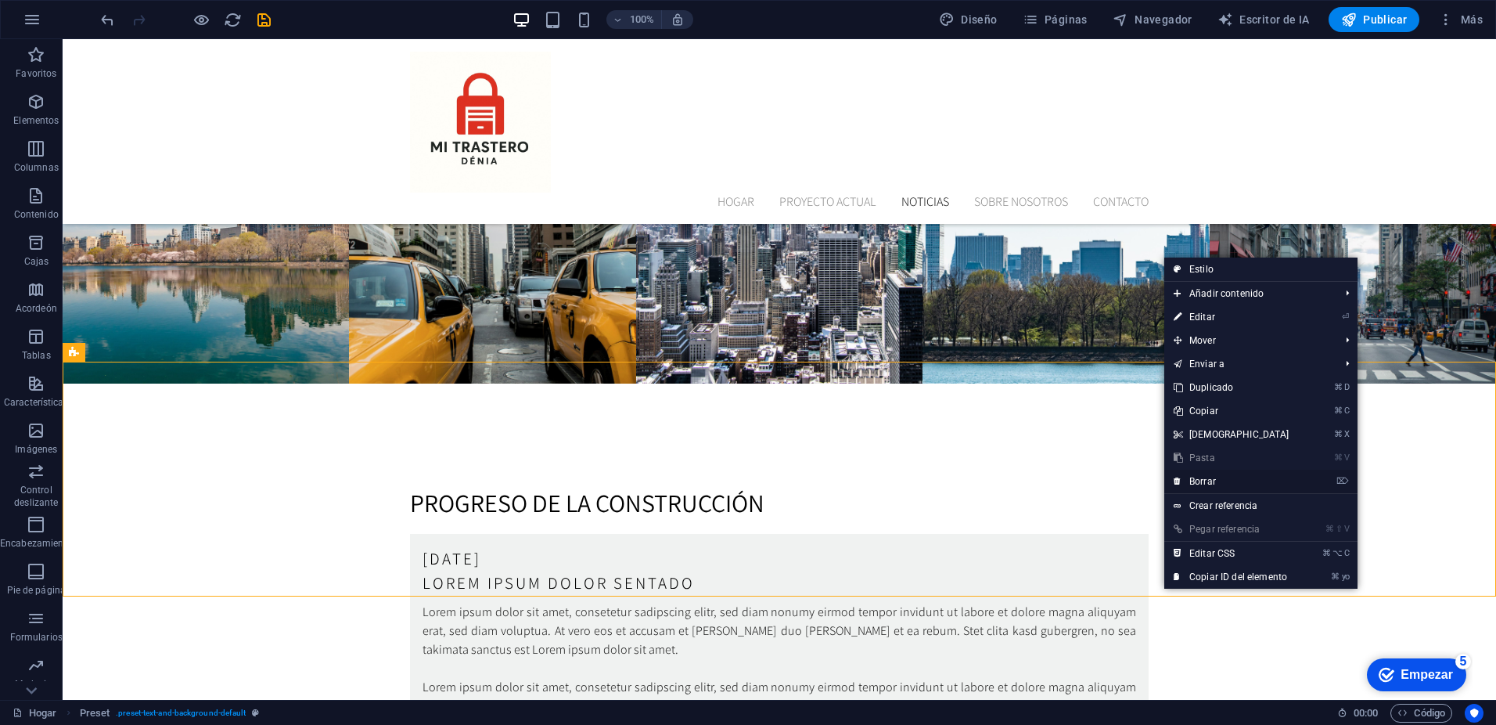
click at [1224, 482] on link "⌦ Borrar" at bounding box center [1231, 480] width 135 height 23
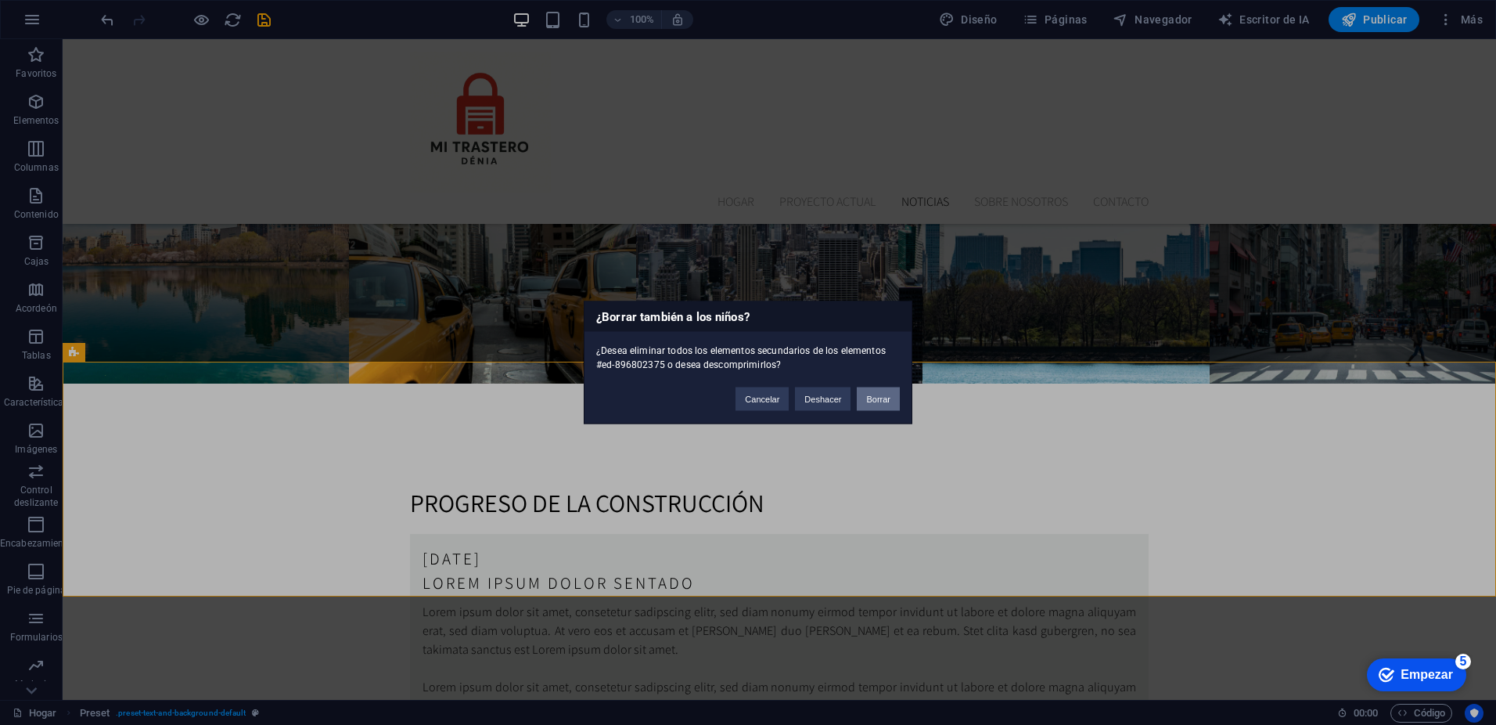
click at [879, 401] on font "Borrar" at bounding box center [878, 398] width 24 height 9
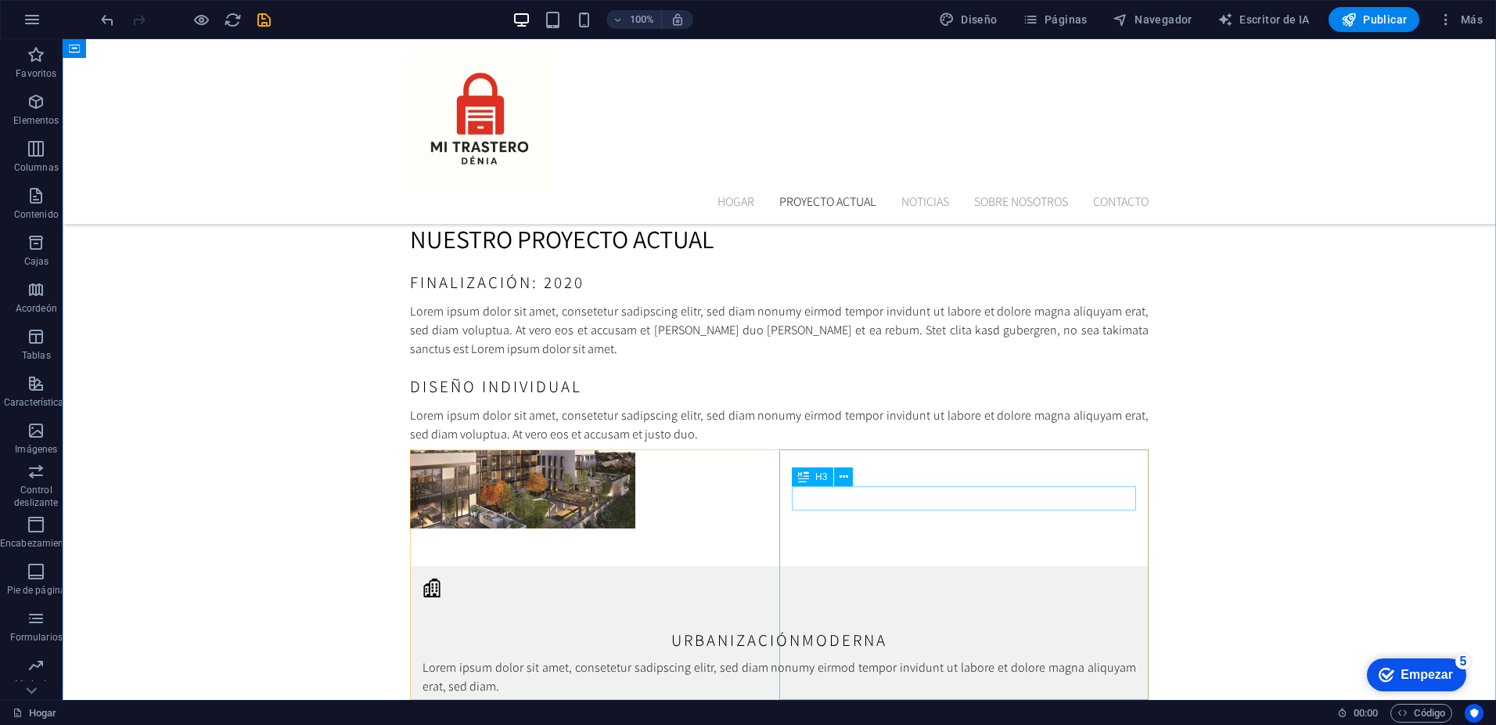
scroll to position [1883, 0]
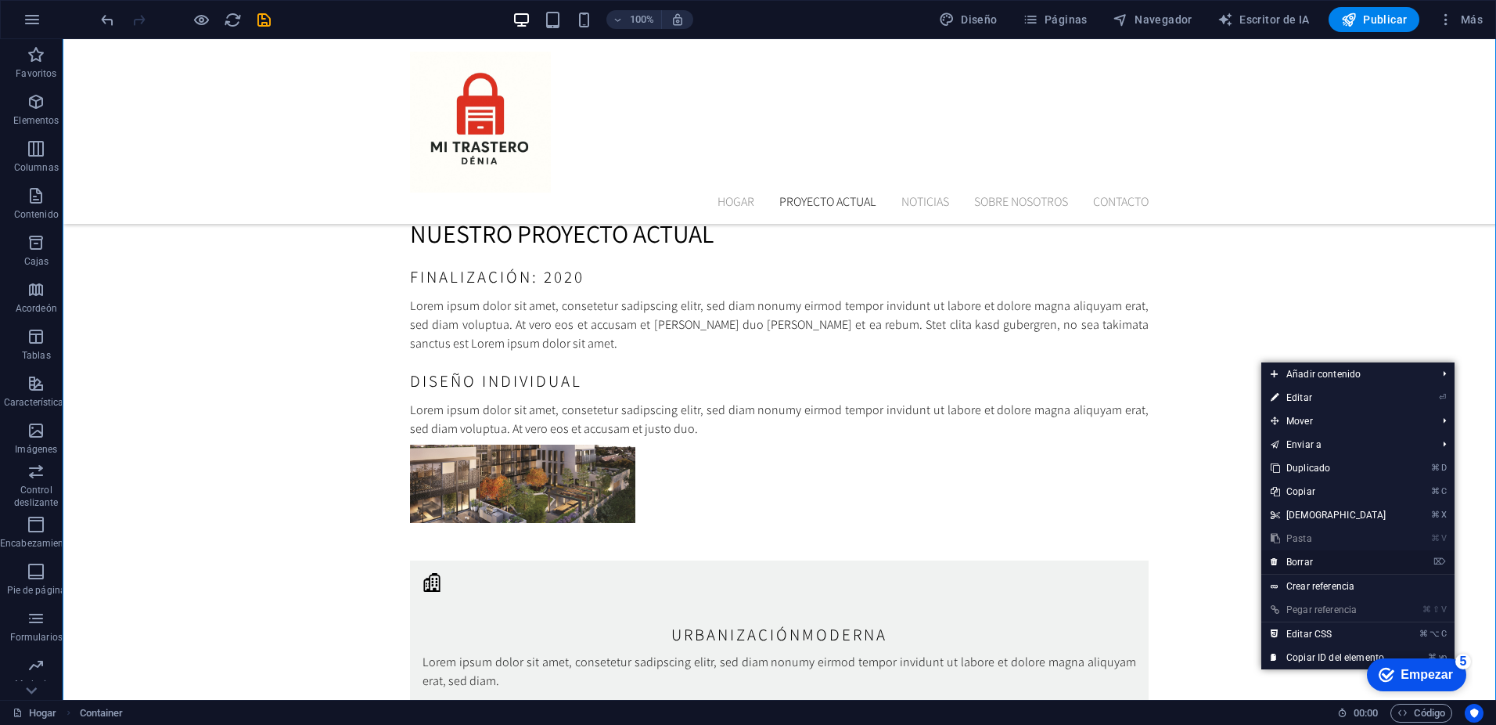
click at [1311, 566] on font "Borrar" at bounding box center [1299, 561] width 27 height 11
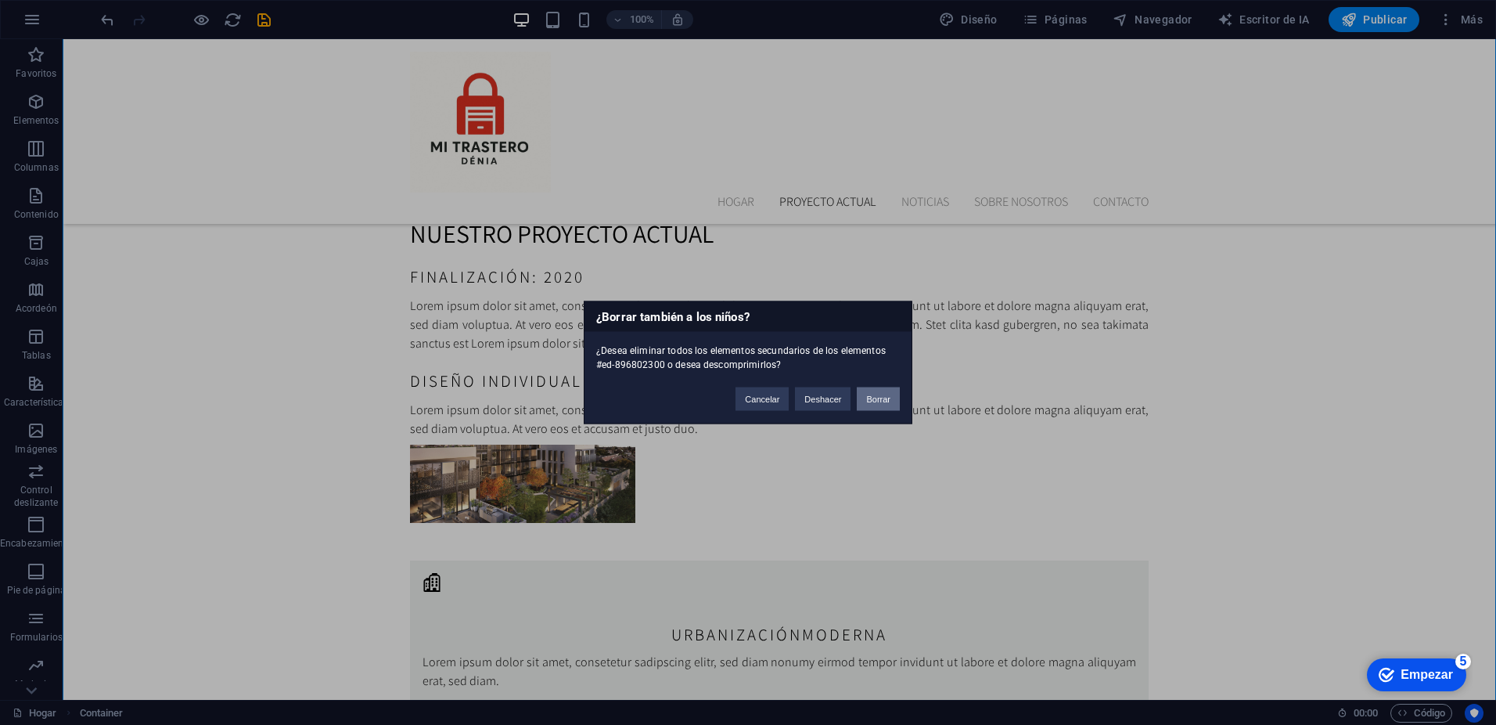
click at [886, 398] on font "Borrar" at bounding box center [878, 398] width 24 height 9
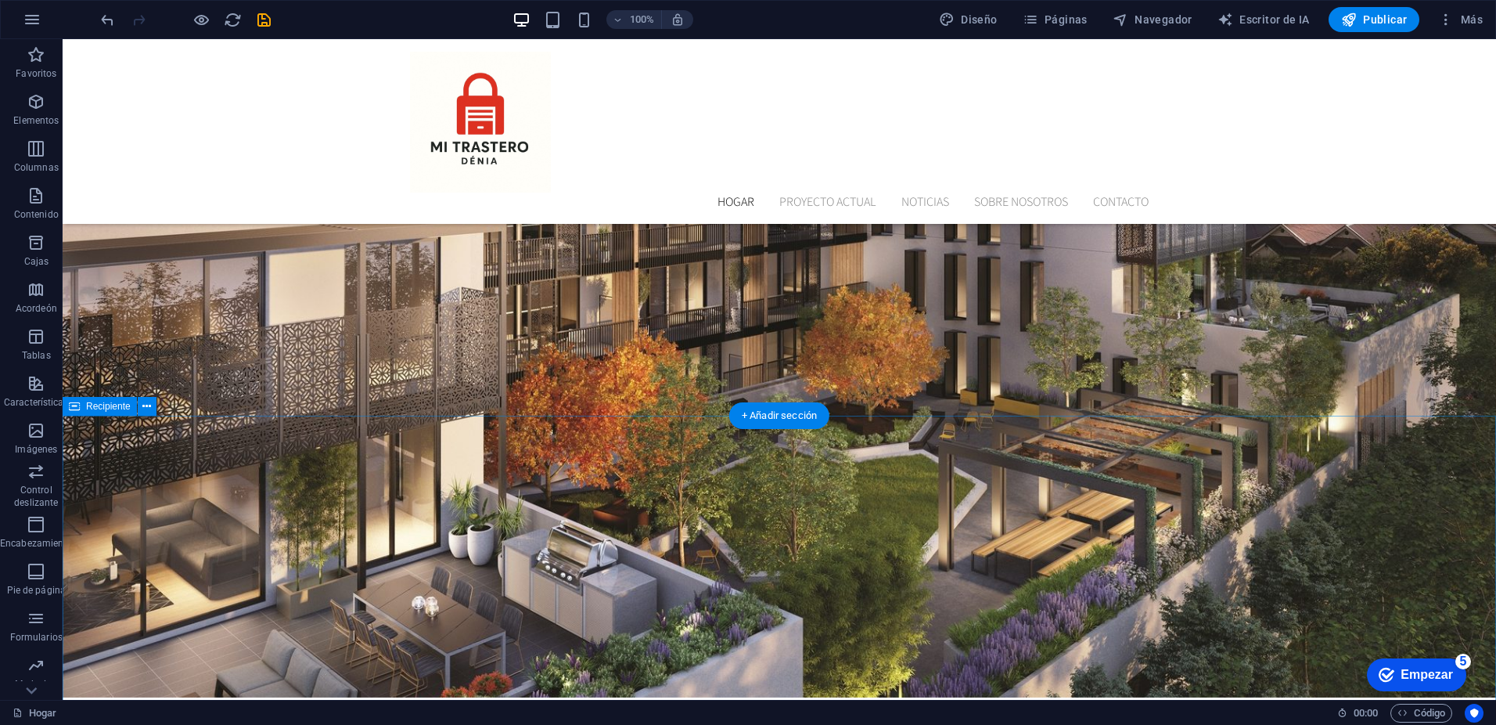
scroll to position [439, 0]
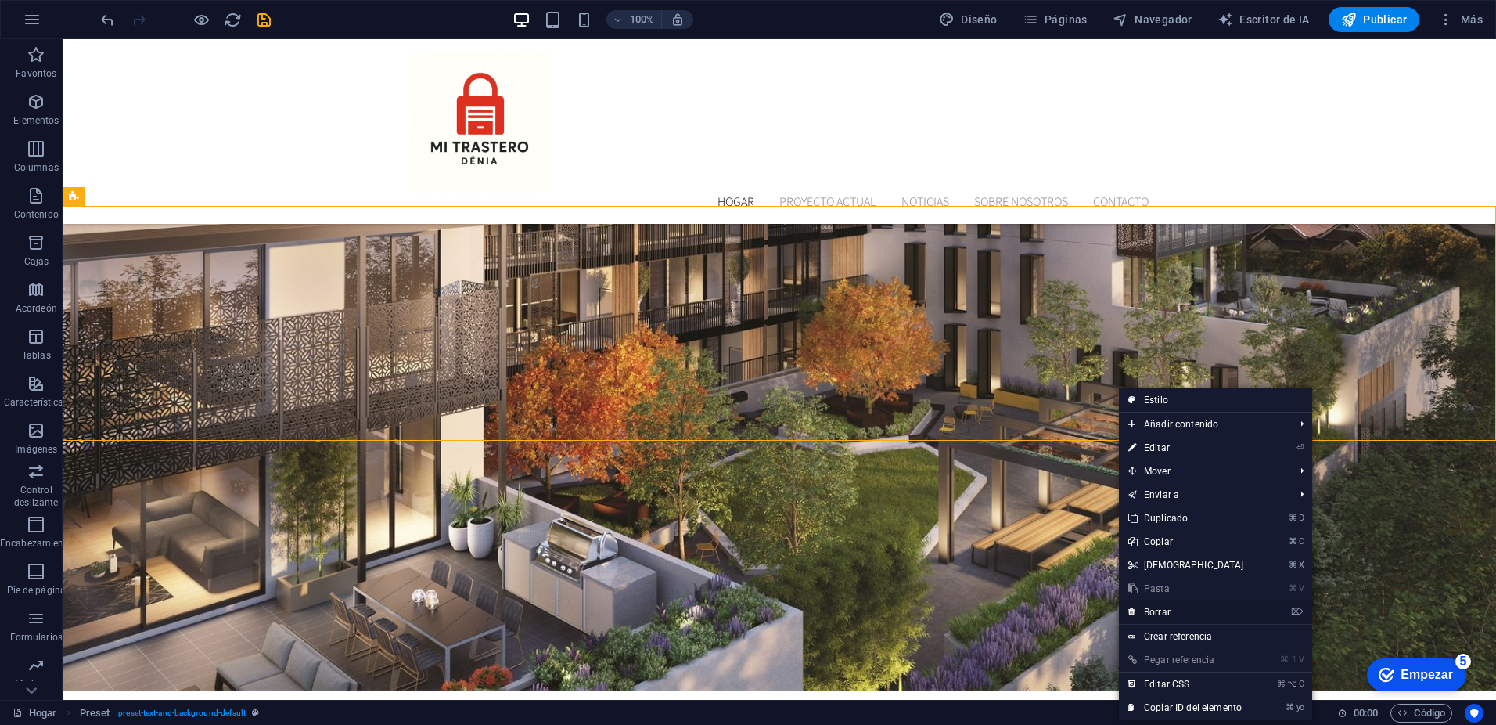
click at [1165, 609] on font "Borrar" at bounding box center [1157, 611] width 27 height 11
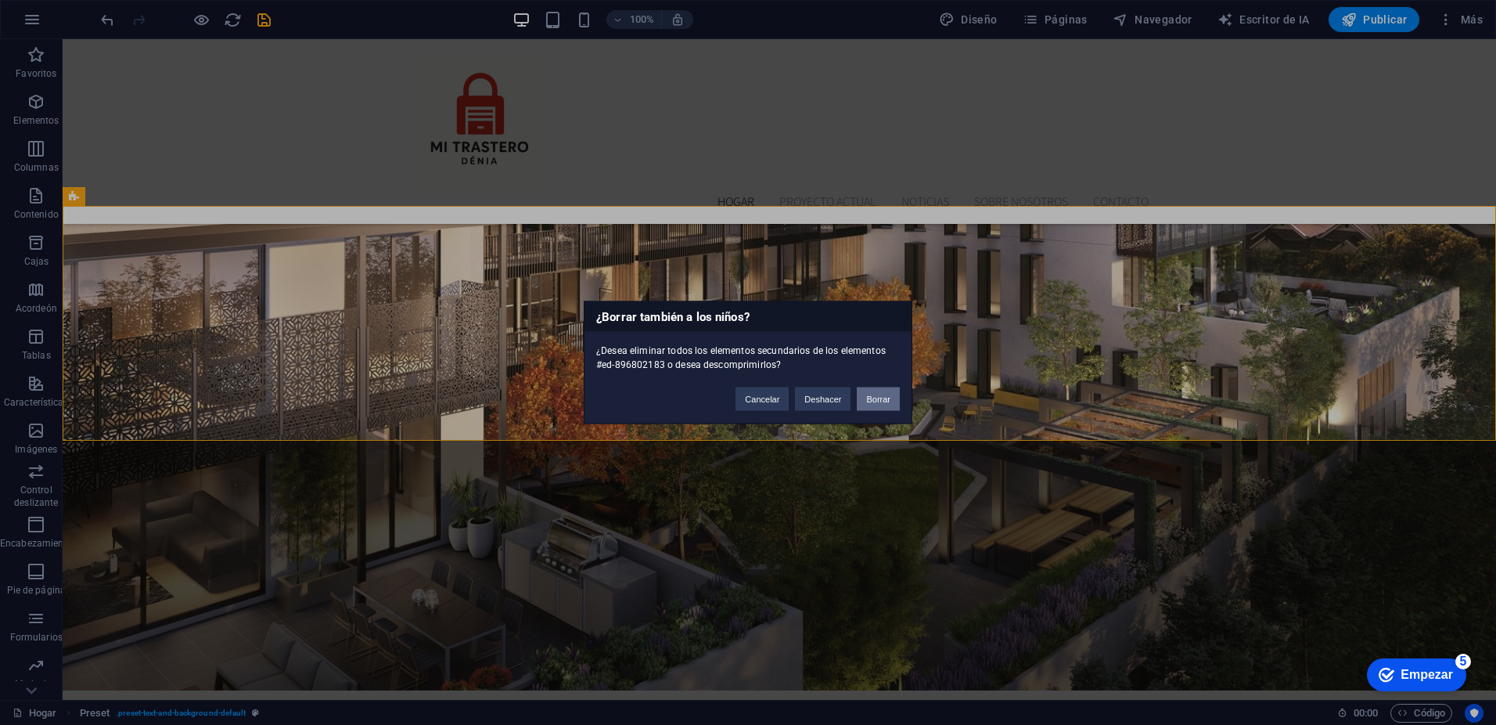
click at [882, 394] on font "Borrar" at bounding box center [878, 398] width 24 height 9
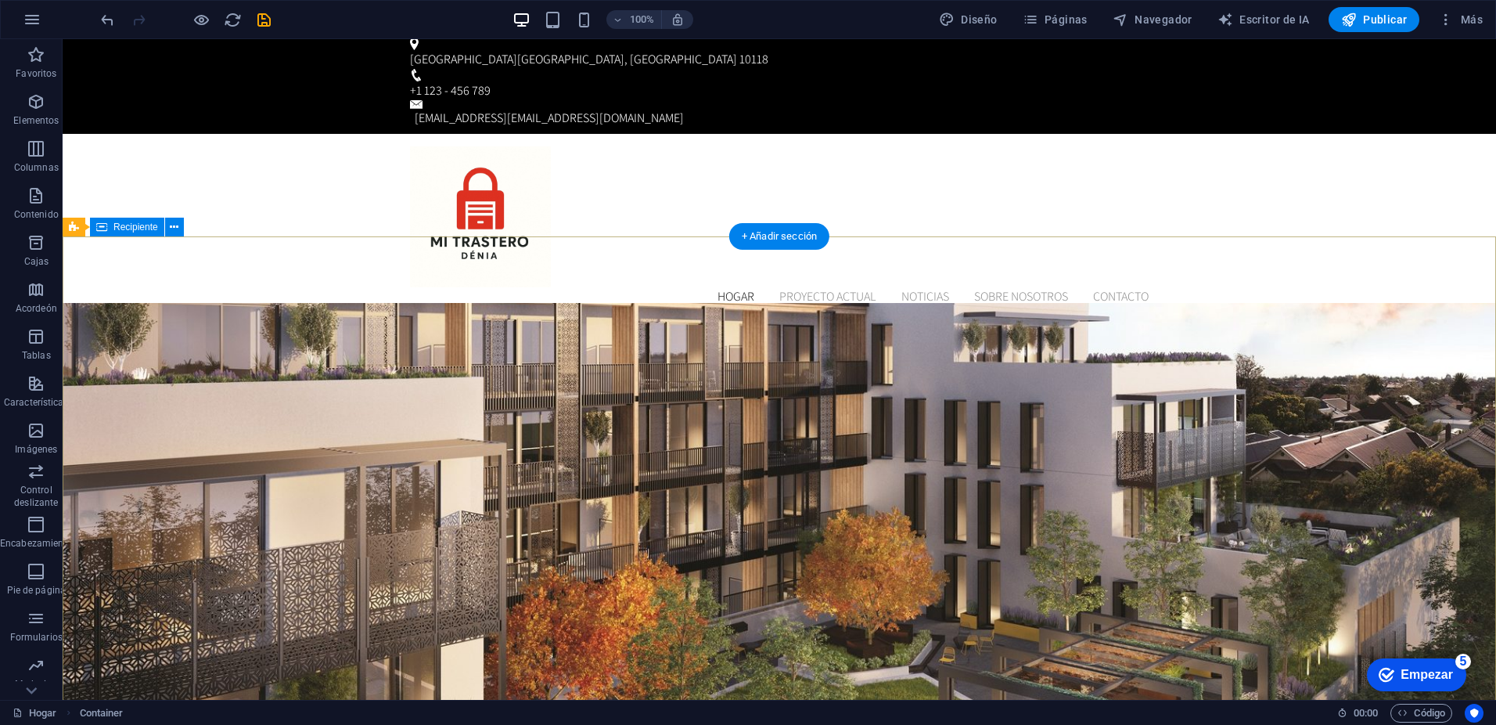
scroll to position [0, 0]
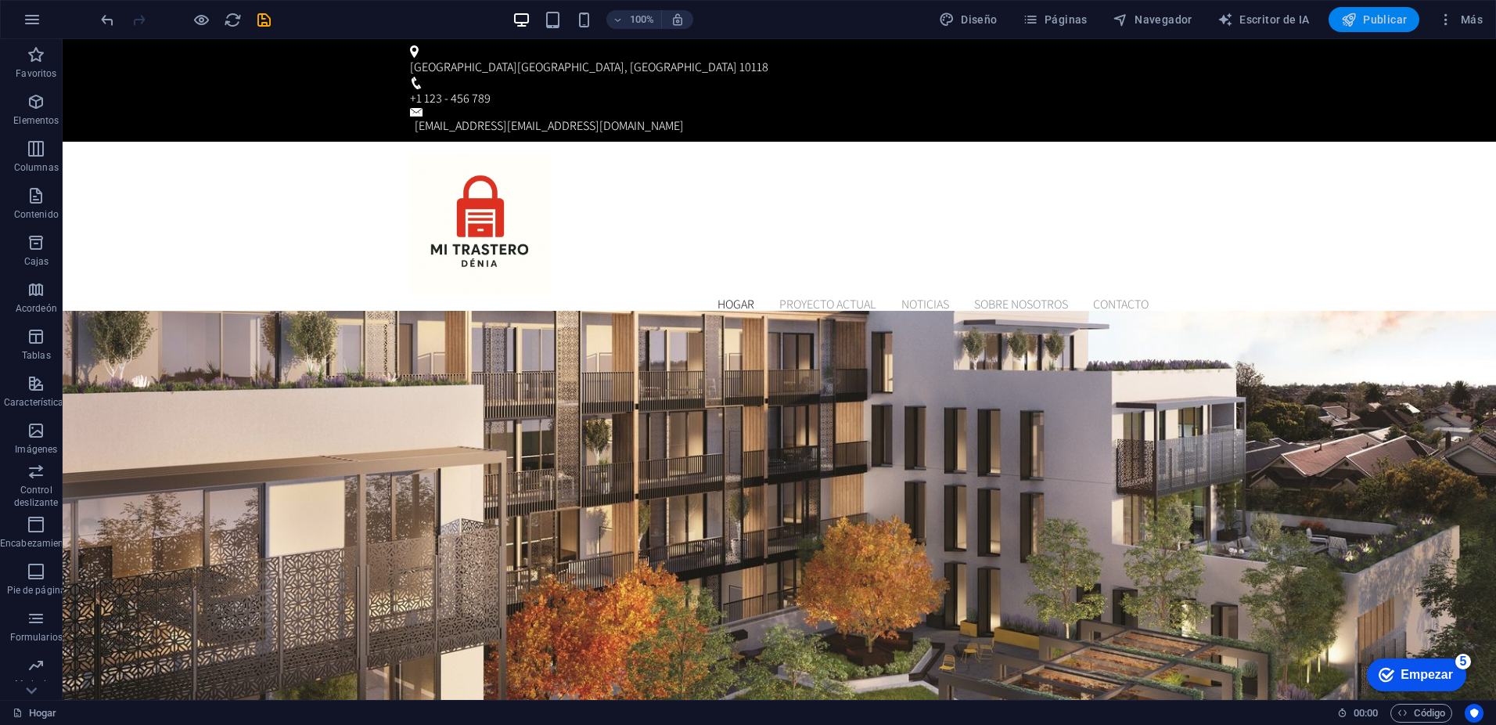
click at [1370, 21] on font "Publicar" at bounding box center [1385, 19] width 44 height 13
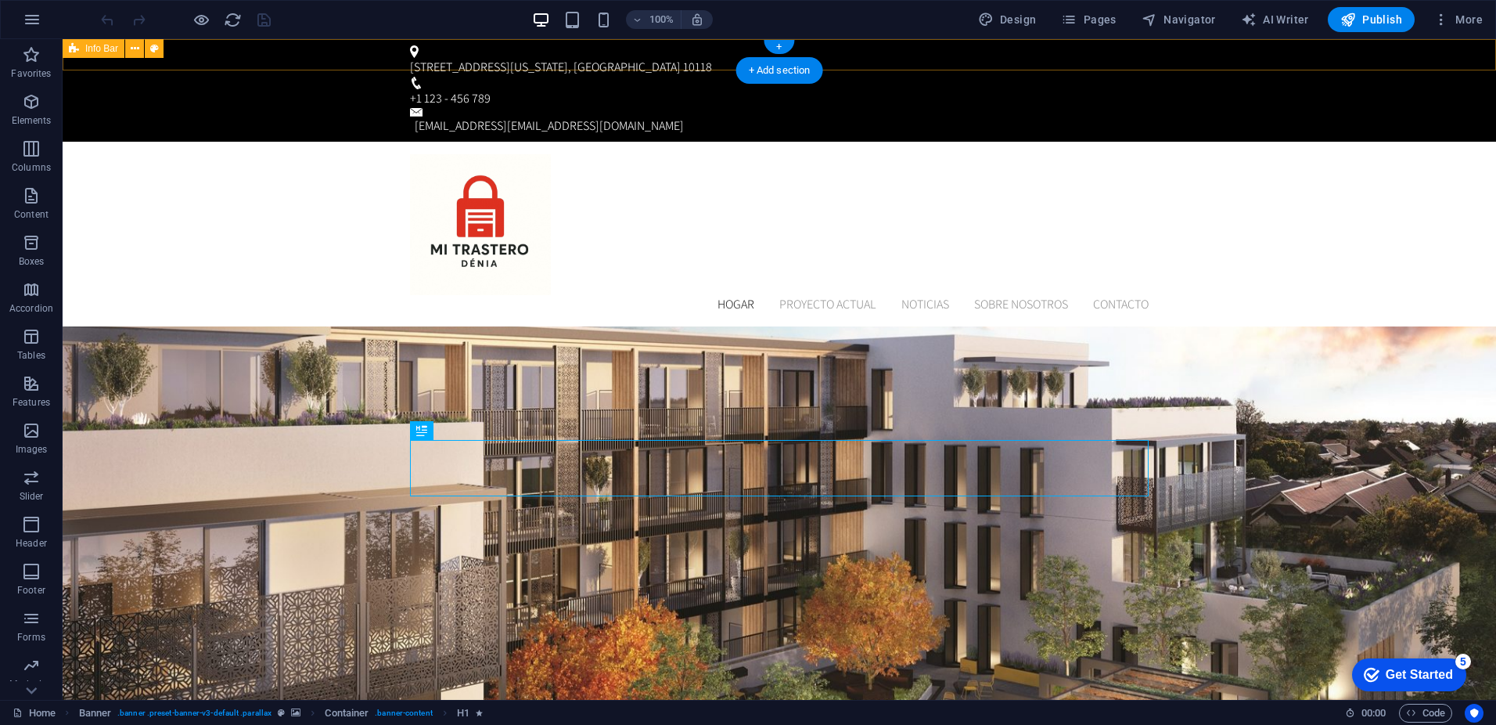
click at [1193, 61] on div "350 5th Ave New York, NY 10118 +1 123 - 456 789 5366487822dde8fffc4464f5dfc22e@…" at bounding box center [780, 90] width 1434 height 103
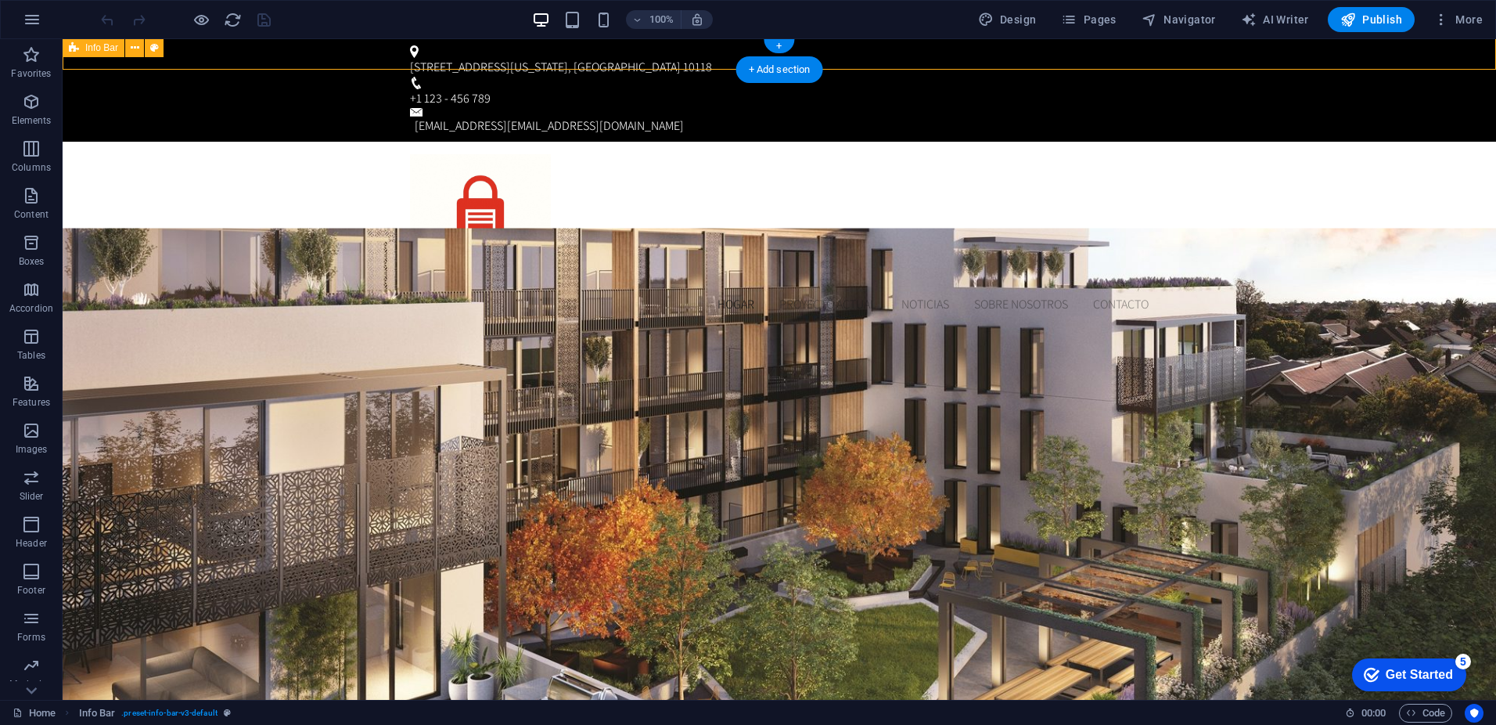
click at [1193, 61] on div "350 5th Ave New York, NY 10118 +1 123 - 456 789 5366487822dde8fffc4464f5dfc22e@…" at bounding box center [780, 90] width 1434 height 103
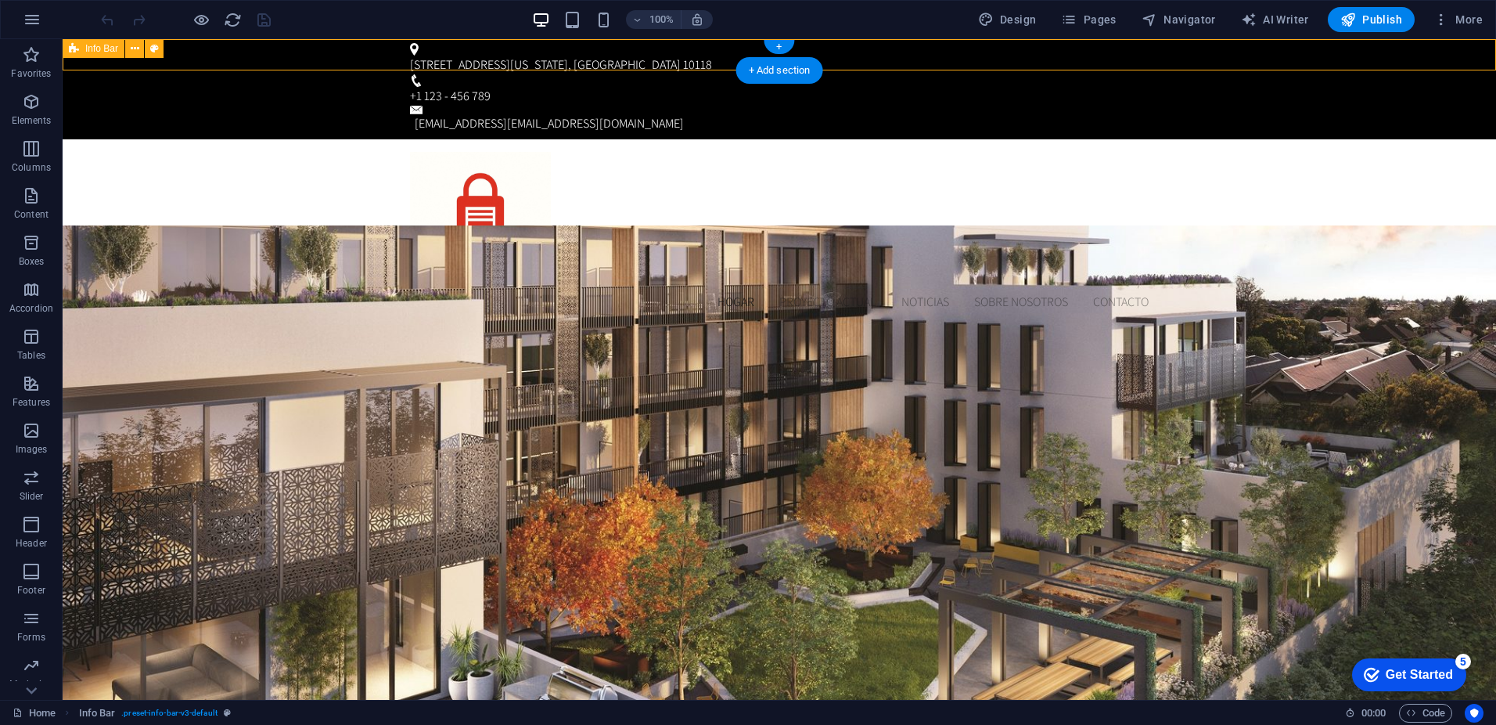
click at [1193, 61] on div "350 5th Ave New York, NY 10118 +1 123 - 456 789 5366487822dde8fffc4464f5dfc22e@…" at bounding box center [780, 88] width 1434 height 103
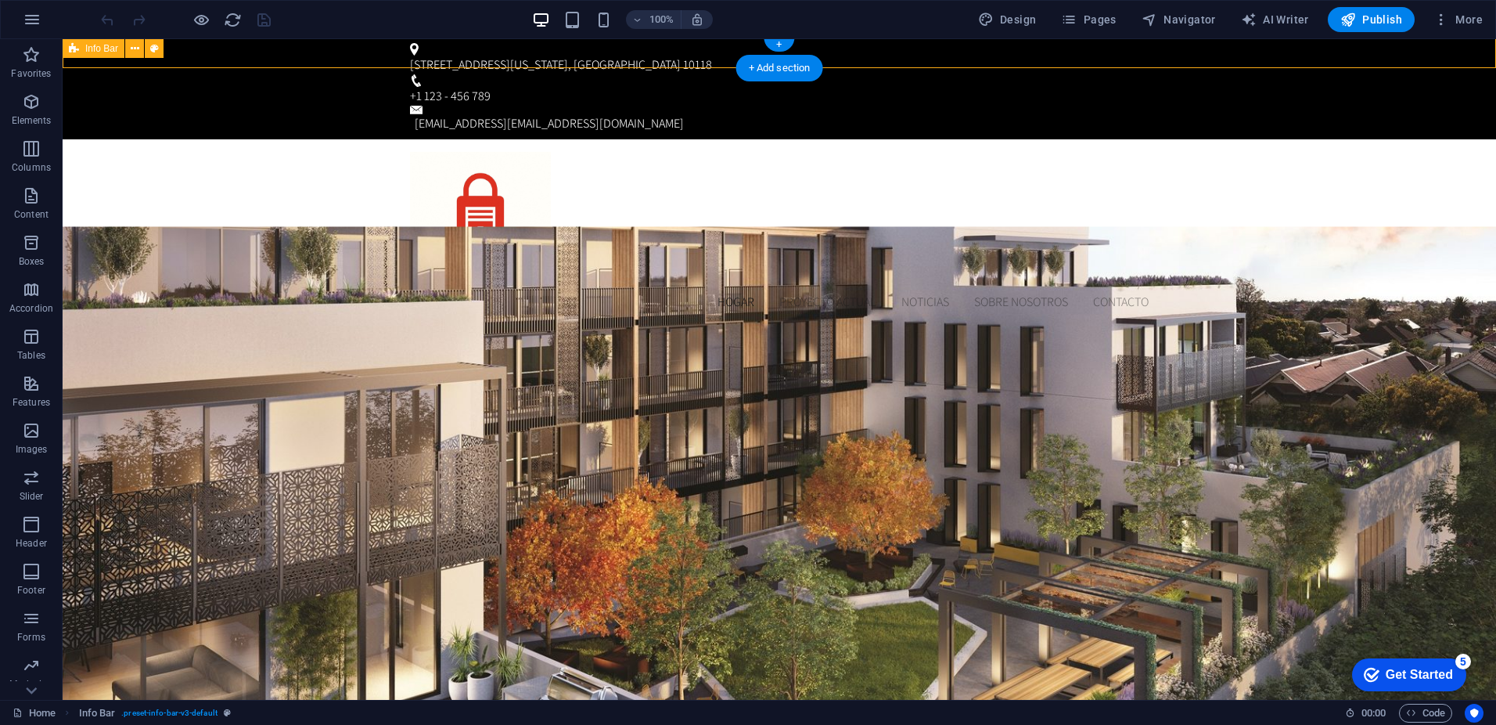
click at [1193, 61] on div "350 5th Ave New York, NY 10118 +1 123 - 456 789 5366487822dde8fffc4464f5dfc22e@…" at bounding box center [780, 88] width 1434 height 103
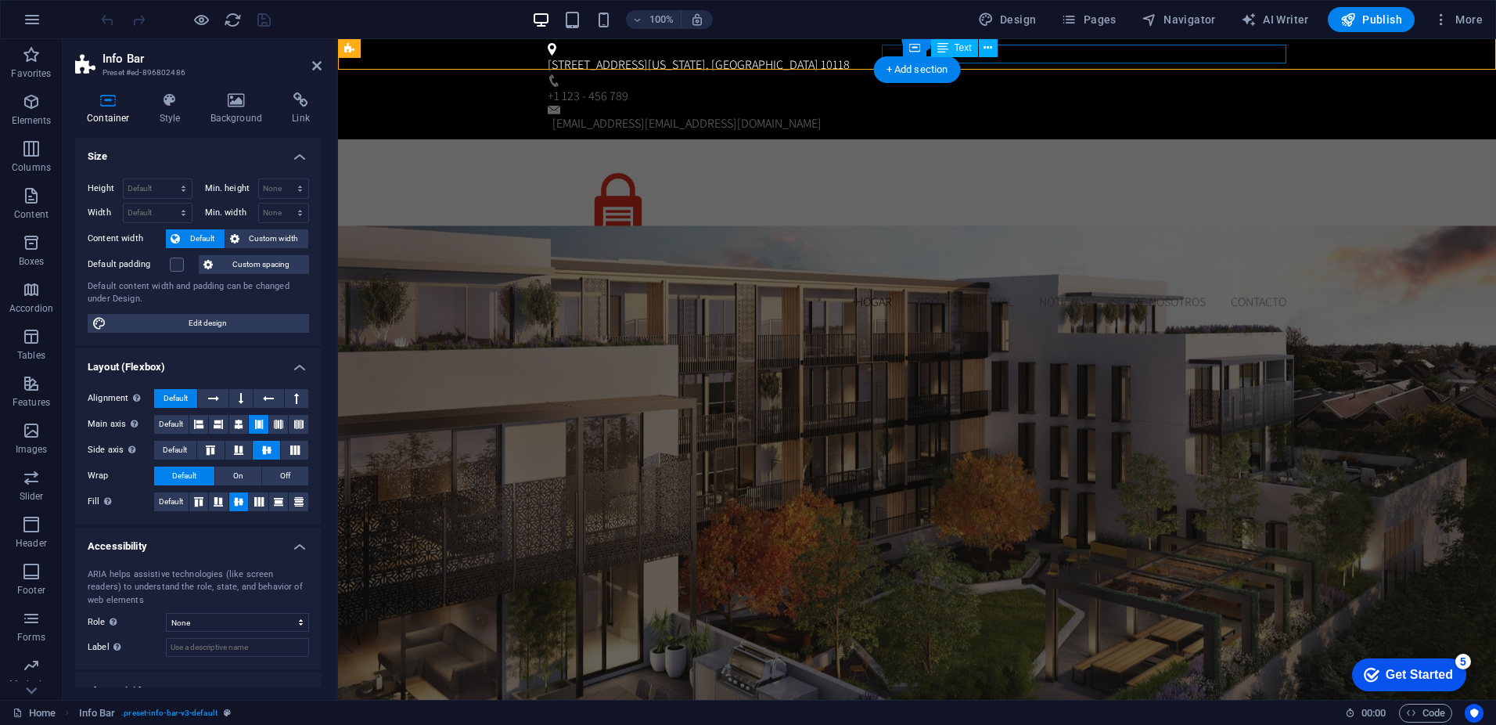
scroll to position [1, 0]
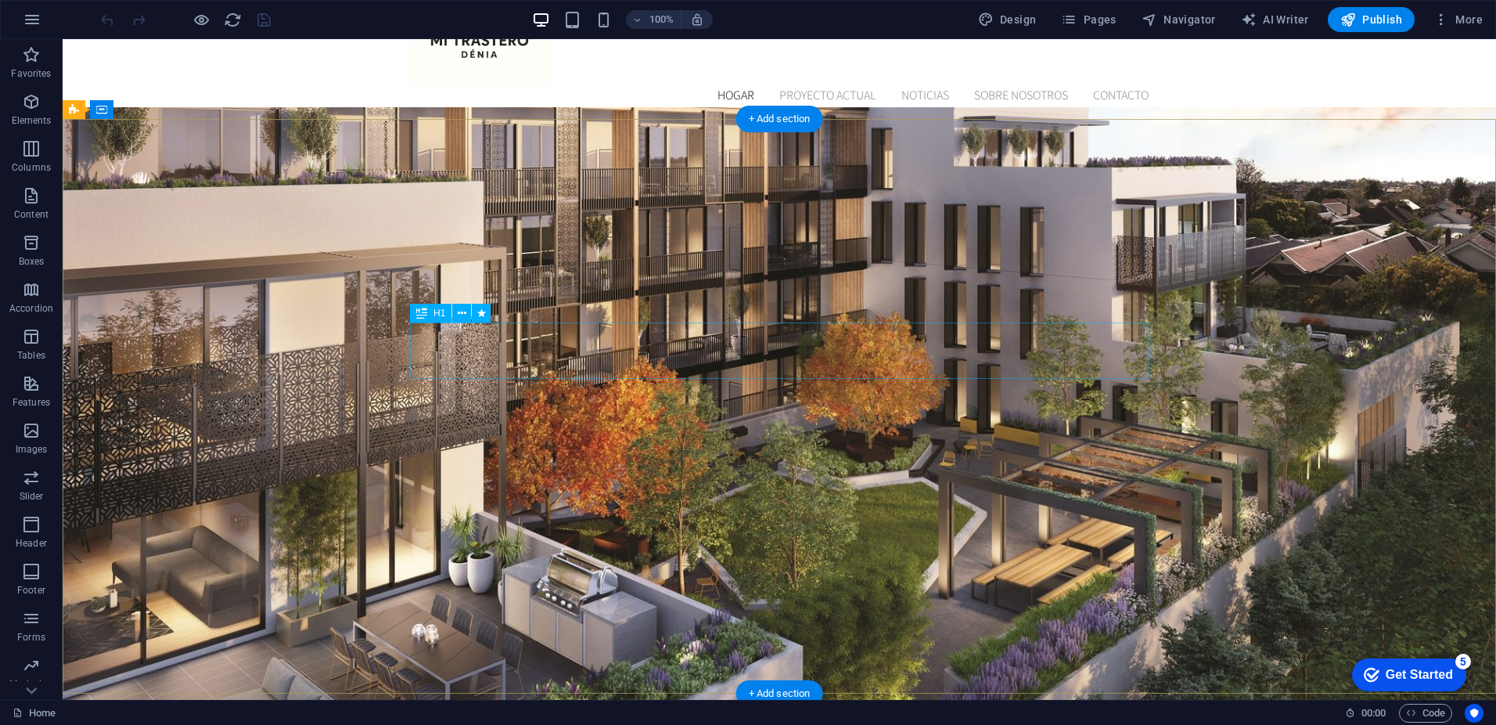
scroll to position [0, 0]
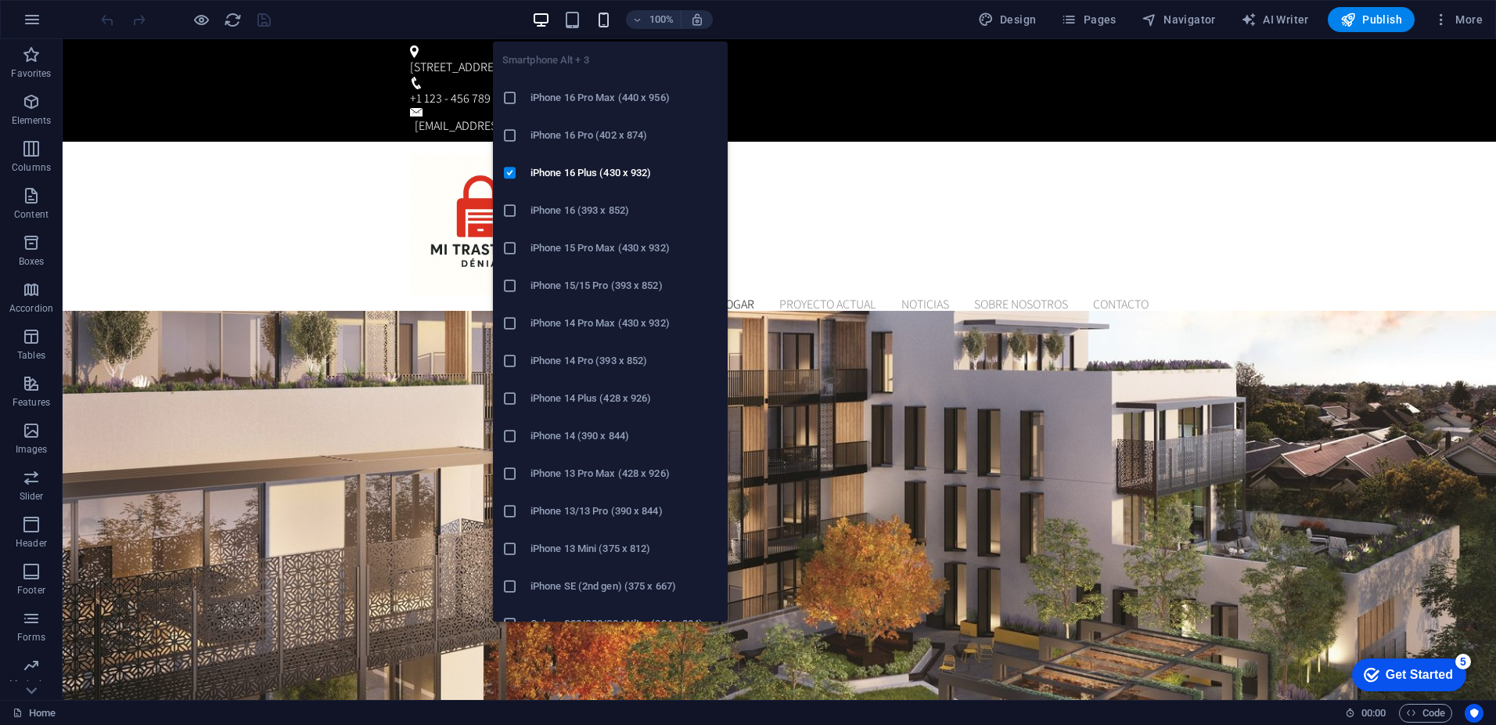
click at [613, 25] on icon "button" at bounding box center [604, 20] width 18 height 18
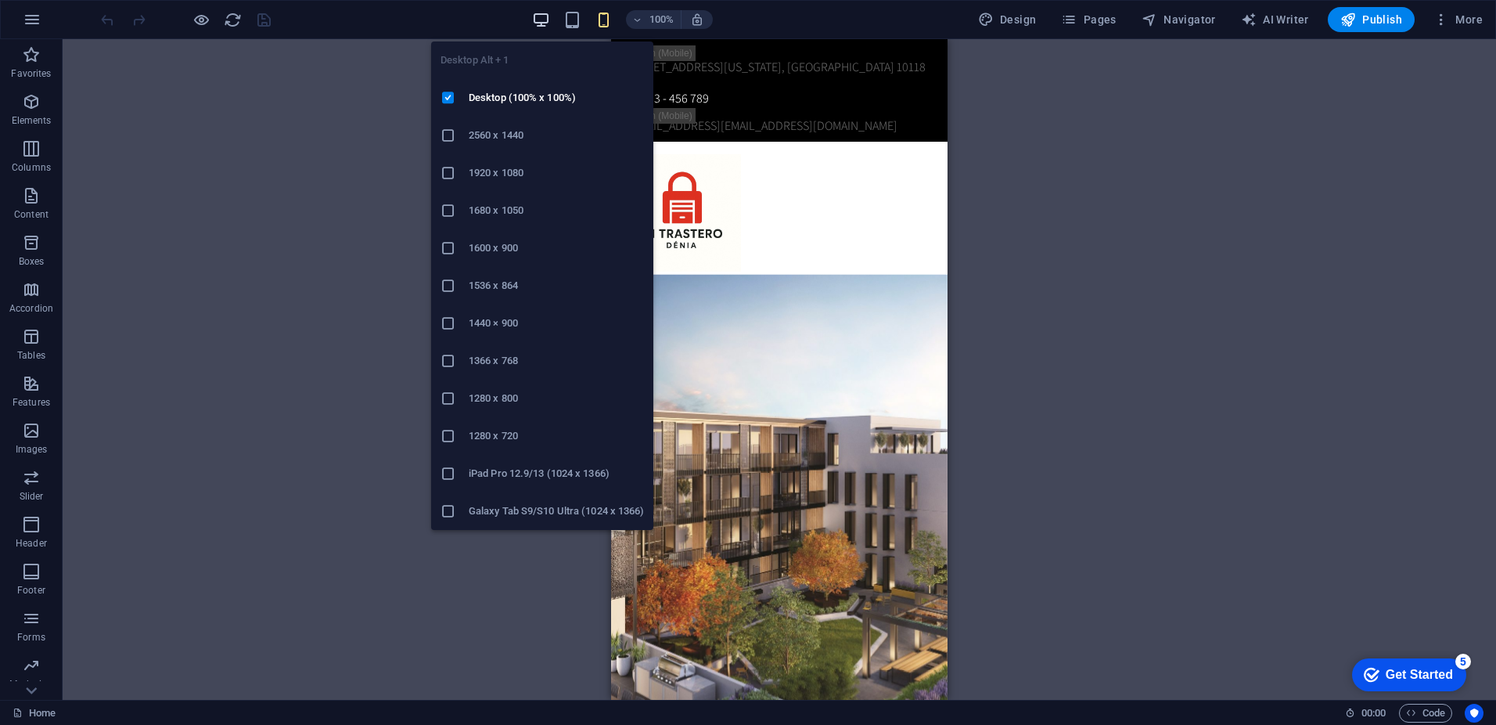
click at [545, 16] on icon "button" at bounding box center [541, 20] width 18 height 18
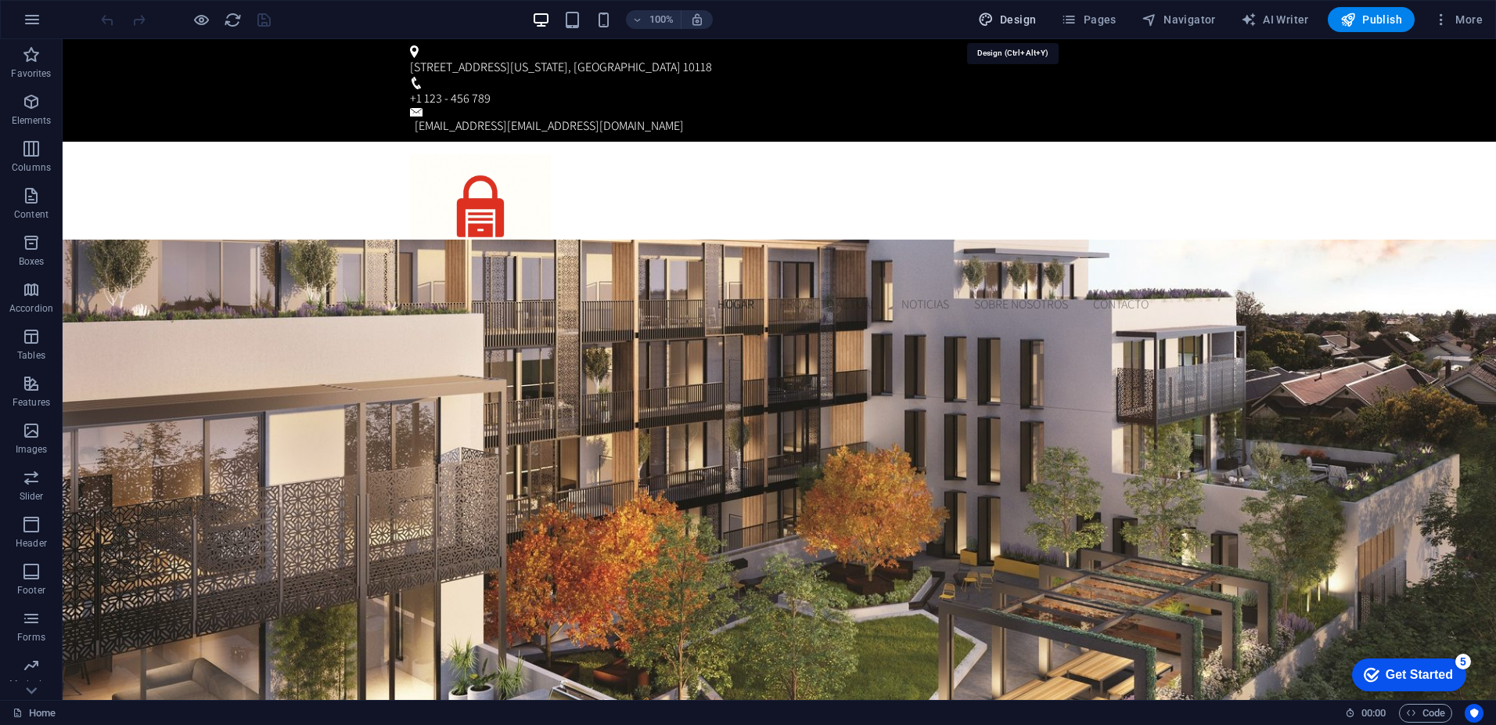
drag, startPoint x: 995, startPoint y: 16, endPoint x: 968, endPoint y: 48, distance: 42.2
click at [994, 16] on icon "button" at bounding box center [986, 20] width 16 height 16
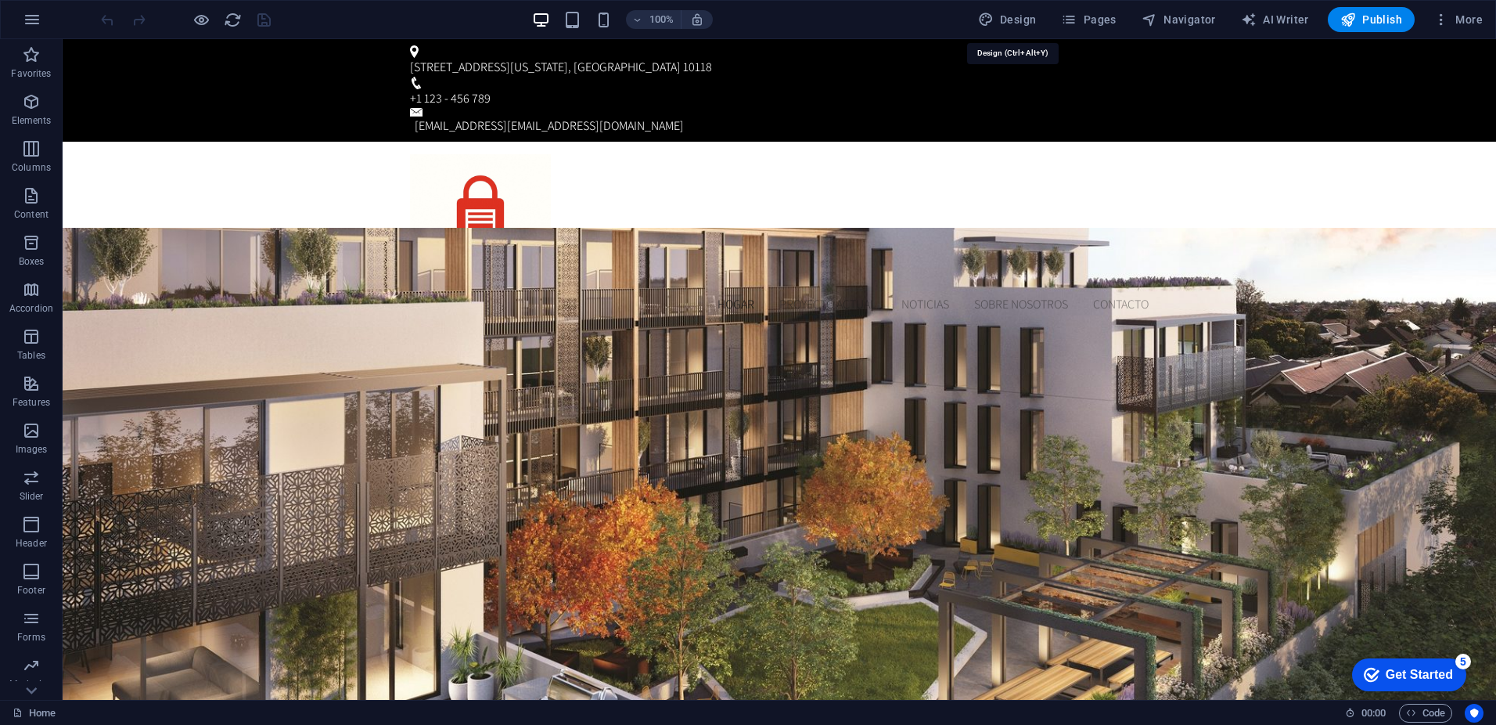
select select "px"
select select "300"
select select "px"
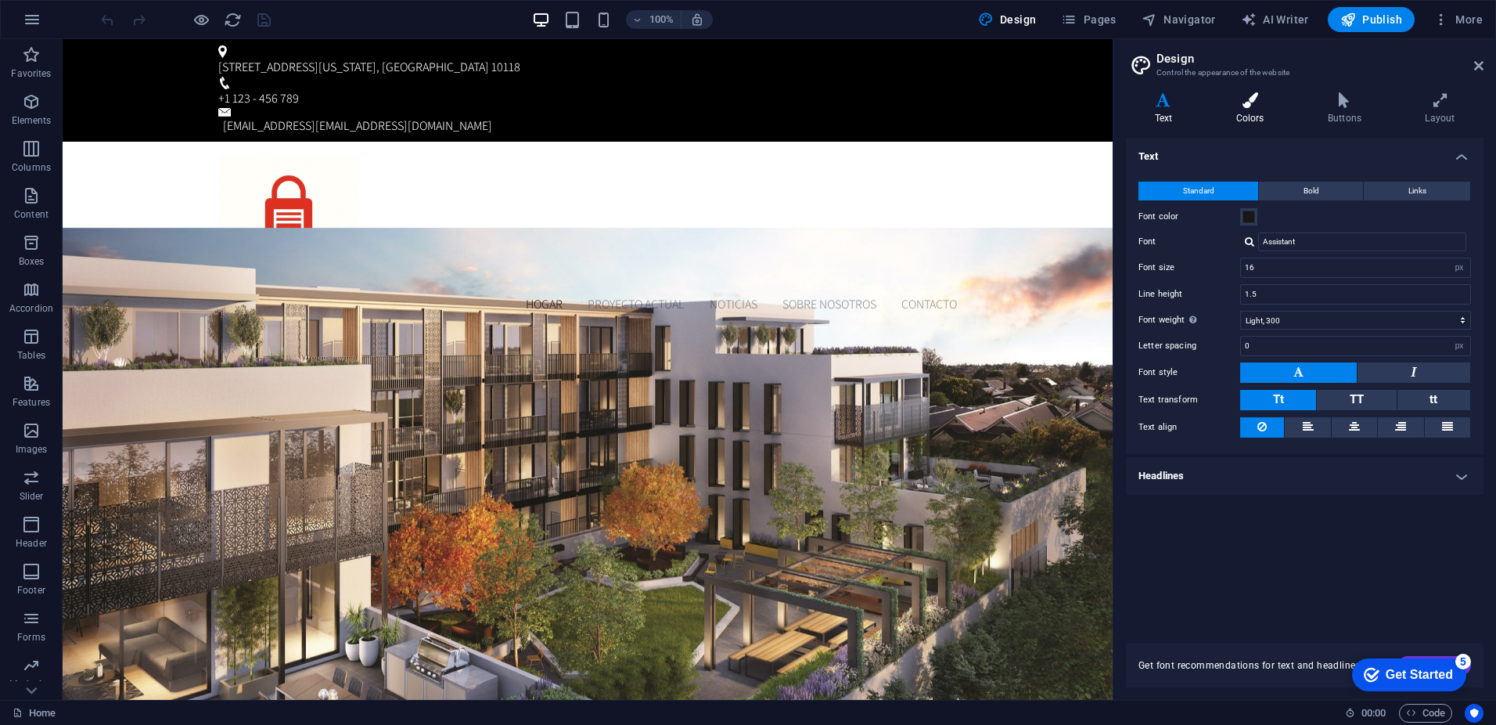
click at [1239, 113] on h4 "Colors" at bounding box center [1253, 108] width 92 height 33
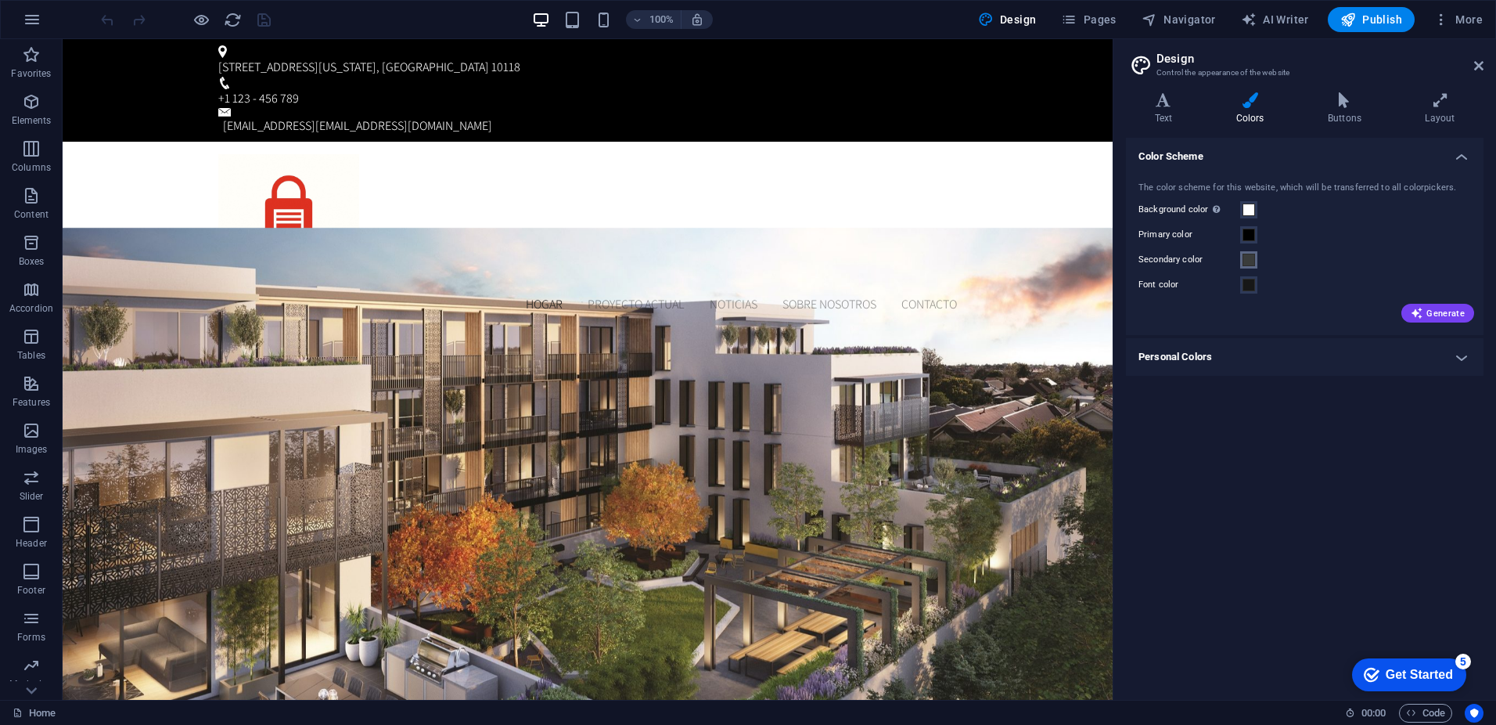
click at [1249, 264] on span at bounding box center [1249, 260] width 13 height 13
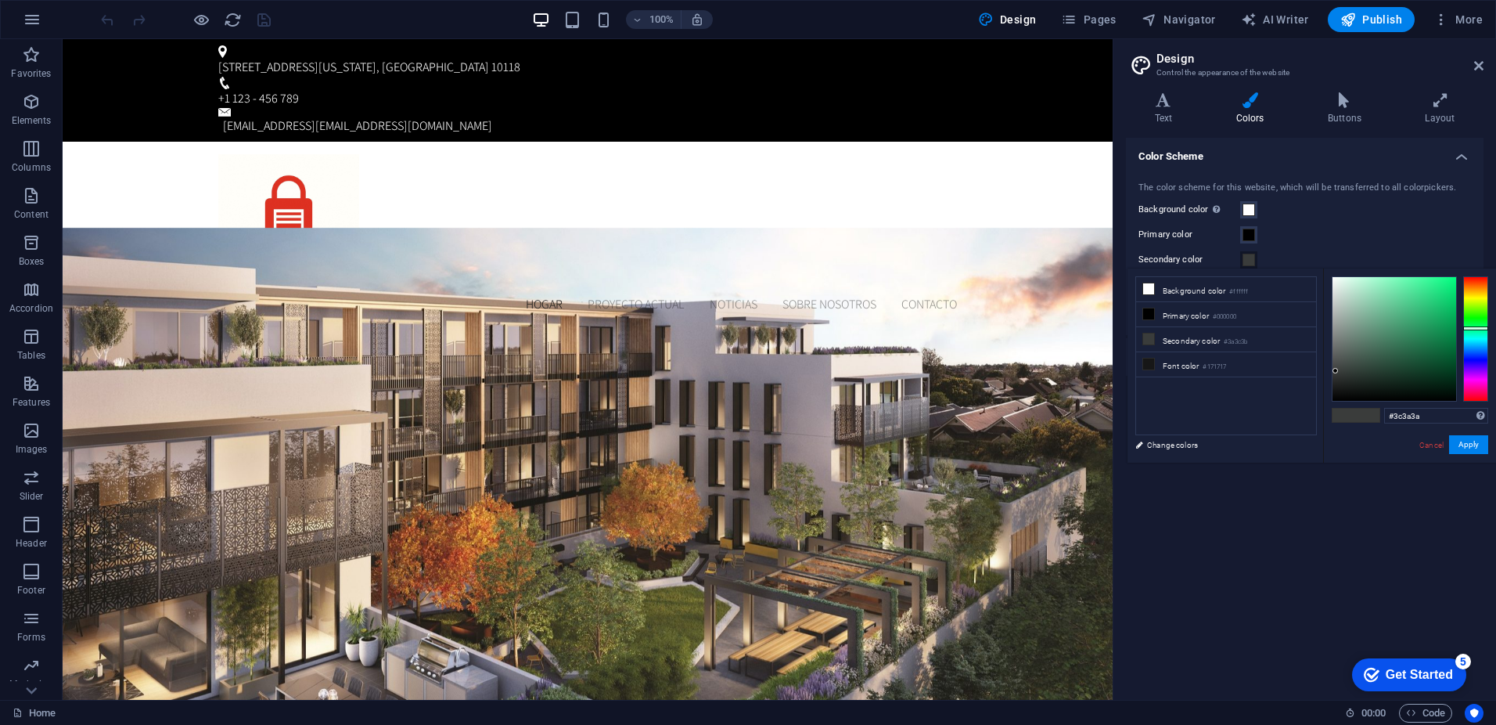
click at [1473, 397] on div at bounding box center [1475, 338] width 25 height 125
type input "#f41739"
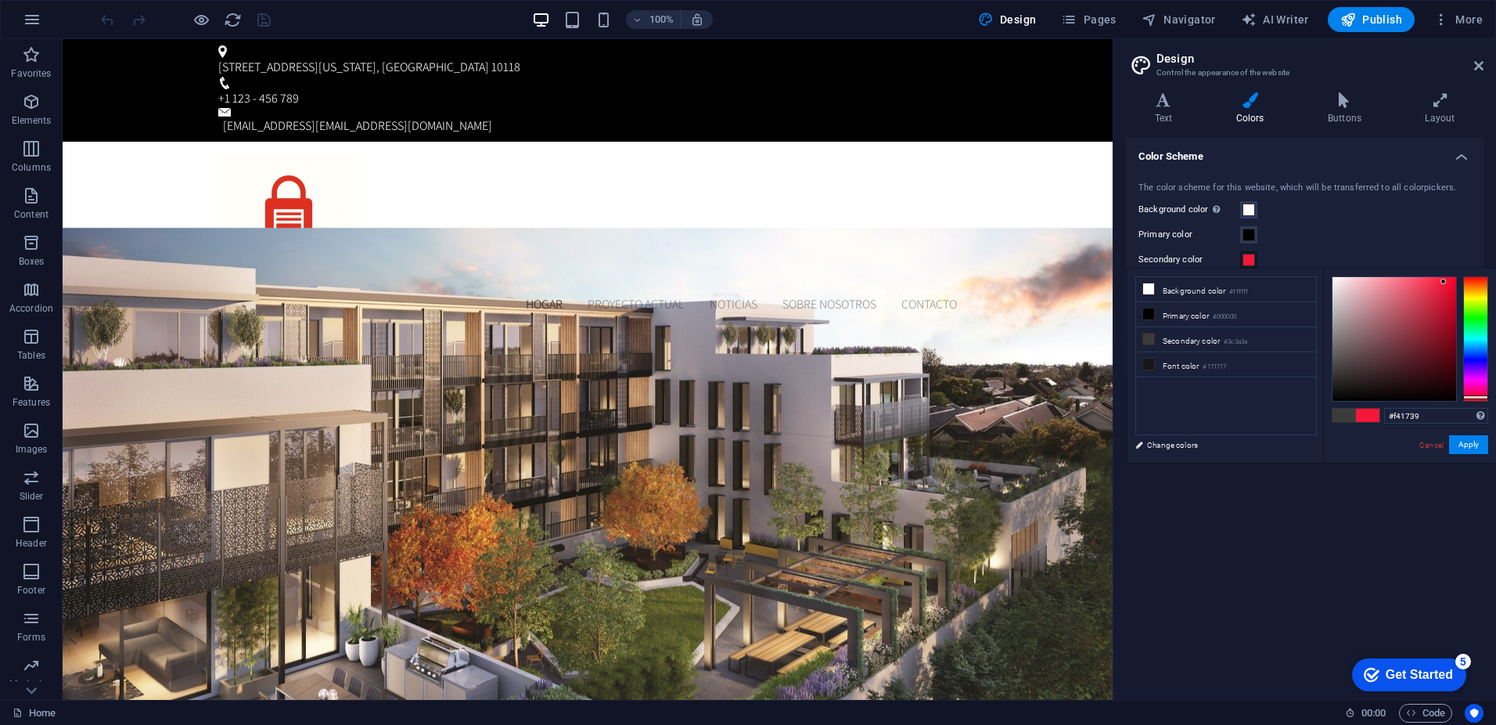
click at [1444, 282] on div at bounding box center [1395, 339] width 124 height 124
click at [1469, 442] on button "Apply" at bounding box center [1468, 444] width 39 height 19
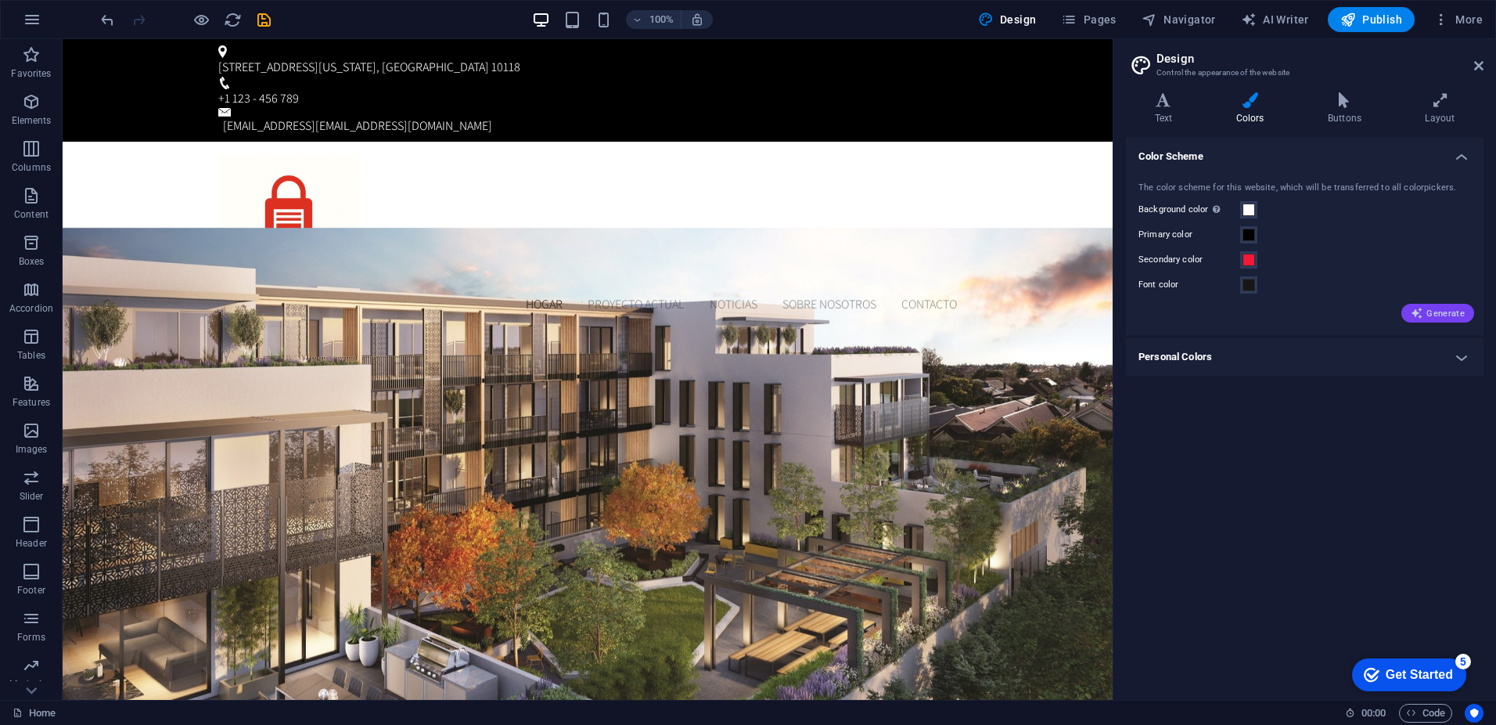
click at [1449, 311] on span "Generate" at bounding box center [1438, 313] width 54 height 13
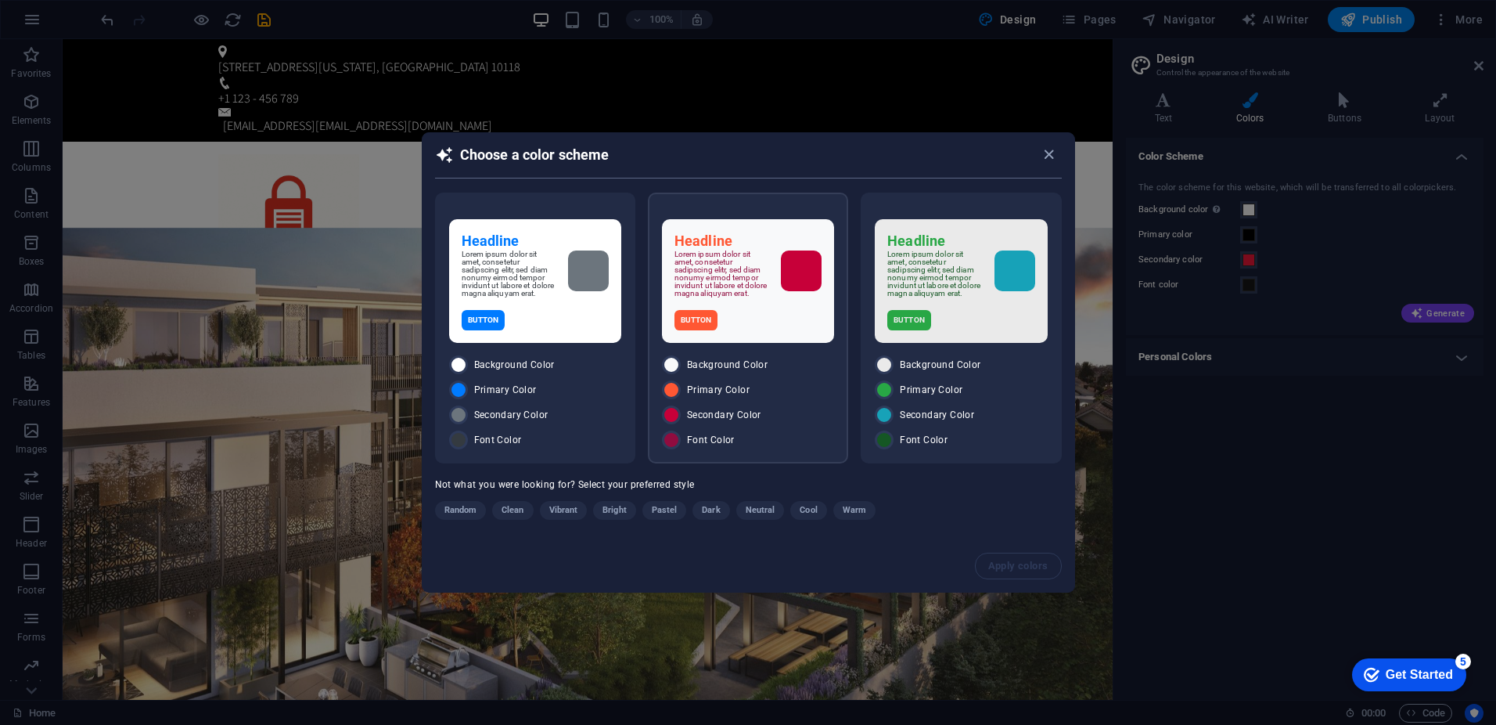
click at [772, 398] on div "Primary Color" at bounding box center [748, 389] width 172 height 19
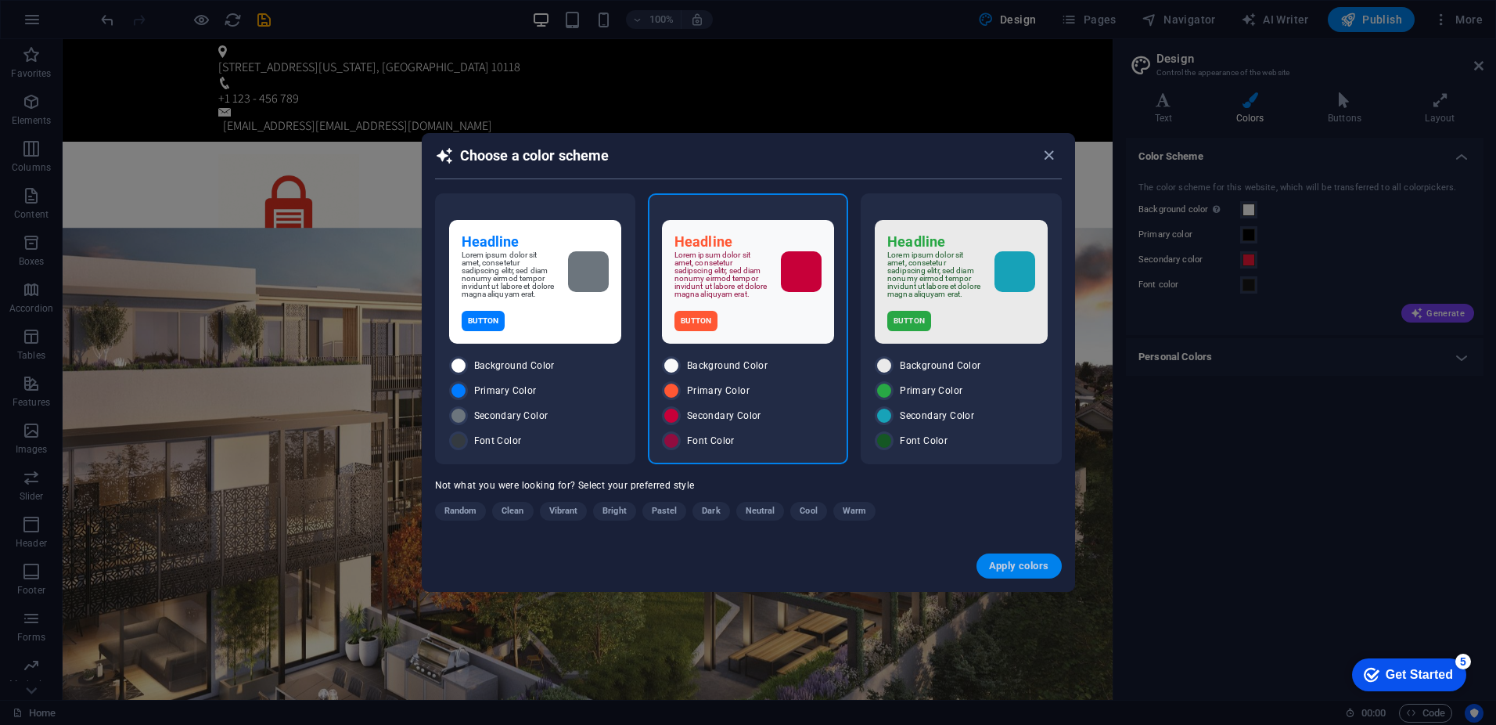
click at [1013, 572] on span "Apply colors" at bounding box center [1019, 565] width 60 height 13
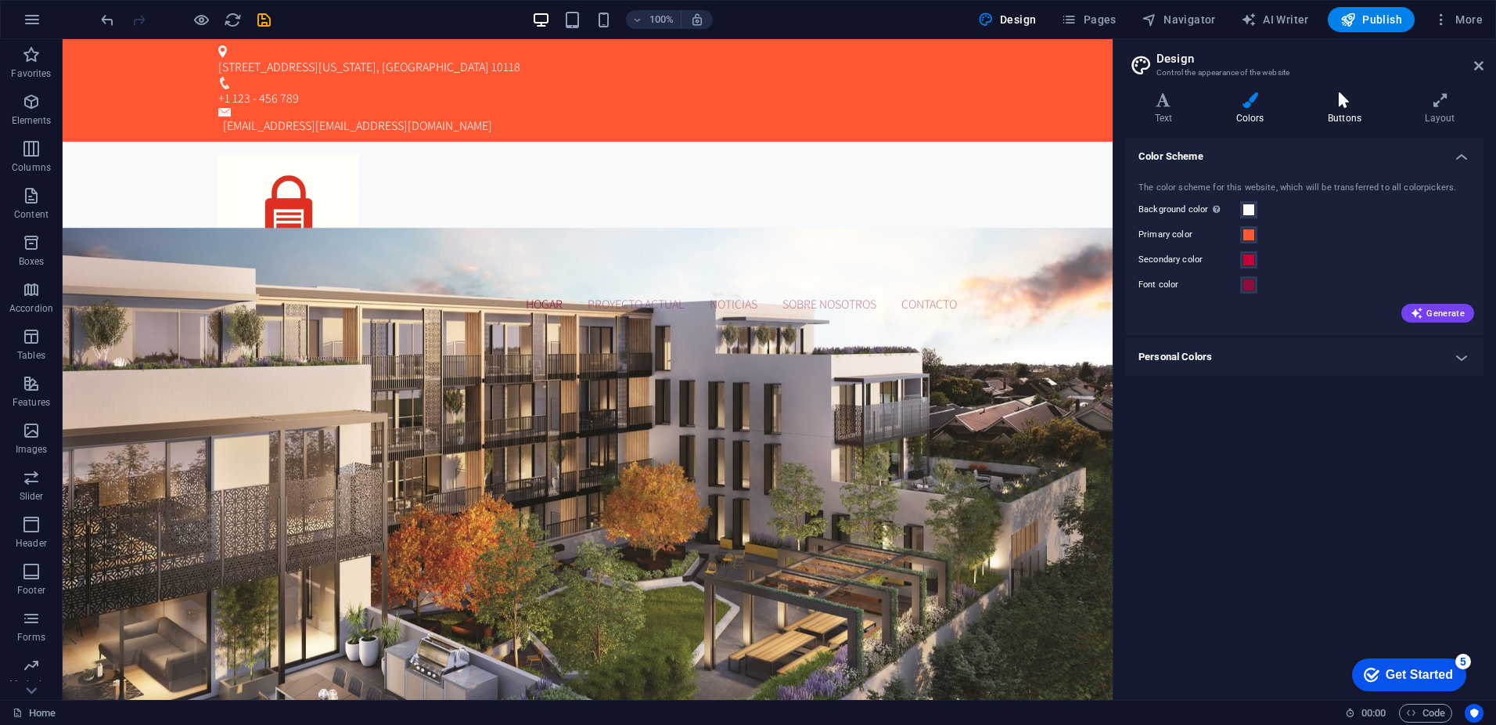
click at [1326, 102] on icon at bounding box center [1344, 100] width 91 height 16
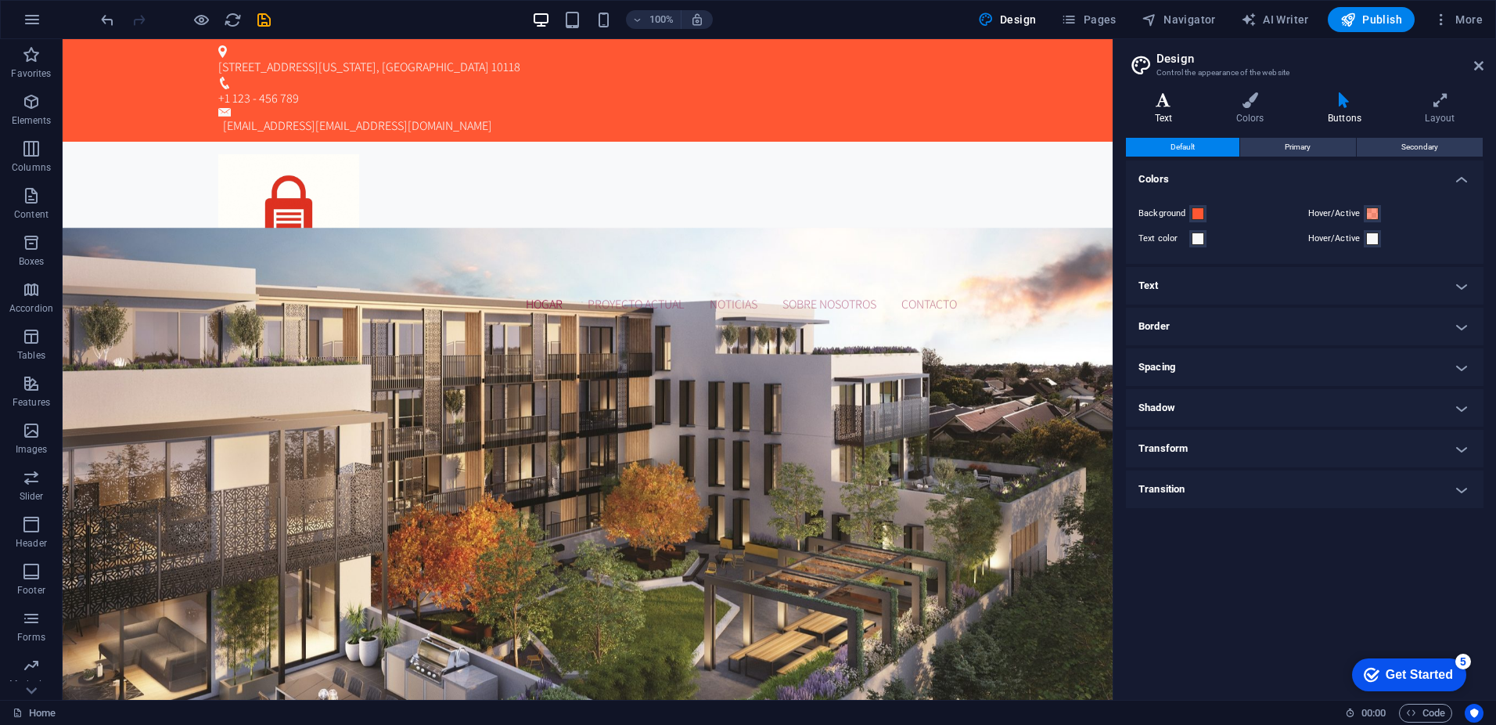
click at [1172, 114] on h4 "Text" at bounding box center [1166, 108] width 81 height 33
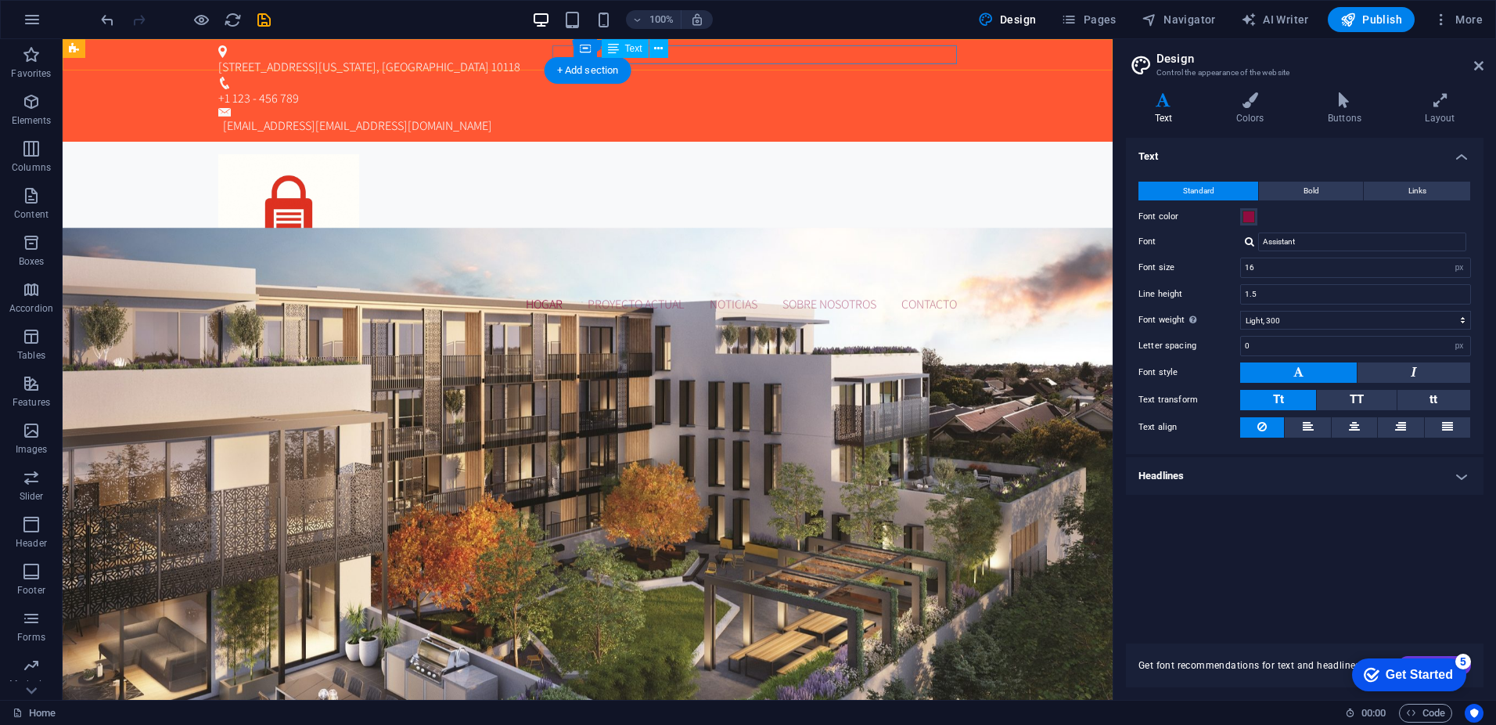
click at [809, 117] on div "5366487822dde8fffc4464f5dfc22e@plesk.local contacto@mitrasterodenia.es" at bounding box center [590, 126] width 734 height 19
click at [808, 117] on div "5366487822dde8fffc4464f5dfc22e@plesk.local contacto@mitrasterodenia.es" at bounding box center [590, 126] width 734 height 19
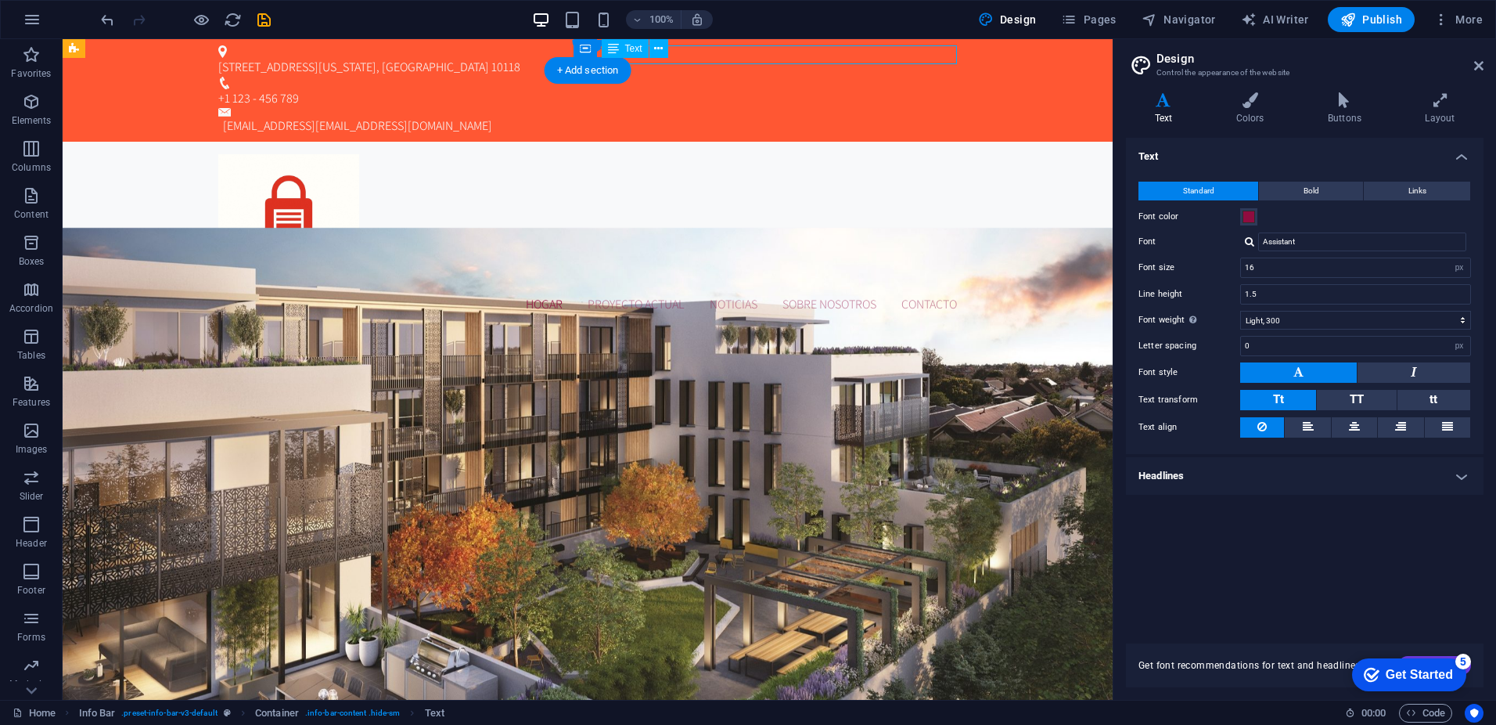
click at [808, 117] on div "5366487822dde8fffc4464f5dfc22e@plesk.local contacto@mitrasterodenia.es" at bounding box center [590, 126] width 734 height 19
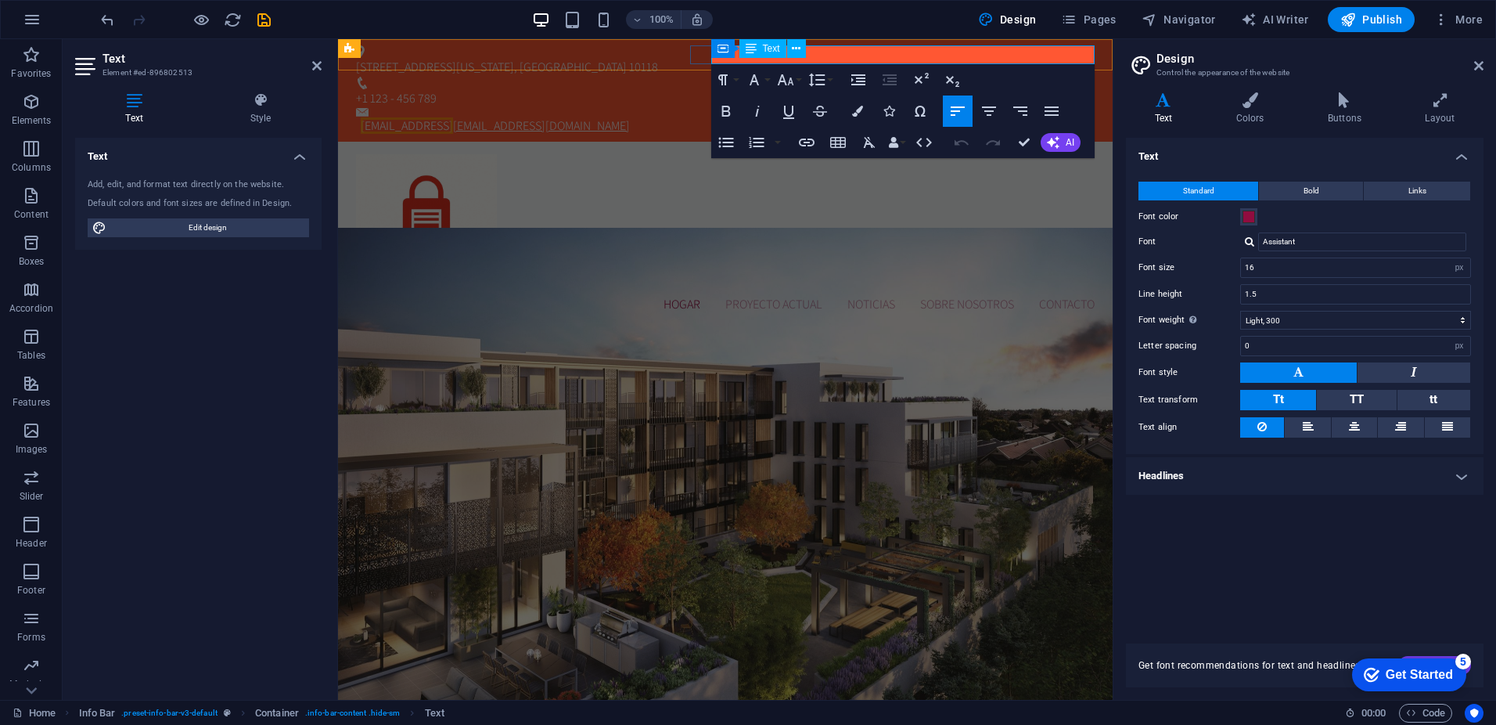
click at [630, 117] on link "[EMAIL_ADDRESS][DOMAIN_NAME]" at bounding box center [541, 125] width 177 height 16
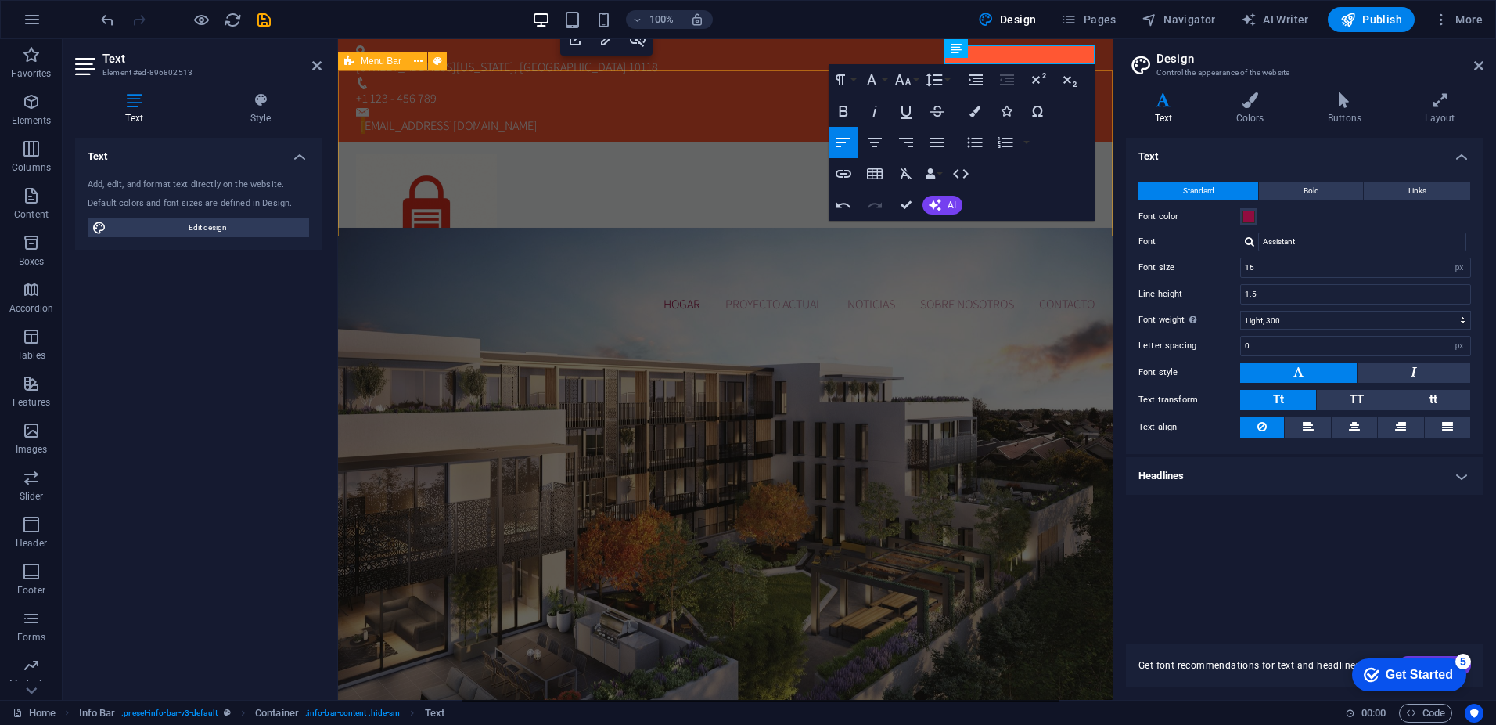
click at [737, 142] on div "Hogar Proyecto actual Noticias Sobre nosotros Contacto" at bounding box center [725, 234] width 775 height 185
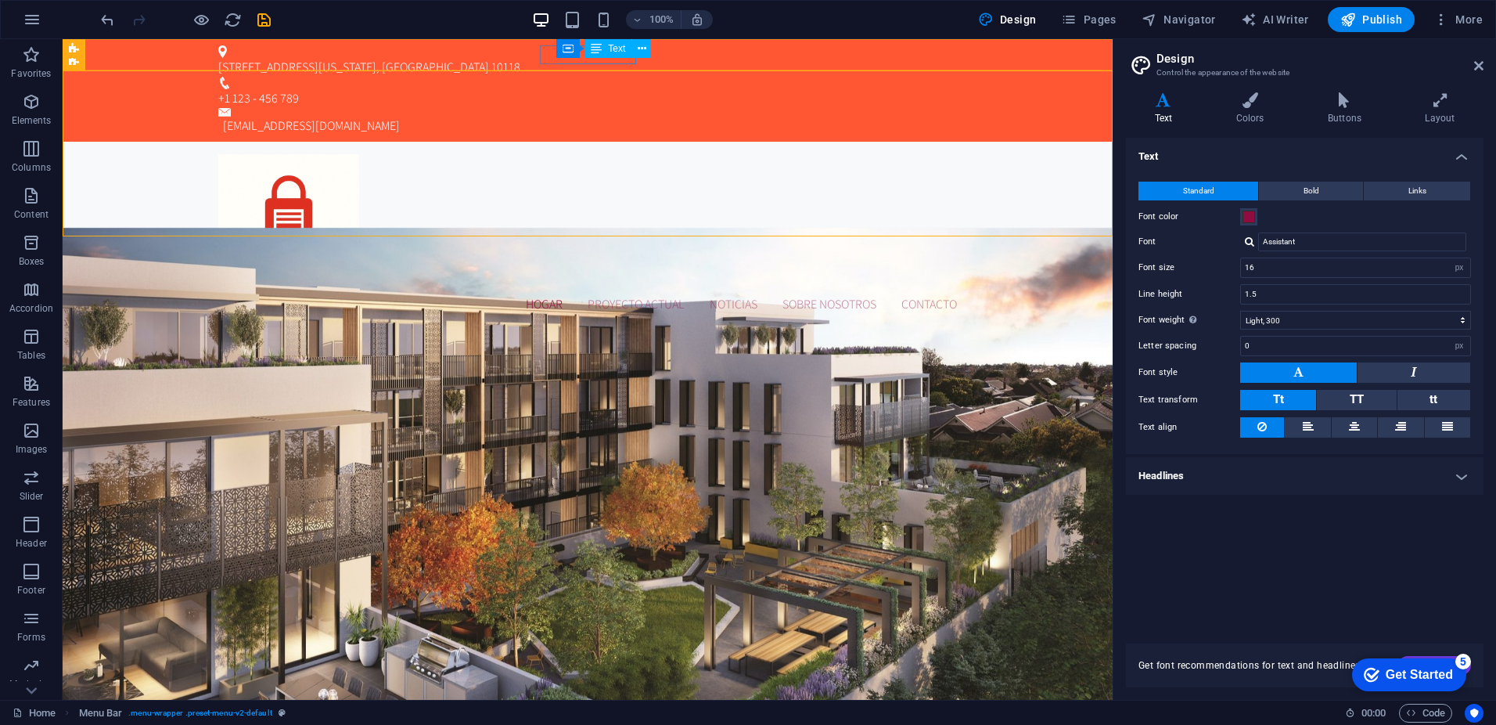
click at [614, 51] on span "Text" at bounding box center [616, 48] width 17 height 9
click at [631, 51] on div "Text" at bounding box center [608, 48] width 47 height 19
click at [644, 49] on icon at bounding box center [642, 49] width 9 height 16
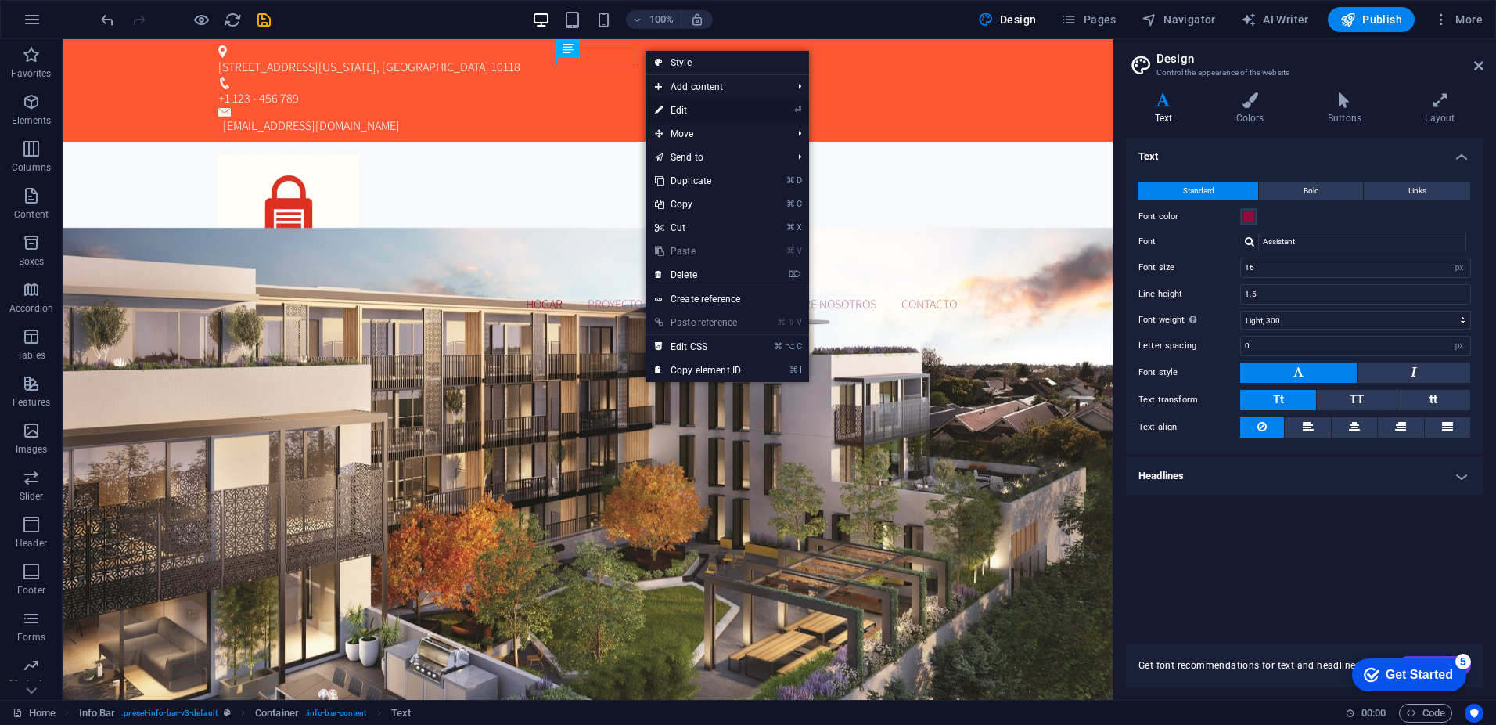
click at [689, 110] on link "⏎ Edit" at bounding box center [698, 110] width 105 height 23
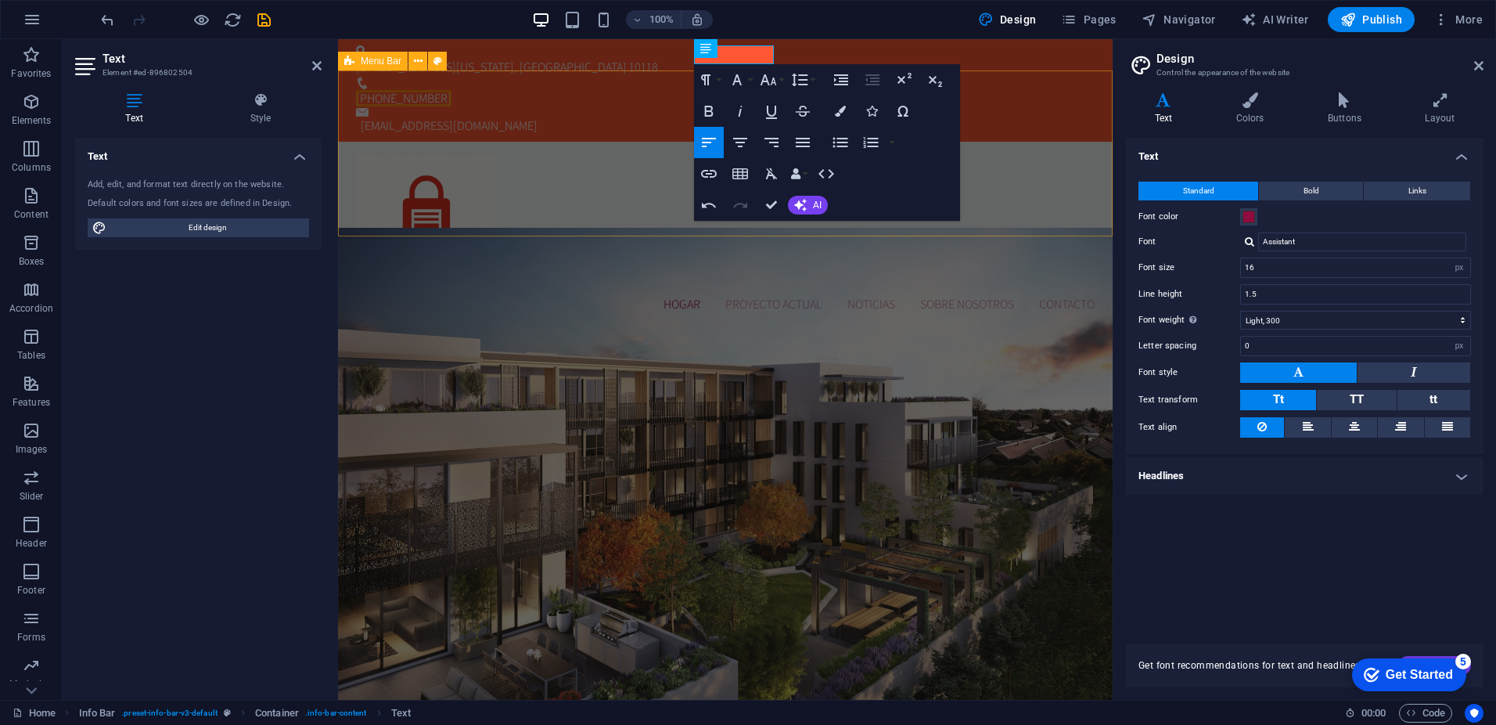
click at [564, 142] on div "Hogar Proyecto actual Noticias Sobre nosotros Contacto" at bounding box center [725, 234] width 775 height 185
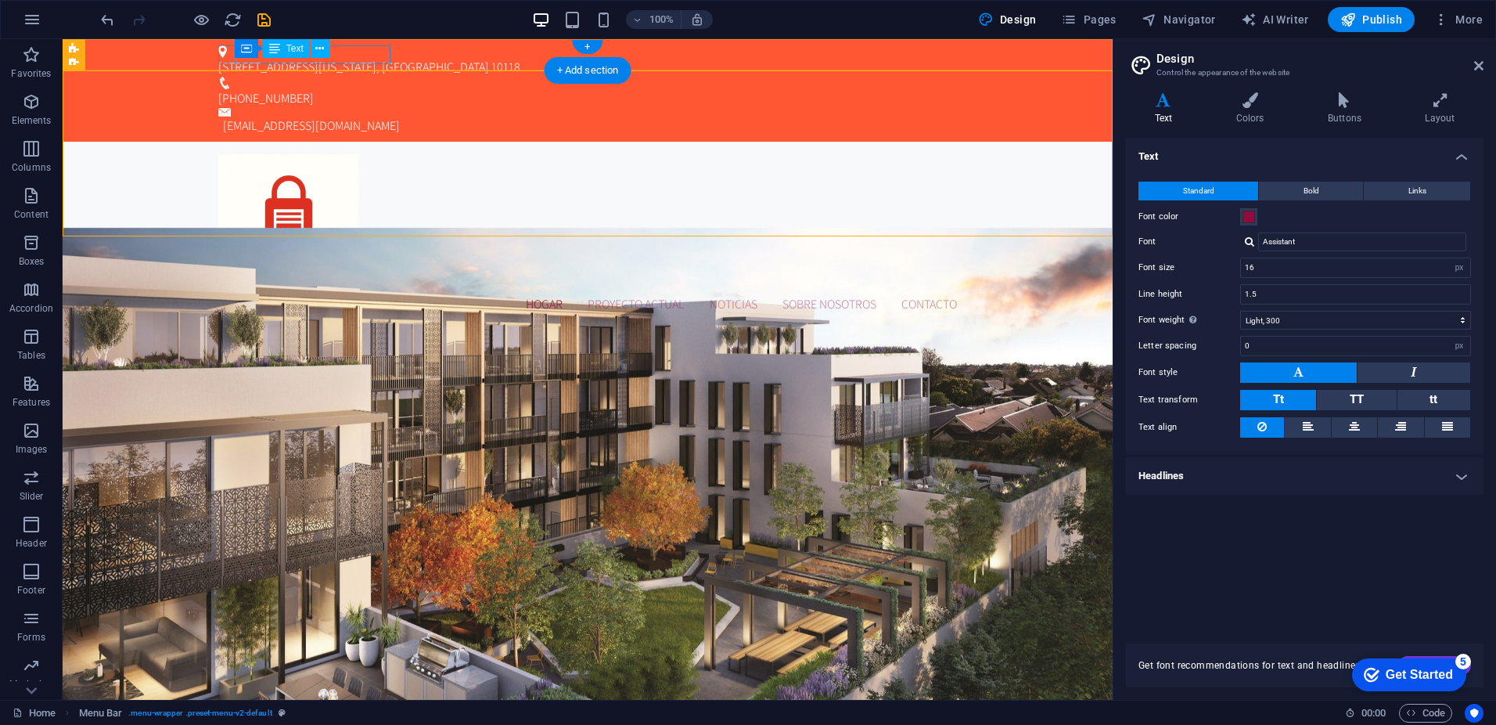
click at [358, 58] on div "350 5th Ave New York, NY 10118" at bounding box center [584, 67] width 732 height 19
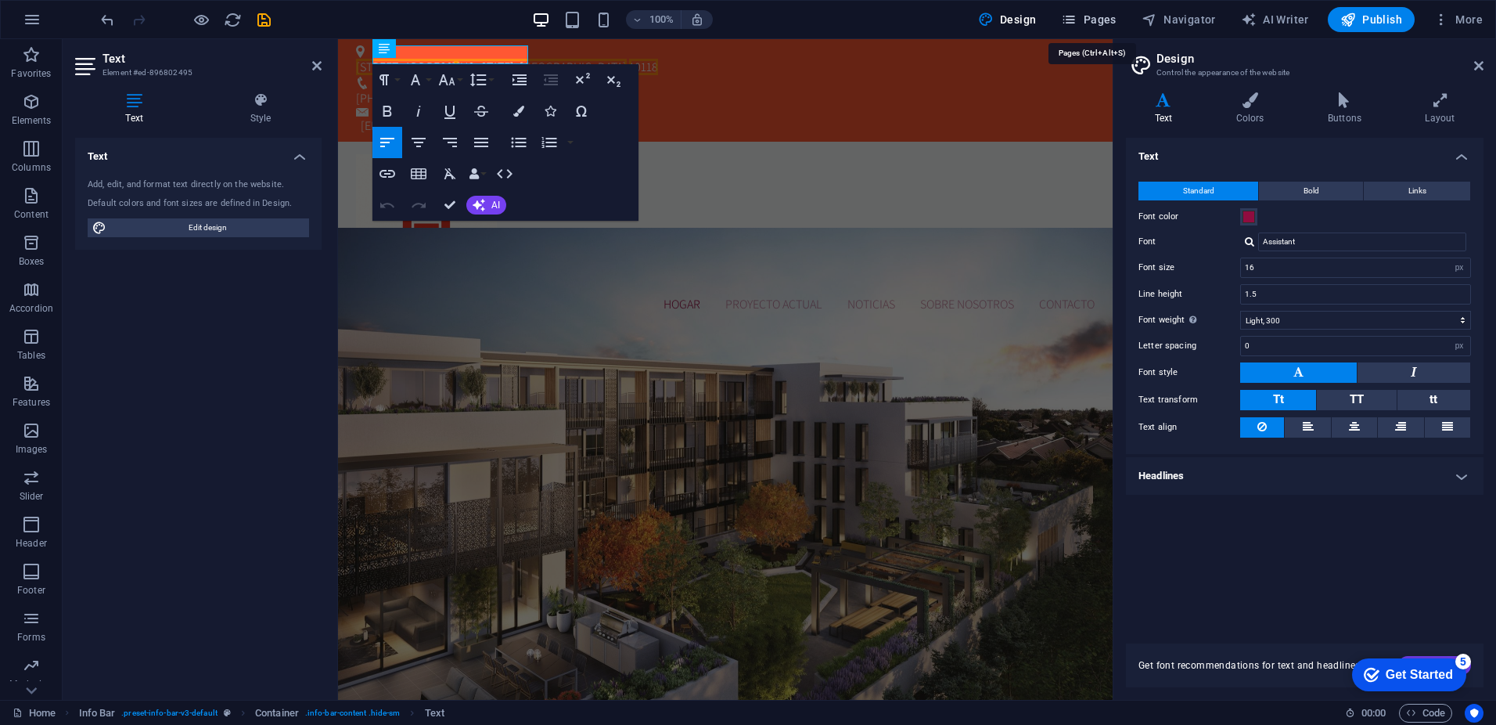
click at [1084, 16] on span "Pages" at bounding box center [1088, 20] width 55 height 16
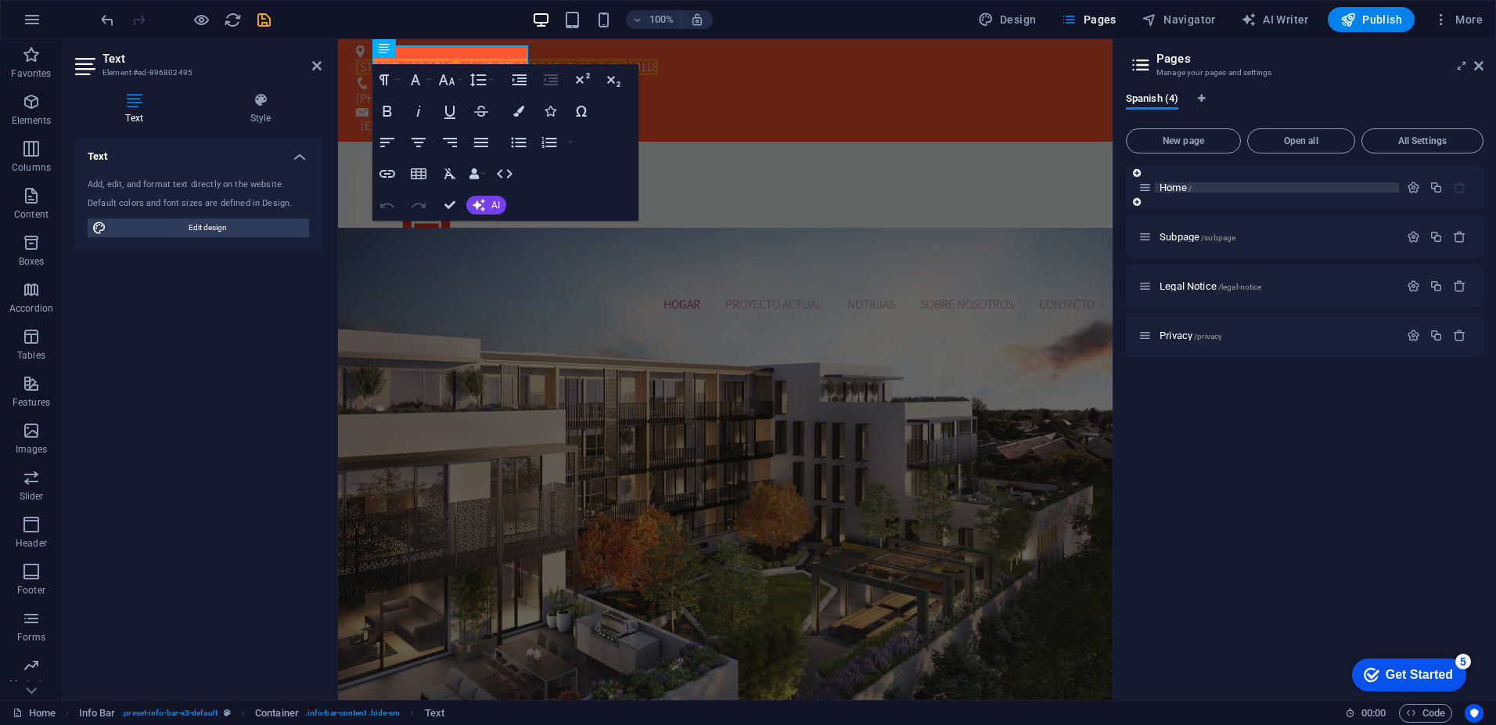
click at [1181, 188] on span "Home /" at bounding box center [1176, 188] width 32 height 12
click at [1146, 191] on icon at bounding box center [1145, 187] width 13 height 13
click at [1297, 204] on div "Home /" at bounding box center [1305, 187] width 358 height 43
click at [1409, 188] on icon "button" at bounding box center [1413, 187] width 13 height 13
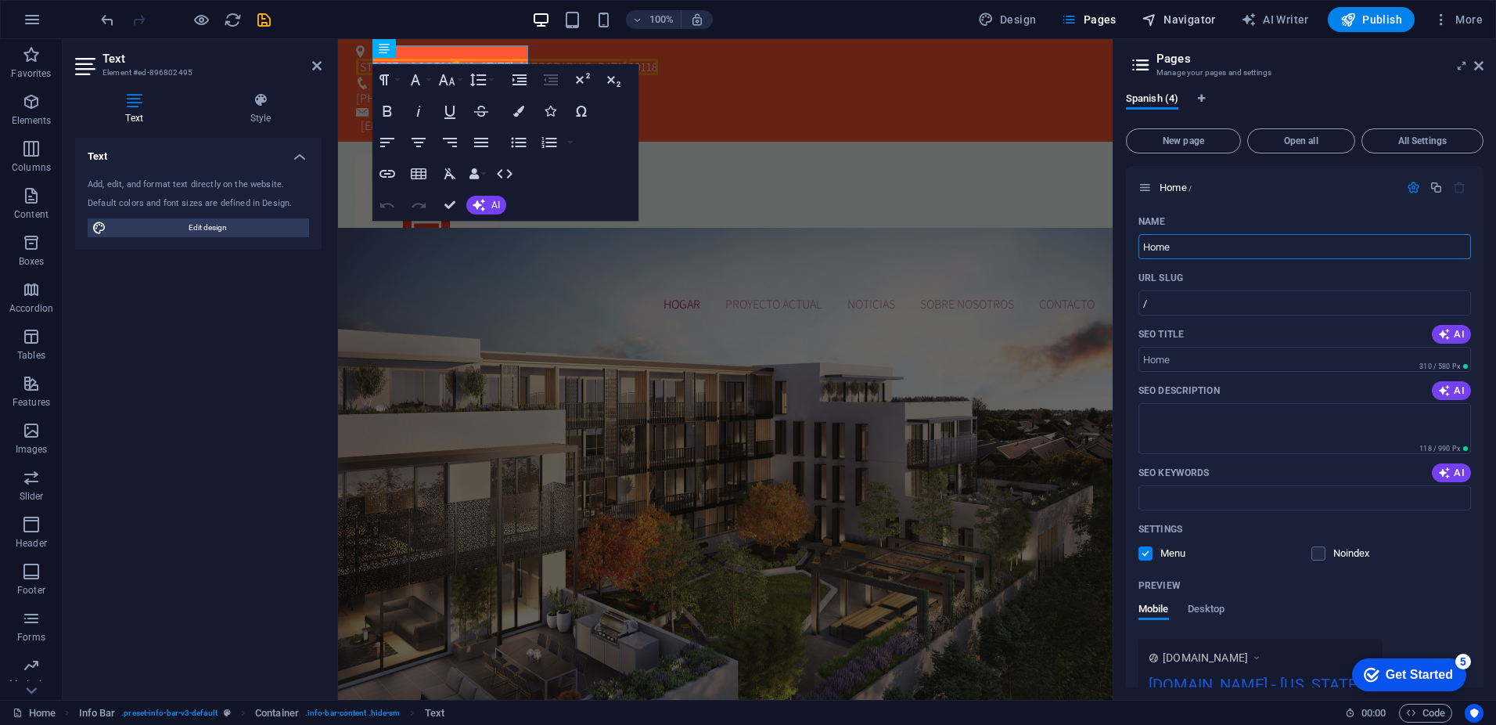
click at [1203, 19] on span "Navigator" at bounding box center [1179, 20] width 74 height 16
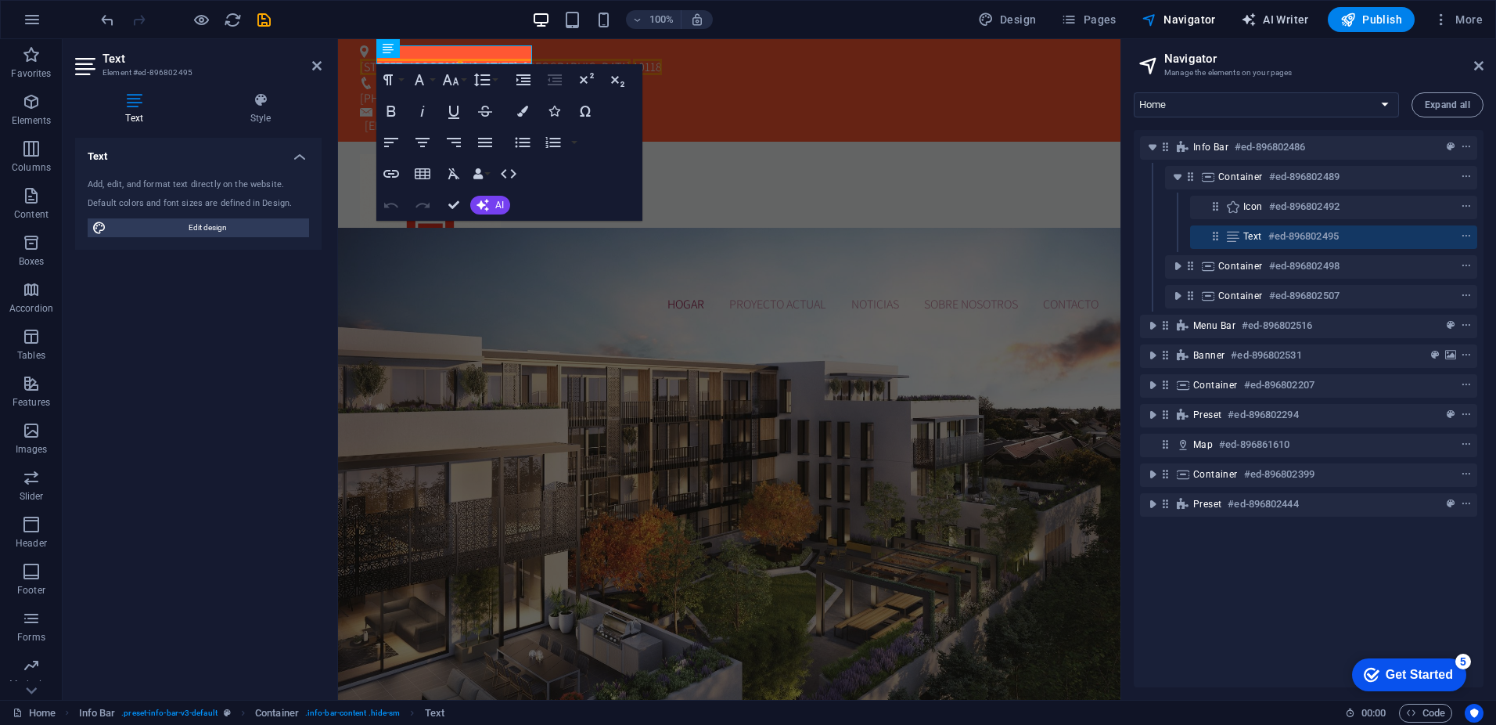
click at [1266, 22] on span "AI Writer" at bounding box center [1275, 20] width 68 height 16
select select "English"
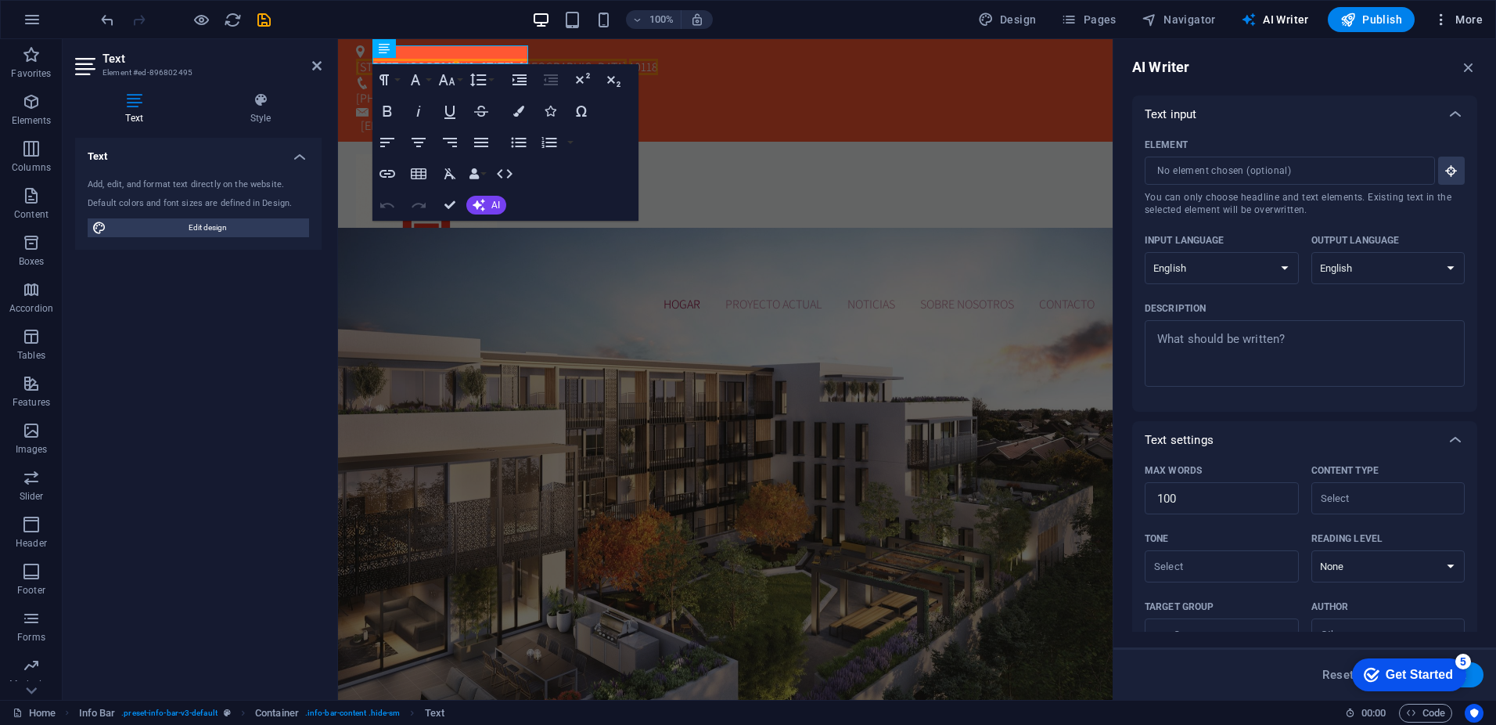
click at [1461, 26] on span "More" at bounding box center [1458, 20] width 49 height 16
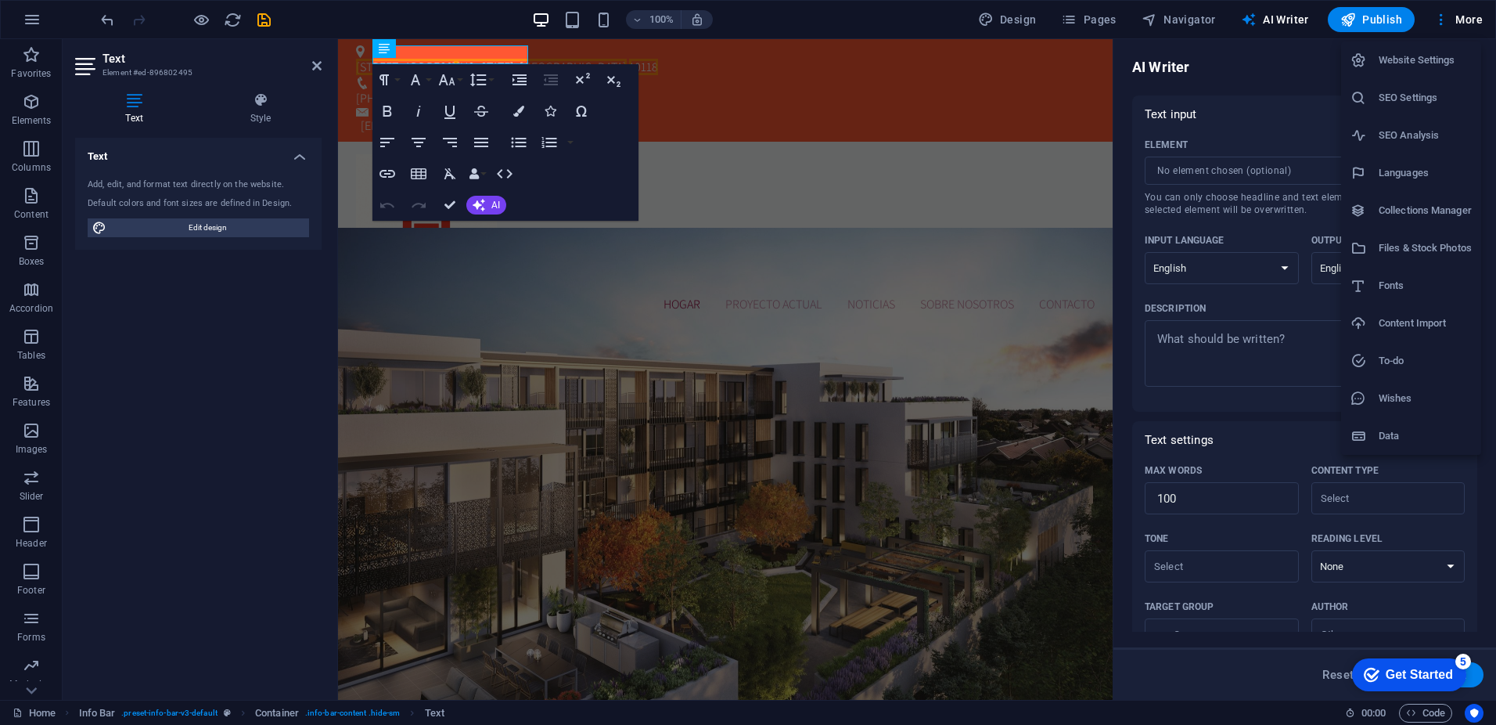
click at [1438, 171] on h6 "Languages" at bounding box center [1425, 173] width 93 height 19
select select "148"
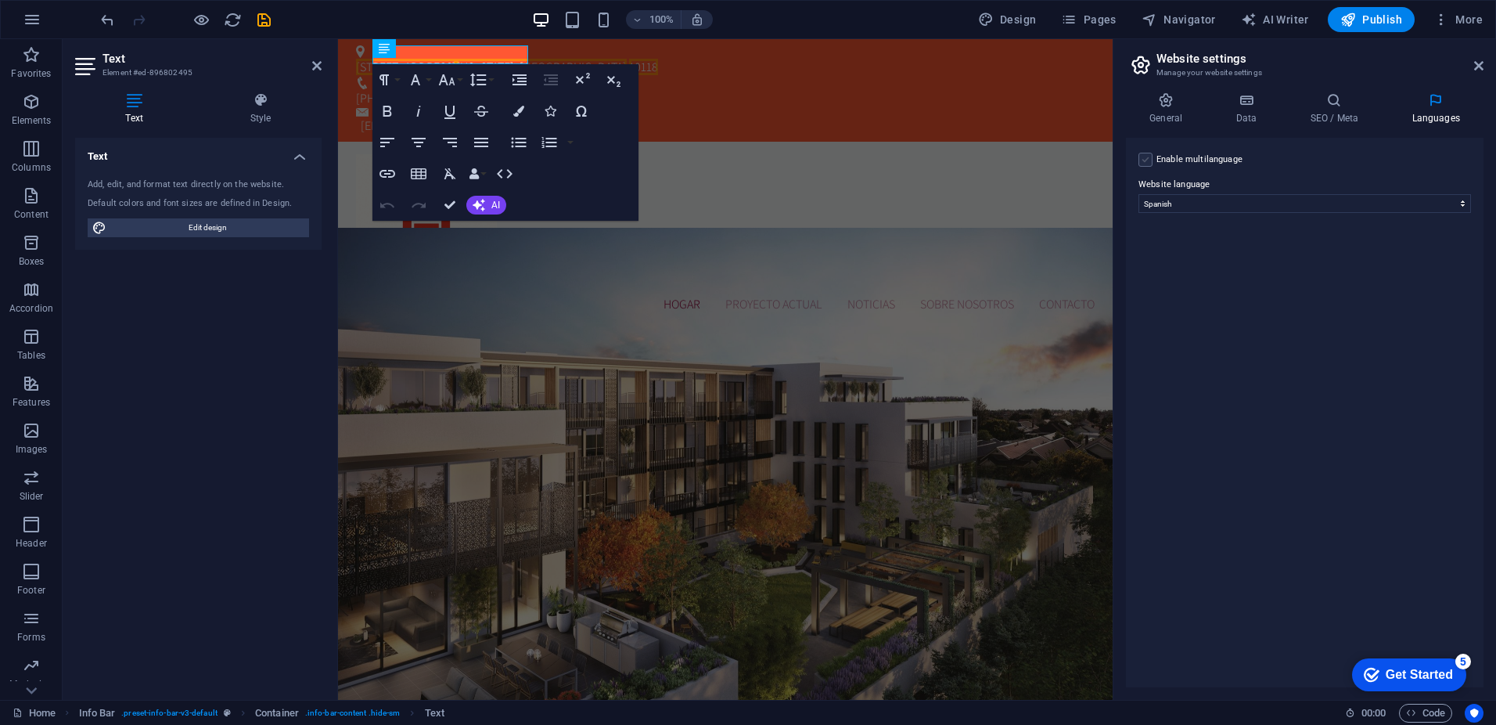
click at [1142, 157] on label at bounding box center [1146, 160] width 14 height 14
click at [0, 0] on input "Enable multilanguage To disable multilanguage delete all languages until only o…" at bounding box center [0, 0] width 0 height 0
select select
click at [1297, 272] on select "Abkhazian Afar Afrikaans Akan Albanian Amharic Arabic Aragonese Armenian Assame…" at bounding box center [1305, 279] width 261 height 19
click at [1148, 158] on label at bounding box center [1146, 160] width 14 height 14
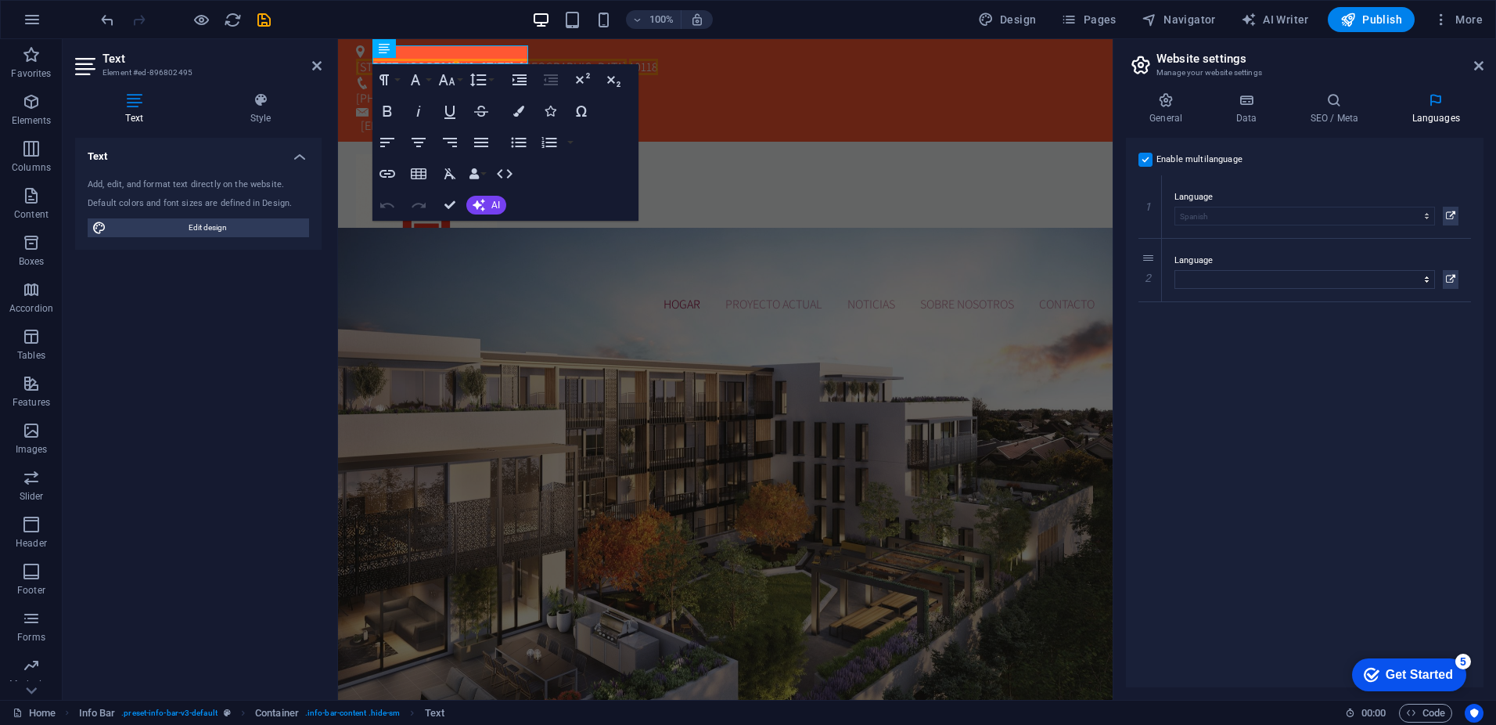
click at [0, 0] on input "Enable multilanguage To disable multilanguage delete all languages until only o…" at bounding box center [0, 0] width 0 height 0
click at [1025, 11] on button "Design" at bounding box center [1007, 19] width 71 height 25
select select "px"
select select "300"
select select "px"
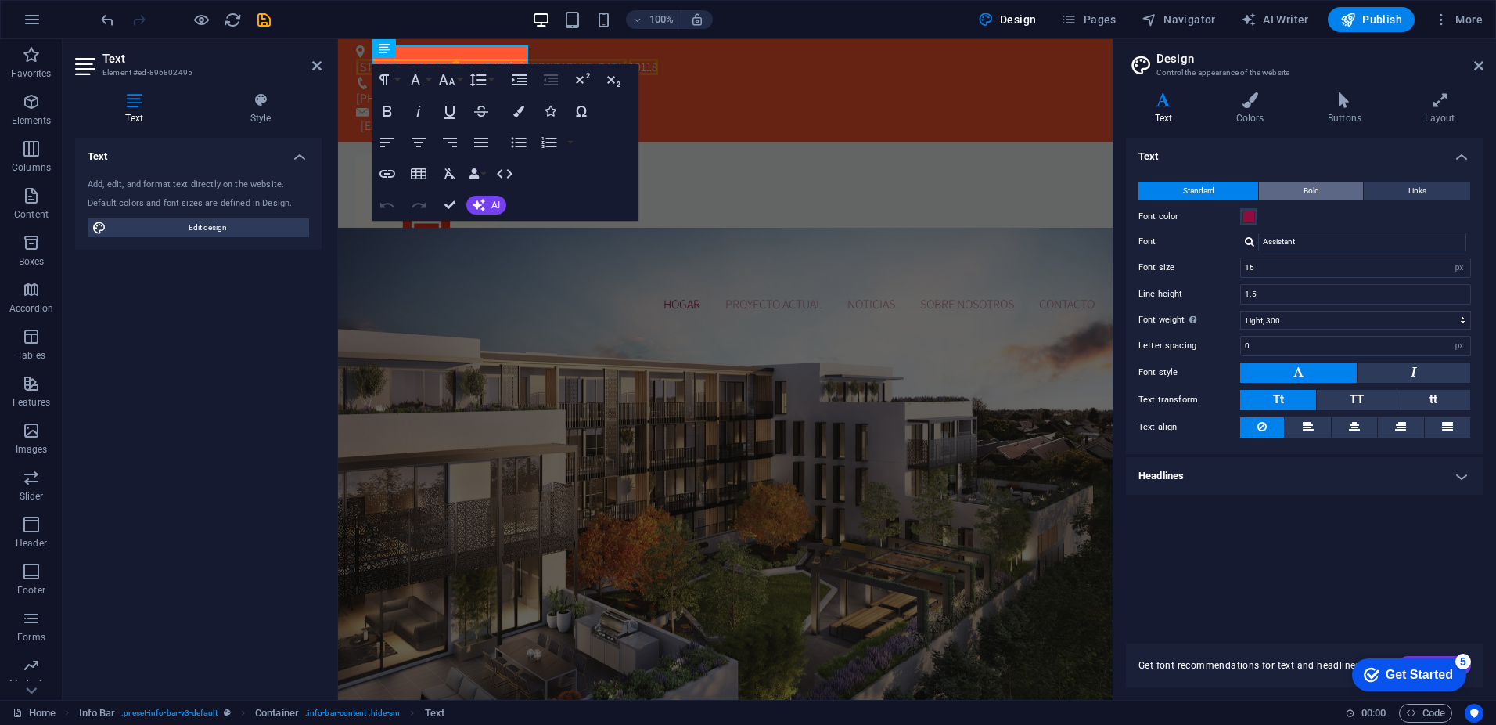
click at [1312, 189] on span "Bold" at bounding box center [1312, 191] width 16 height 19
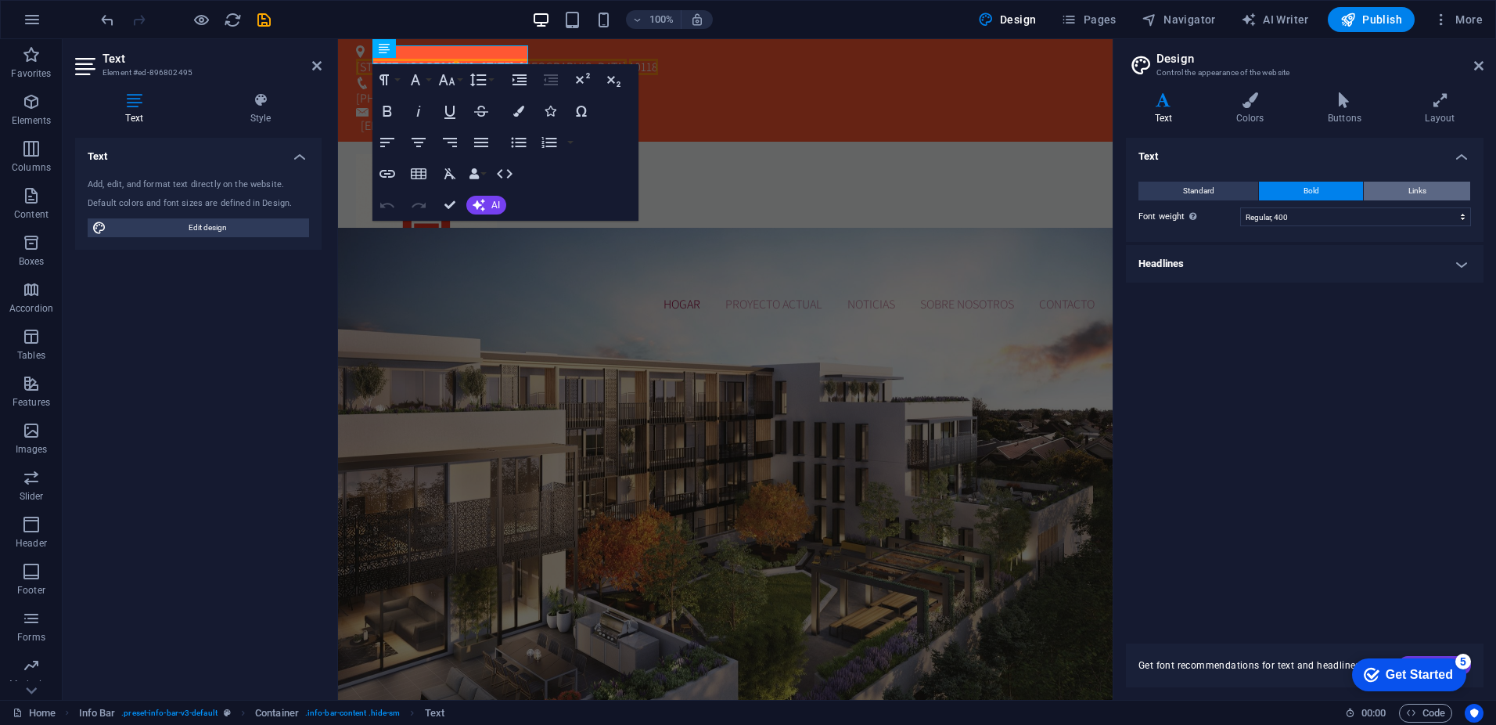
click at [1427, 190] on button "Links" at bounding box center [1417, 191] width 106 height 19
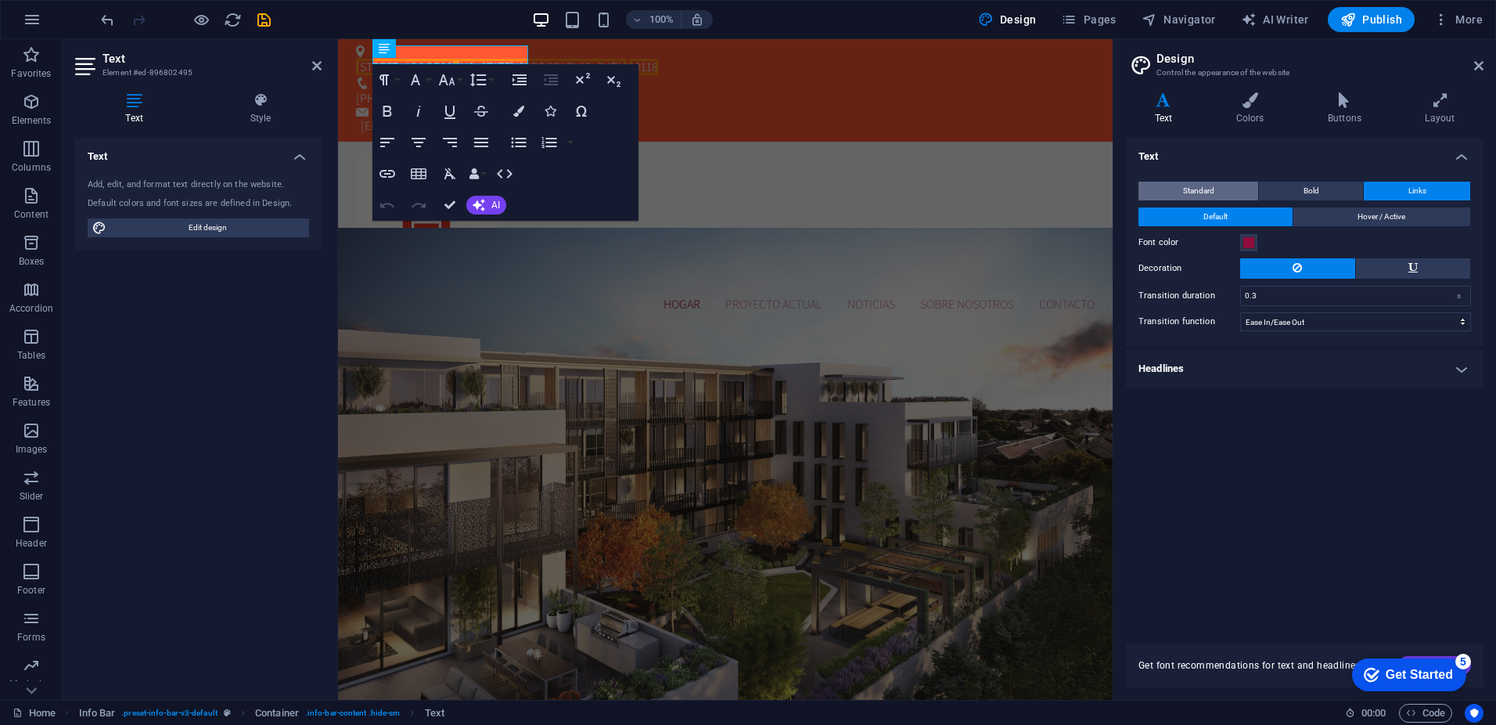
click at [1167, 195] on button "Standard" at bounding box center [1199, 191] width 120 height 19
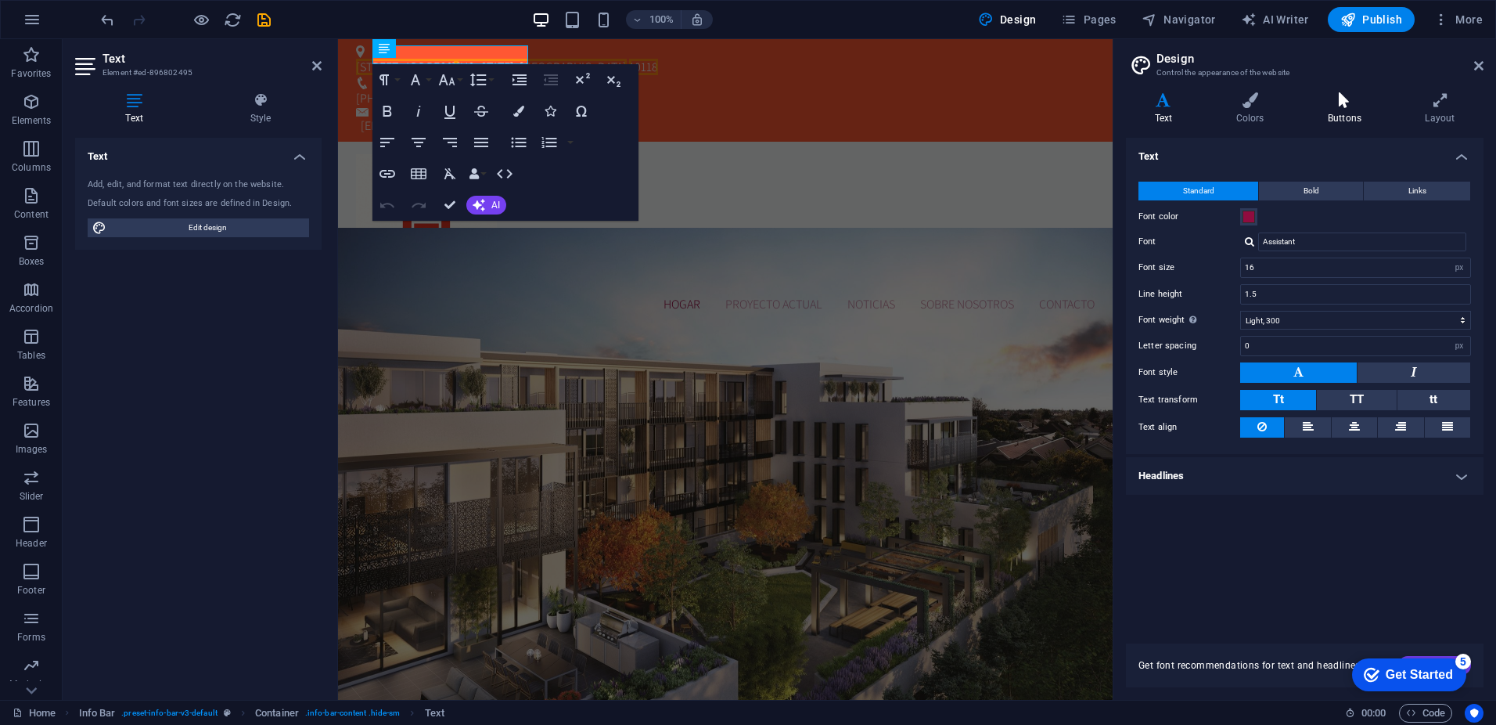
click at [1343, 103] on icon at bounding box center [1344, 100] width 91 height 16
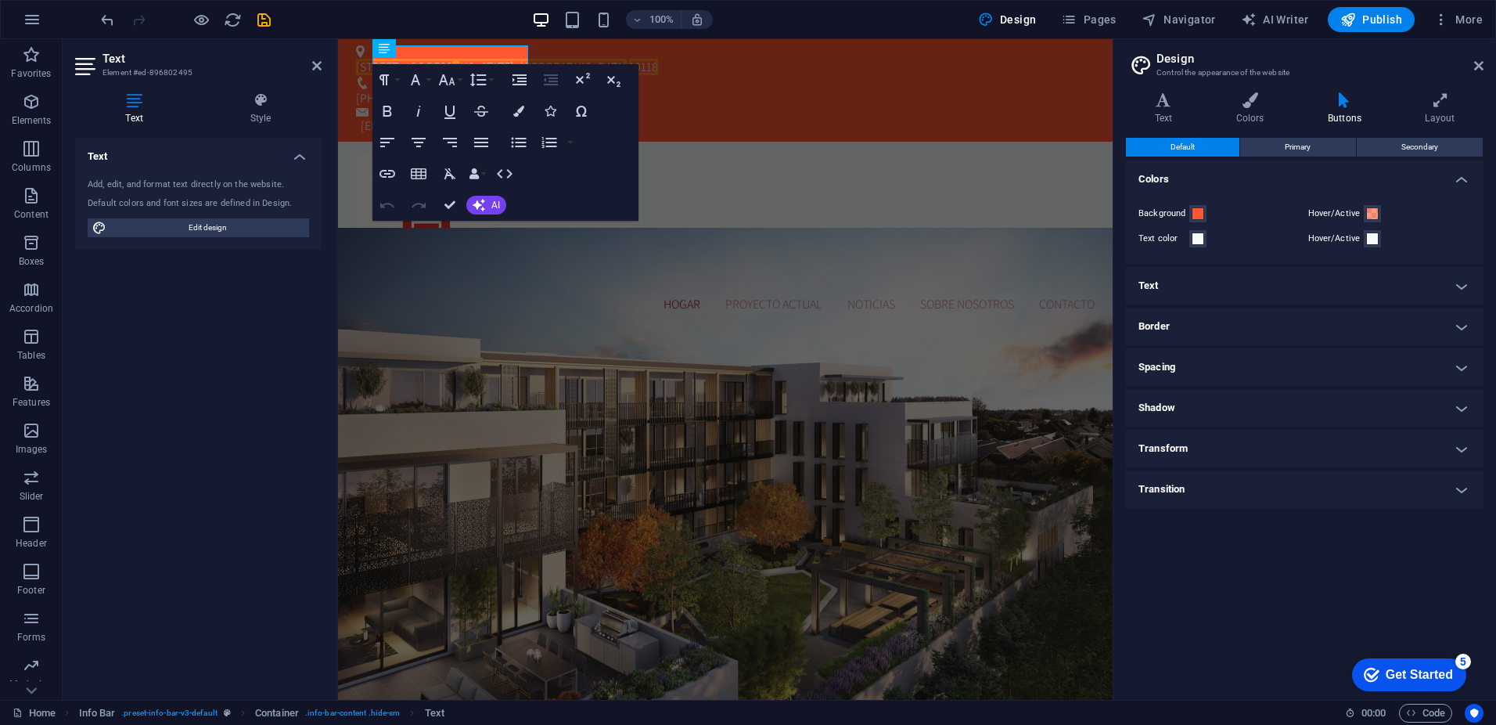
click at [1386, 285] on h4 "Text" at bounding box center [1305, 286] width 358 height 38
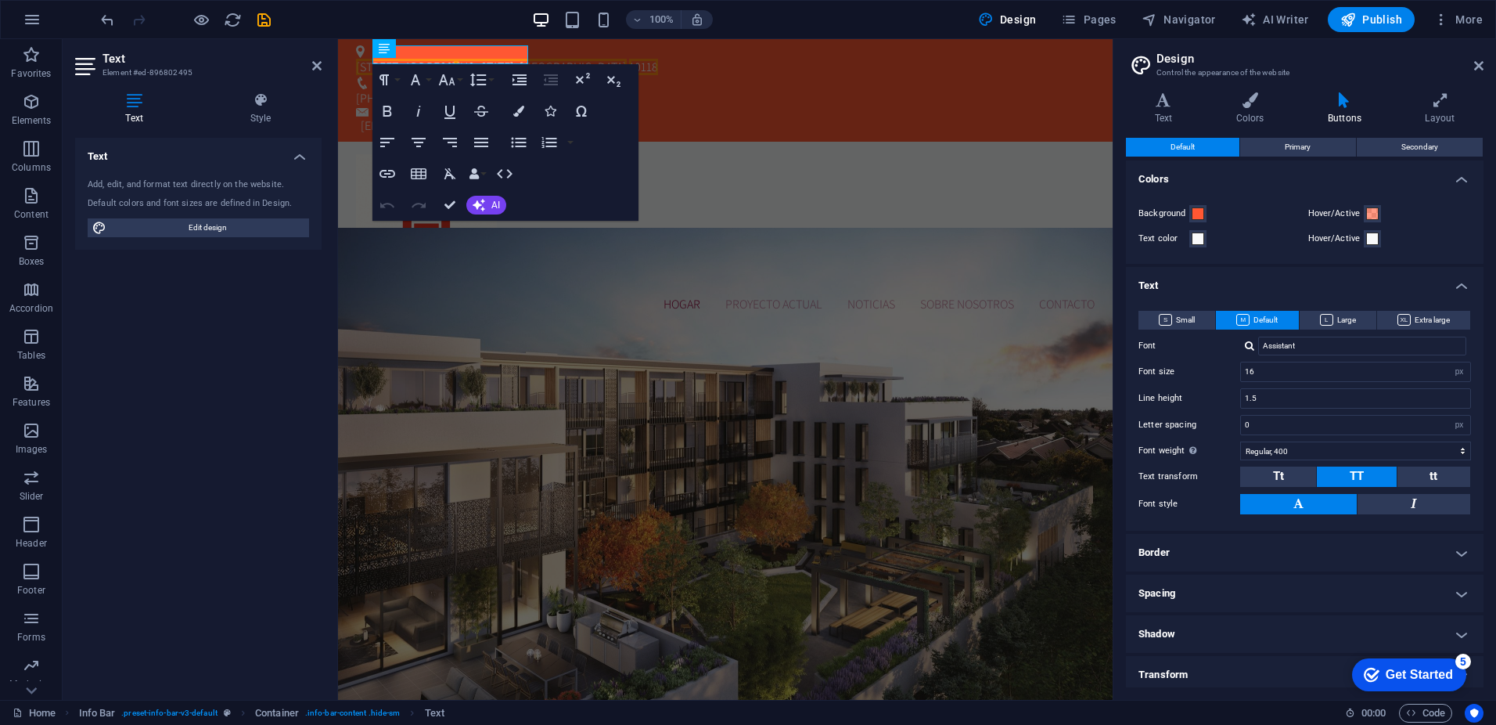
click at [1456, 288] on h4 "Text" at bounding box center [1305, 281] width 358 height 28
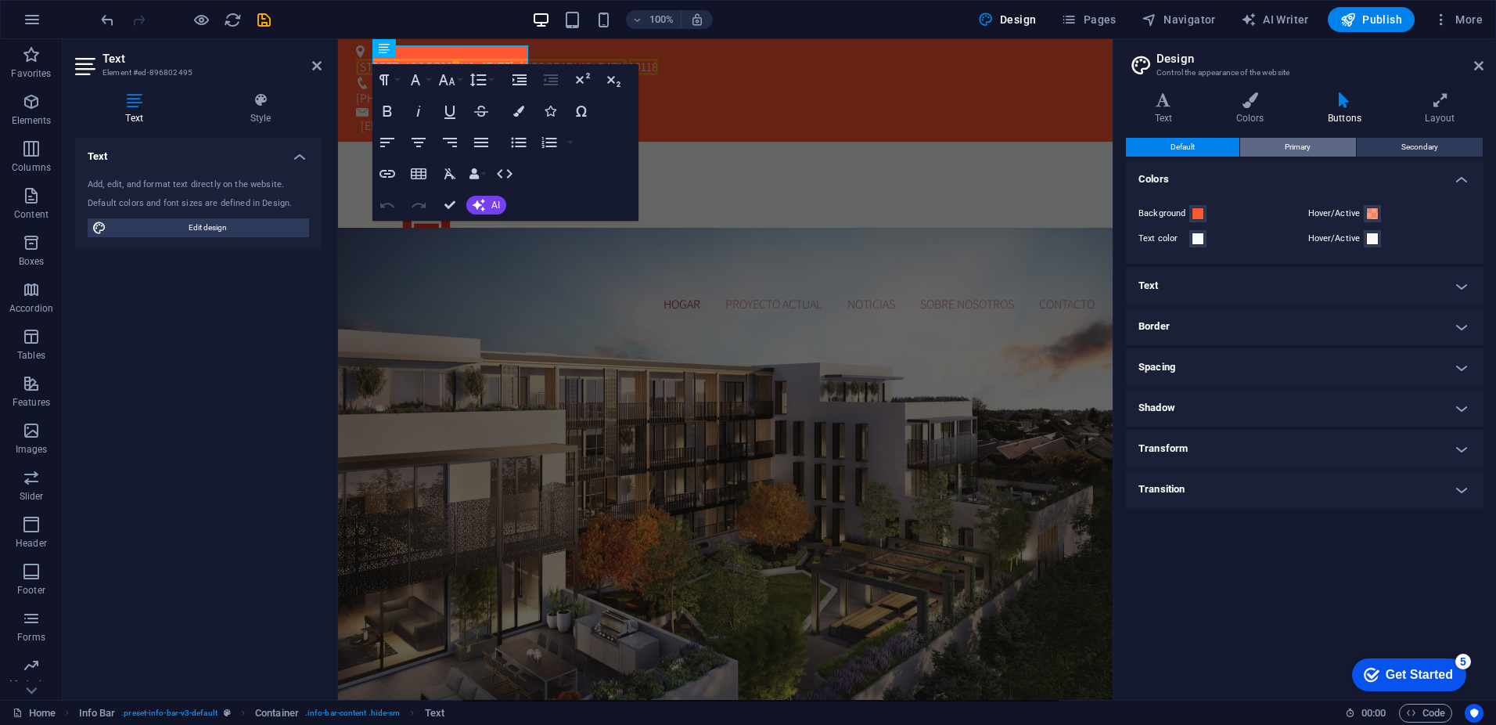
click at [1320, 150] on button "Primary" at bounding box center [1297, 147] width 115 height 19
click at [1408, 142] on span "Secondary" at bounding box center [1419, 147] width 37 height 19
click at [1196, 149] on button "Default" at bounding box center [1182, 147] width 113 height 19
click at [1083, 18] on span "Pages" at bounding box center [1088, 20] width 55 height 16
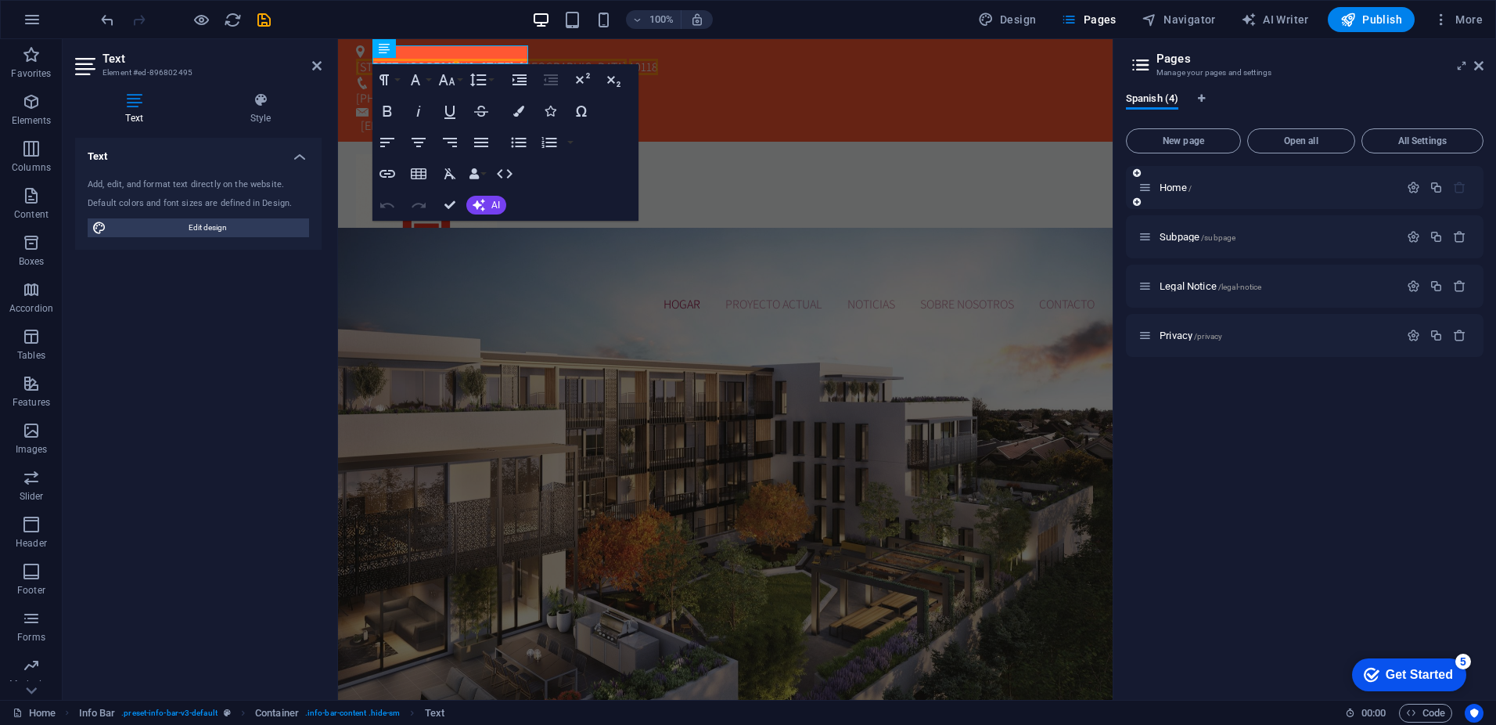
click at [1149, 187] on icon at bounding box center [1145, 187] width 13 height 13
click at [1170, 245] on div "Subpage /subpage" at bounding box center [1269, 237] width 261 height 18
click at [1191, 238] on span "Subpage /subpage" at bounding box center [1198, 237] width 76 height 12
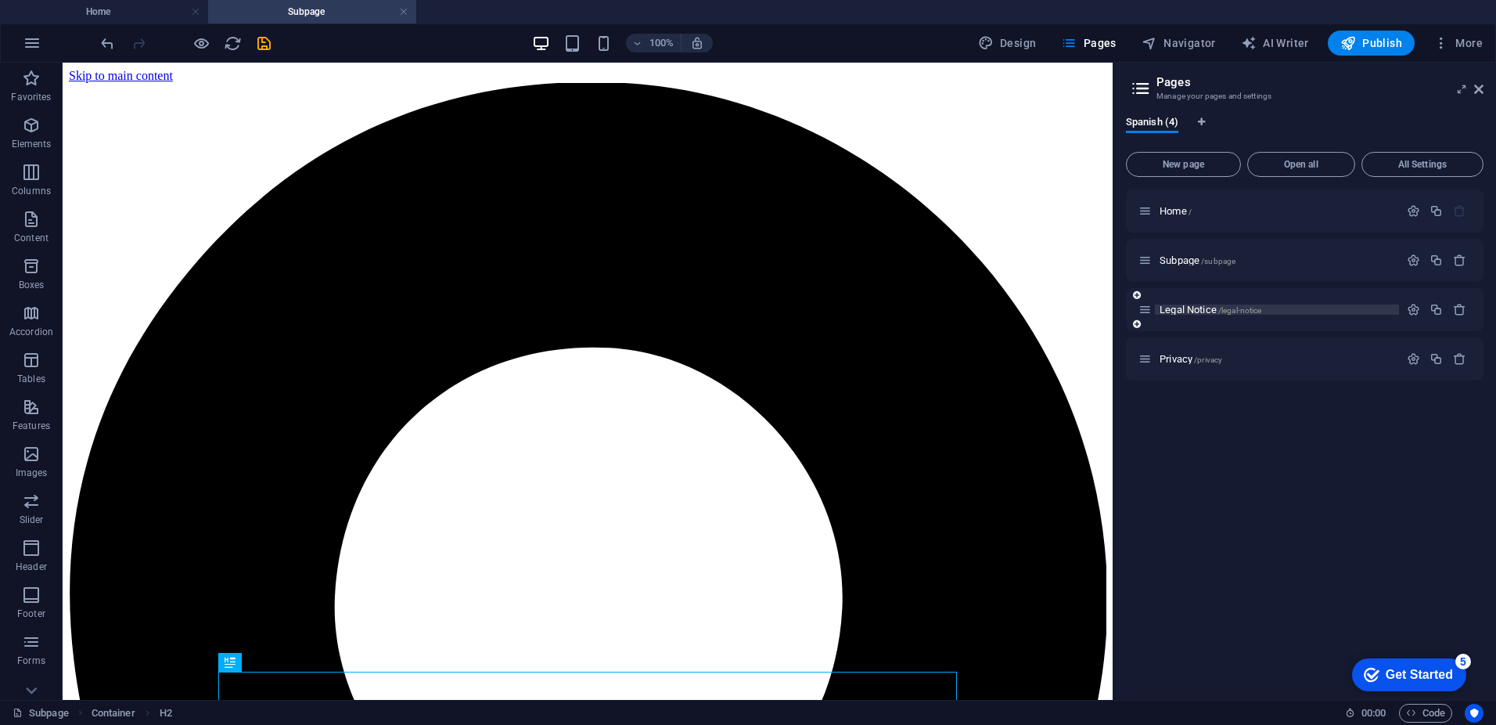
click at [1197, 305] on span "Legal Notice /legal-notice" at bounding box center [1211, 310] width 102 height 12
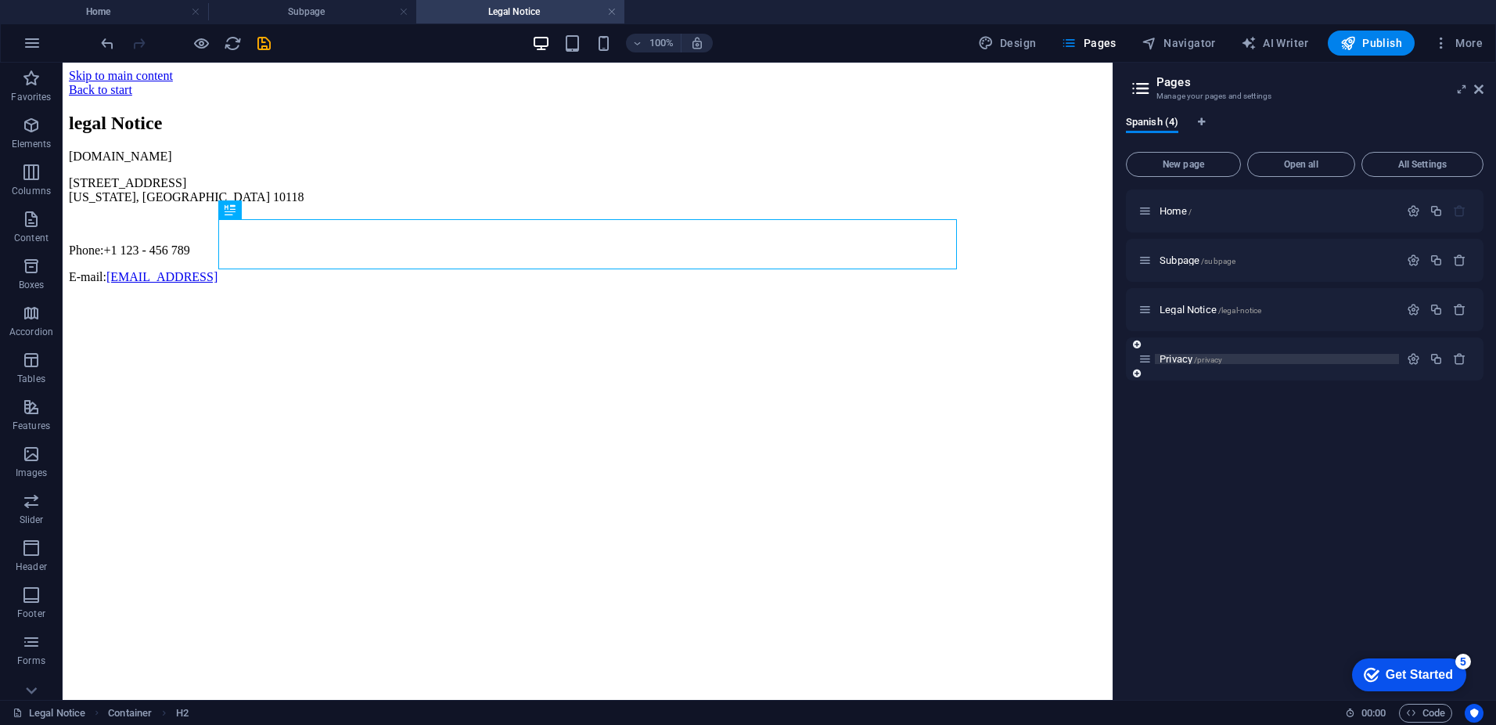
click at [1185, 360] on span "Privacy /privacy" at bounding box center [1191, 359] width 63 height 12
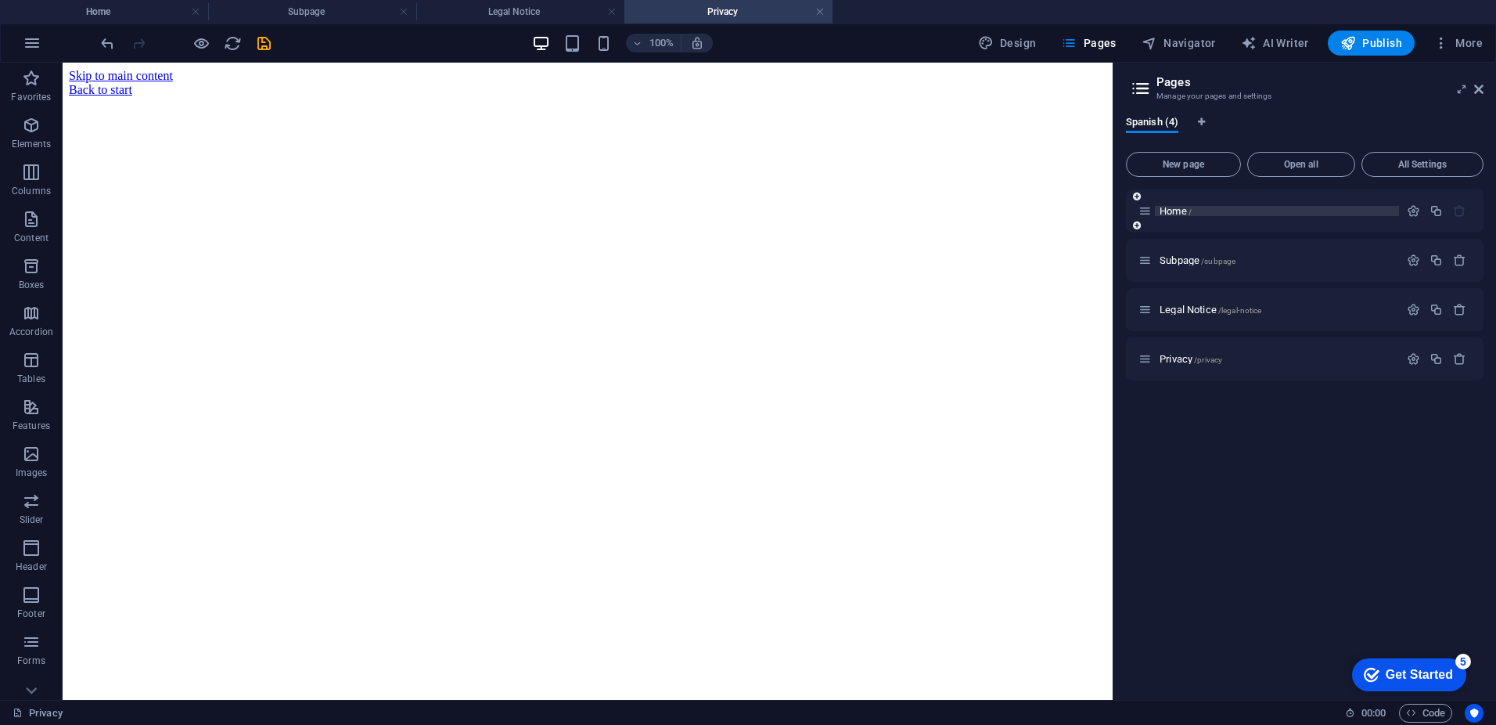
click at [1181, 206] on span "Home /" at bounding box center [1176, 211] width 32 height 12
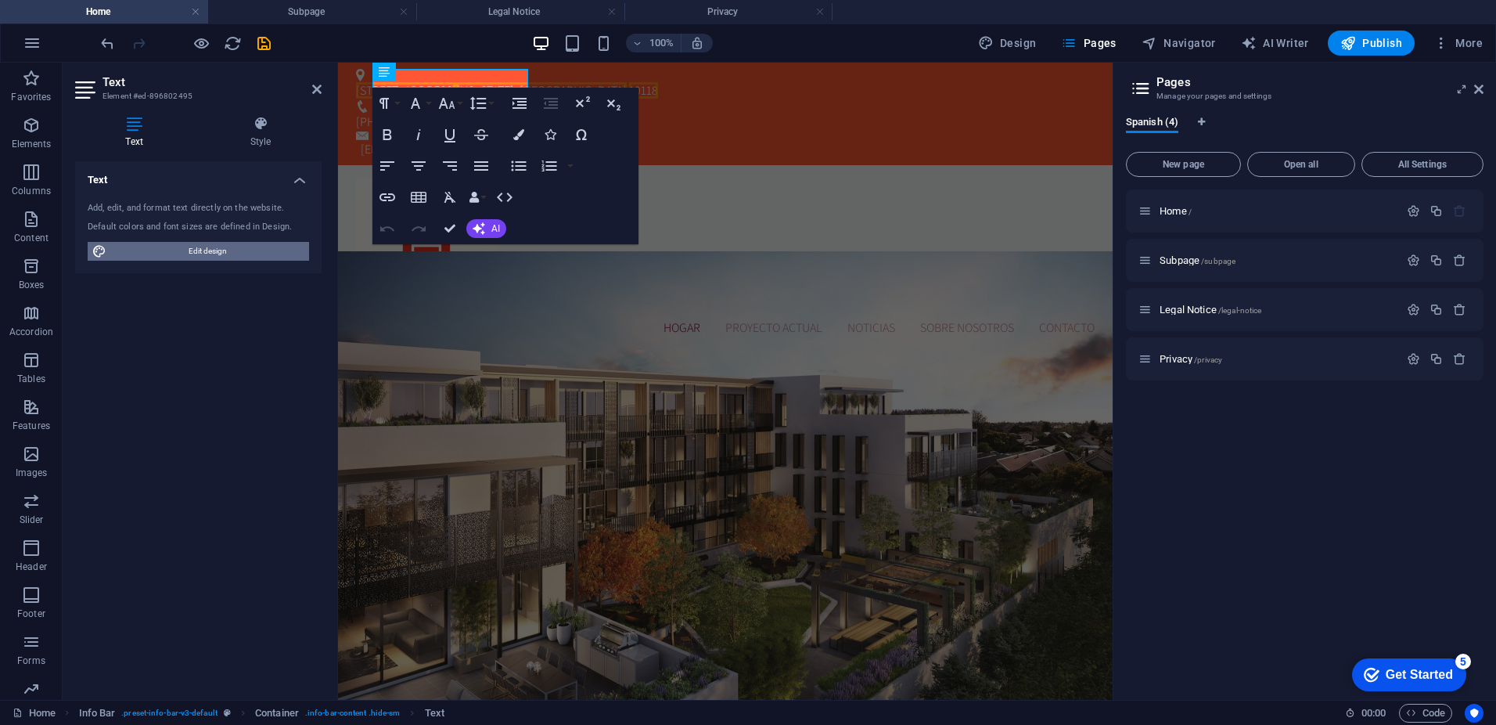
click at [231, 246] on span "Edit design" at bounding box center [207, 251] width 193 height 19
select select "px"
select select "300"
select select "px"
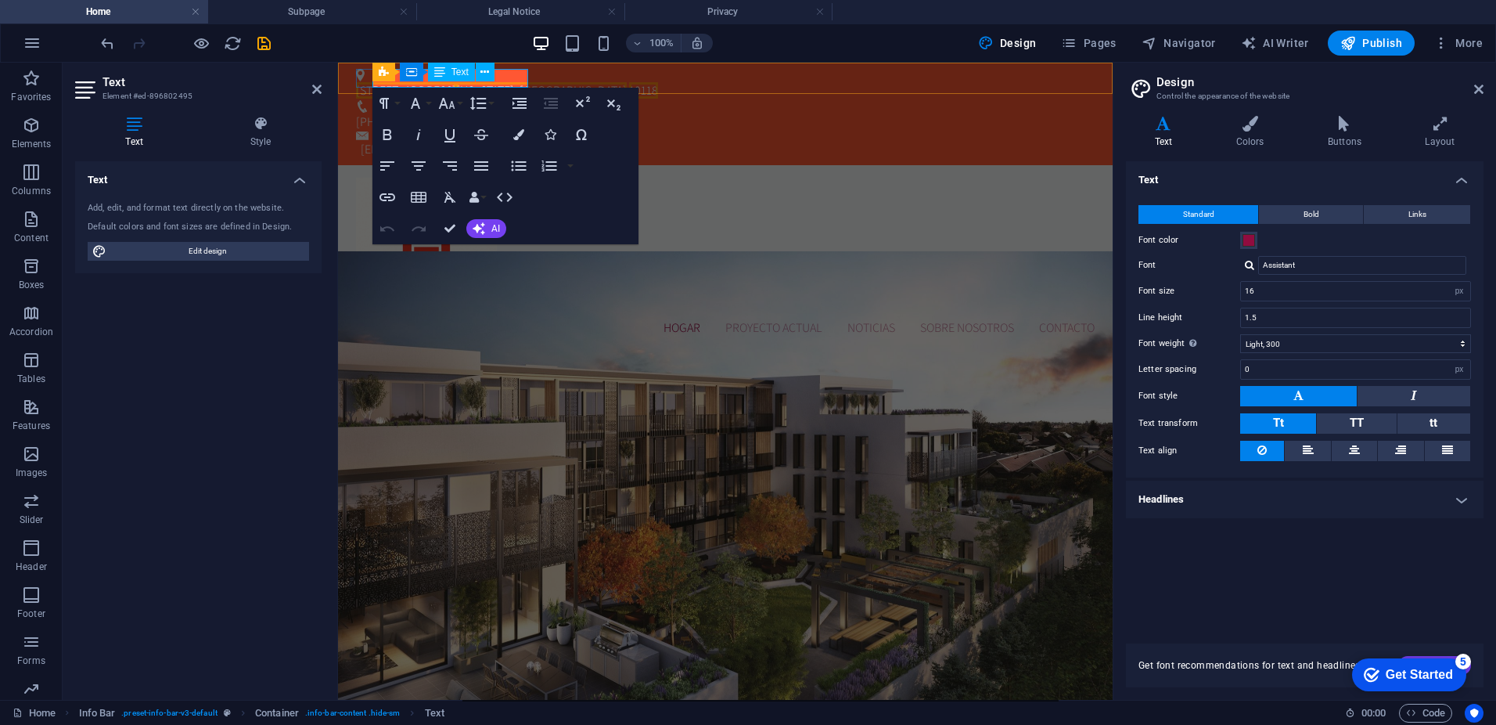
click at [629, 82] on span "10118" at bounding box center [643, 90] width 29 height 16
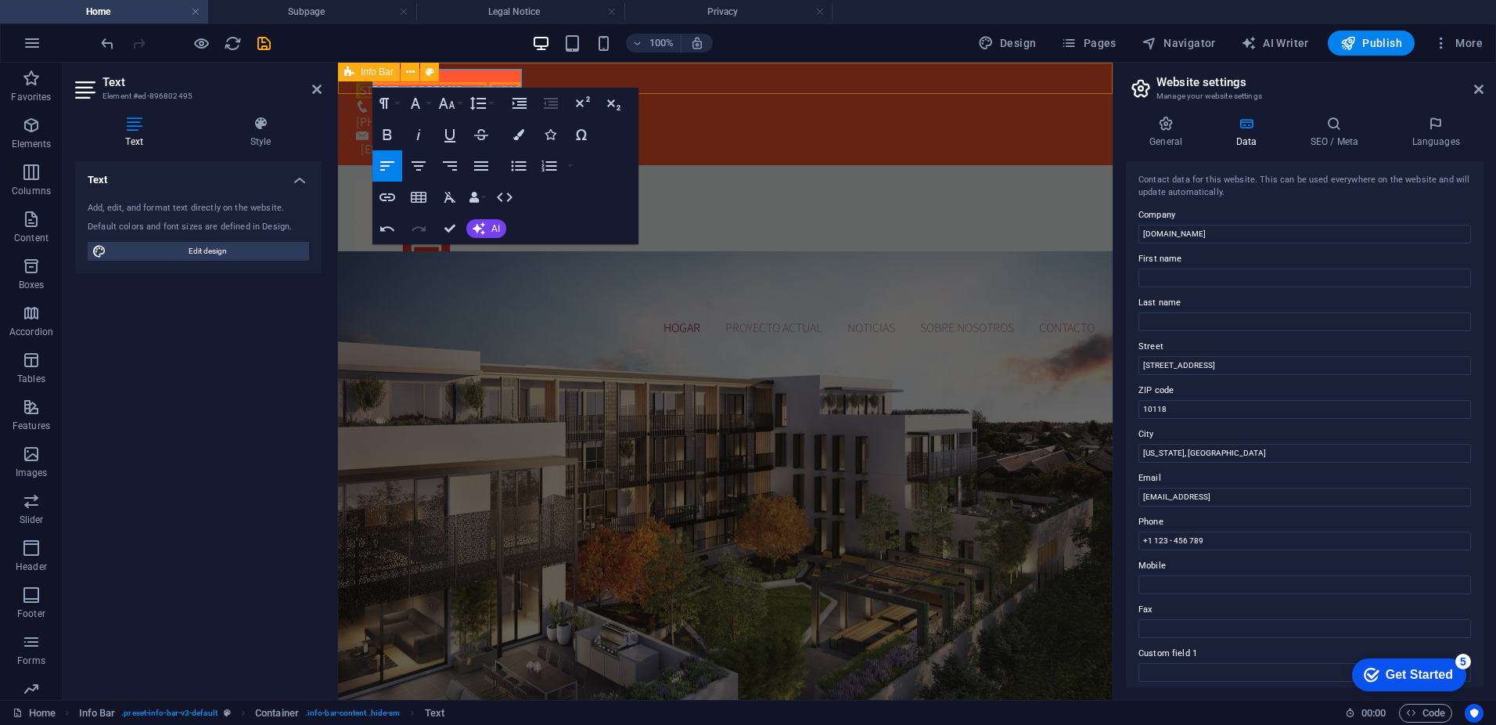
click at [552, 82] on div "calle cartagena 2 Denia 03700 +34 666 871 609 contacto@mitrasterodenia.es" at bounding box center [725, 114] width 775 height 103
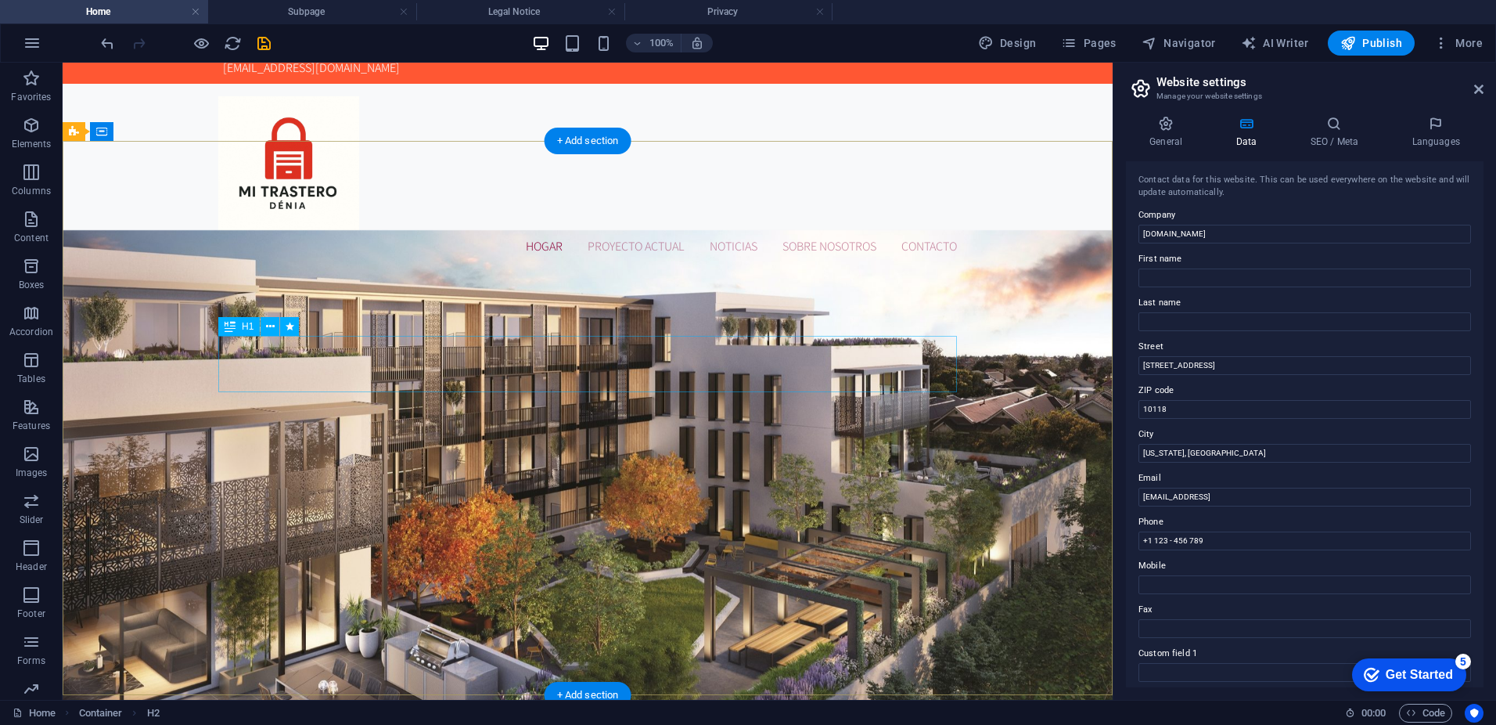
scroll to position [121, 0]
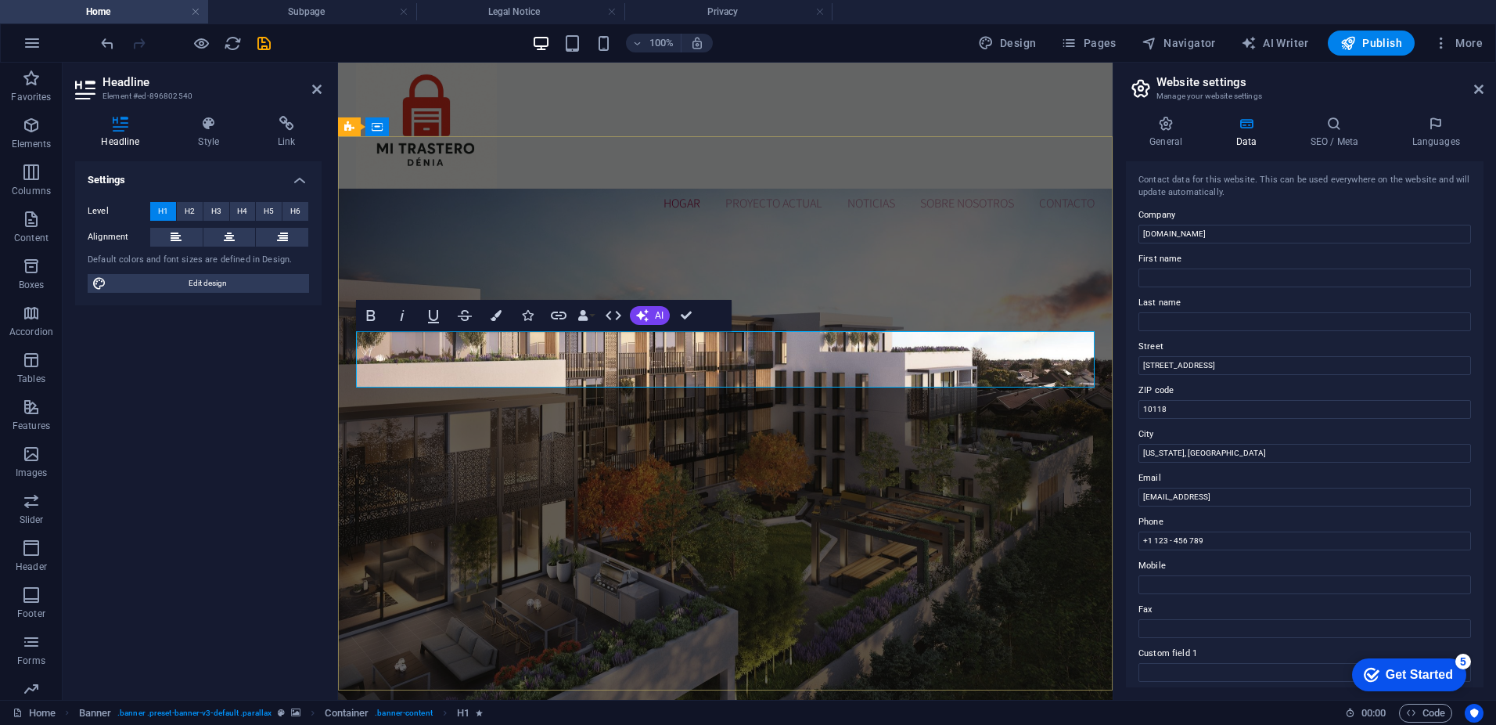
drag, startPoint x: 944, startPoint y: 359, endPoint x: 475, endPoint y: 370, distance: 468.8
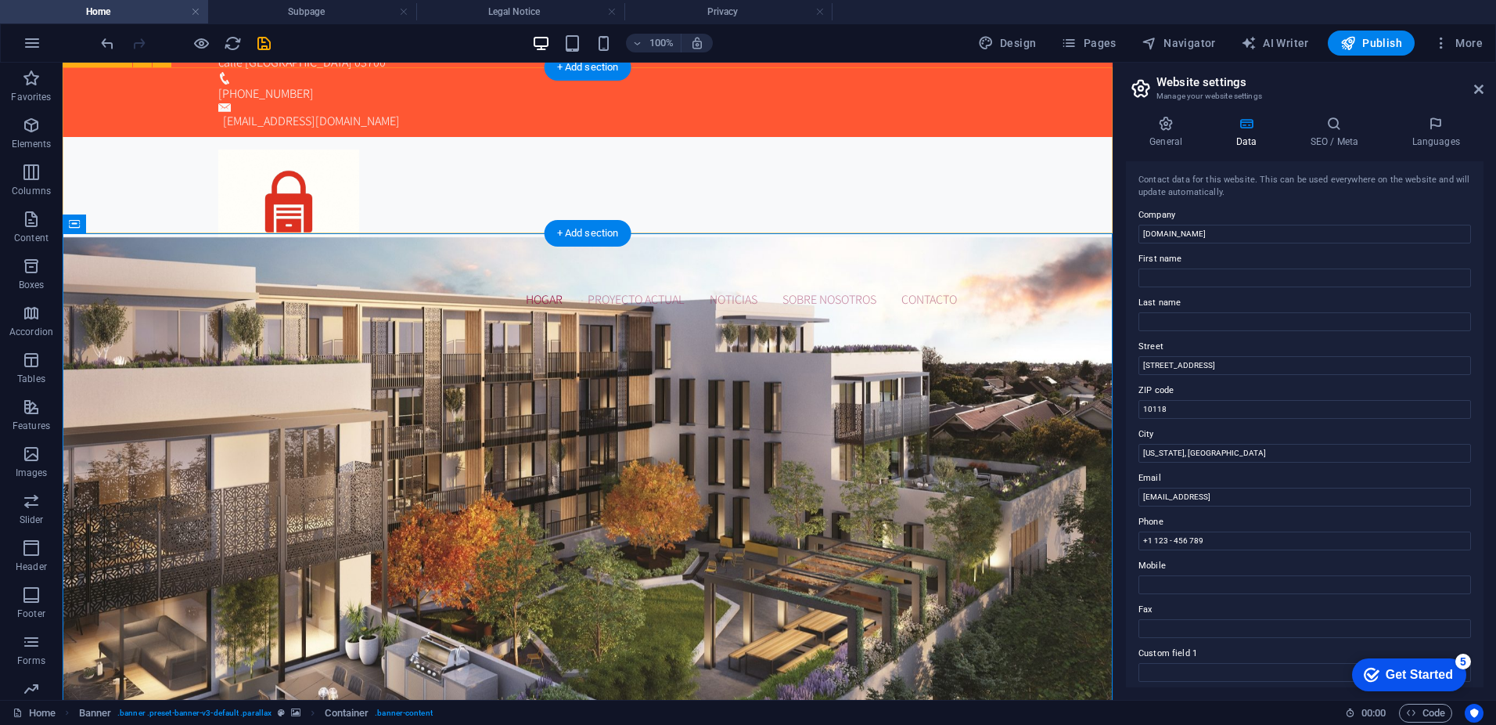
scroll to position [31, 0]
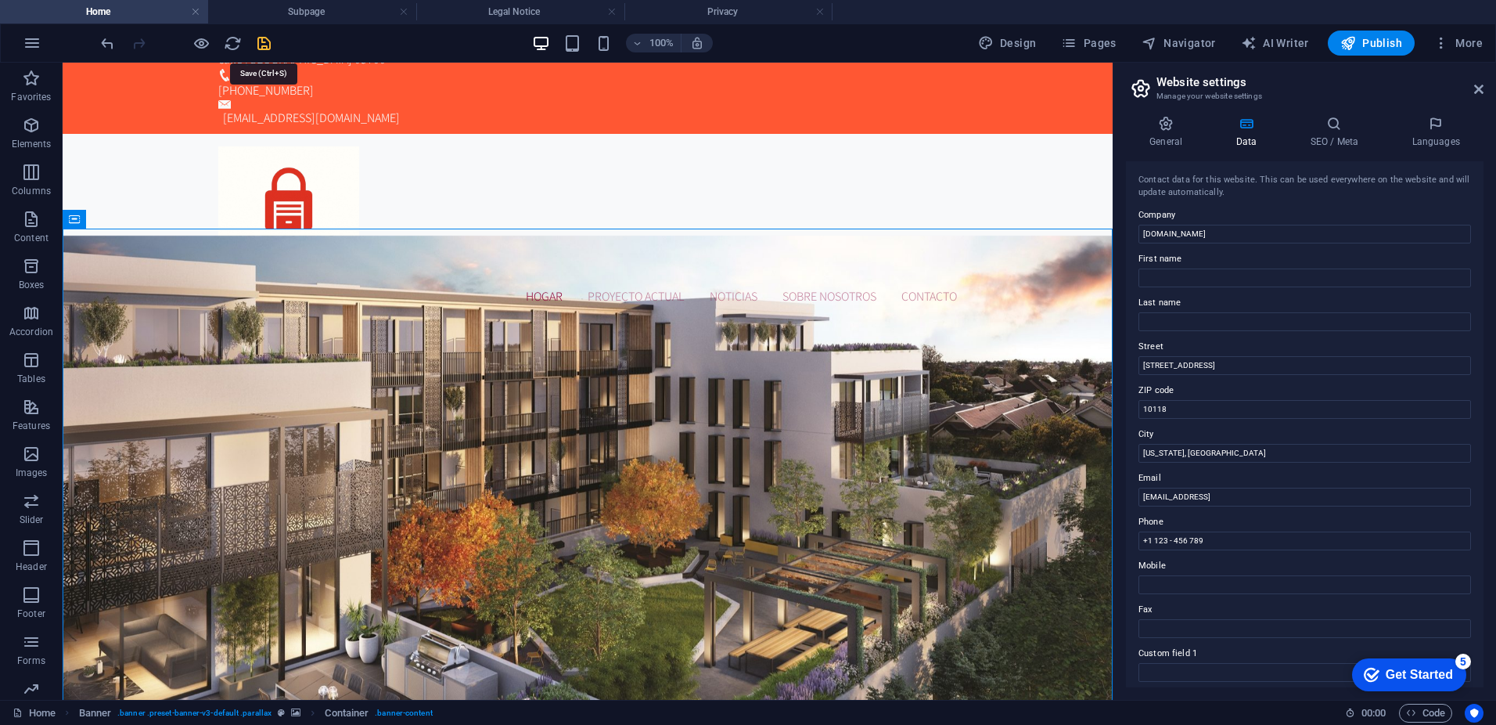
click at [272, 45] on icon "save" at bounding box center [264, 43] width 18 height 18
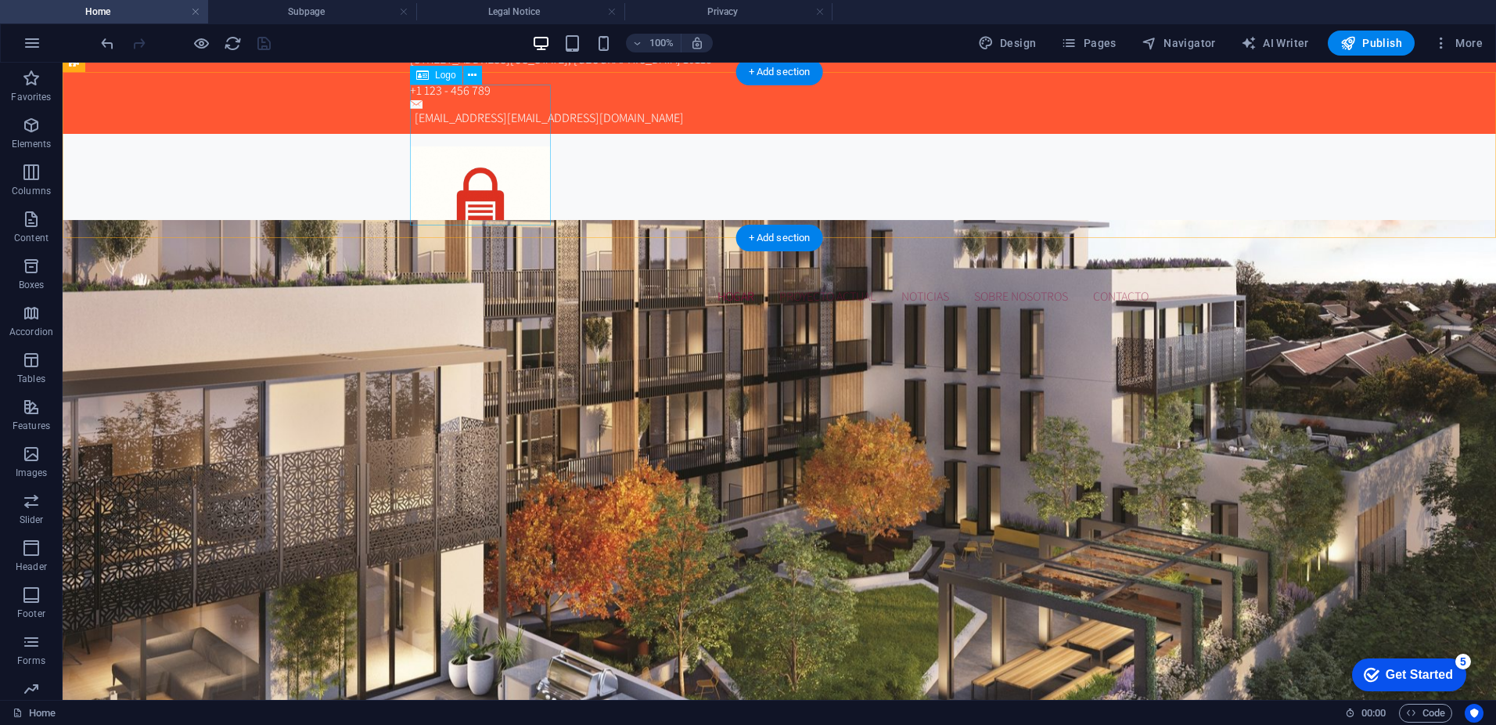
scroll to position [0, 0]
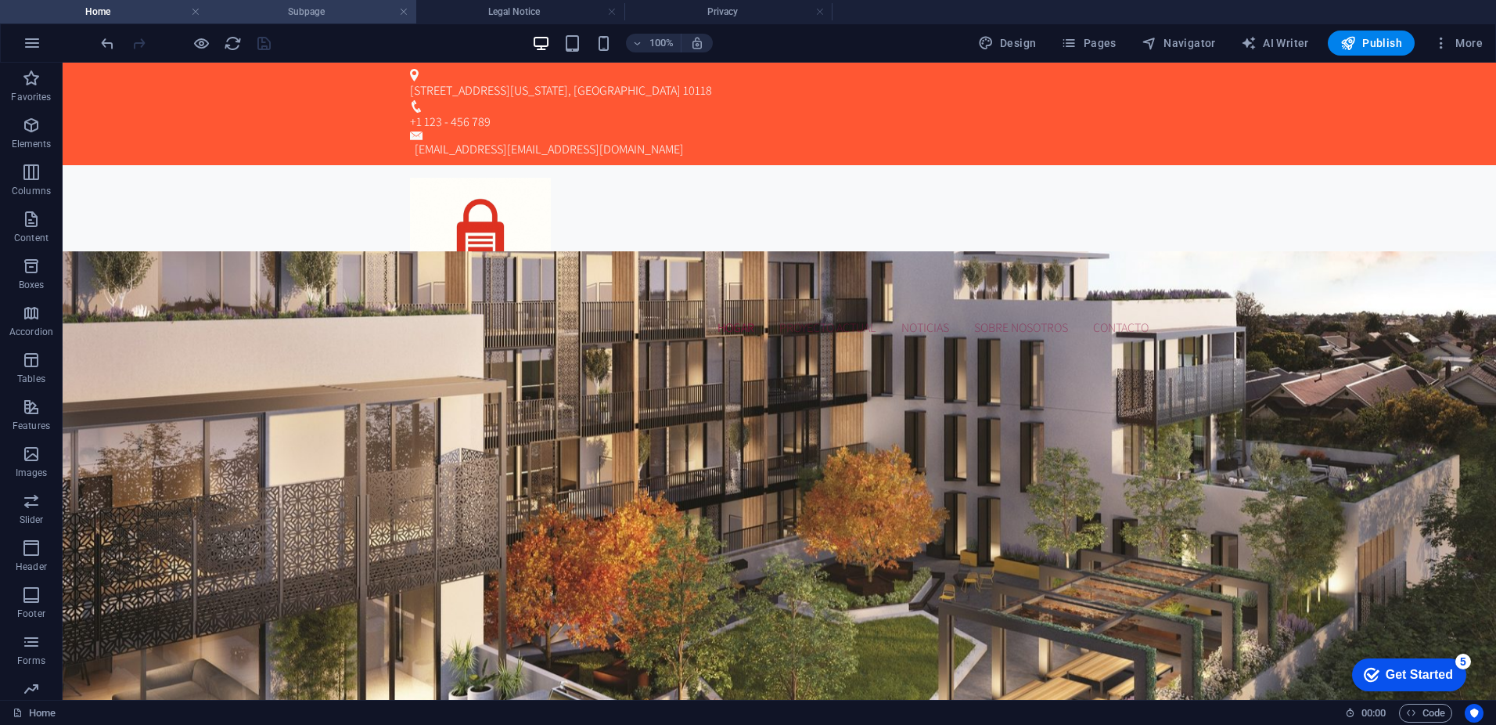
click at [318, 10] on h4 "Subpage" at bounding box center [312, 11] width 208 height 17
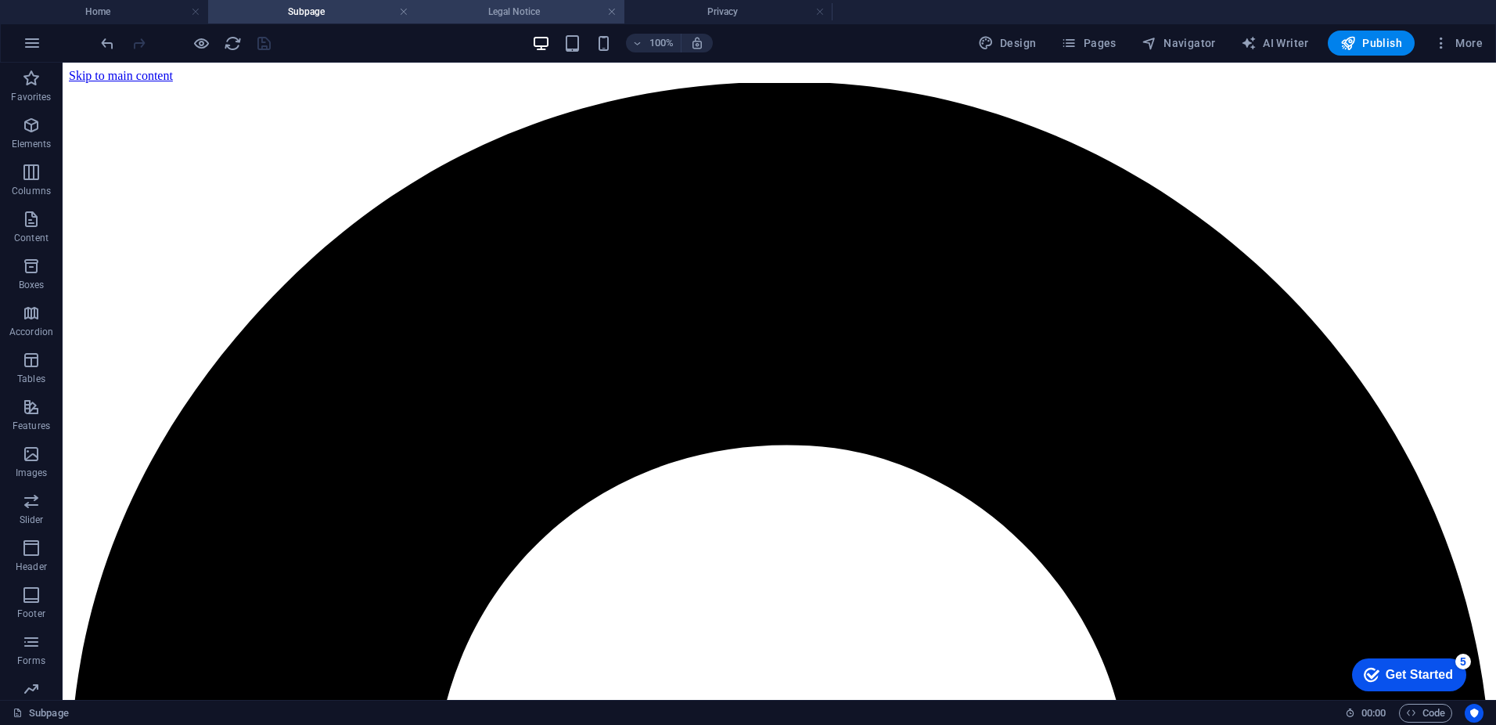
click at [462, 9] on h4 "Legal Notice" at bounding box center [520, 11] width 208 height 17
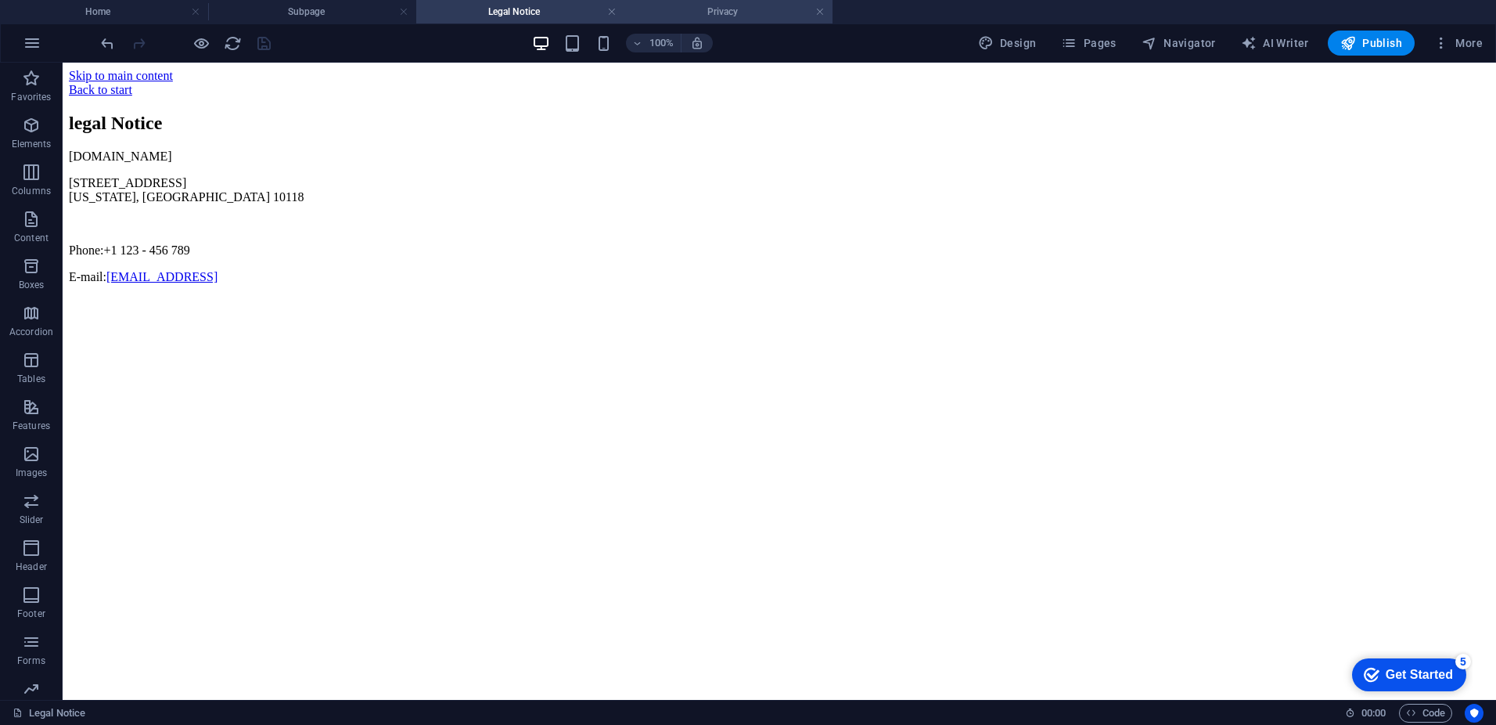
drag, startPoint x: 706, startPoint y: 10, endPoint x: 674, endPoint y: 14, distance: 32.3
click at [320, 14] on h4 "Subpage" at bounding box center [312, 11] width 208 height 17
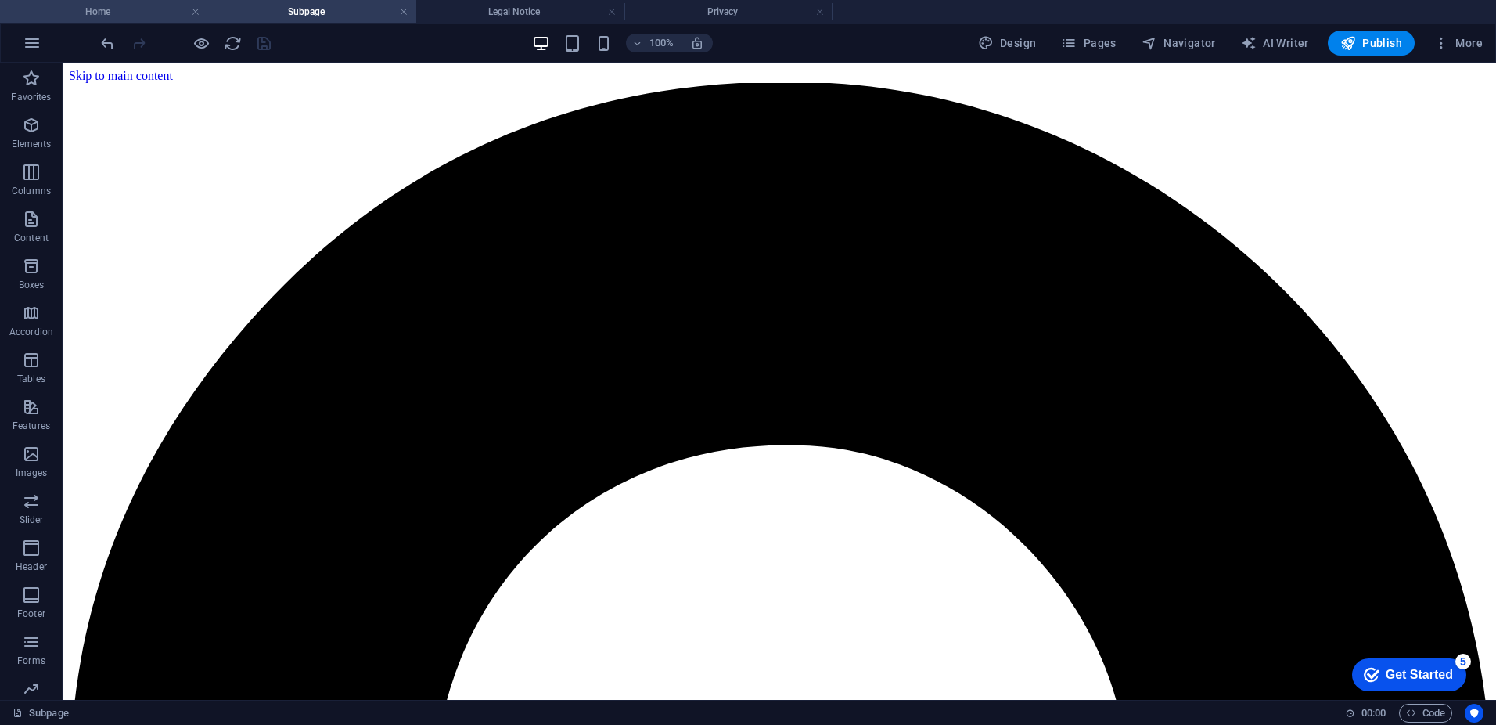
click at [135, 13] on h4 "Home" at bounding box center [104, 11] width 208 height 17
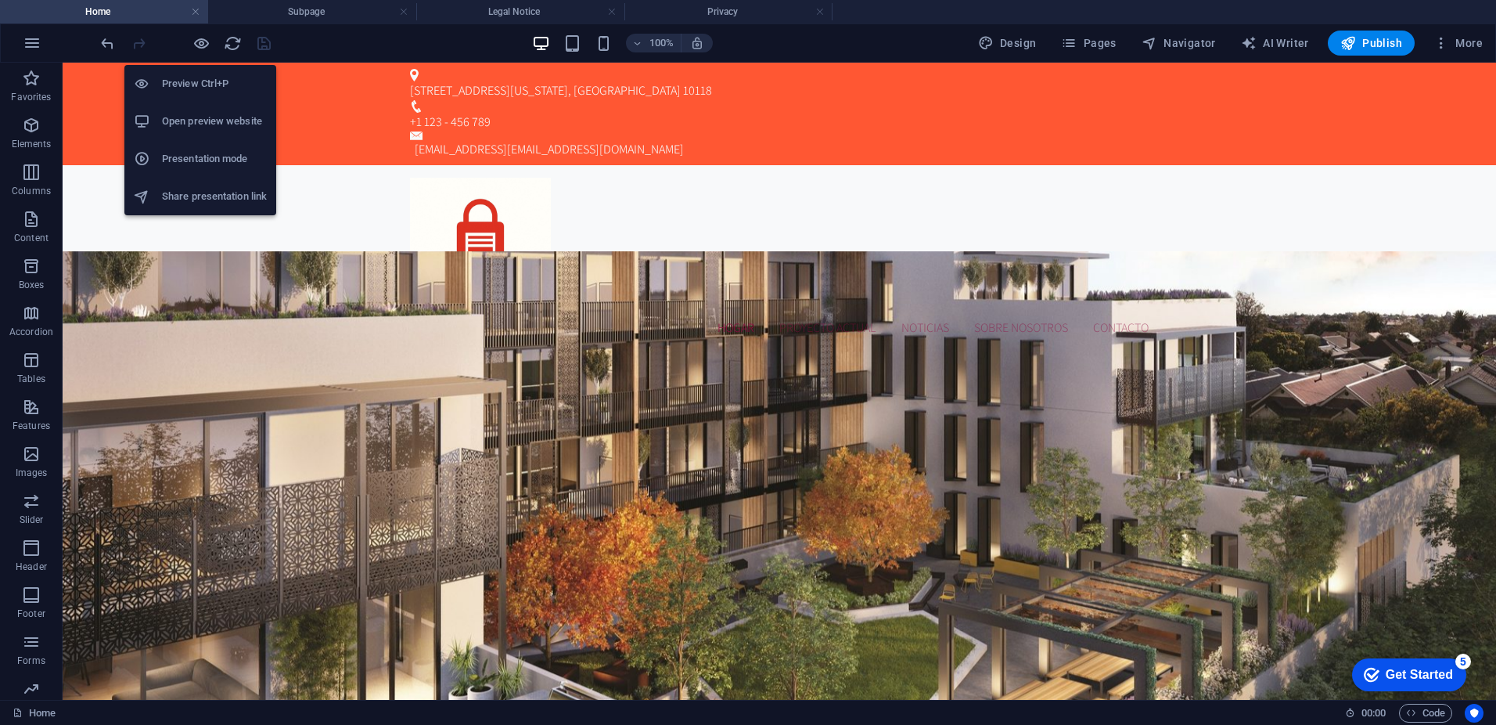
click at [217, 121] on h6 "Open preview website" at bounding box center [214, 121] width 105 height 19
